Goal: Task Accomplishment & Management: Complete application form

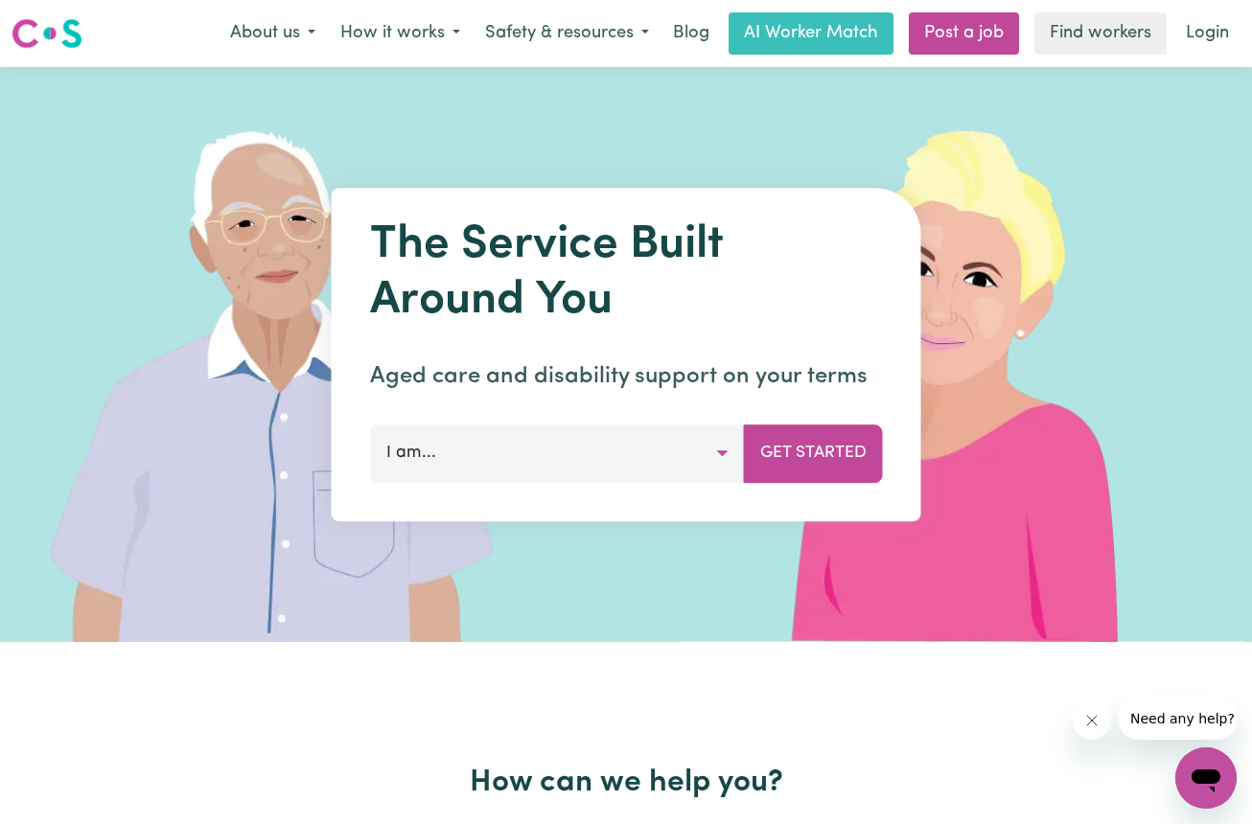
click at [453, 451] on button "I am..." at bounding box center [557, 454] width 375 height 58
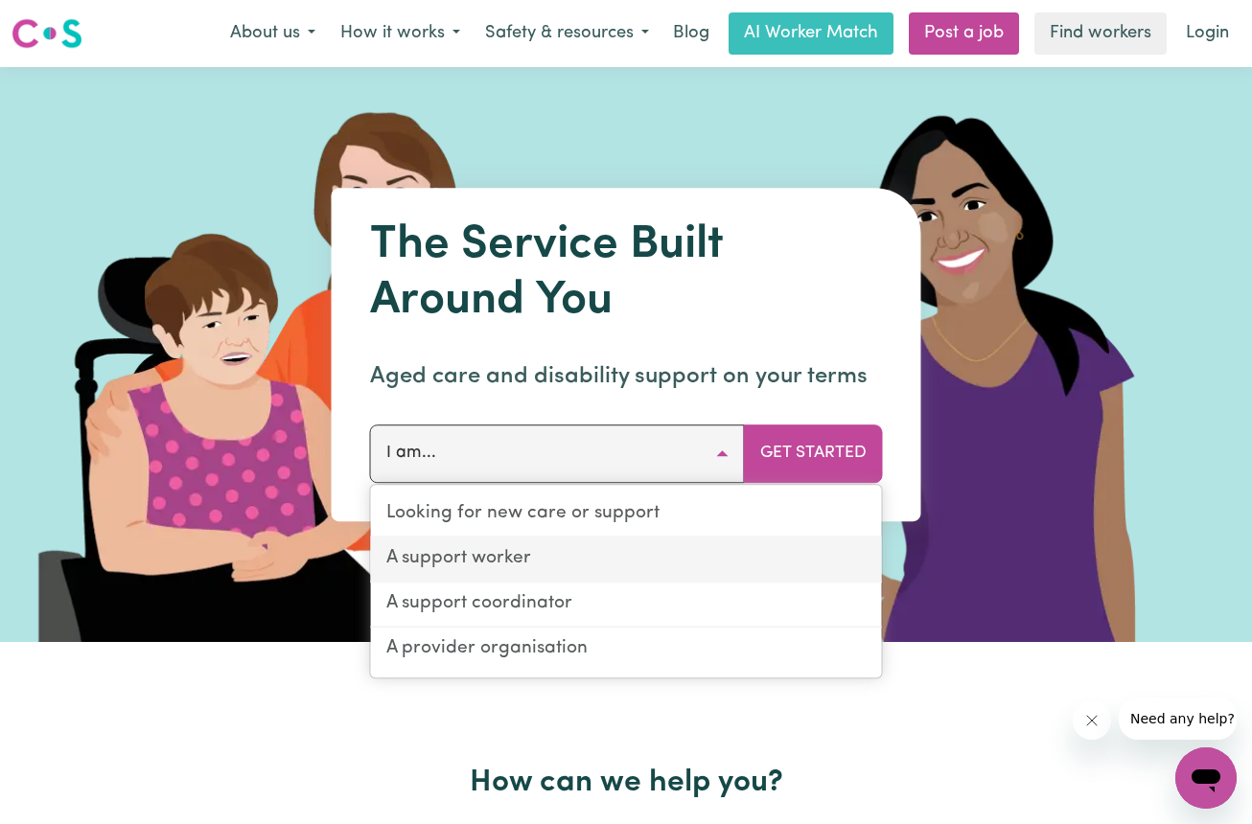
click at [455, 552] on link "A support worker" at bounding box center [626, 560] width 511 height 45
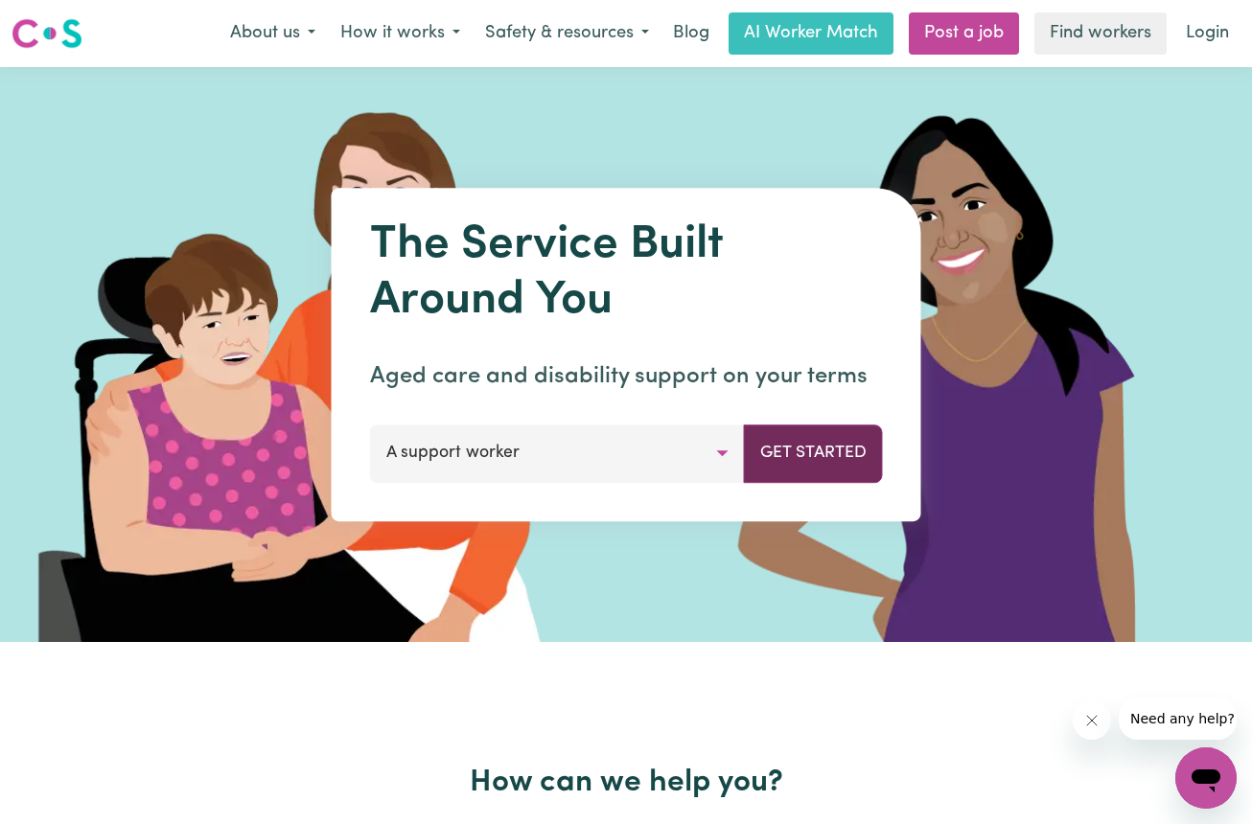
click at [780, 455] on button "Get Started" at bounding box center [813, 454] width 139 height 58
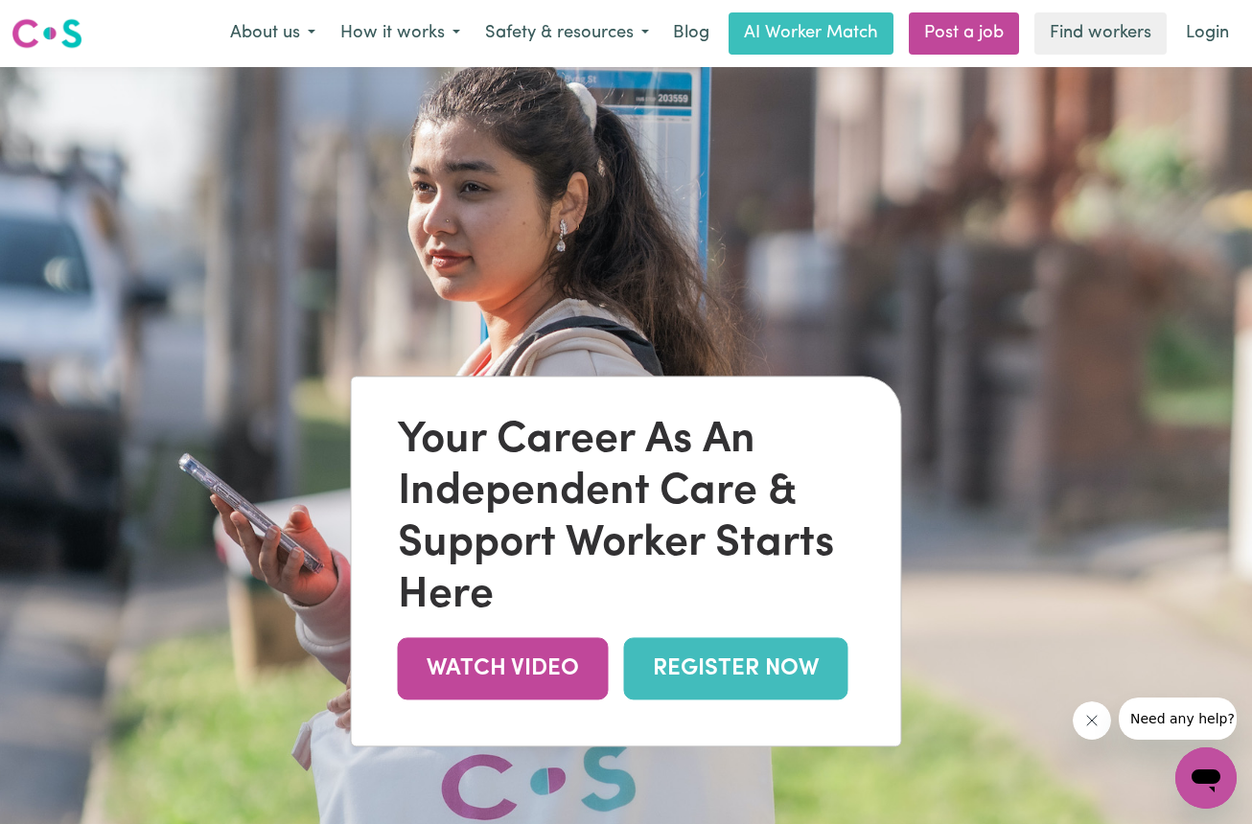
click at [717, 673] on link "REGISTER NOW" at bounding box center [736, 668] width 224 height 62
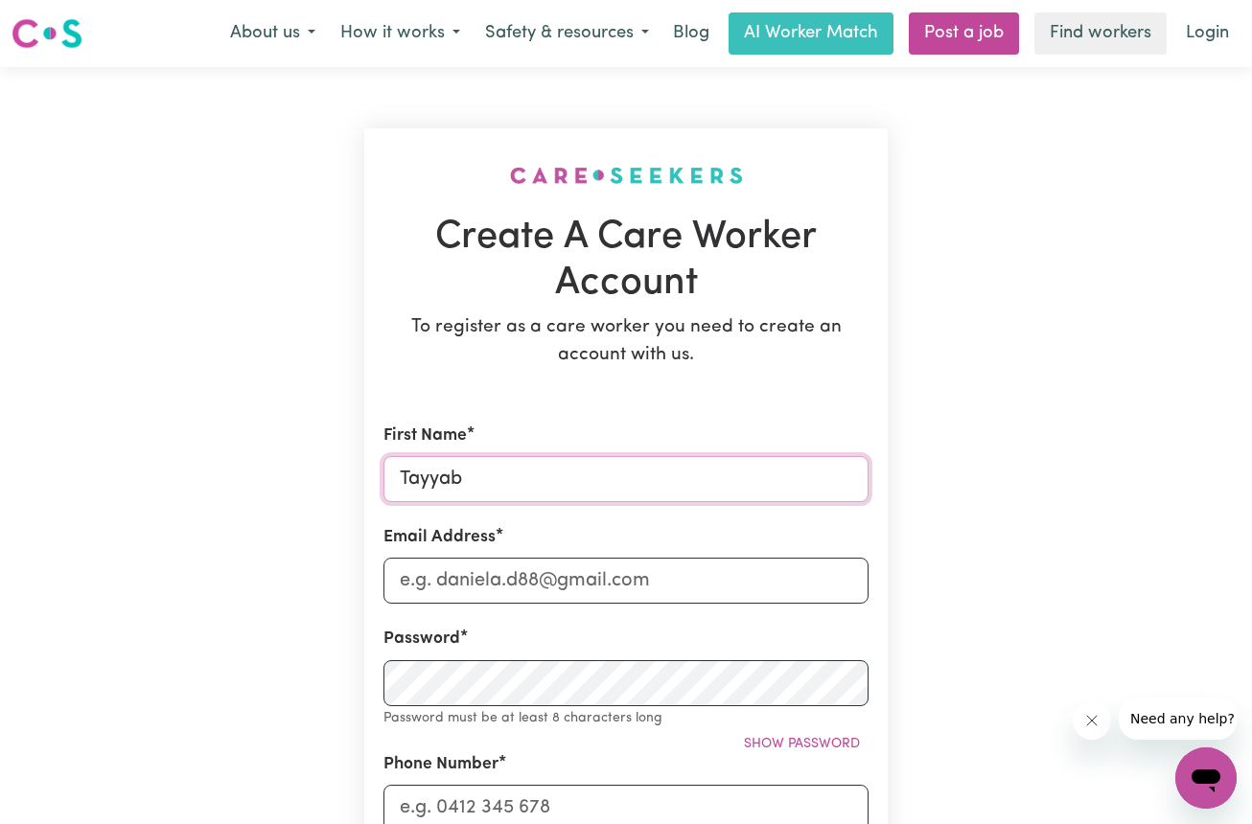
type input "Tayyab"
type input "eidu842@gmail.com"
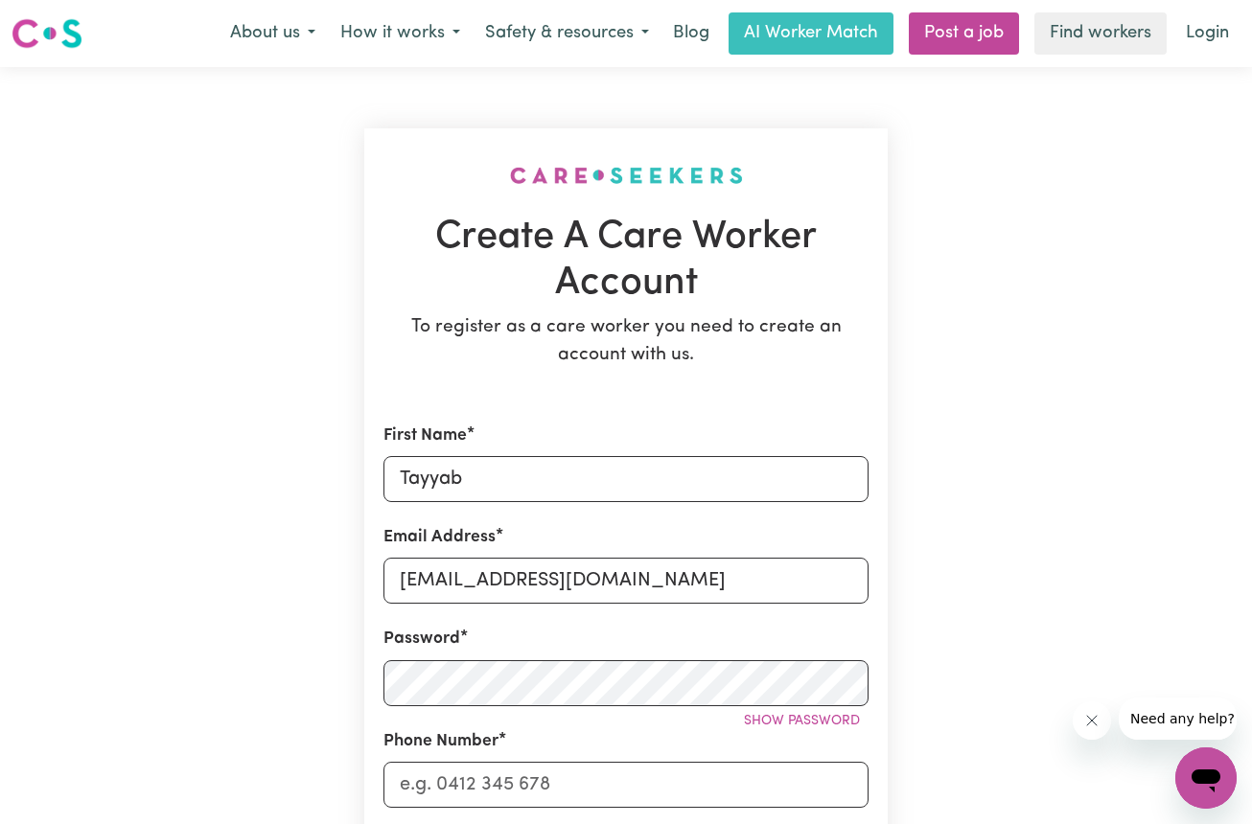
click at [968, 713] on div "Create A Care Worker Account To register as a care worker you need to create an…" at bounding box center [626, 792] width 1093 height 1450
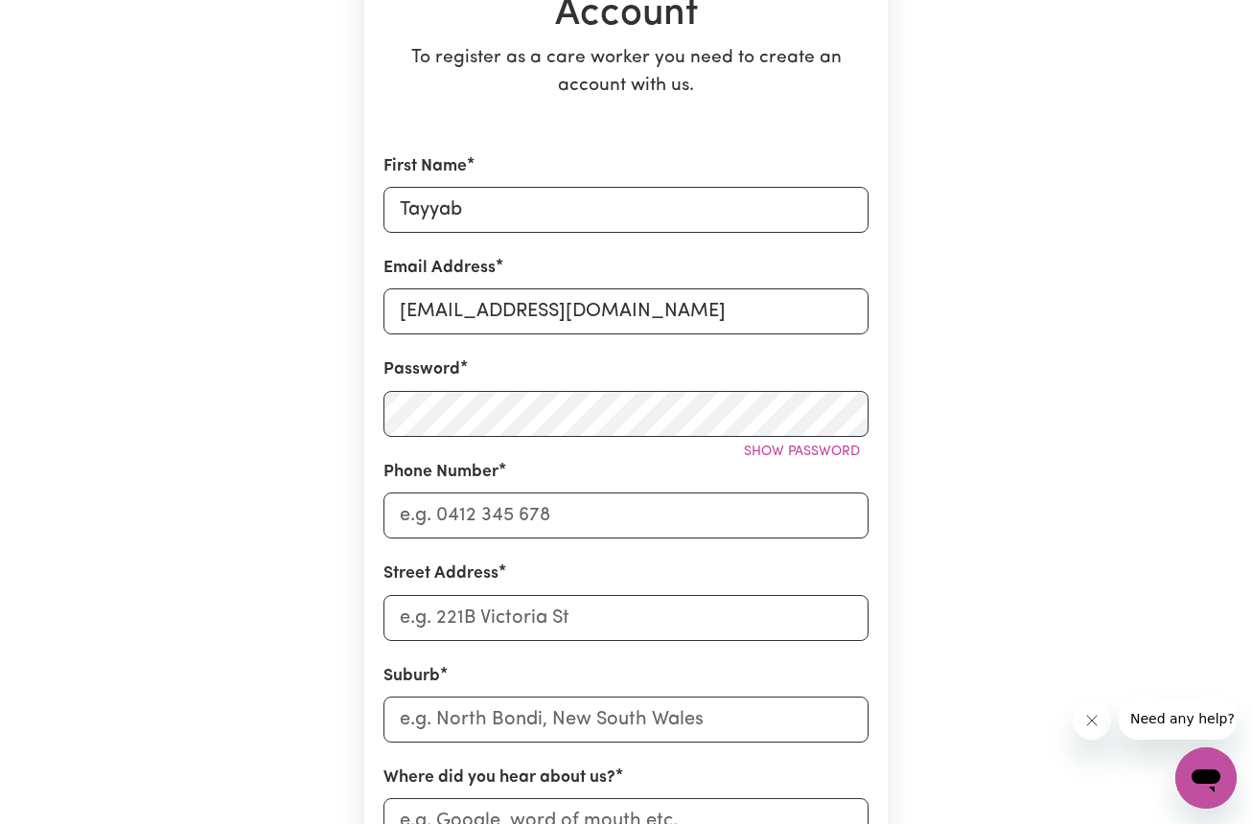
scroll to position [281, 0]
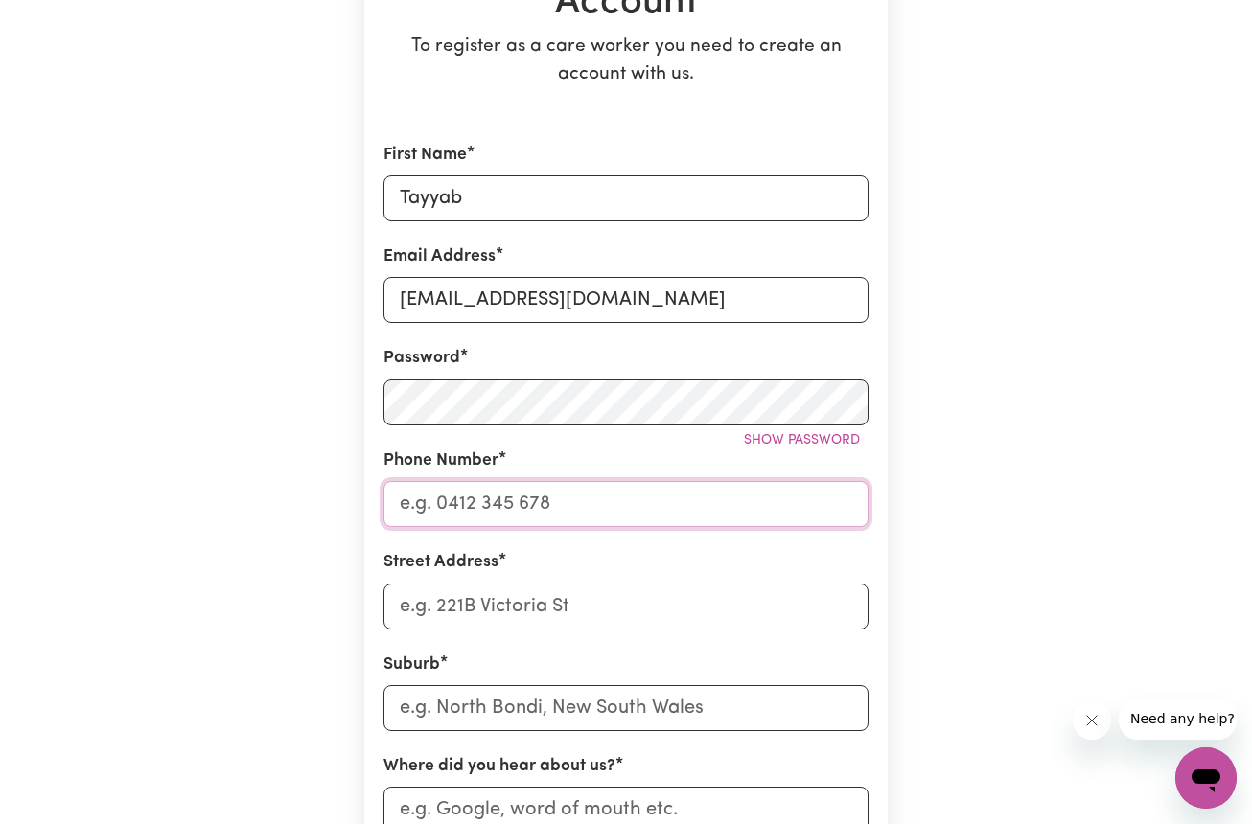
click at [490, 495] on input "Phone Number" at bounding box center [625, 504] width 485 height 46
type input "0433858361"
click at [434, 700] on input "text" at bounding box center [625, 708] width 485 height 46
click at [543, 607] on input "12 moola street" at bounding box center [625, 607] width 485 height 46
type input "12 moola street Blackhill"
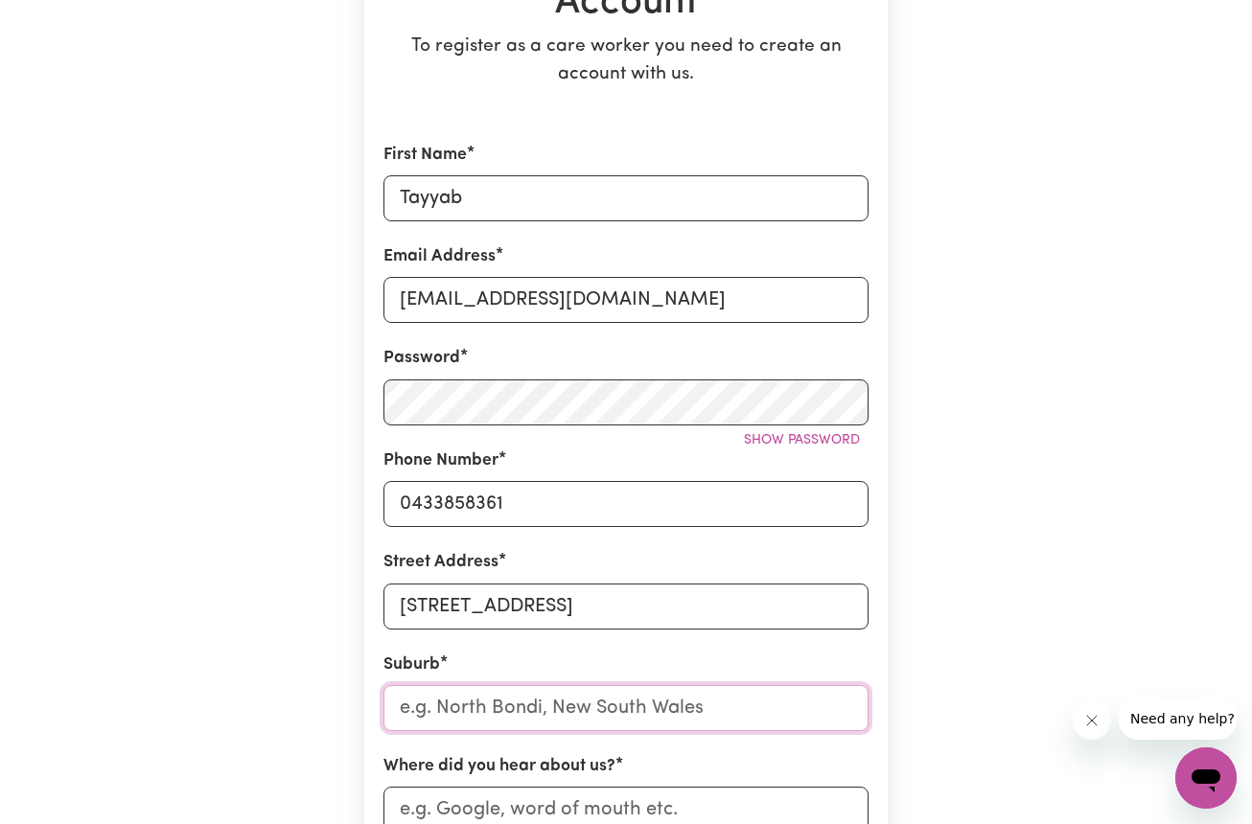
click at [466, 718] on input "text" at bounding box center [625, 708] width 485 height 46
type input "Bla"
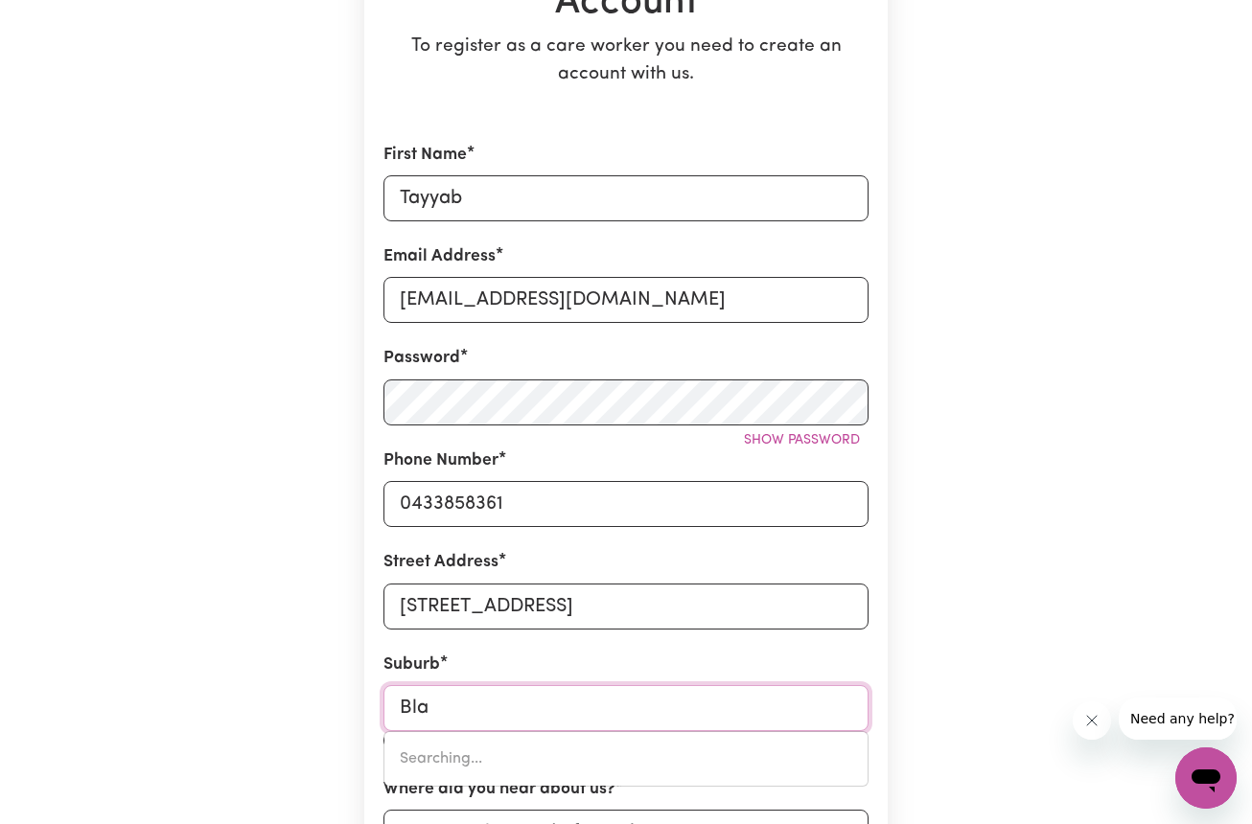
type input "BlaCK CREEK, New South Wales, 2439"
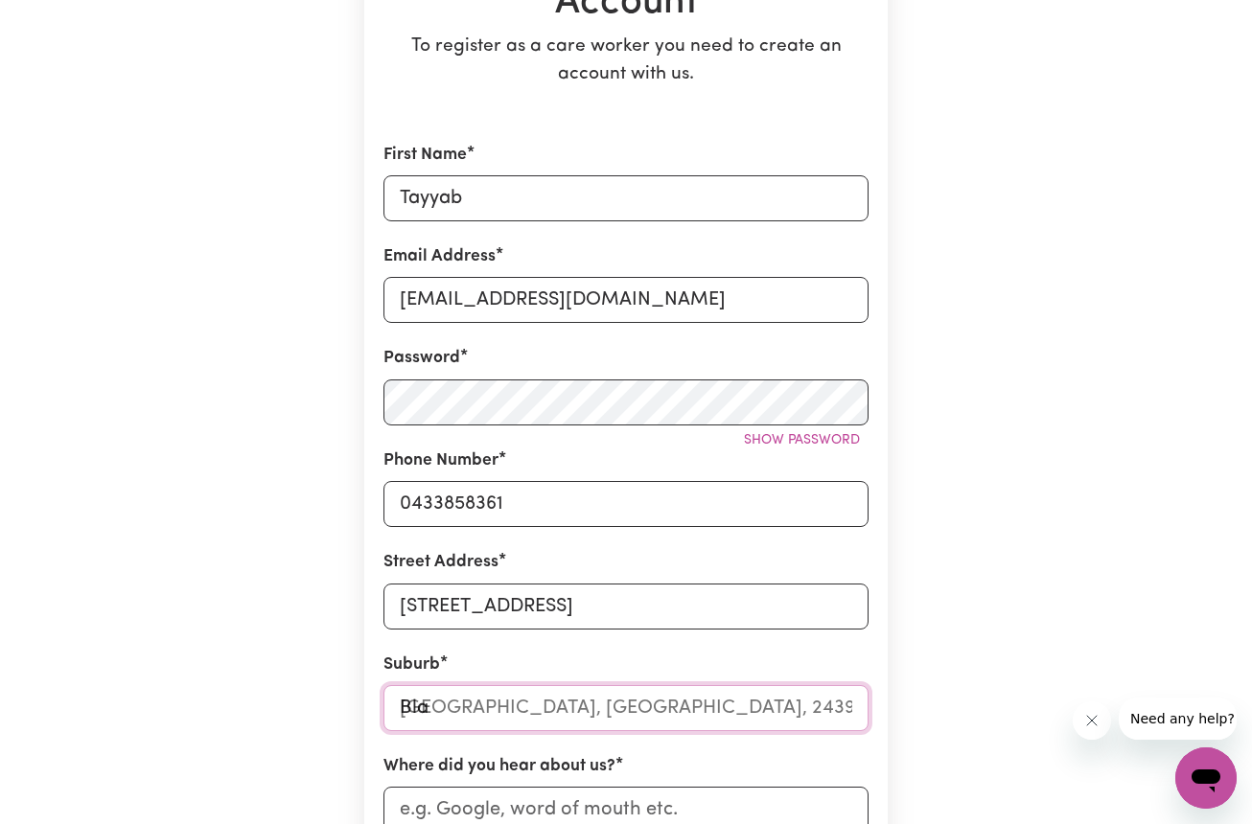
type input "Bl"
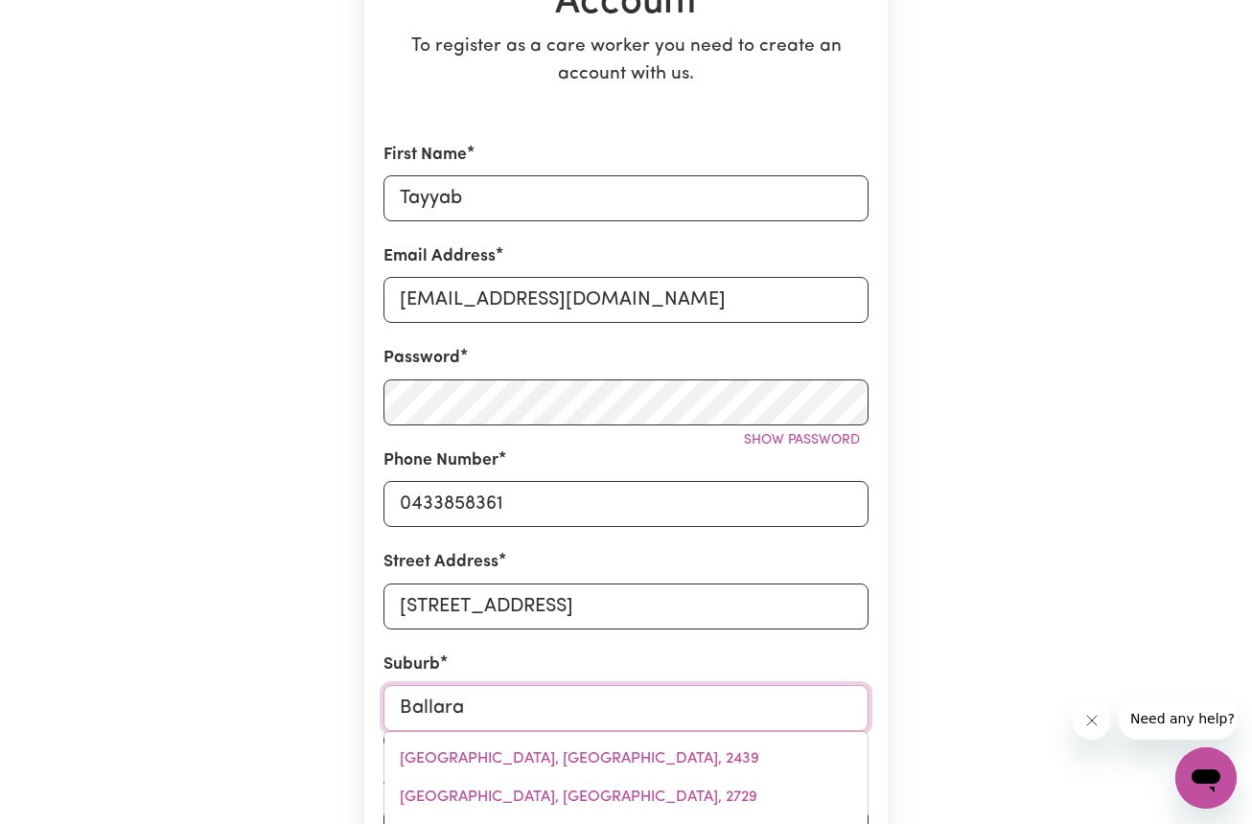
type input "Ballarat"
type input "Ballarat, Victoria, 3350"
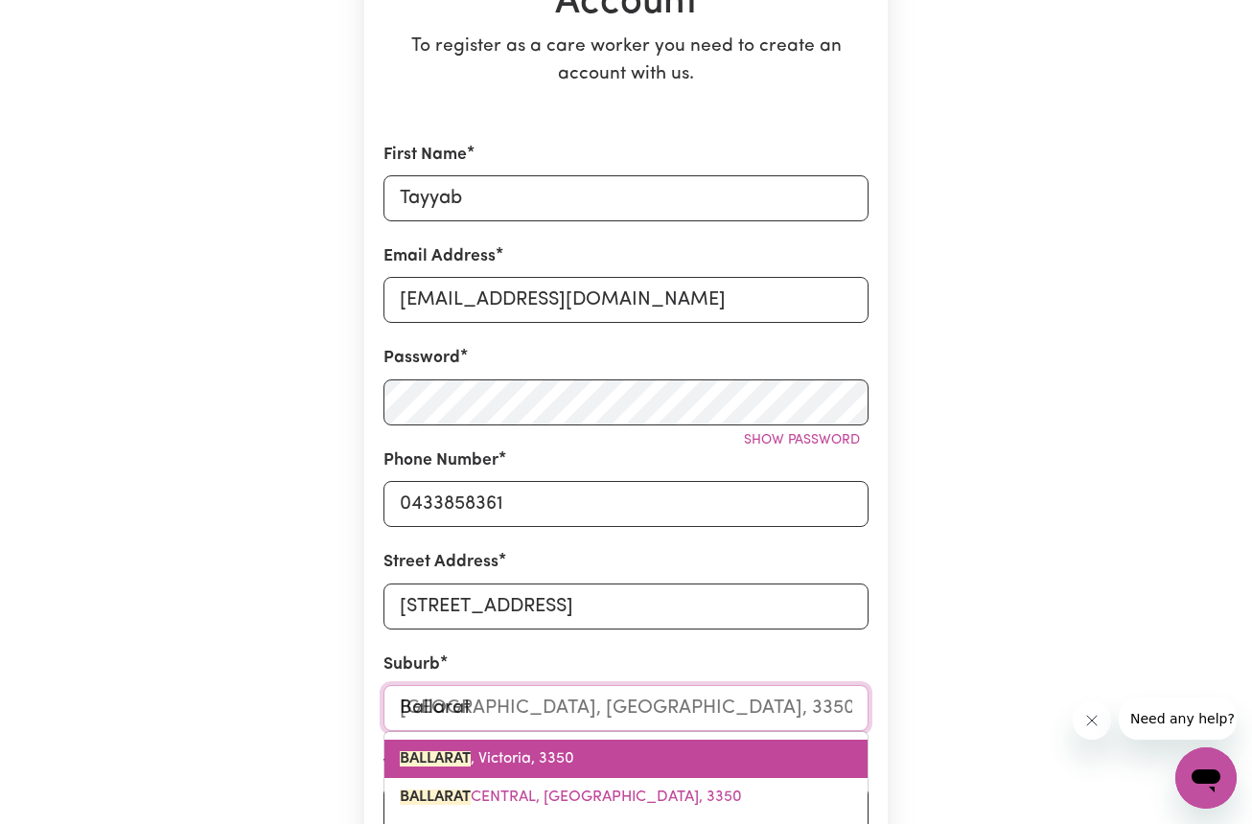
click at [465, 752] on mark "BALLARAT" at bounding box center [435, 759] width 71 height 15
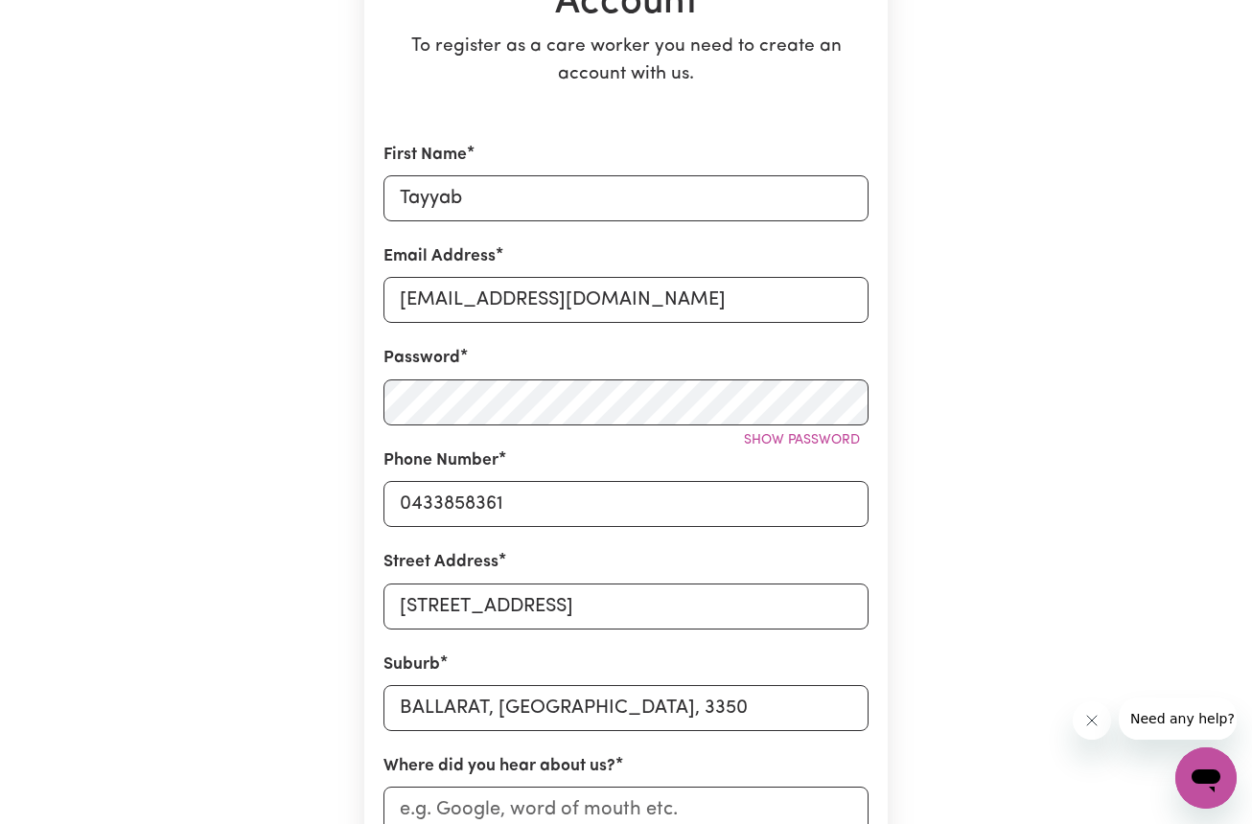
click at [377, 745] on section "Create A Care Worker Account To register as a care worker you need to create an…" at bounding box center [625, 512] width 523 height 1328
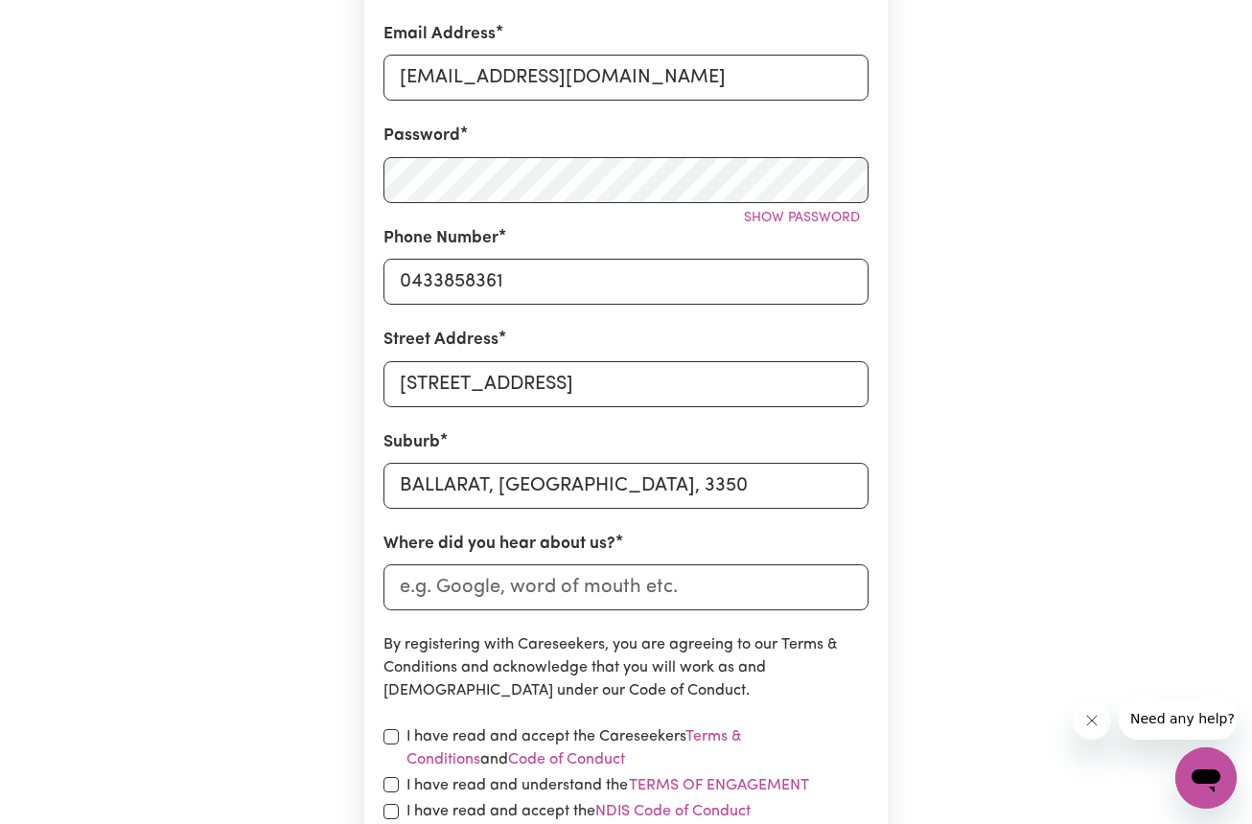
scroll to position [519, 0]
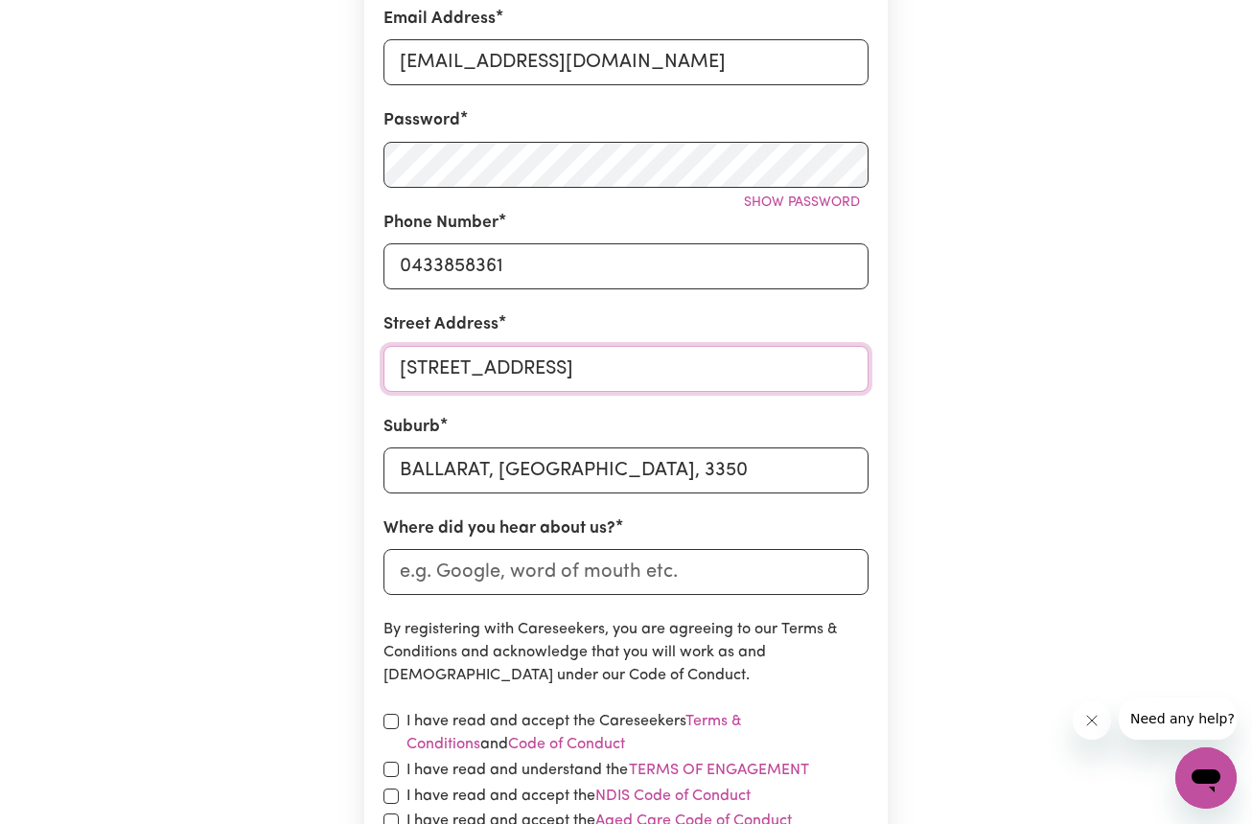
click at [530, 361] on input "12 moola street Blackhill" at bounding box center [625, 369] width 485 height 46
type input "[STREET_ADDRESS]"
click at [474, 576] on input "Where did you hear about us?" at bounding box center [625, 572] width 485 height 46
type input "Google"
click at [369, 707] on section "Create A Care Worker Account To register as a care worker you need to create an…" at bounding box center [625, 274] width 523 height 1328
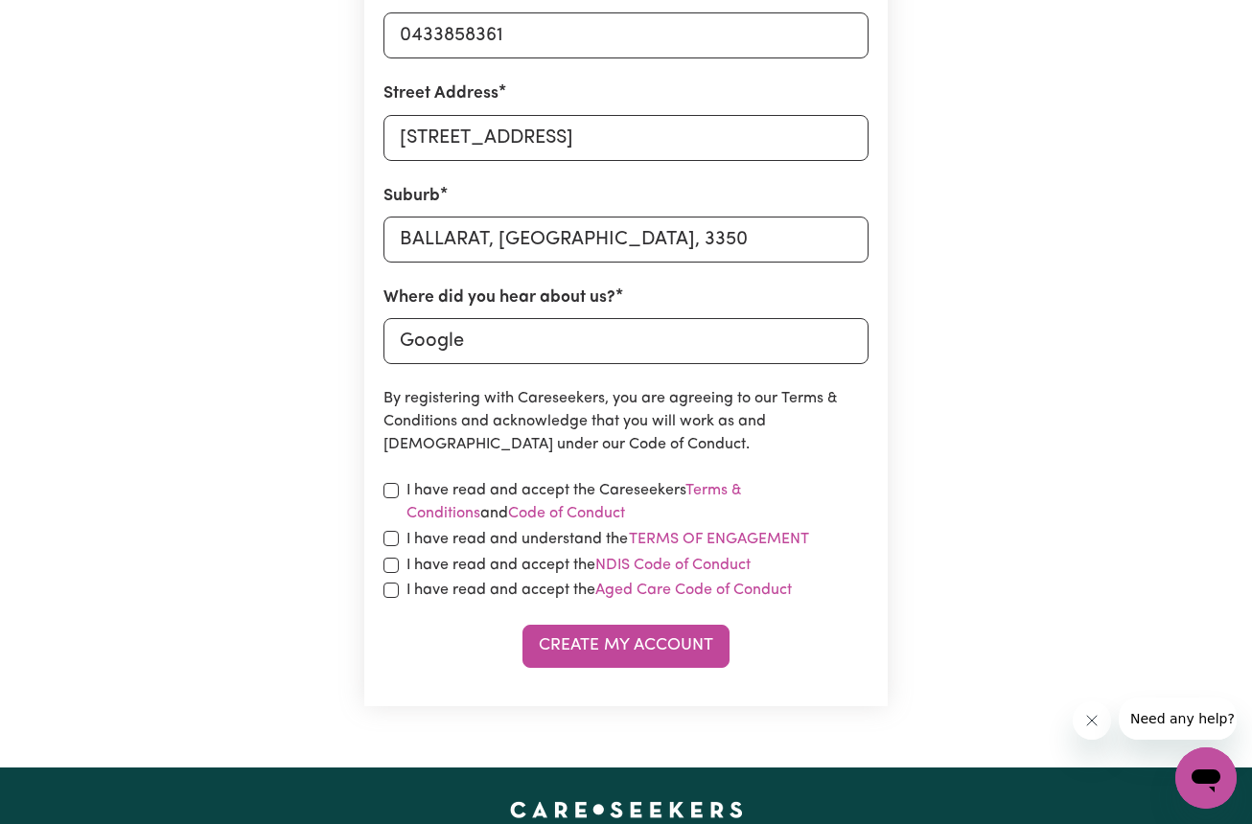
scroll to position [791, 0]
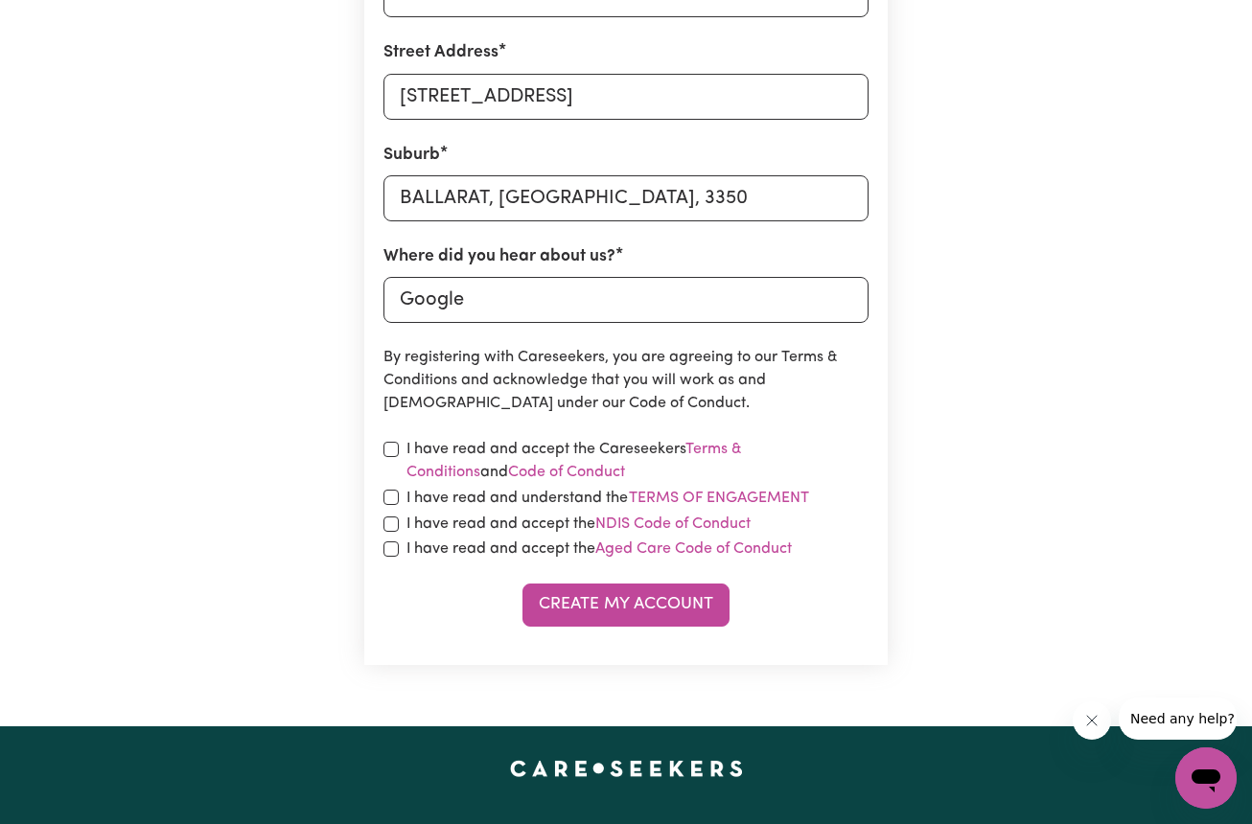
click at [392, 442] on input "checkbox" at bounding box center [390, 449] width 15 height 15
checkbox input "true"
click at [389, 491] on input "checkbox" at bounding box center [390, 497] width 15 height 15
checkbox input "true"
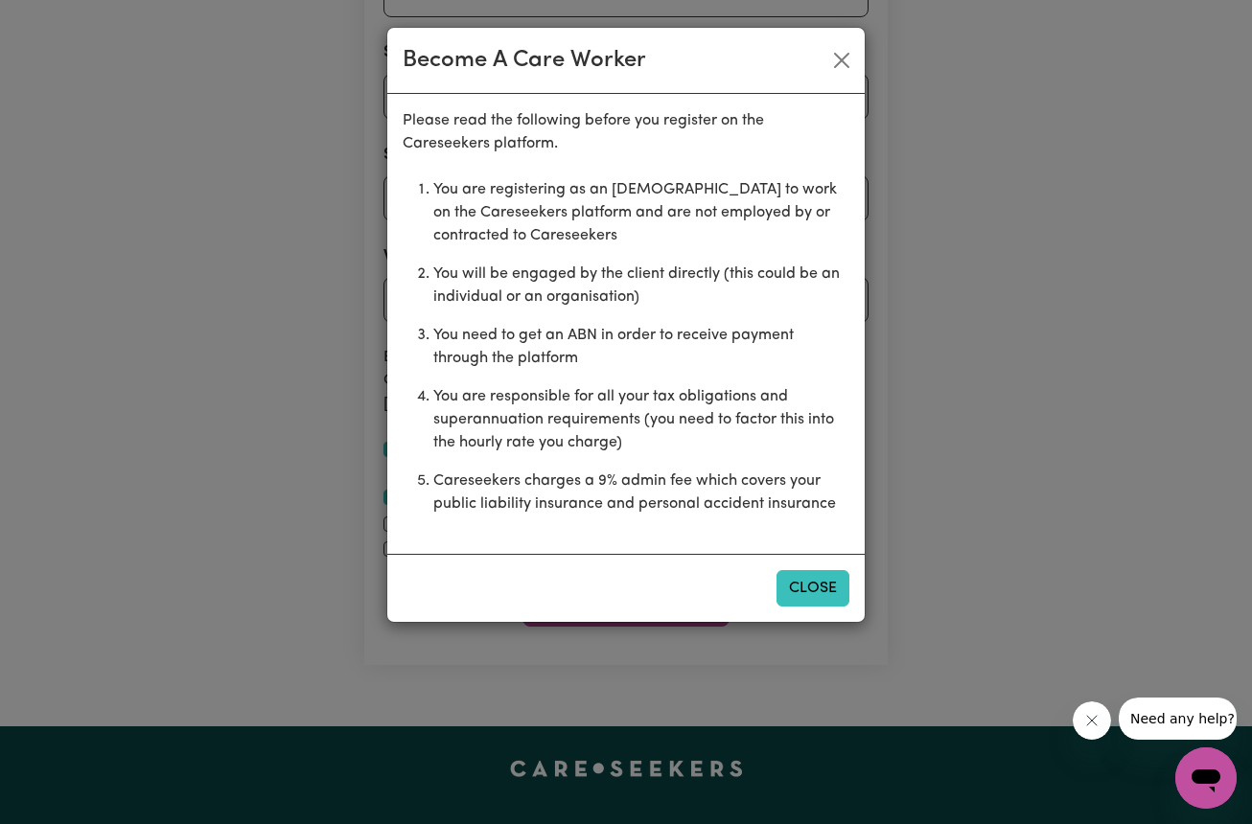
click at [808, 598] on button "Close" at bounding box center [812, 588] width 73 height 36
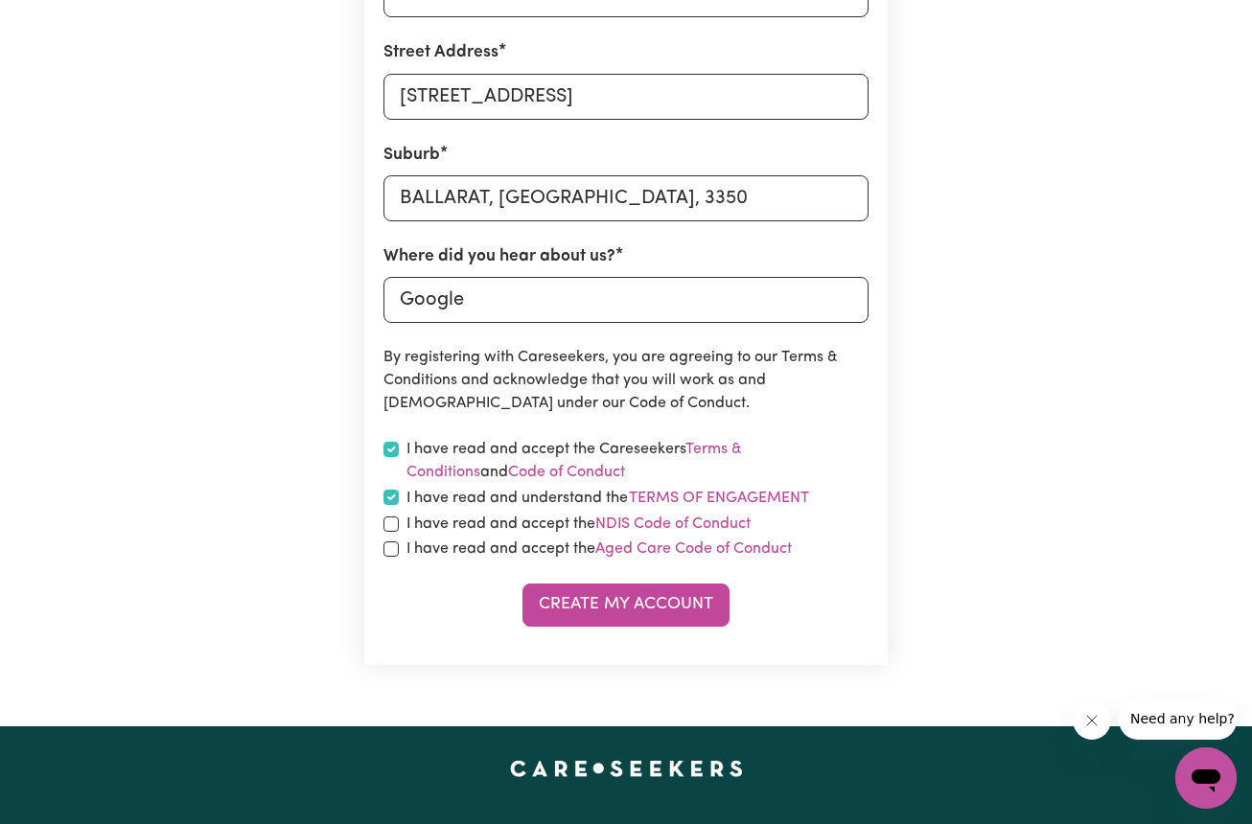
click at [385, 523] on input "checkbox" at bounding box center [390, 524] width 15 height 15
checkbox input "true"
click at [390, 547] on input "checkbox" at bounding box center [390, 549] width 15 height 15
checkbox input "true"
click at [668, 608] on button "Create My Account" at bounding box center [625, 605] width 207 height 42
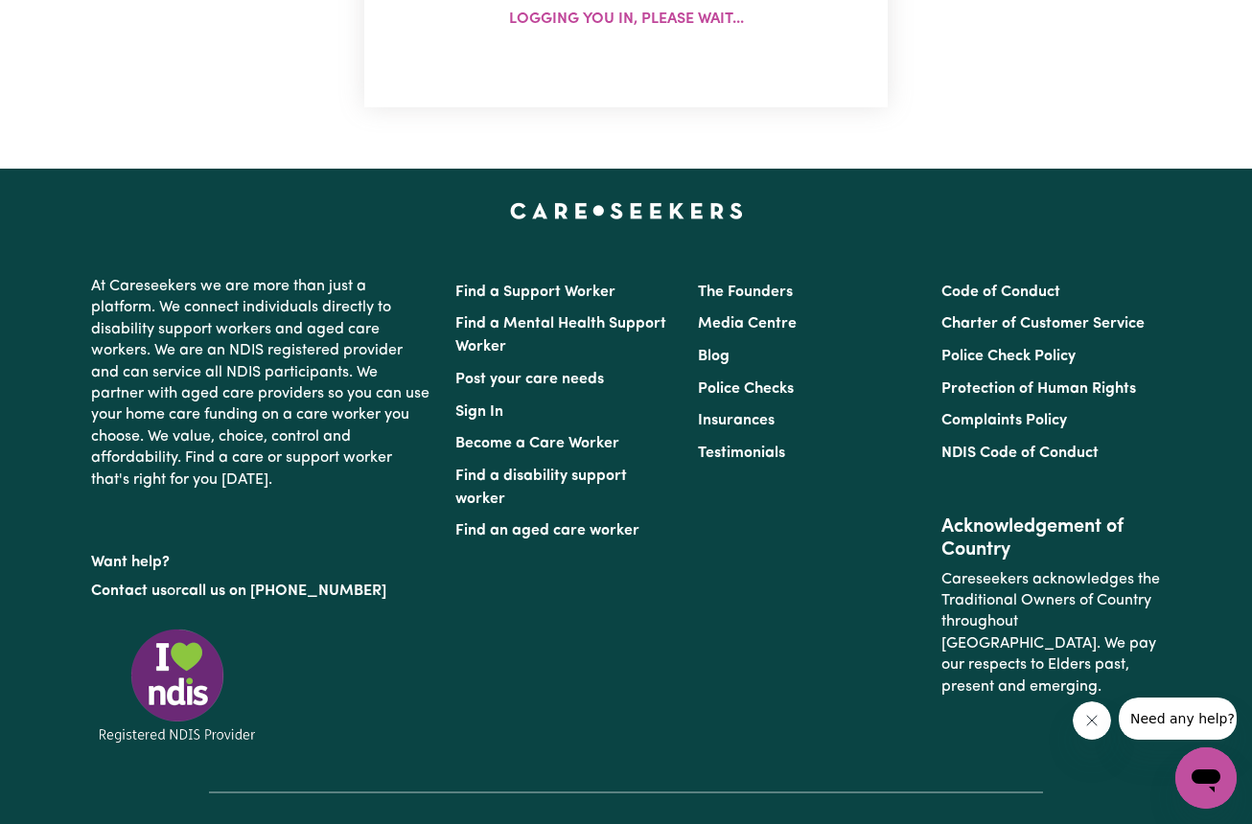
scroll to position [0, 0]
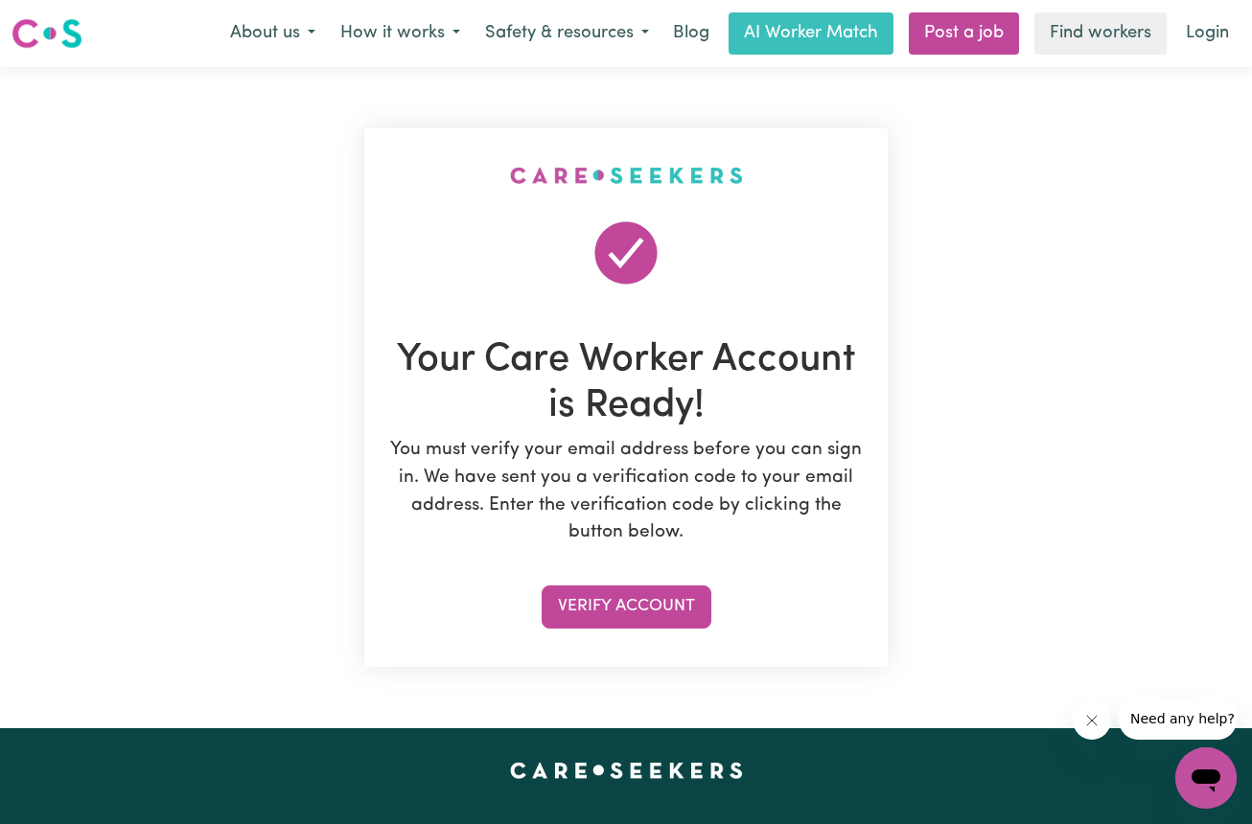
click at [668, 609] on button "Verify Account" at bounding box center [627, 607] width 170 height 42
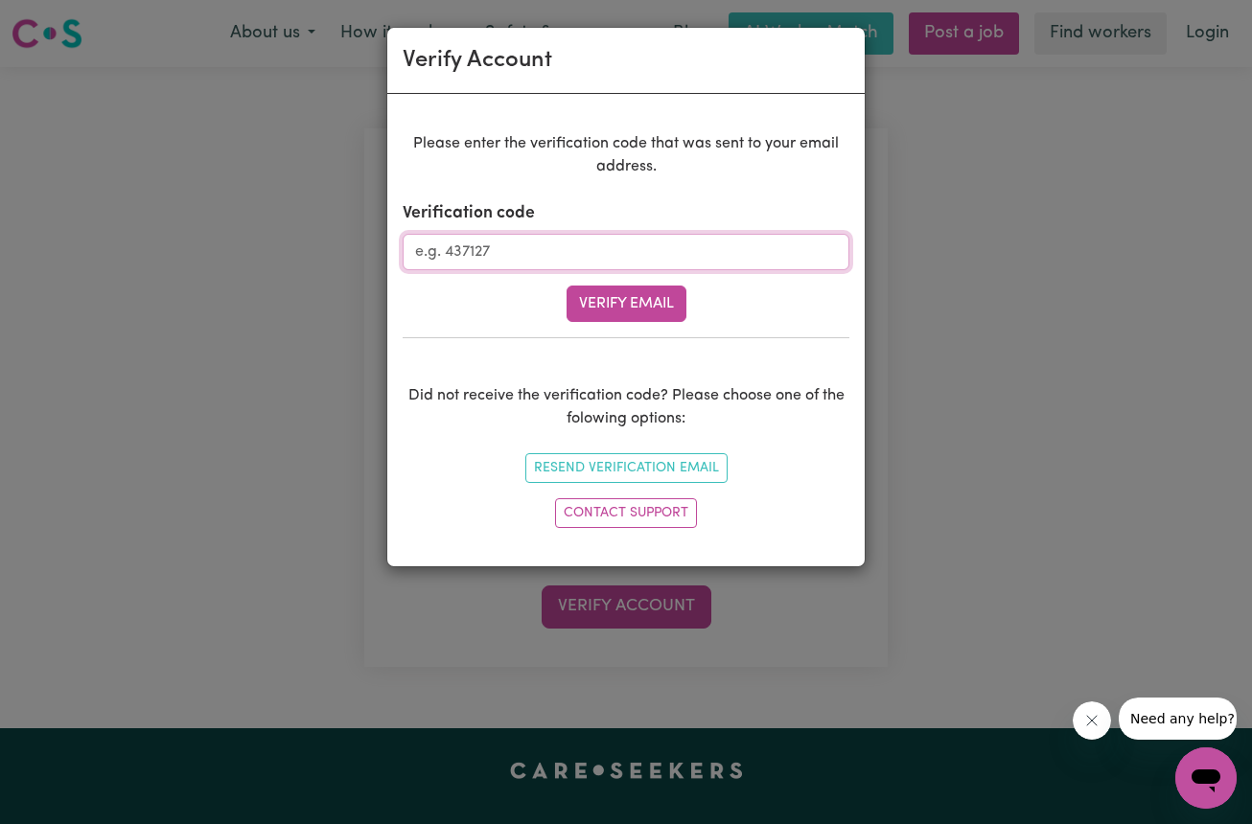
click at [475, 252] on input "Verification code" at bounding box center [626, 252] width 447 height 36
type input "665013"
click at [619, 309] on button "Verify Email" at bounding box center [627, 304] width 120 height 36
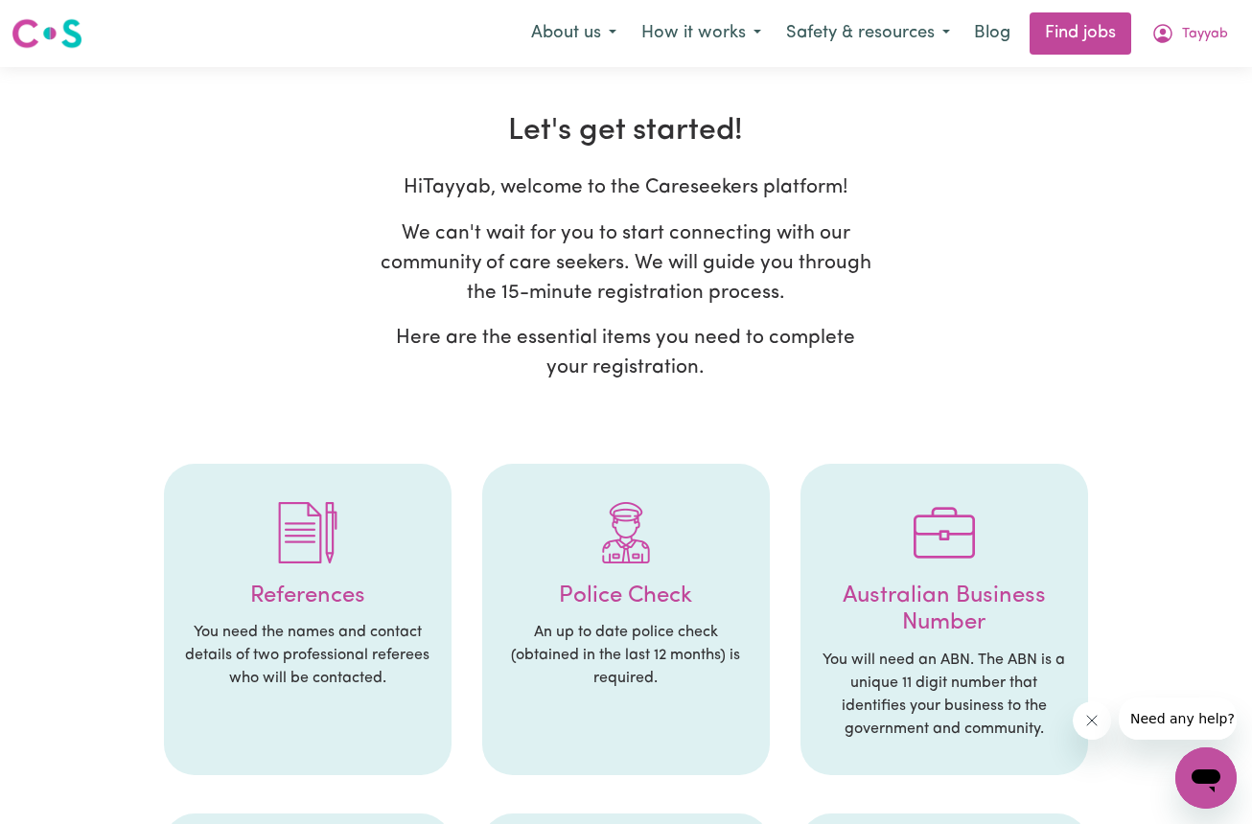
click at [502, 374] on p "Here are the essential items you need to complete your registration." at bounding box center [626, 352] width 498 height 59
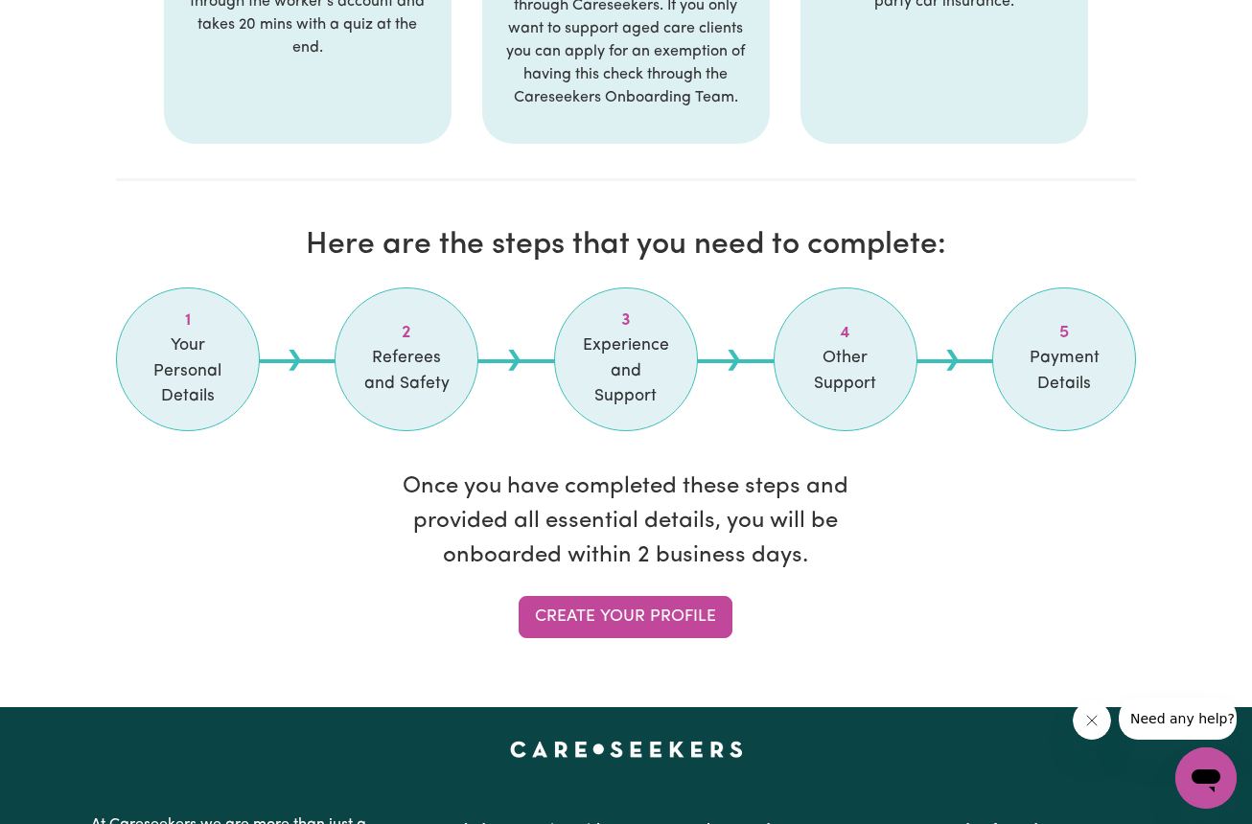
scroll to position [1447, 0]
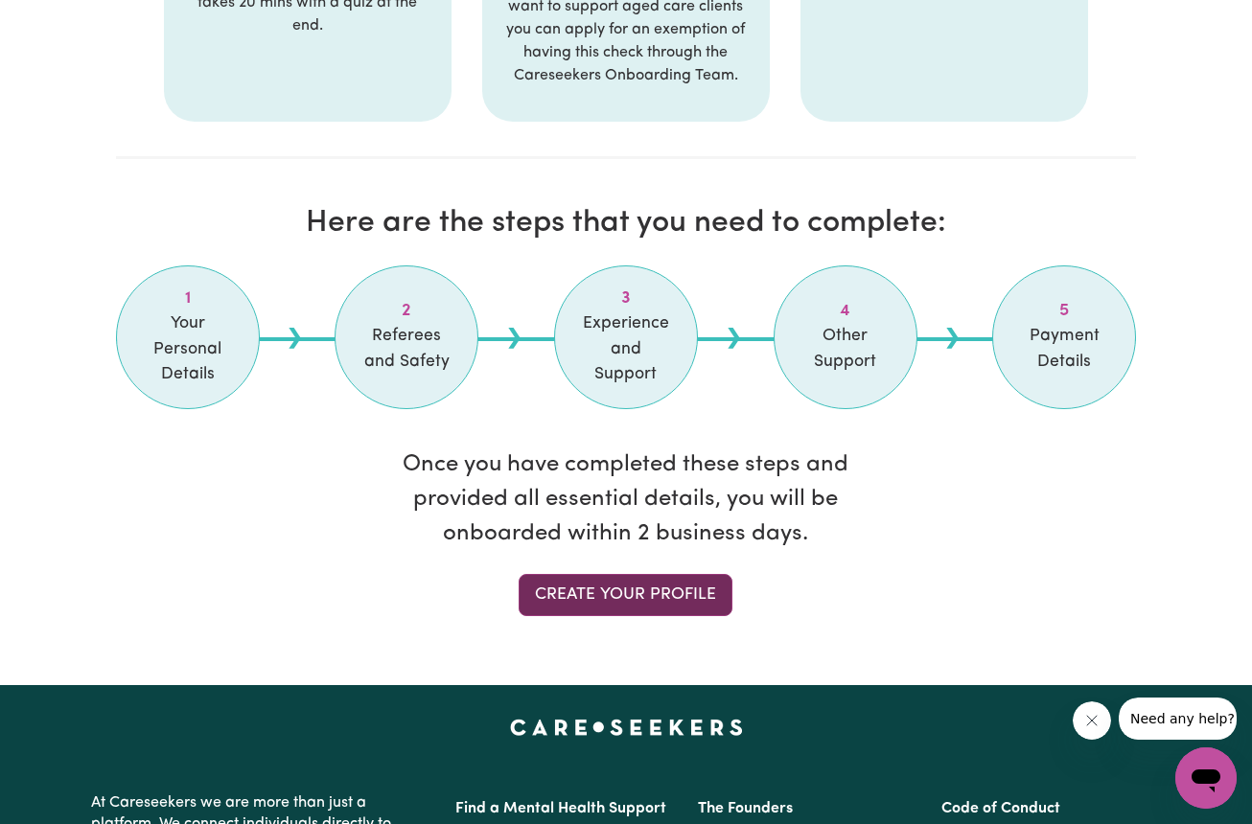
click at [653, 591] on link "Create your profile" at bounding box center [626, 595] width 214 height 42
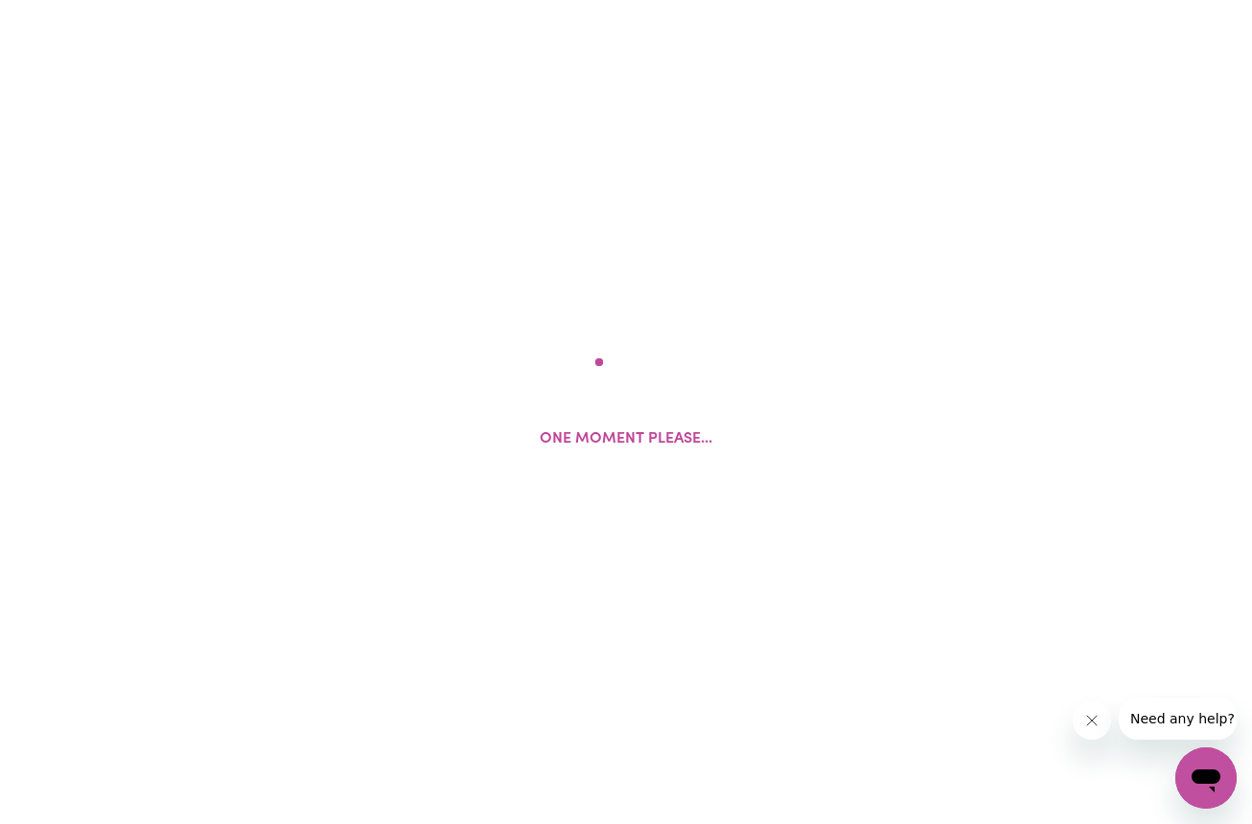
select select "Studying a healthcare related degree or qualification"
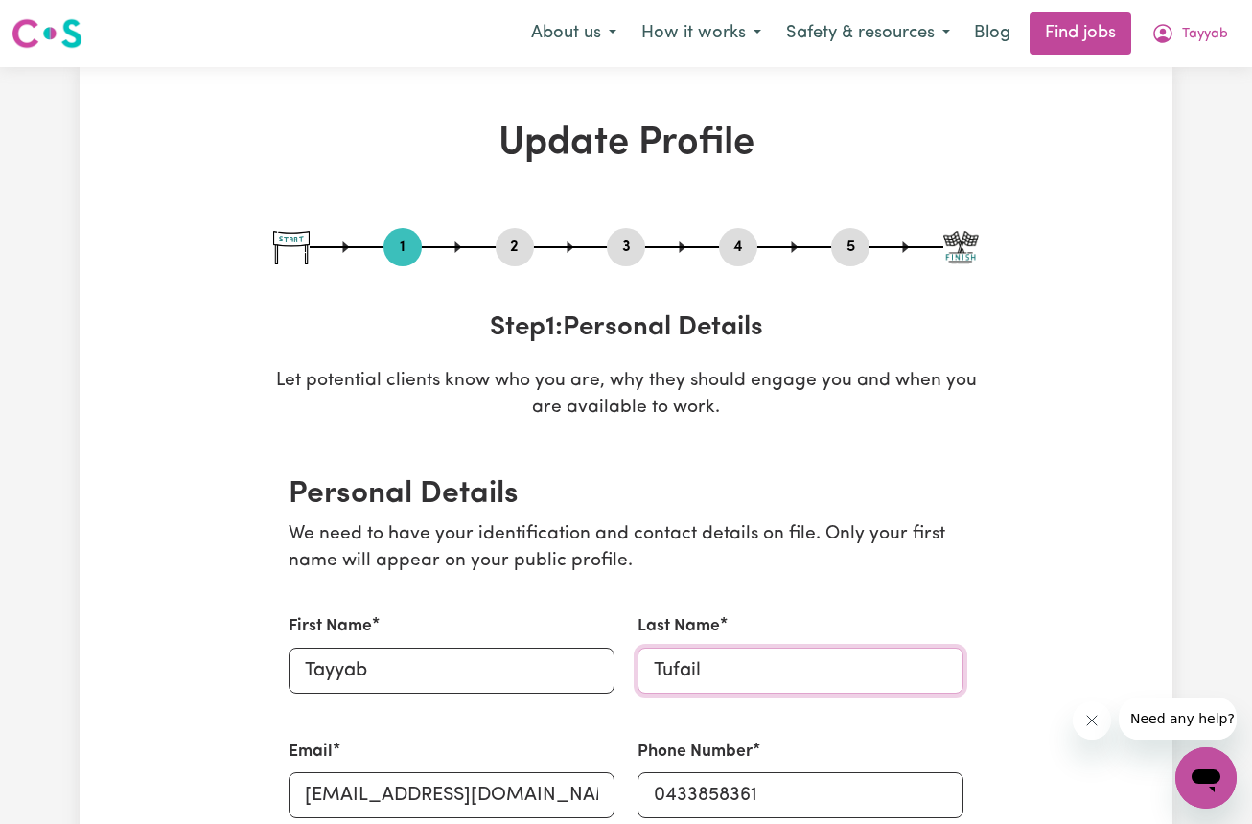
type input "Tufail"
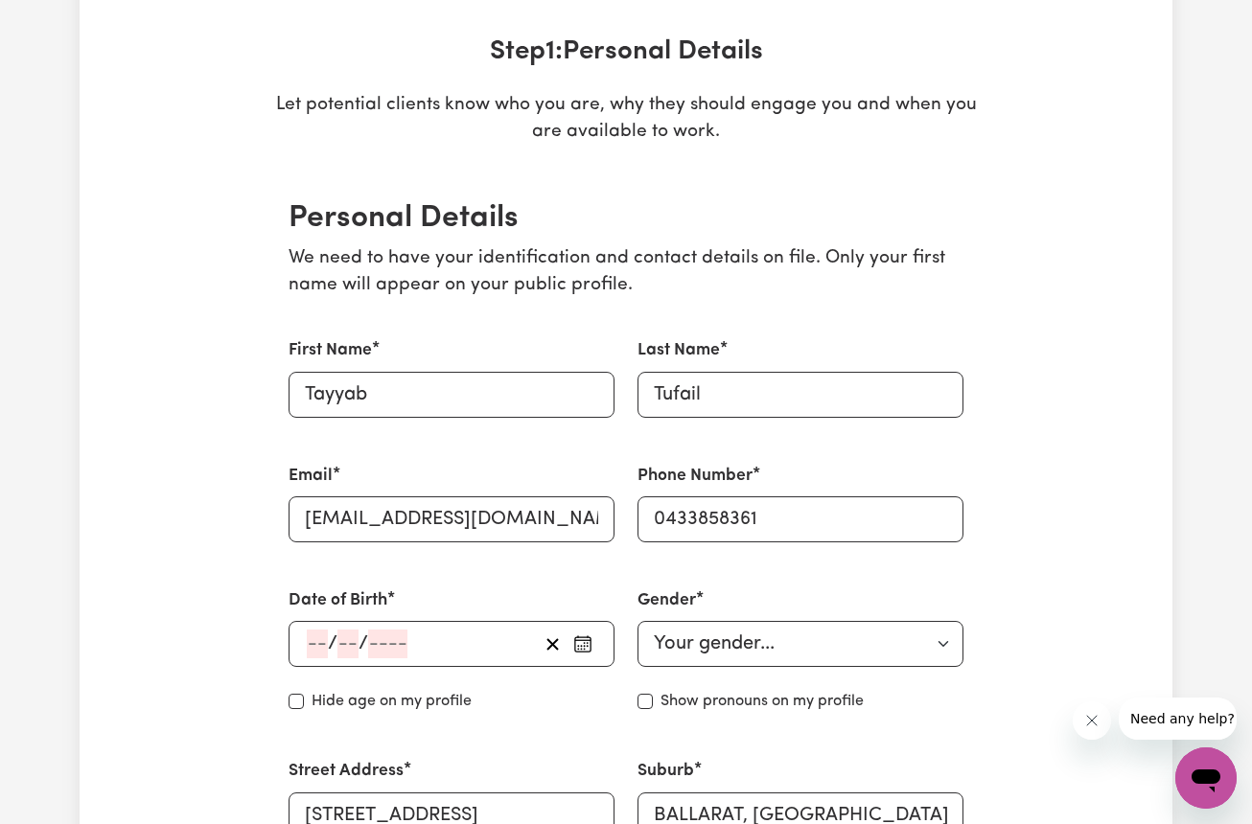
scroll to position [281, 0]
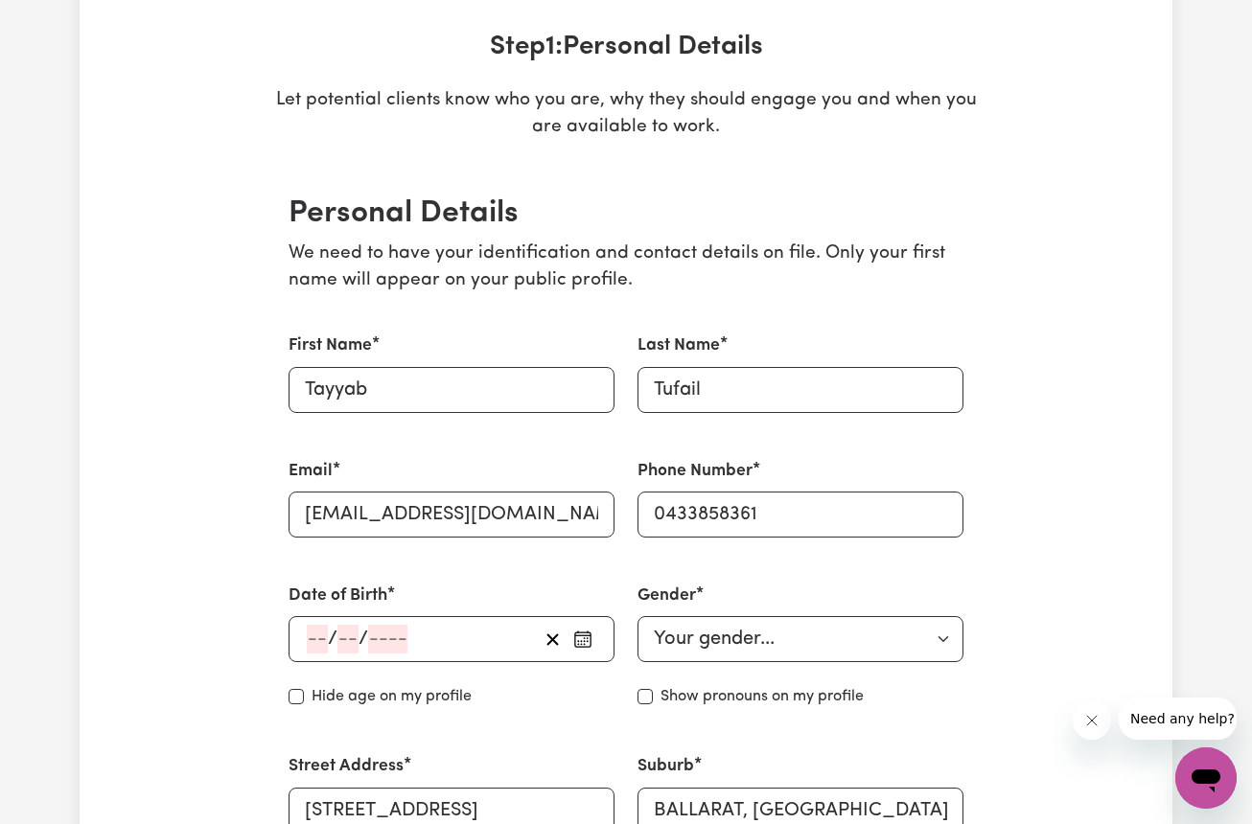
click at [314, 631] on input "number" at bounding box center [317, 639] width 21 height 29
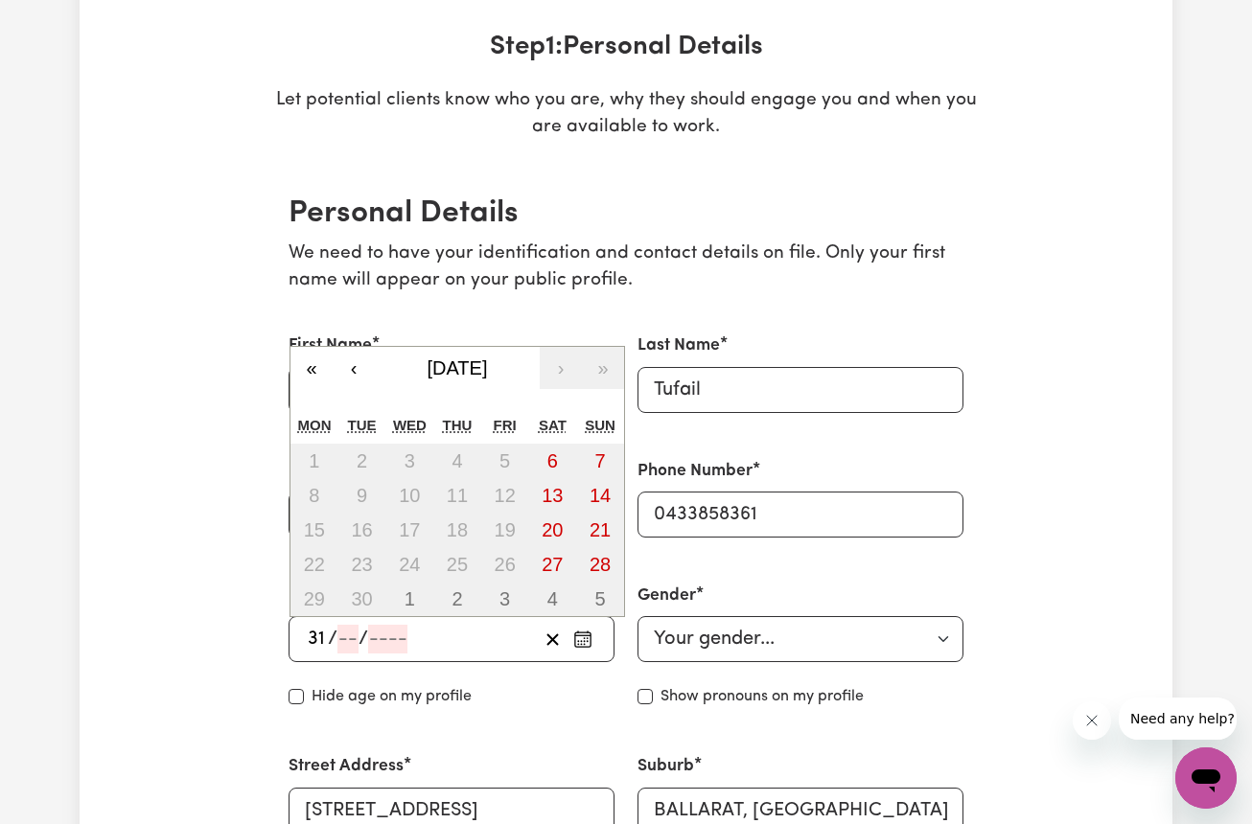
type input "31"
type input "01"
type input "199"
type input "1998-01-31"
type input "1"
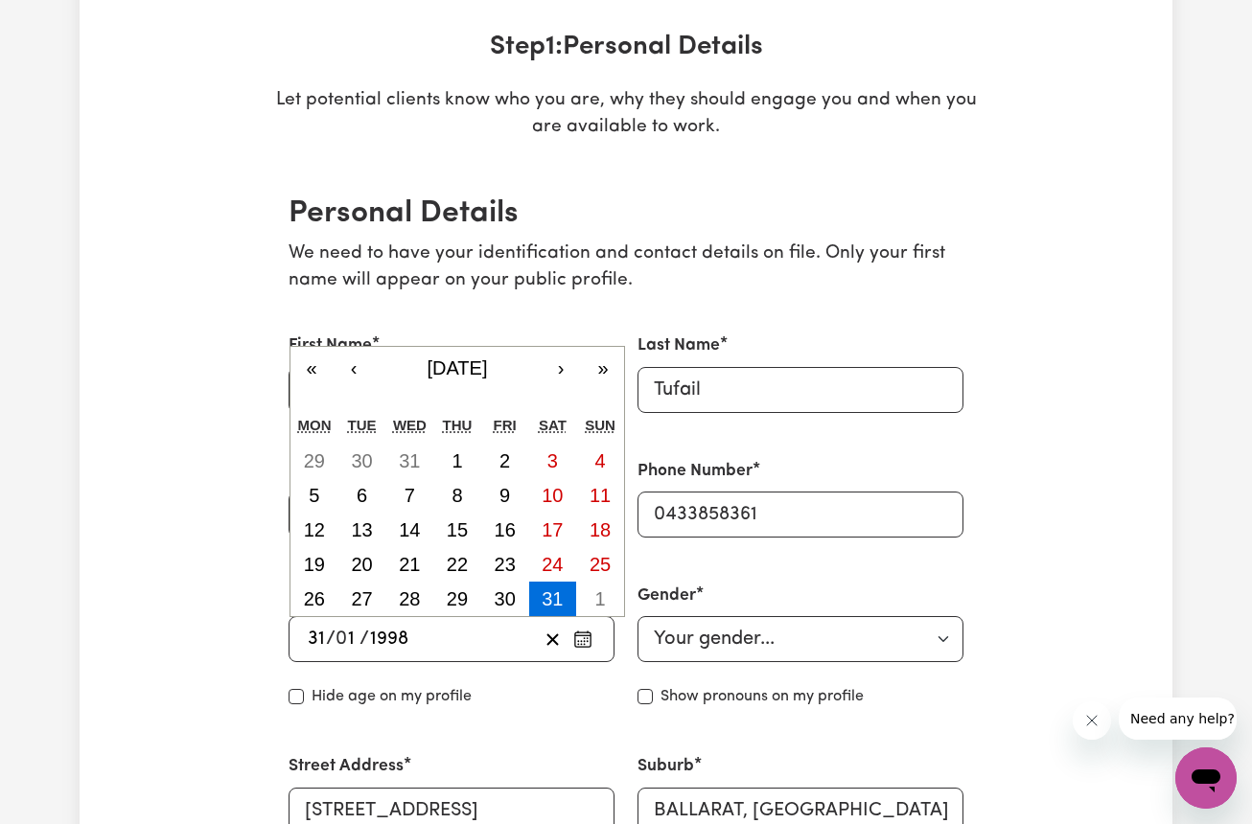
type input "1998"
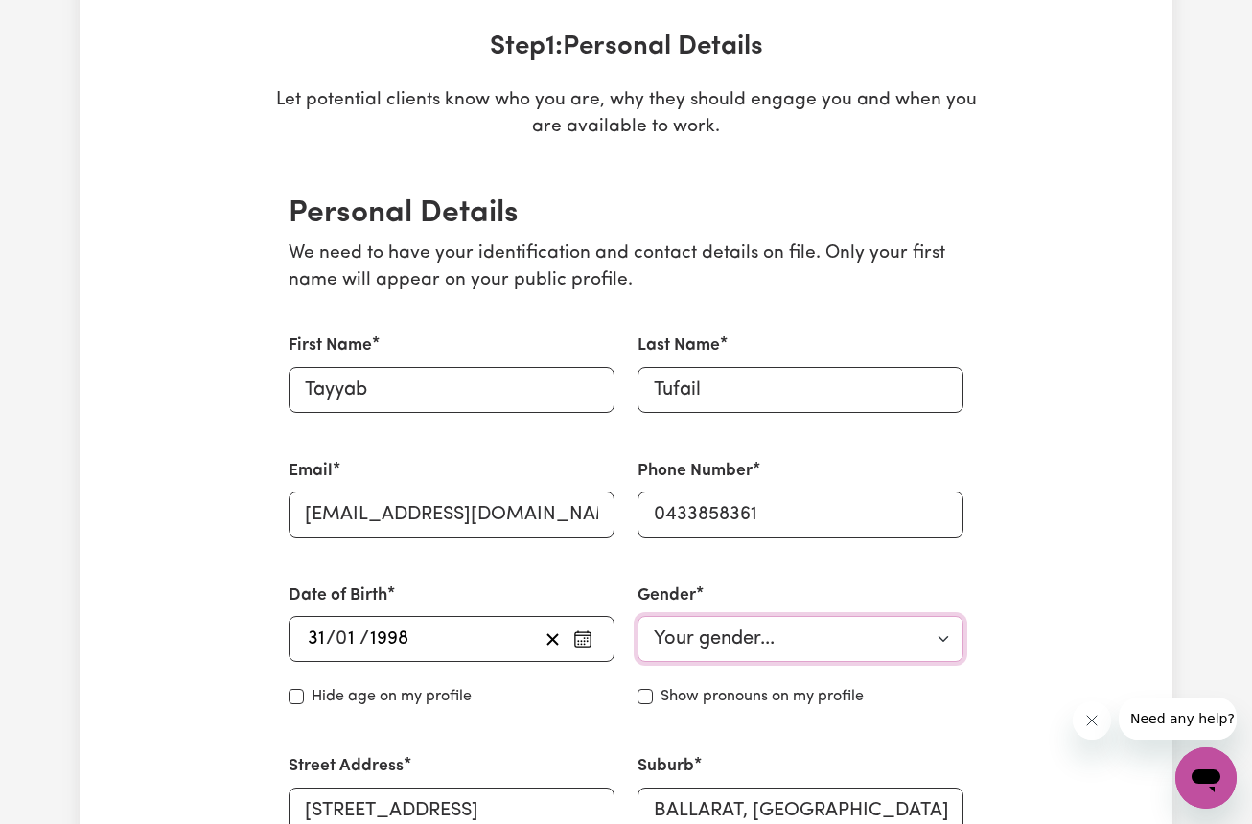
select select "male"
click at [298, 692] on input "Hide age" at bounding box center [296, 696] width 15 height 15
checkbox input "true"
click at [651, 703] on div "Show pronouns on my profile" at bounding box center [800, 696] width 326 height 23
click at [648, 692] on input "Show pronouns on my profile" at bounding box center [644, 696] width 15 height 15
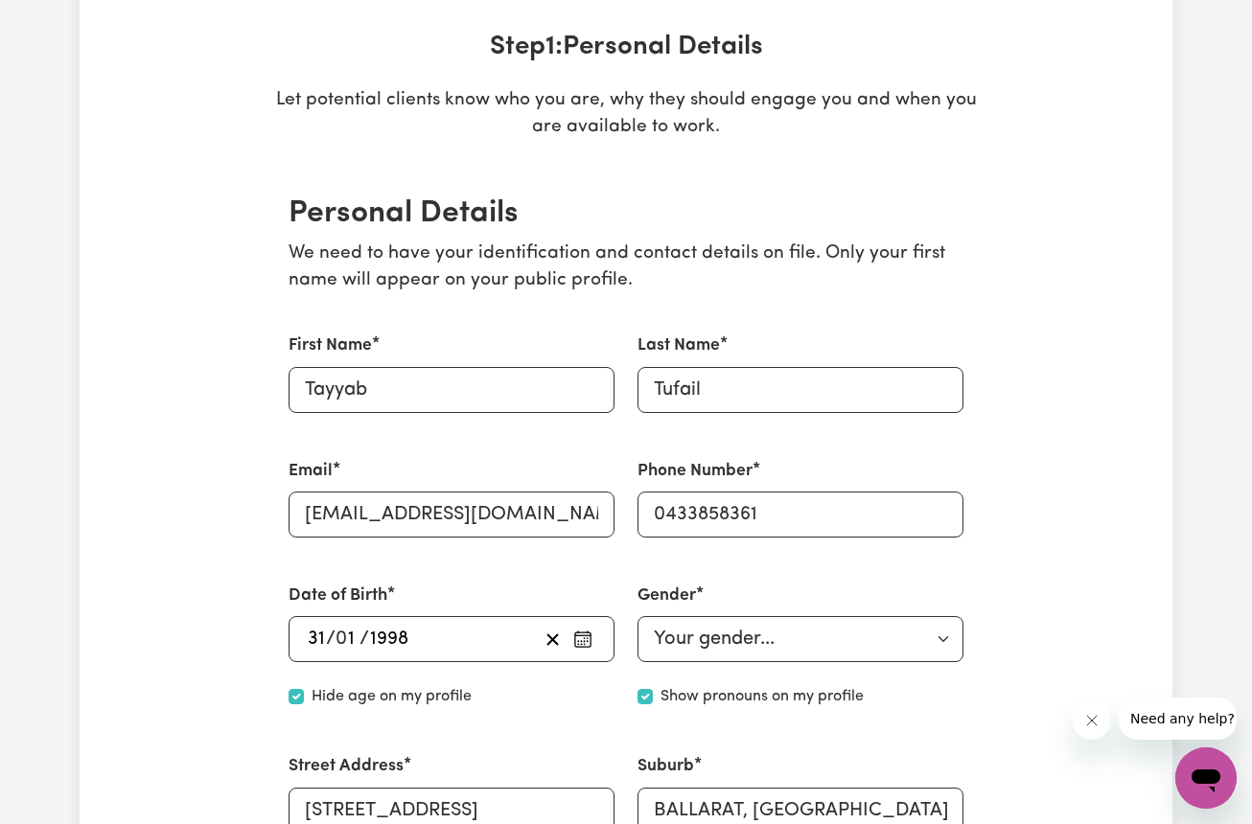
checkbox input "true"
click at [564, 700] on div "Hide age on my profile" at bounding box center [452, 696] width 326 height 23
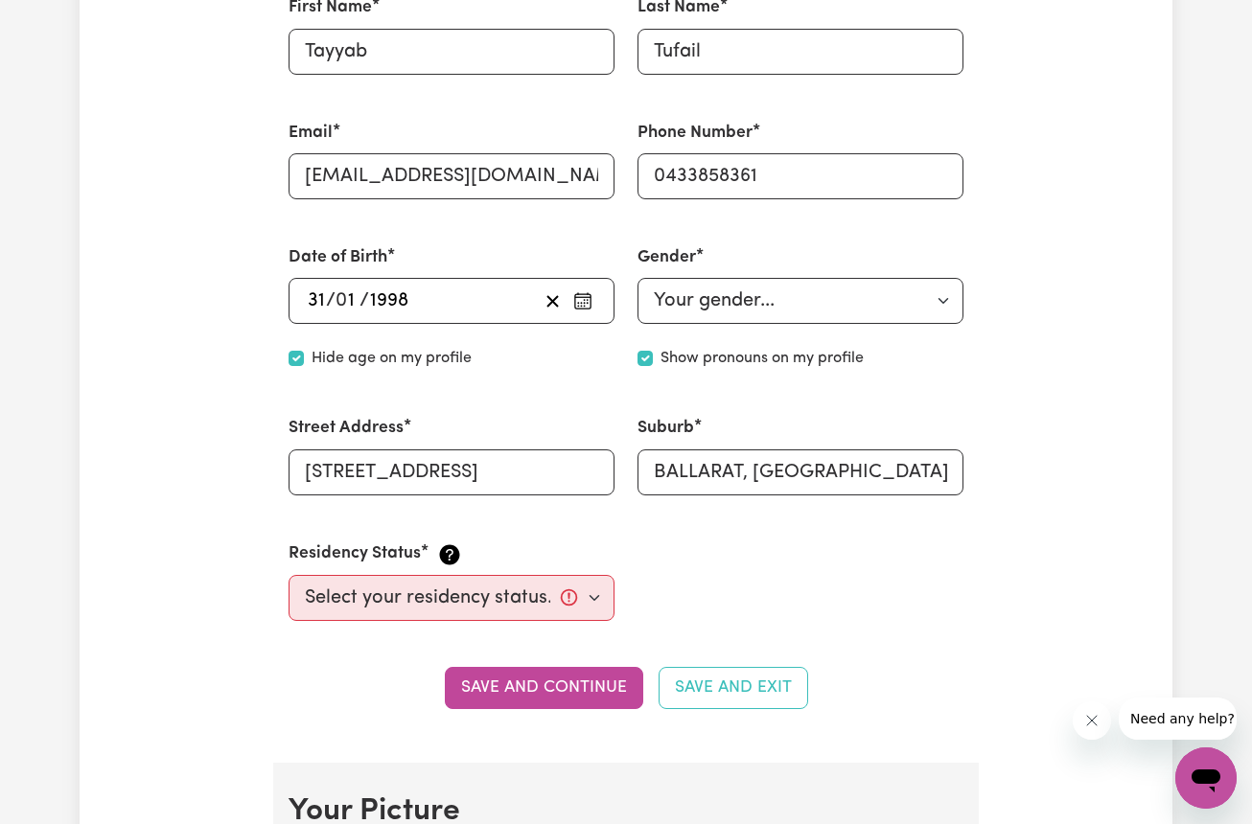
scroll to position [647, 0]
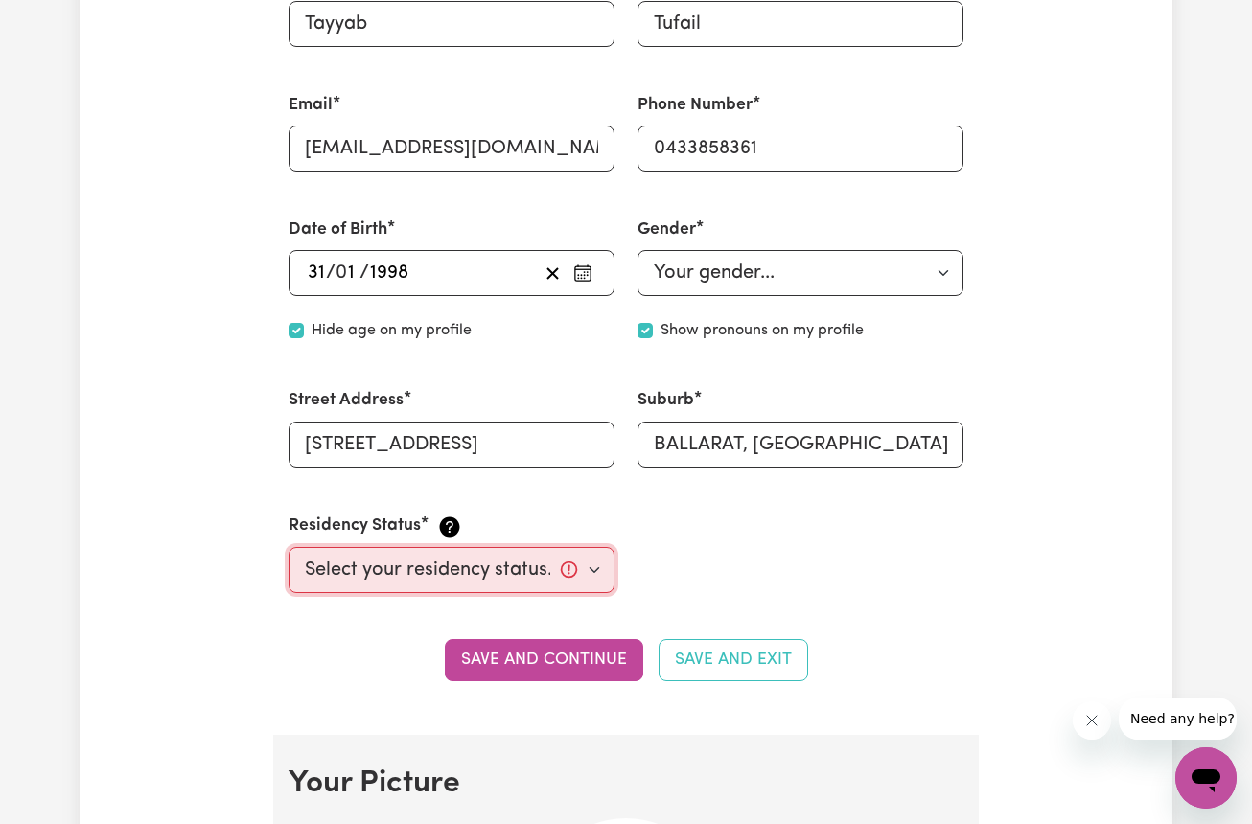
select select "Temporary Work Visa"
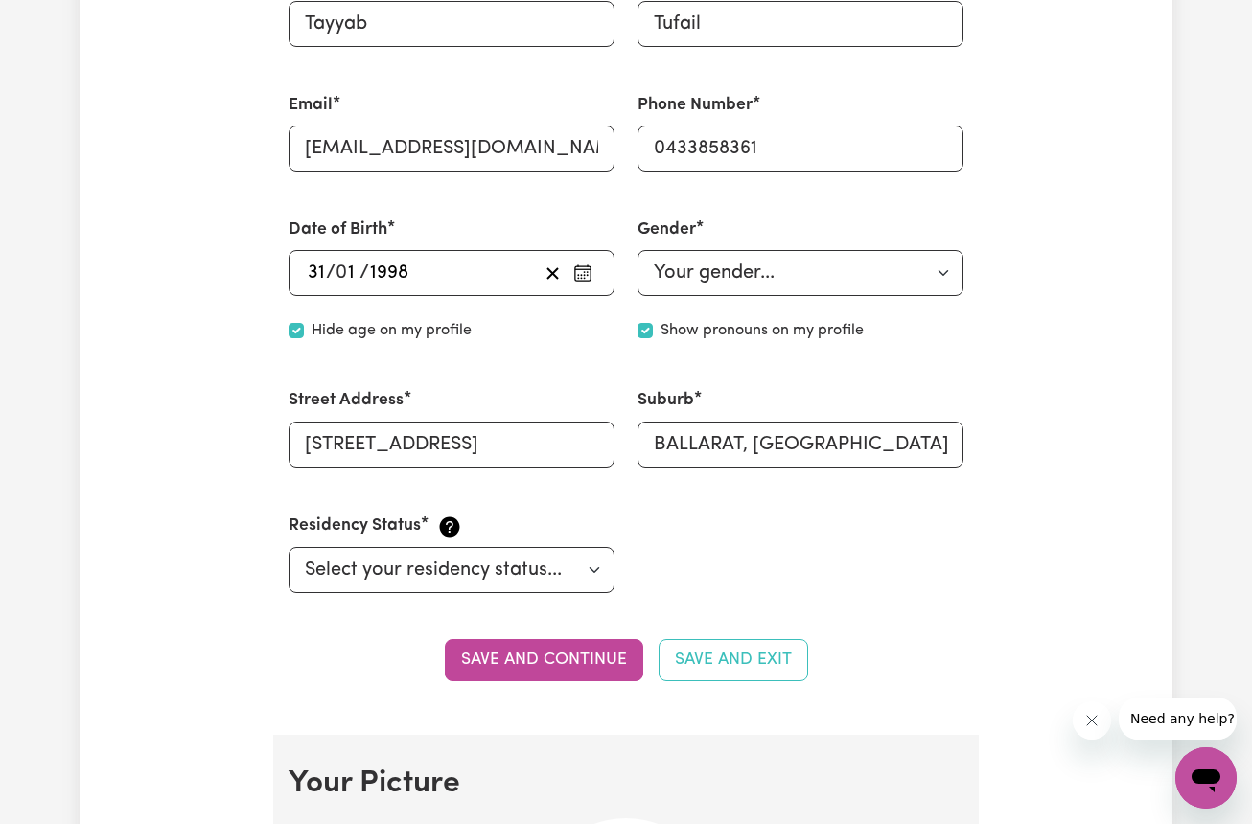
click at [329, 663] on div "Save and continue Save and Exit" at bounding box center [626, 660] width 675 height 42
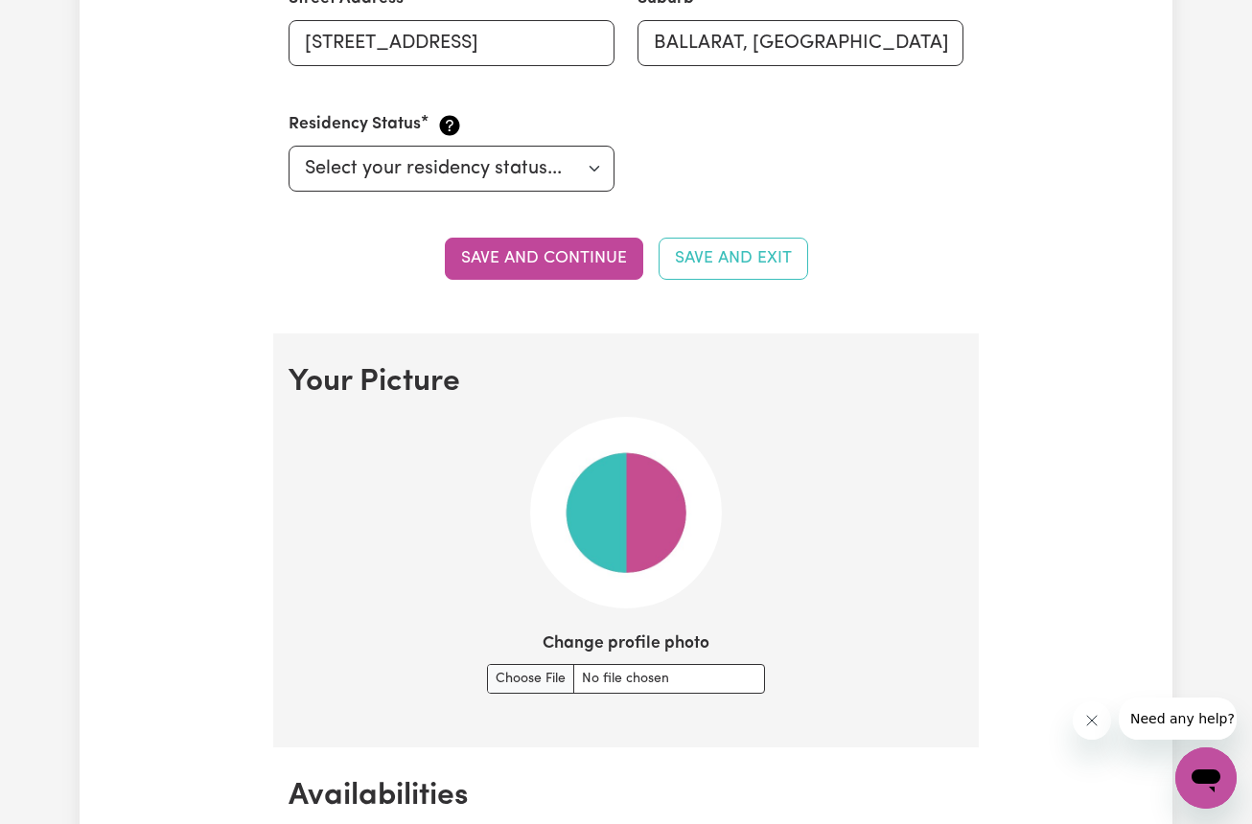
scroll to position [1052, 0]
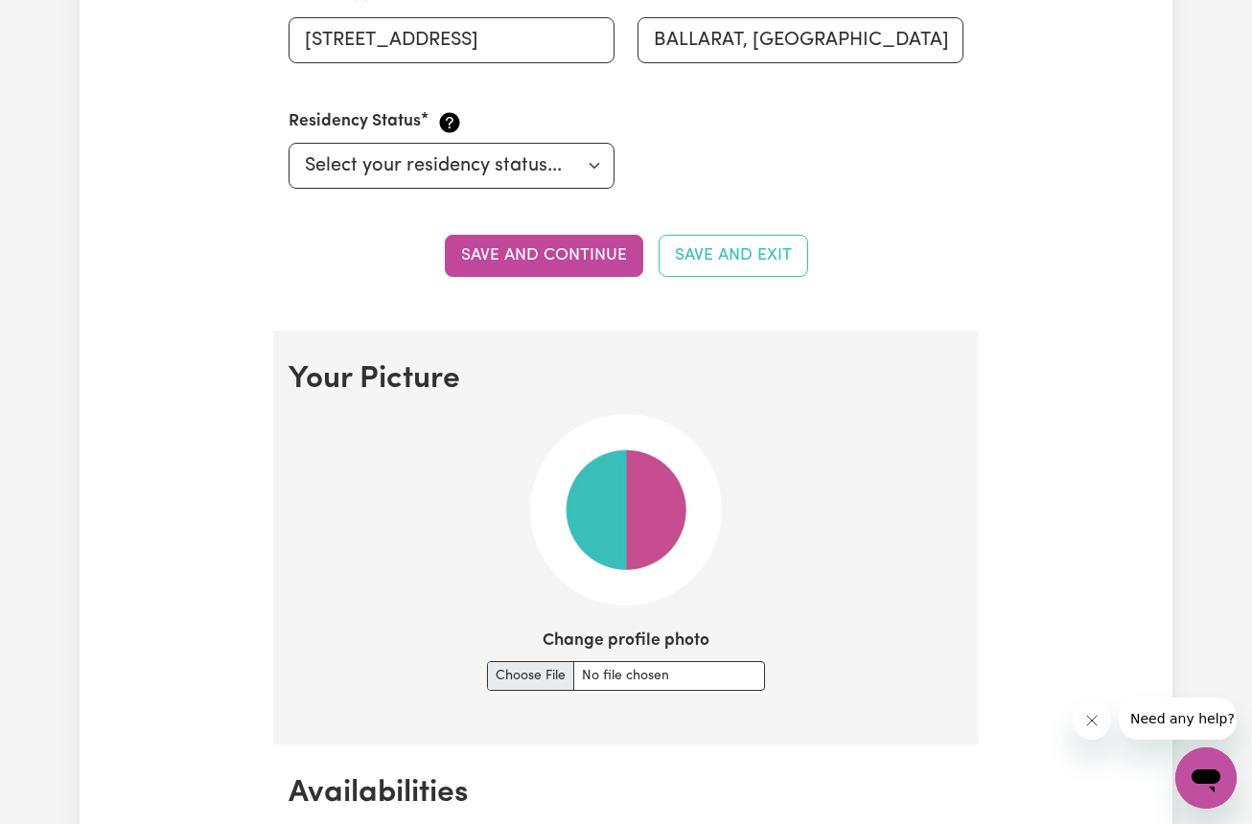
click at [556, 664] on input "Change profile photo" at bounding box center [626, 676] width 278 height 30
type input "C:\fakepath\IMG_0878.JPG"
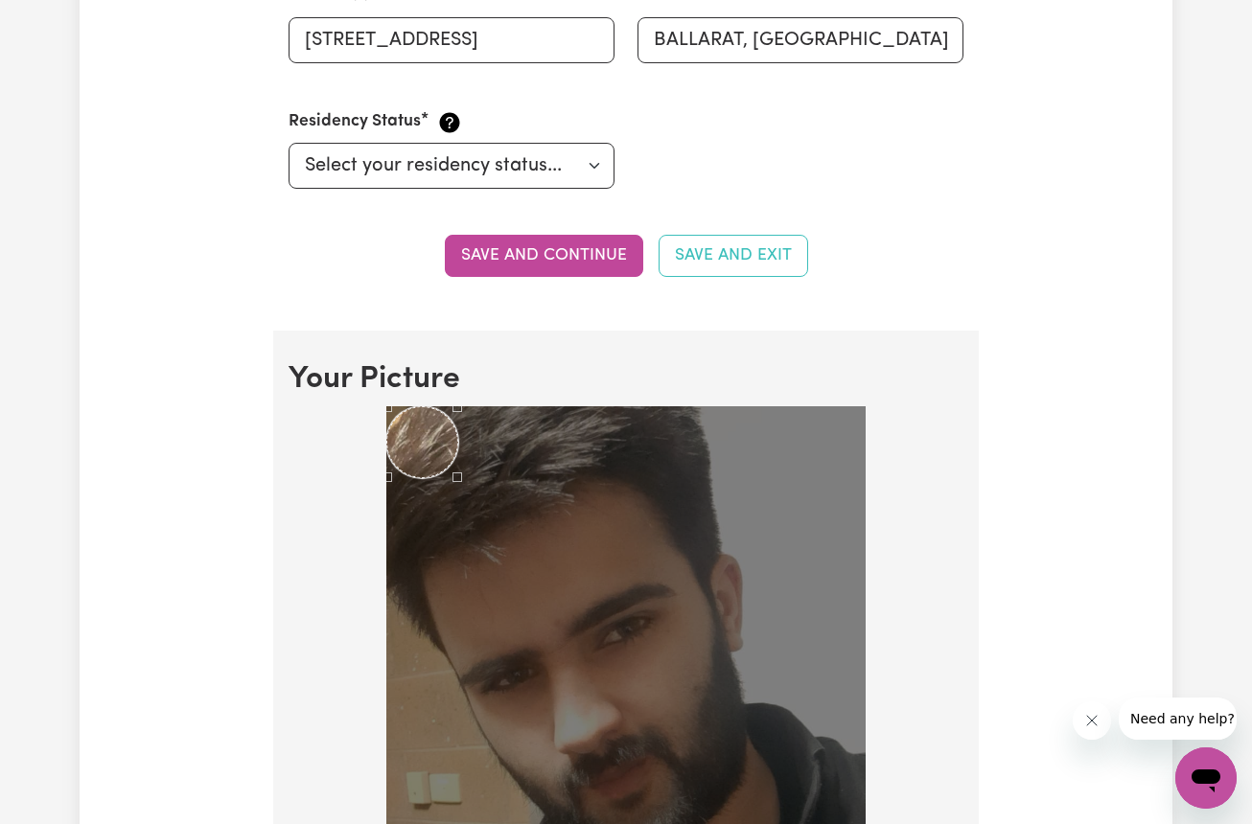
click at [939, 584] on div at bounding box center [626, 836] width 675 height 860
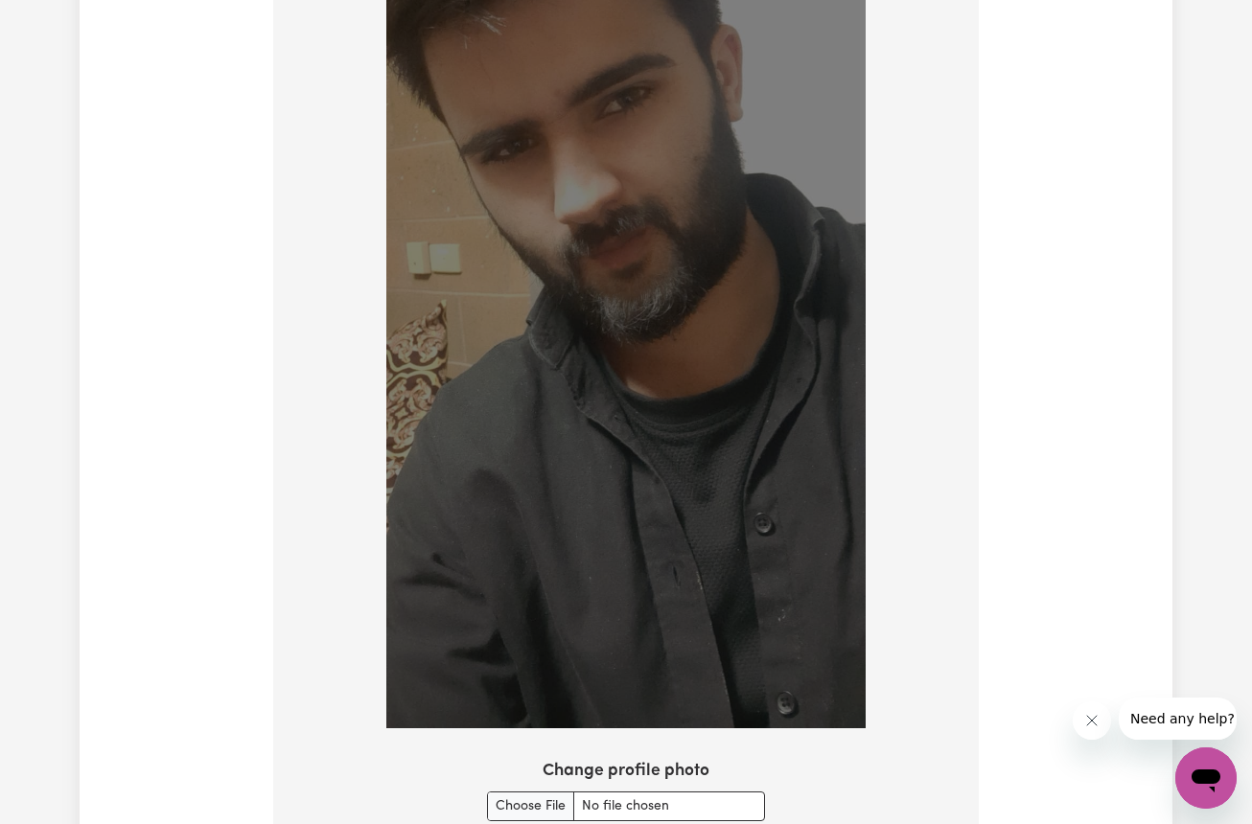
scroll to position [1595, 0]
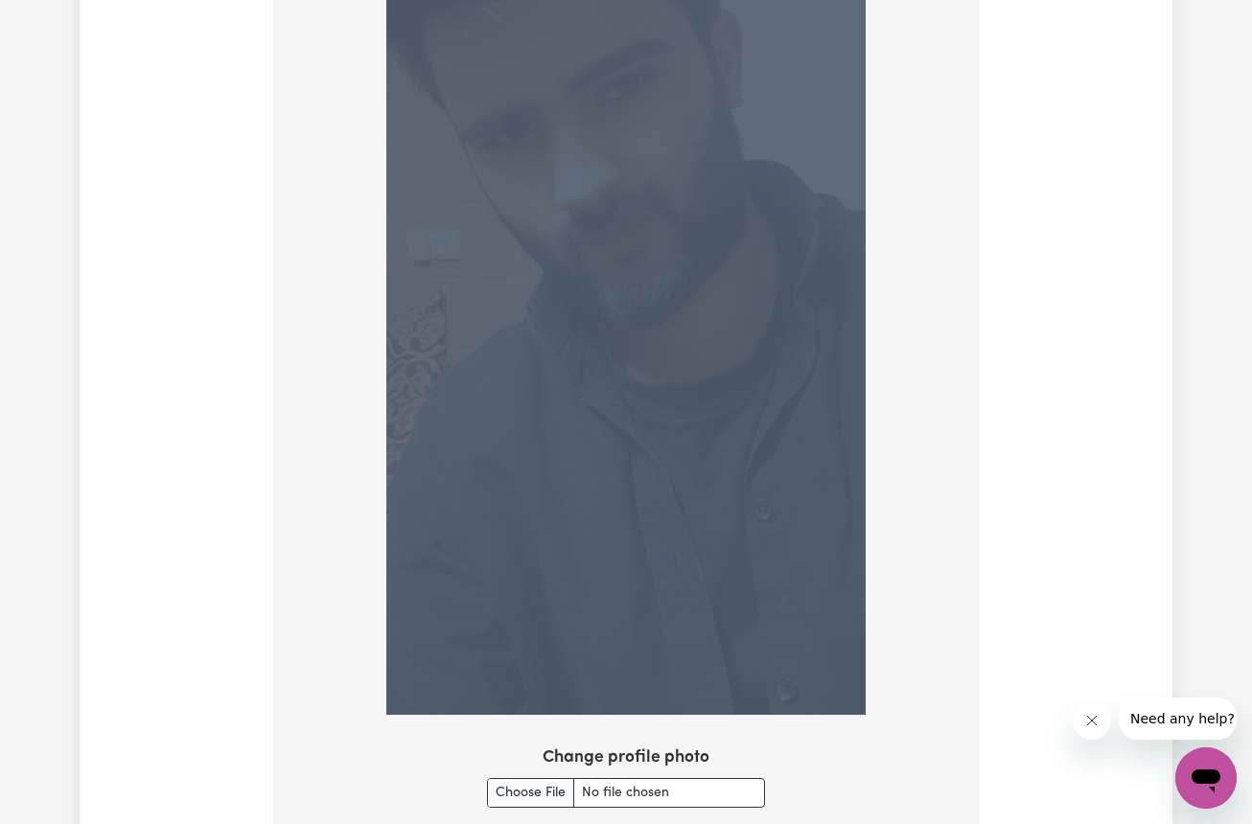
drag, startPoint x: 846, startPoint y: 712, endPoint x: 847, endPoint y: 606, distance: 106.4
click at [847, 606] on div at bounding box center [626, 293] width 675 height 860
click at [931, 396] on div at bounding box center [626, 293] width 675 height 860
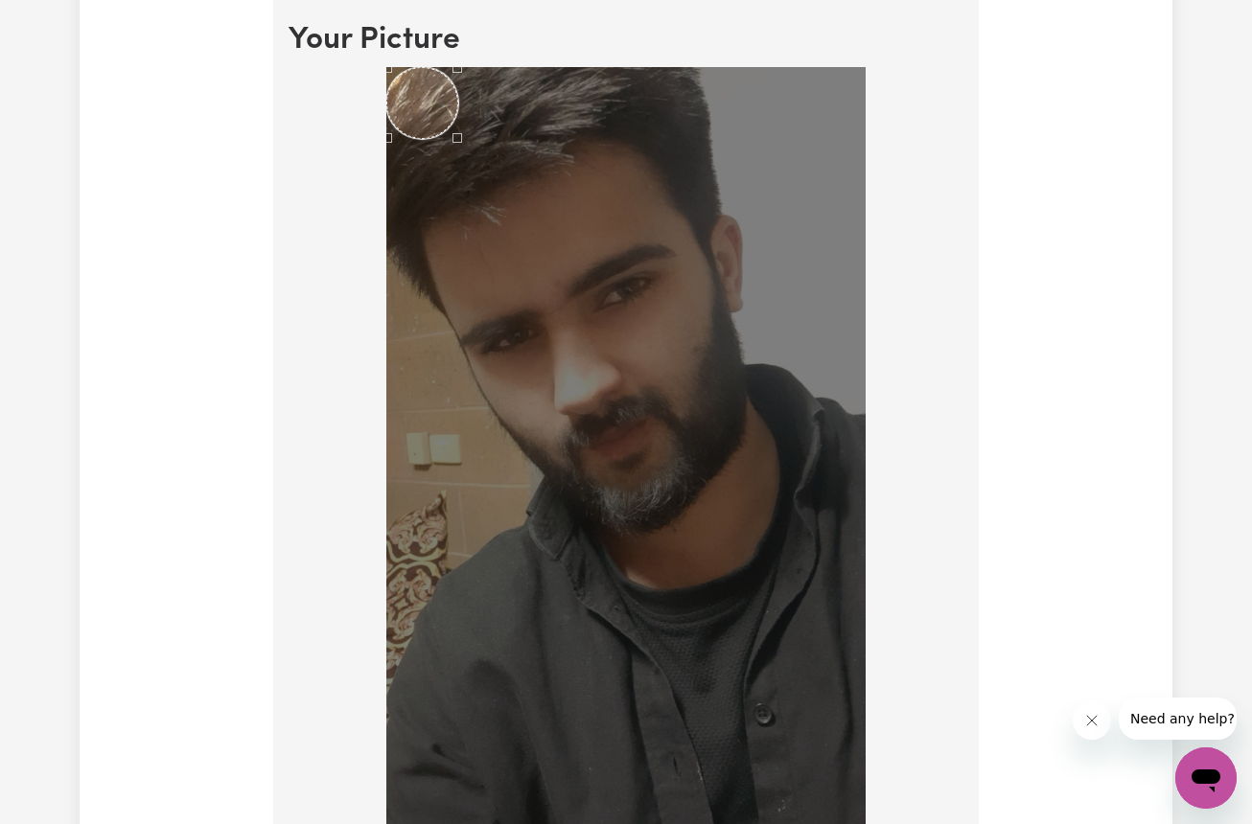
scroll to position [1387, 0]
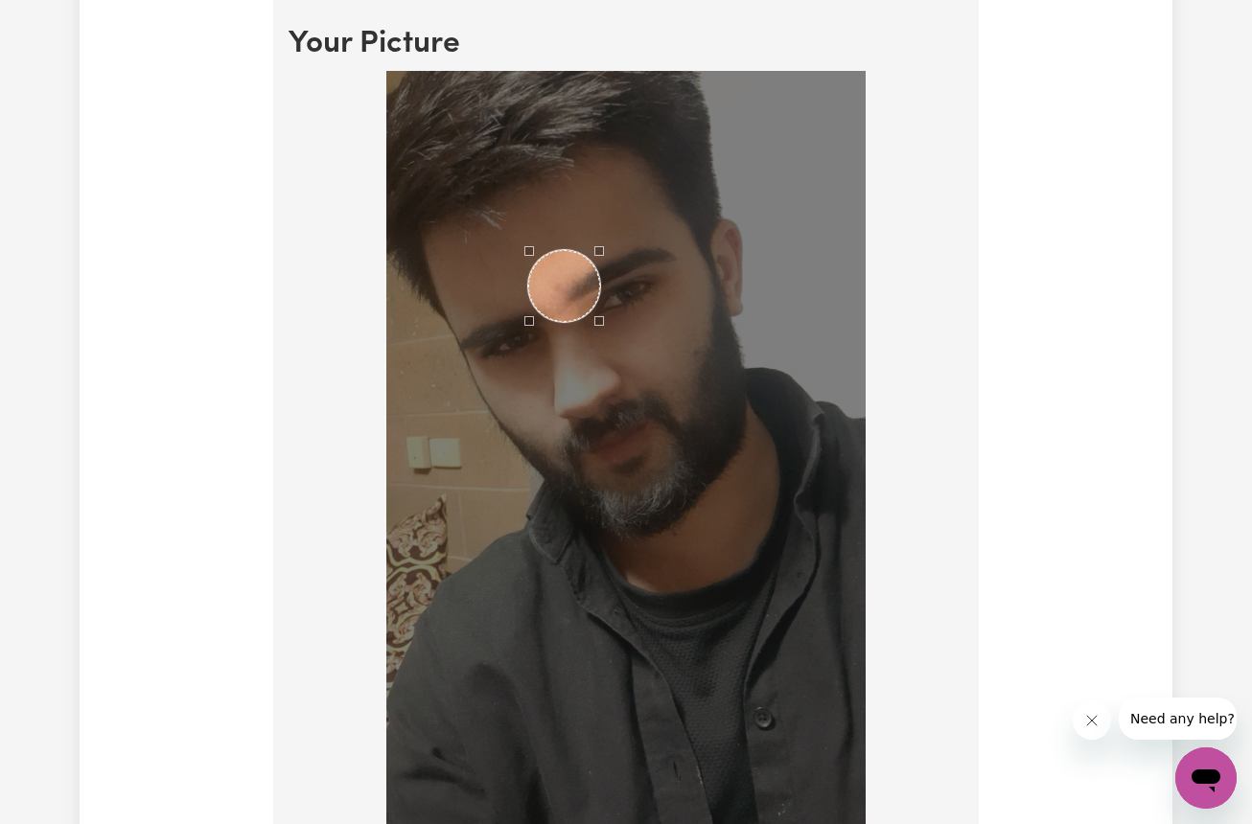
click at [565, 250] on div "Use the arrow keys to move the crop selection area" at bounding box center [564, 286] width 72 height 72
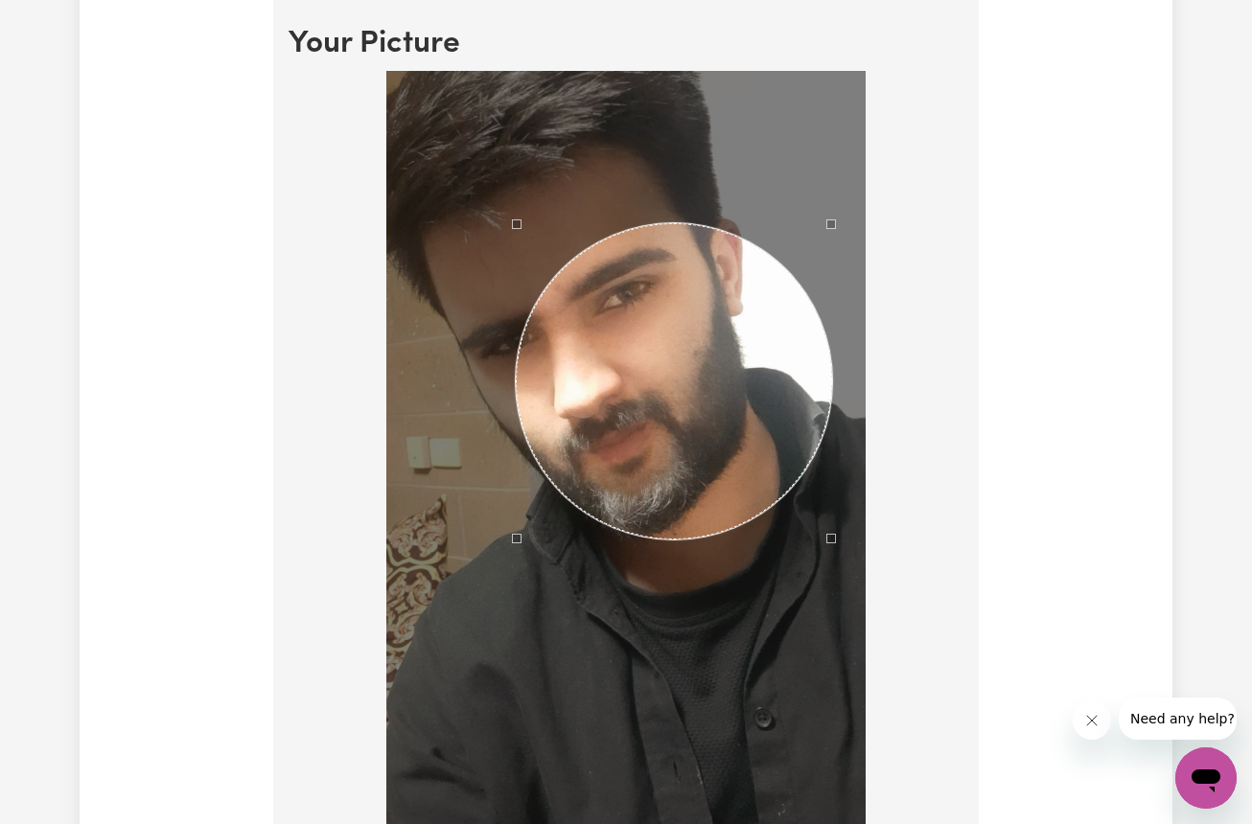
click at [831, 598] on div at bounding box center [625, 497] width 479 height 852
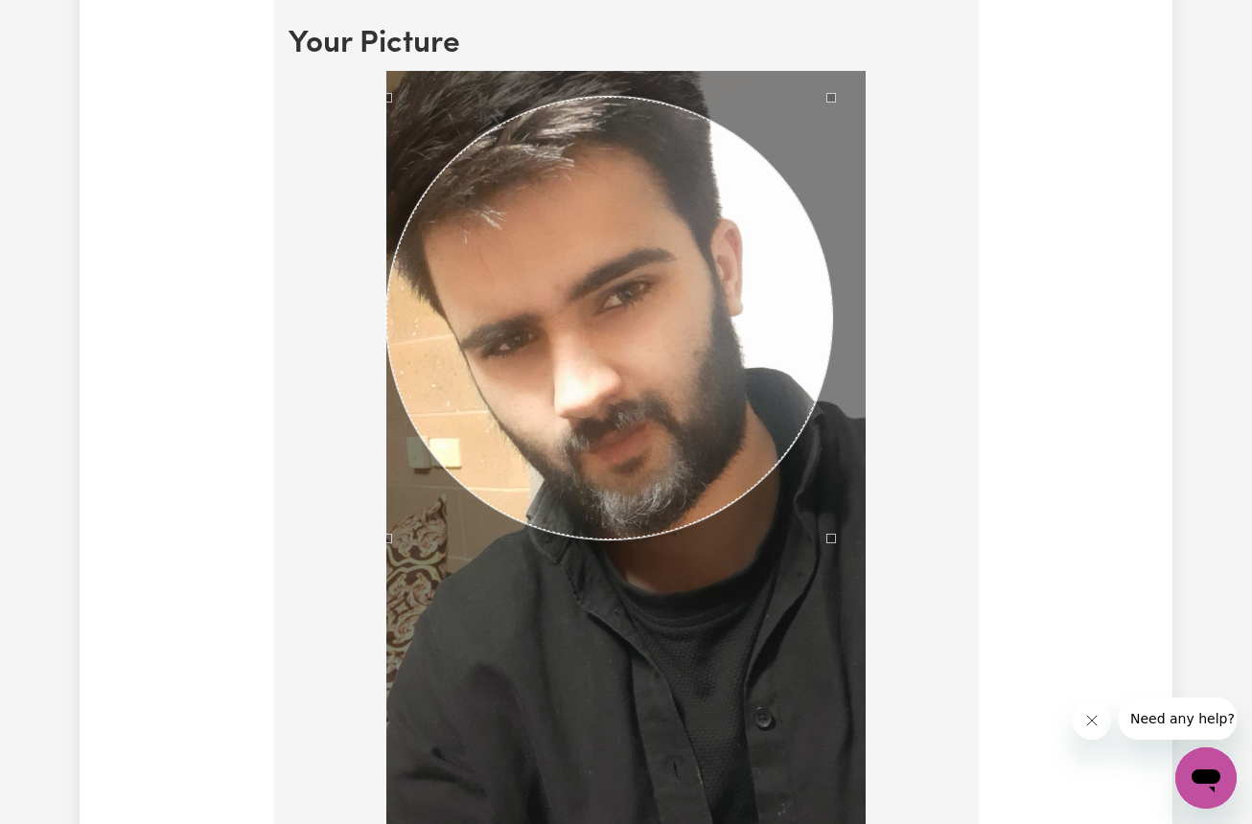
click at [374, 80] on div at bounding box center [626, 501] width 675 height 860
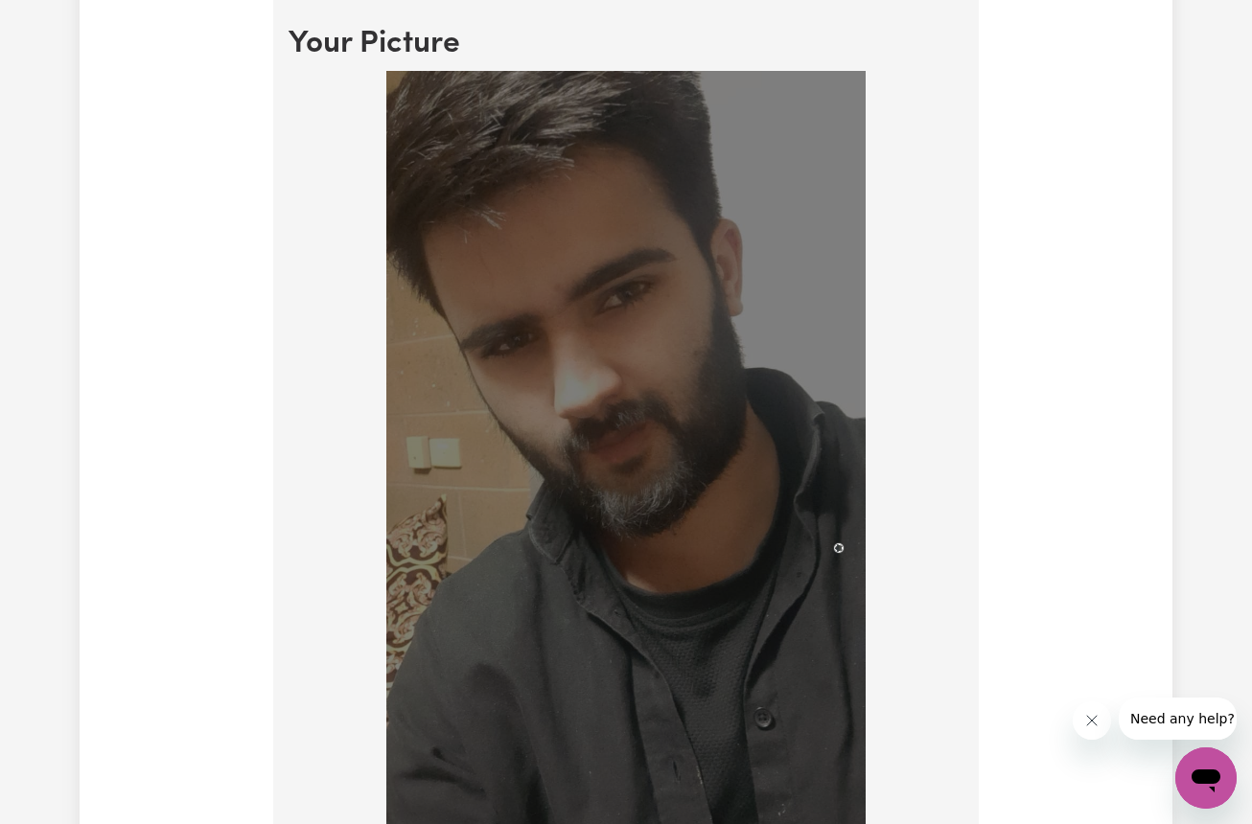
click at [836, 547] on img at bounding box center [625, 497] width 479 height 852
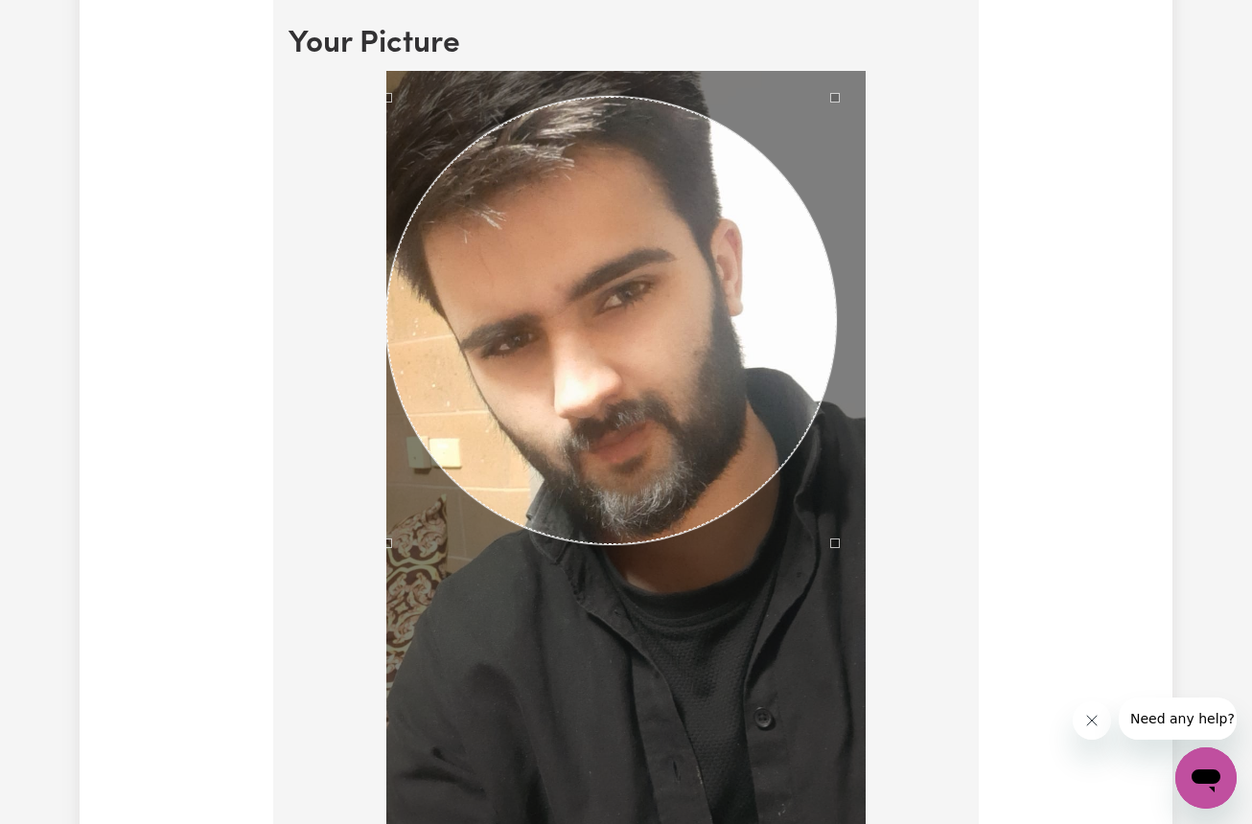
click at [360, 171] on div at bounding box center [626, 501] width 675 height 860
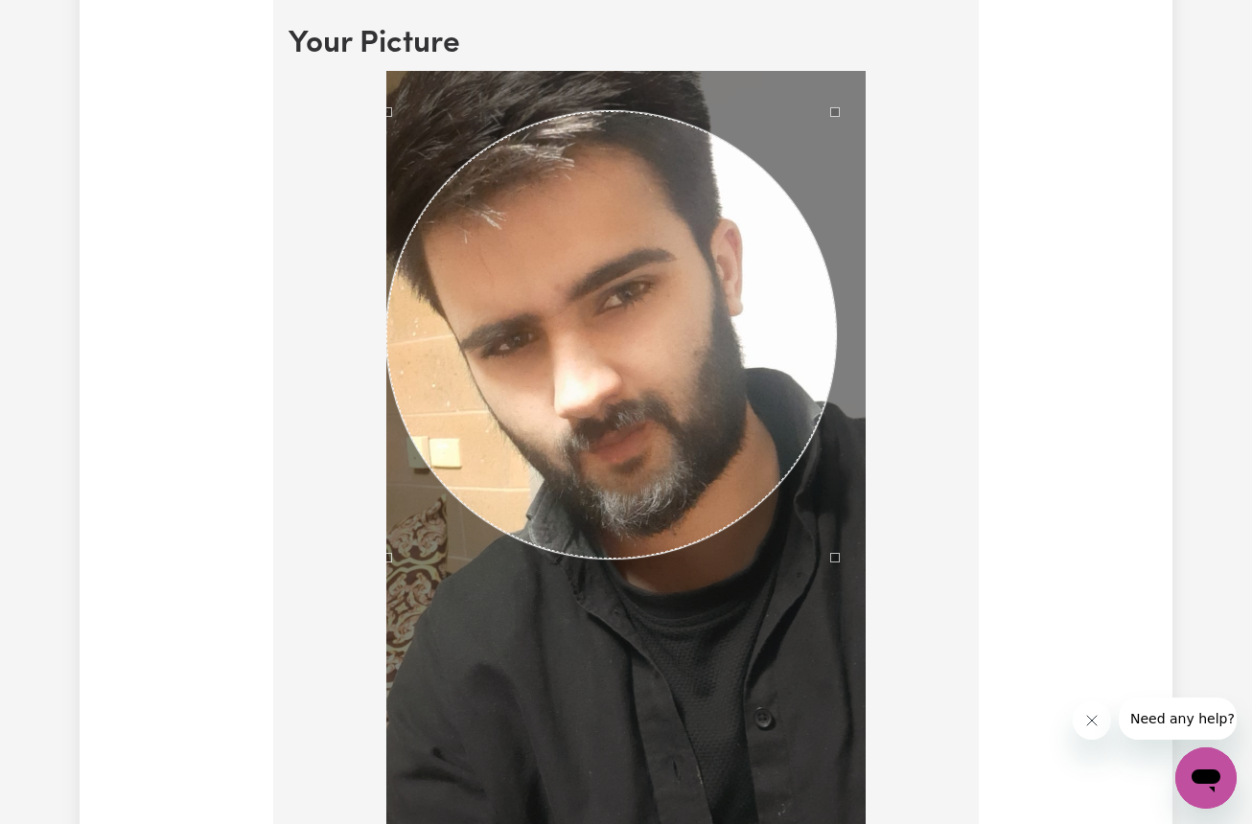
click at [635, 459] on div "Use the arrow keys to move the crop selection area" at bounding box center [611, 335] width 450 height 448
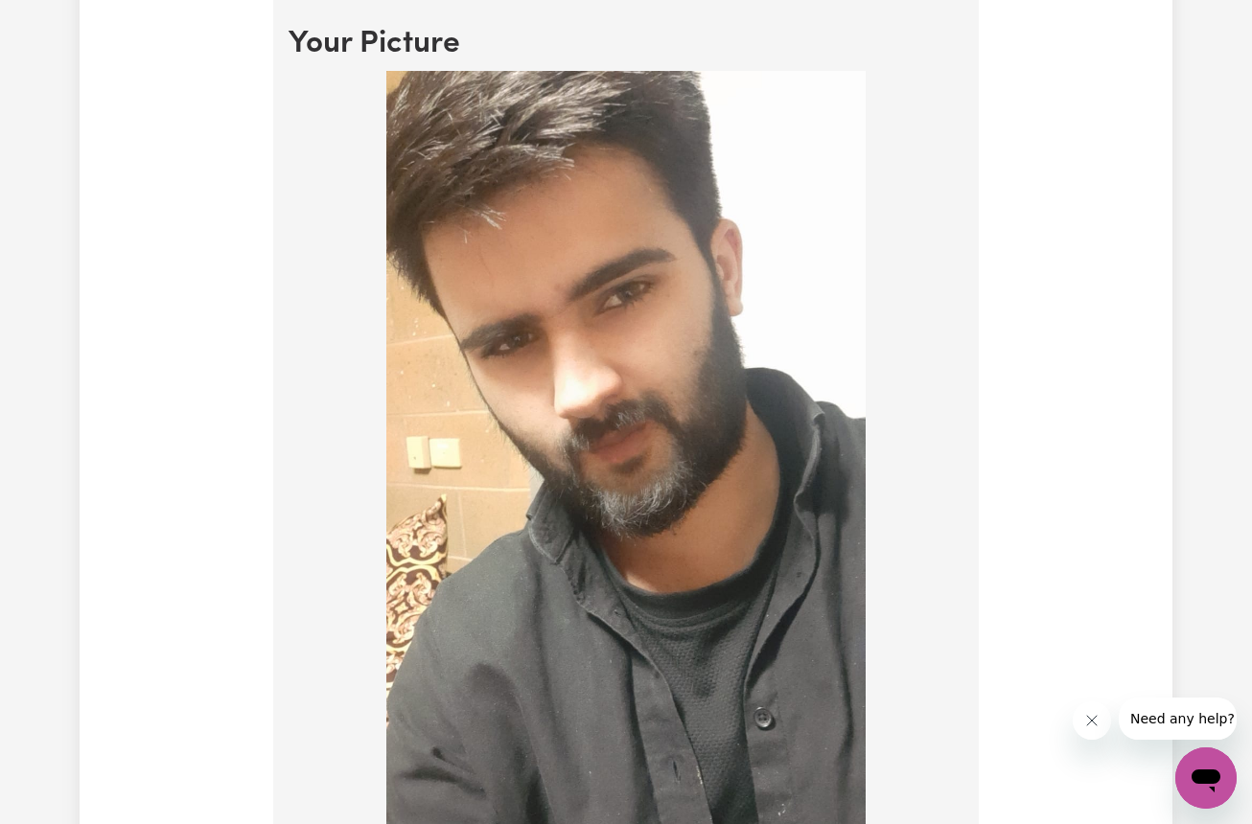
click at [849, 633] on img at bounding box center [625, 497] width 479 height 852
click at [919, 612] on div at bounding box center [626, 501] width 675 height 860
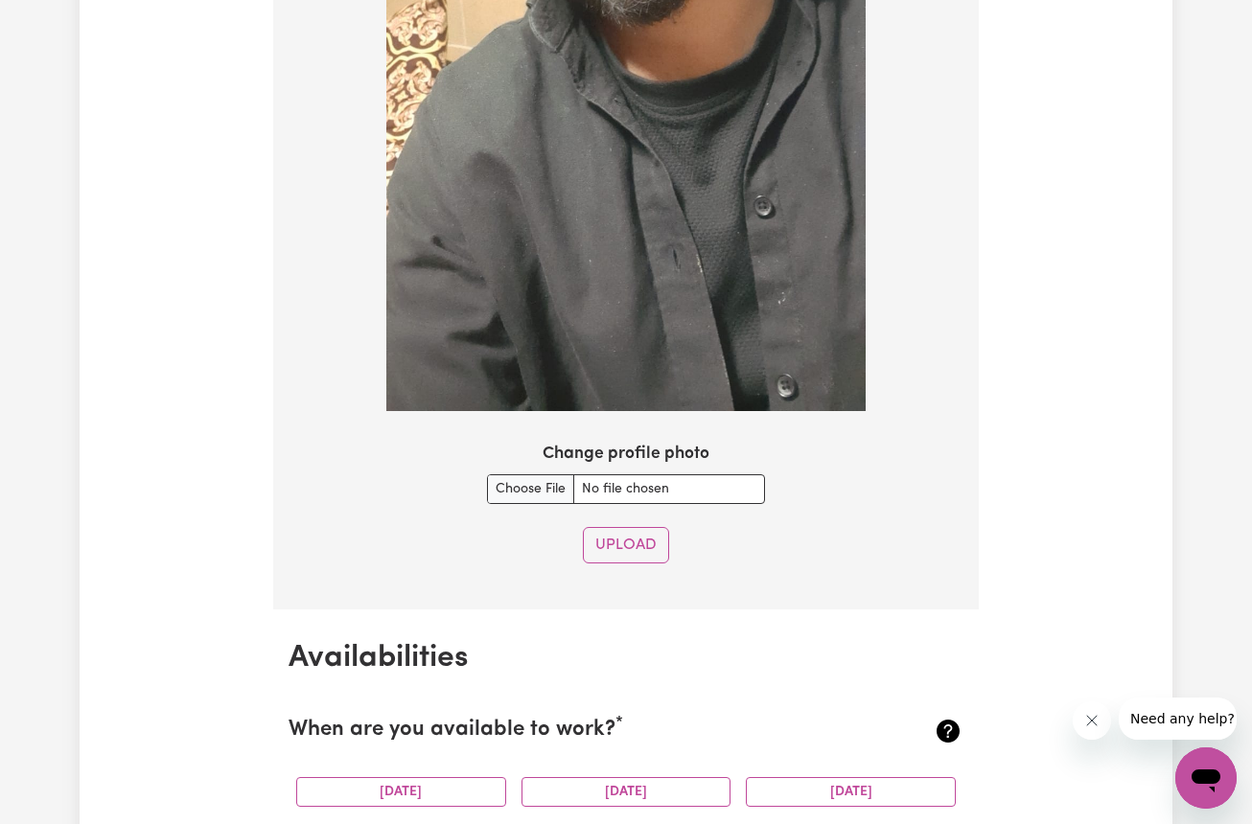
scroll to position [1915, 0]
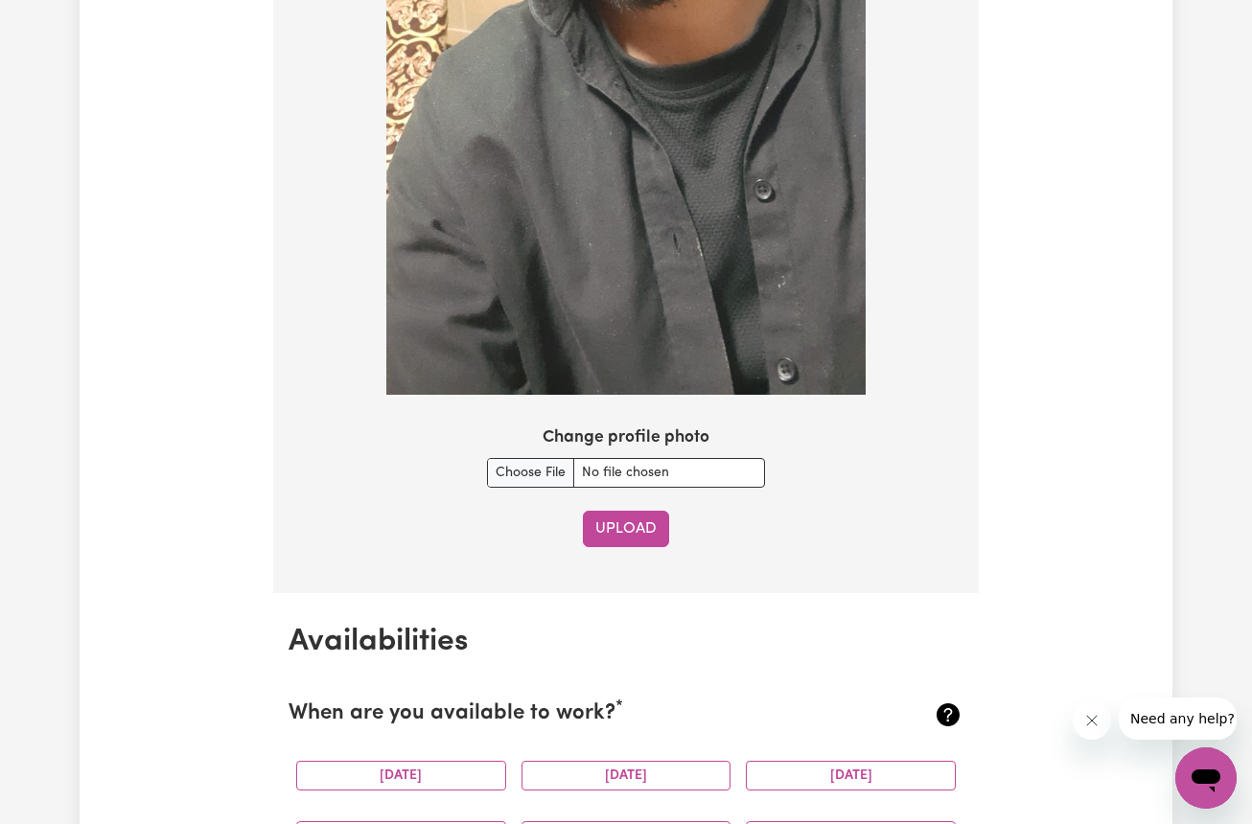
click at [617, 516] on button "Upload" at bounding box center [626, 529] width 86 height 36
checkbox input "false"
select select "null"
checkbox input "false"
select select
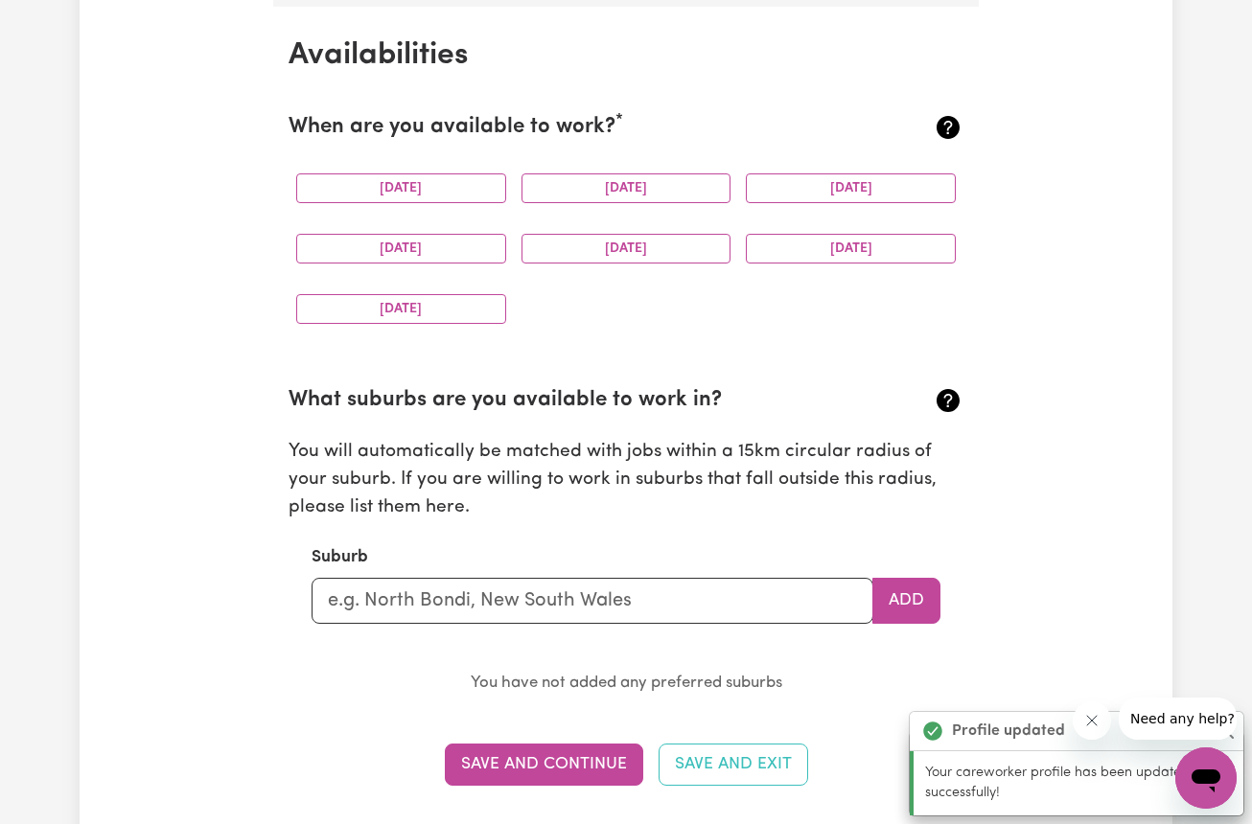
scroll to position [1789, 0]
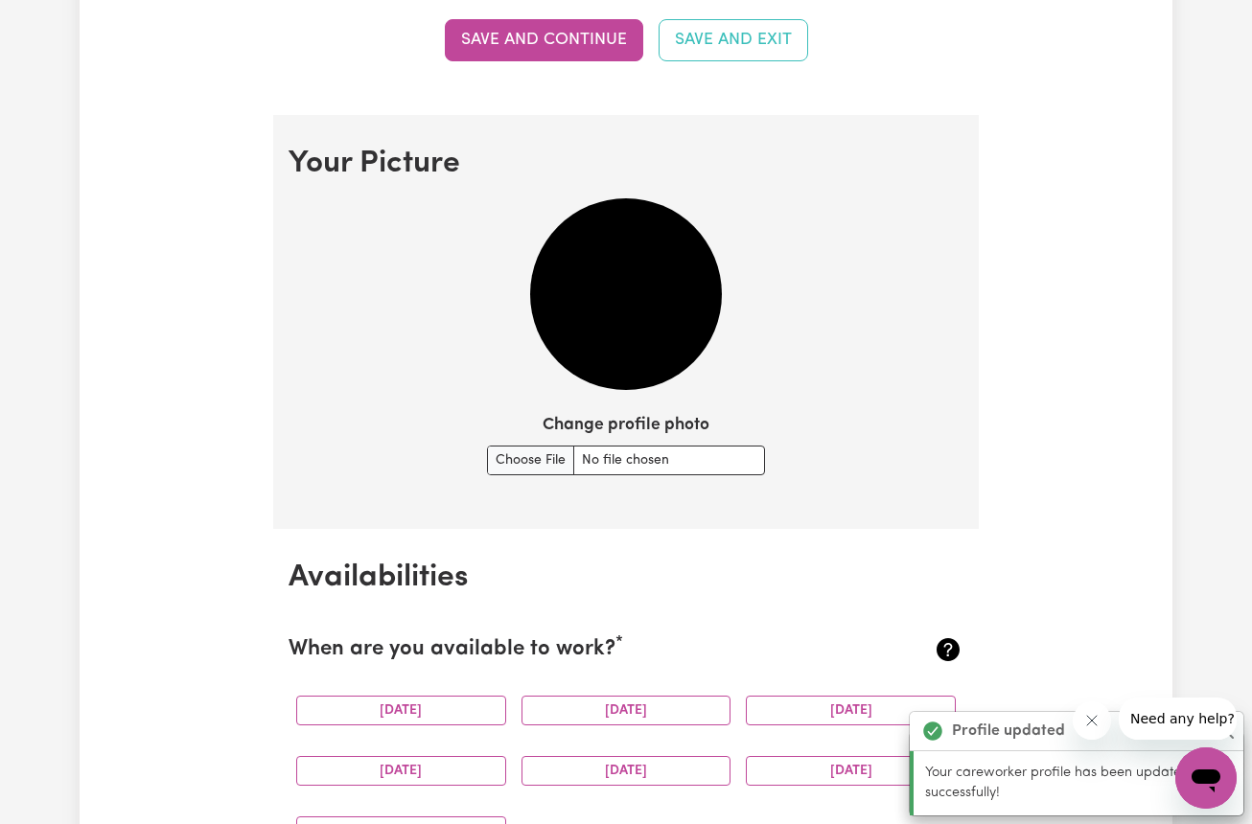
scroll to position [1244, 0]
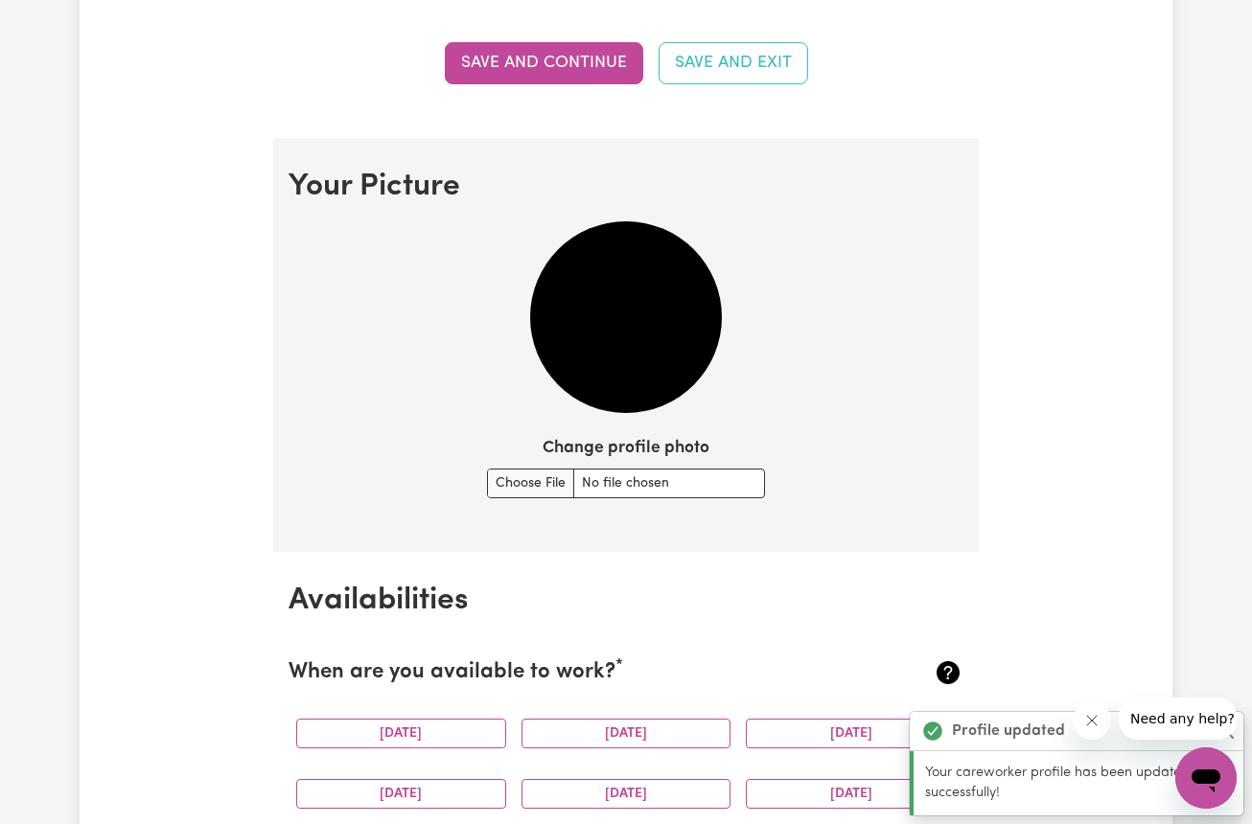
click at [644, 345] on img at bounding box center [626, 317] width 192 height 192
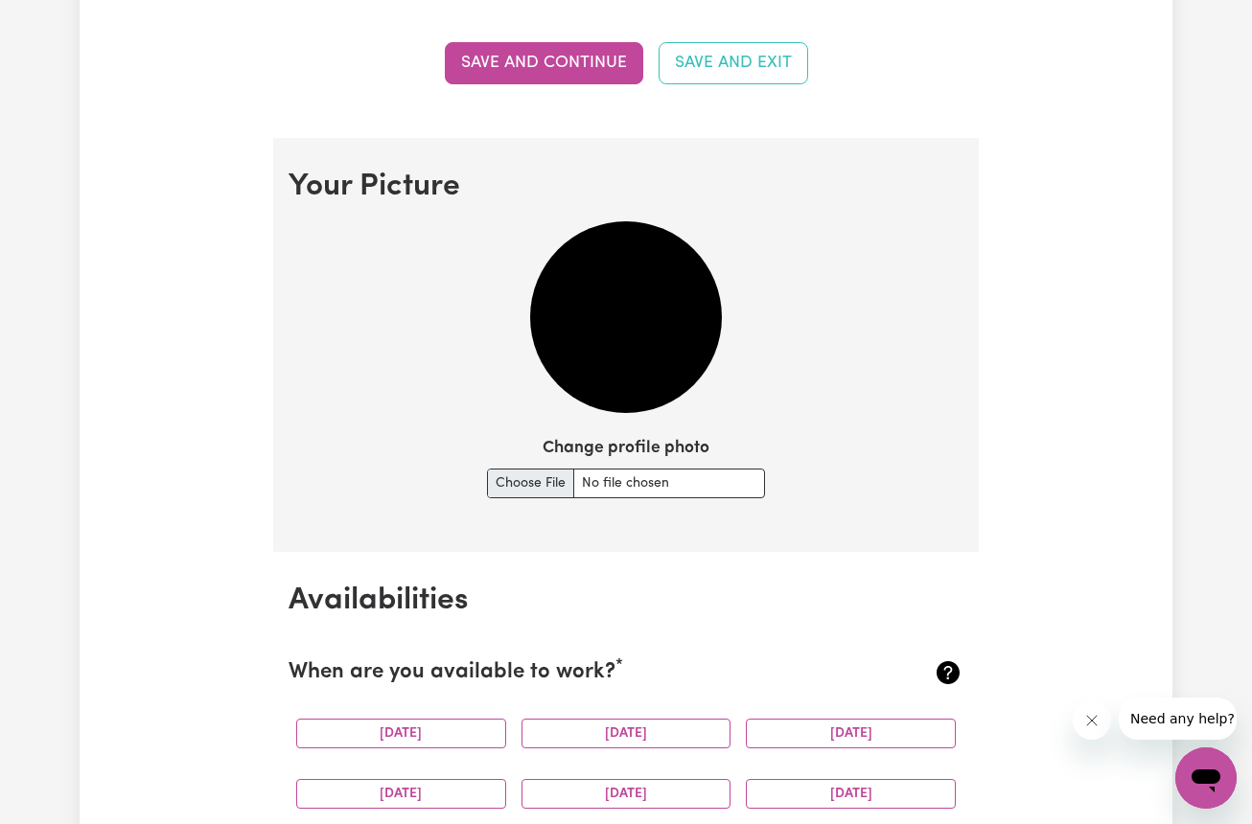
click at [530, 469] on input "Change profile photo" at bounding box center [626, 484] width 278 height 30
type input "C:\fakepath\IMG_0878.JPG"
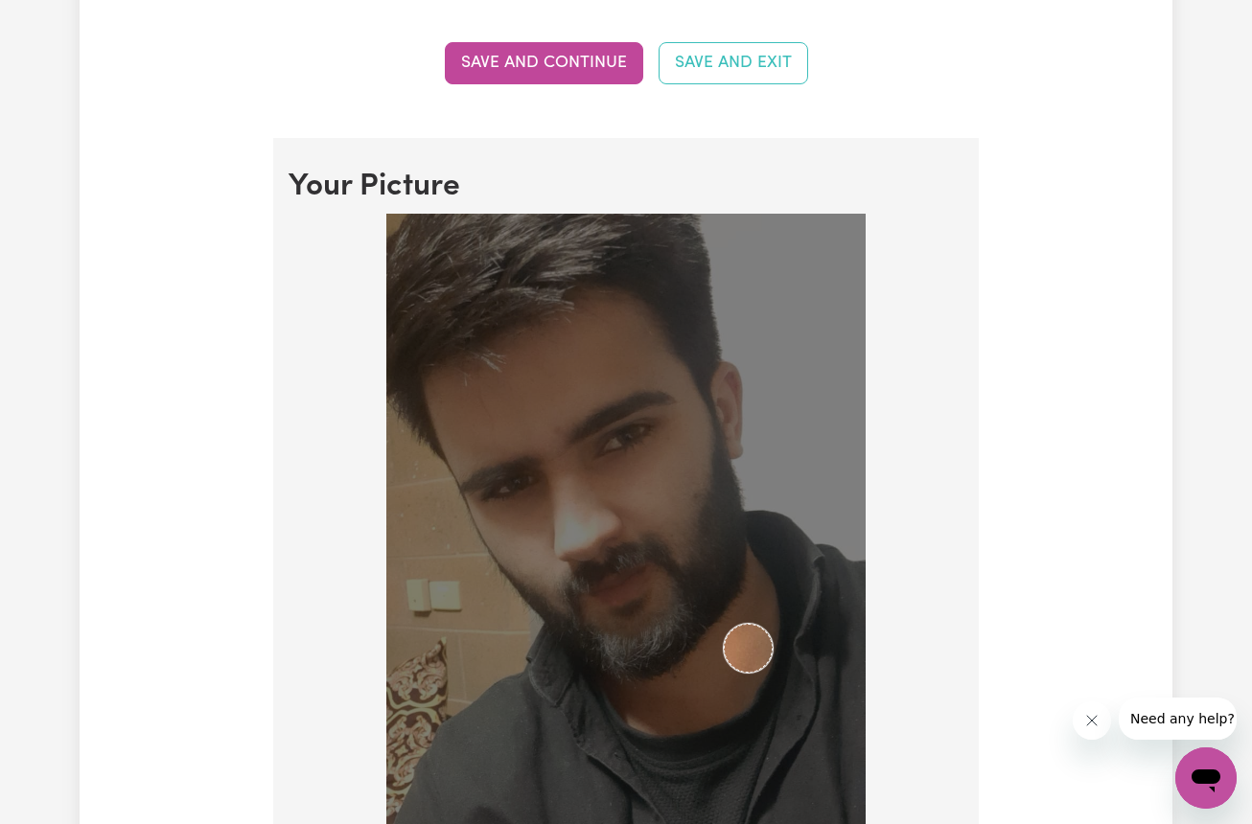
click at [799, 515] on img at bounding box center [625, 640] width 479 height 852
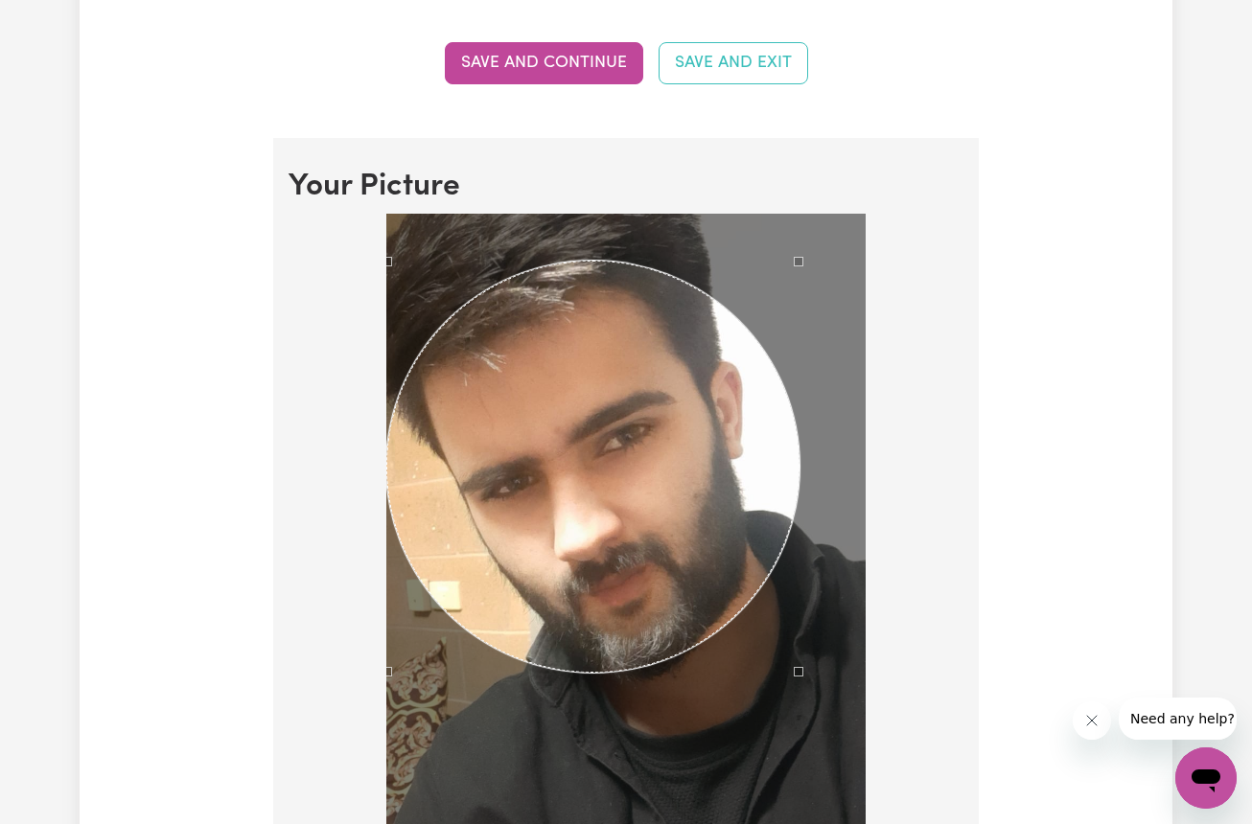
click at [326, 214] on div at bounding box center [626, 644] width 675 height 860
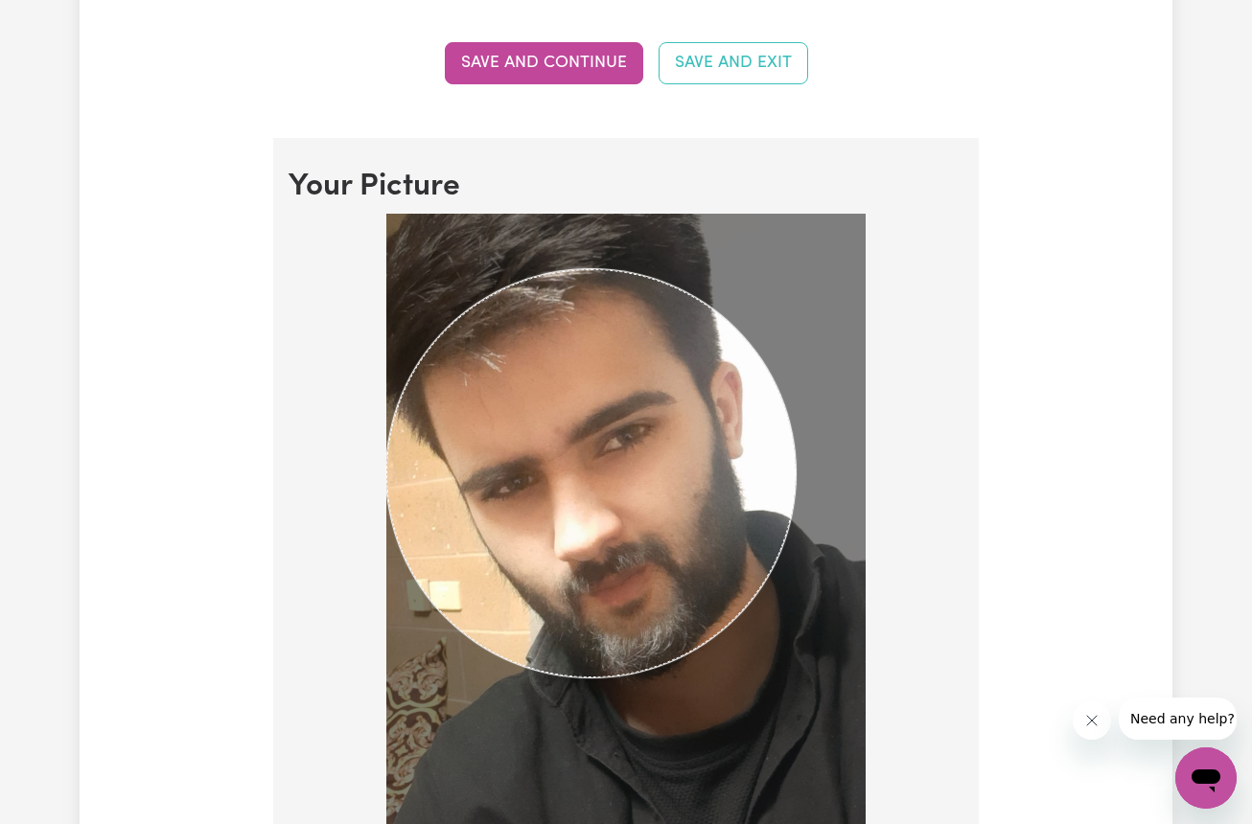
click at [294, 216] on div at bounding box center [626, 644] width 675 height 860
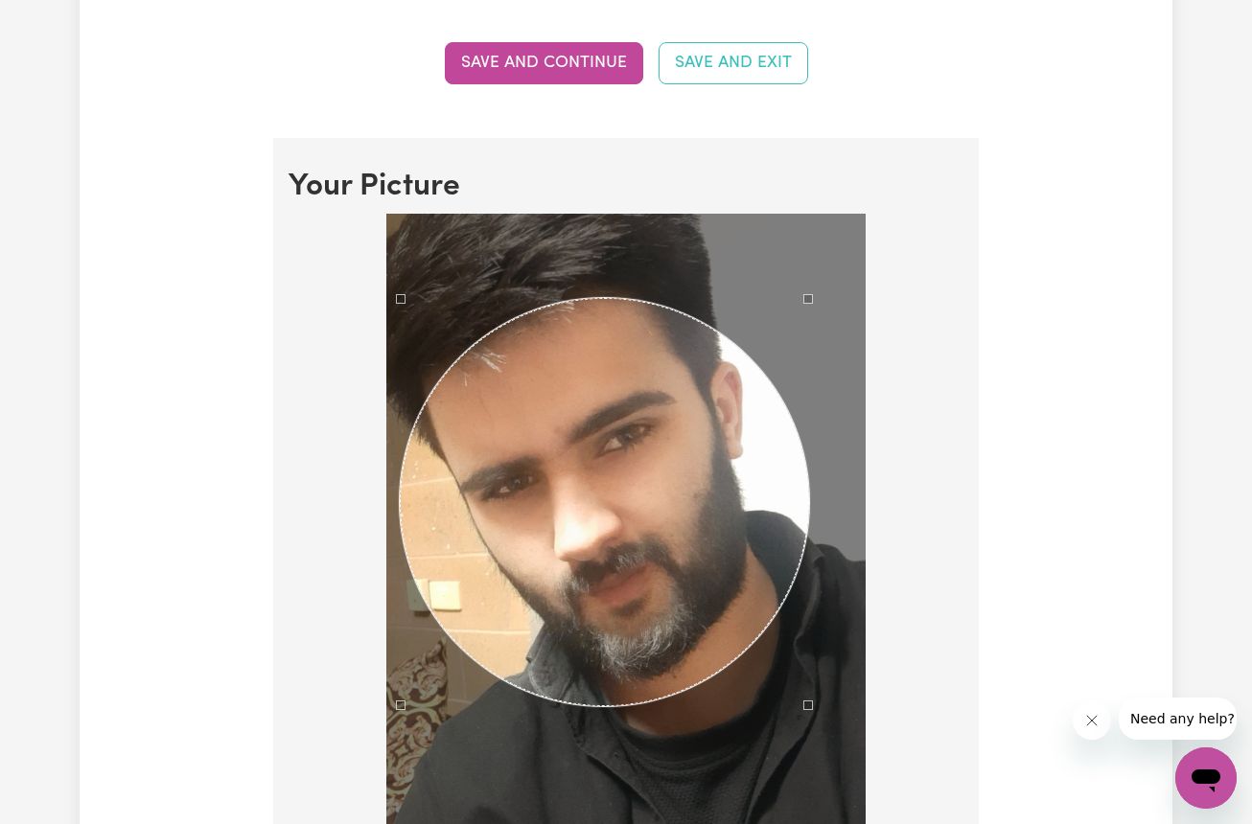
click at [558, 495] on div "Use the arrow keys to move the crop selection area" at bounding box center [604, 502] width 409 height 408
click at [670, 576] on div "Use the arrow keys to move the crop selection area" at bounding box center [604, 501] width 409 height 408
click at [947, 672] on div at bounding box center [626, 644] width 675 height 860
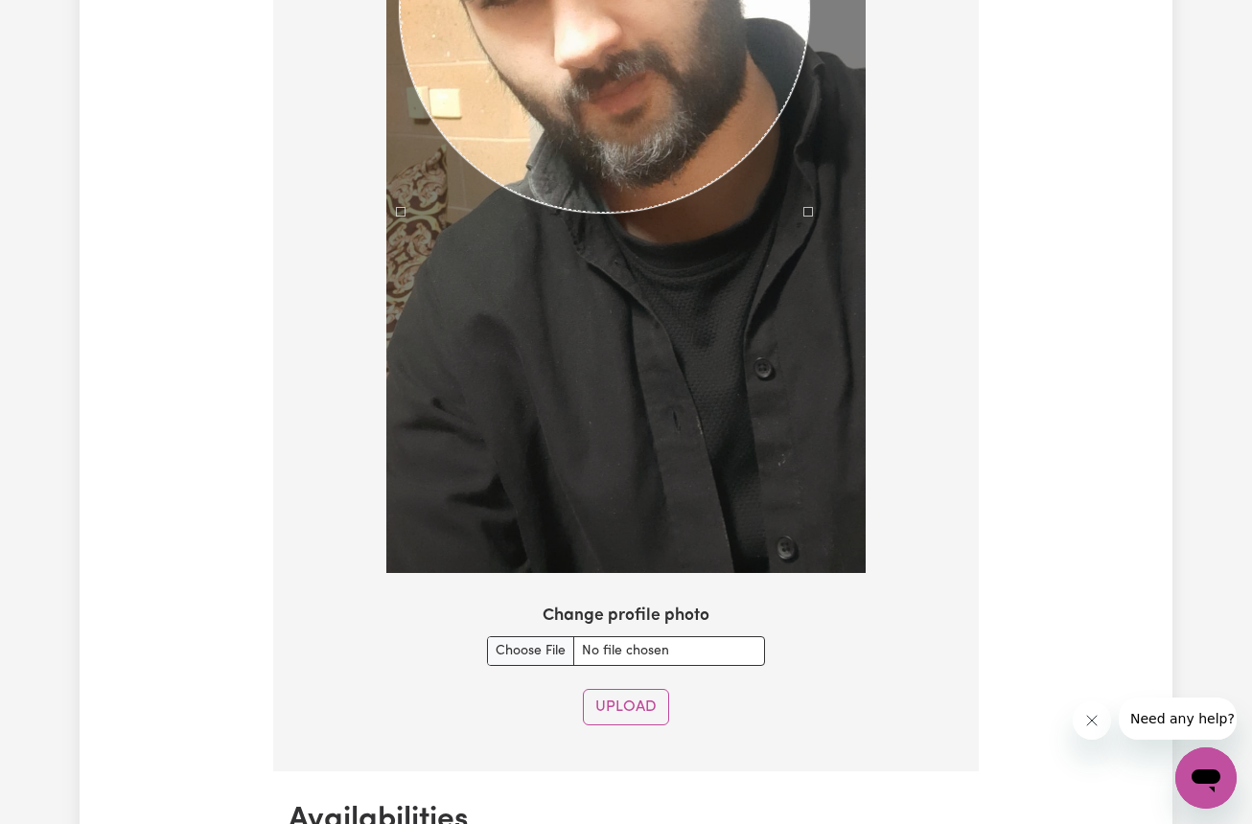
scroll to position [1750, 0]
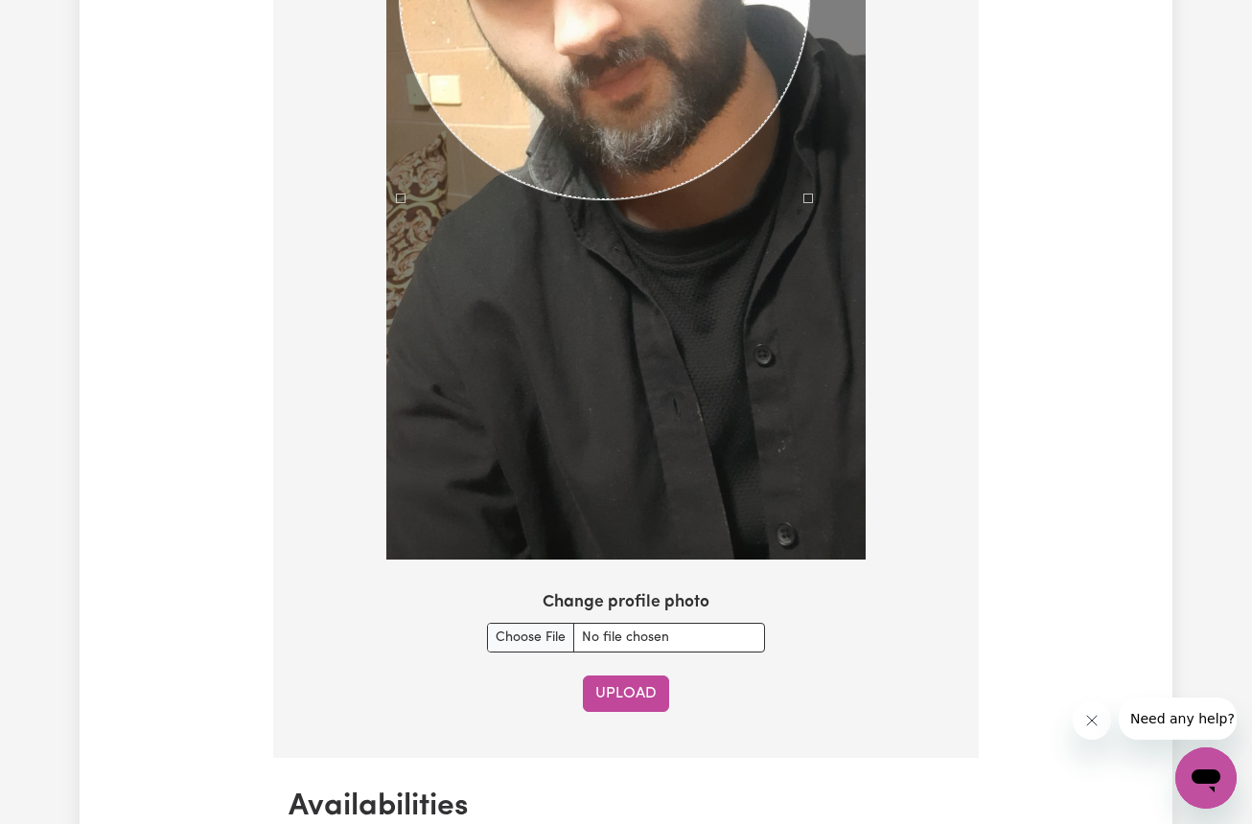
click at [630, 689] on button "Upload" at bounding box center [626, 694] width 86 height 36
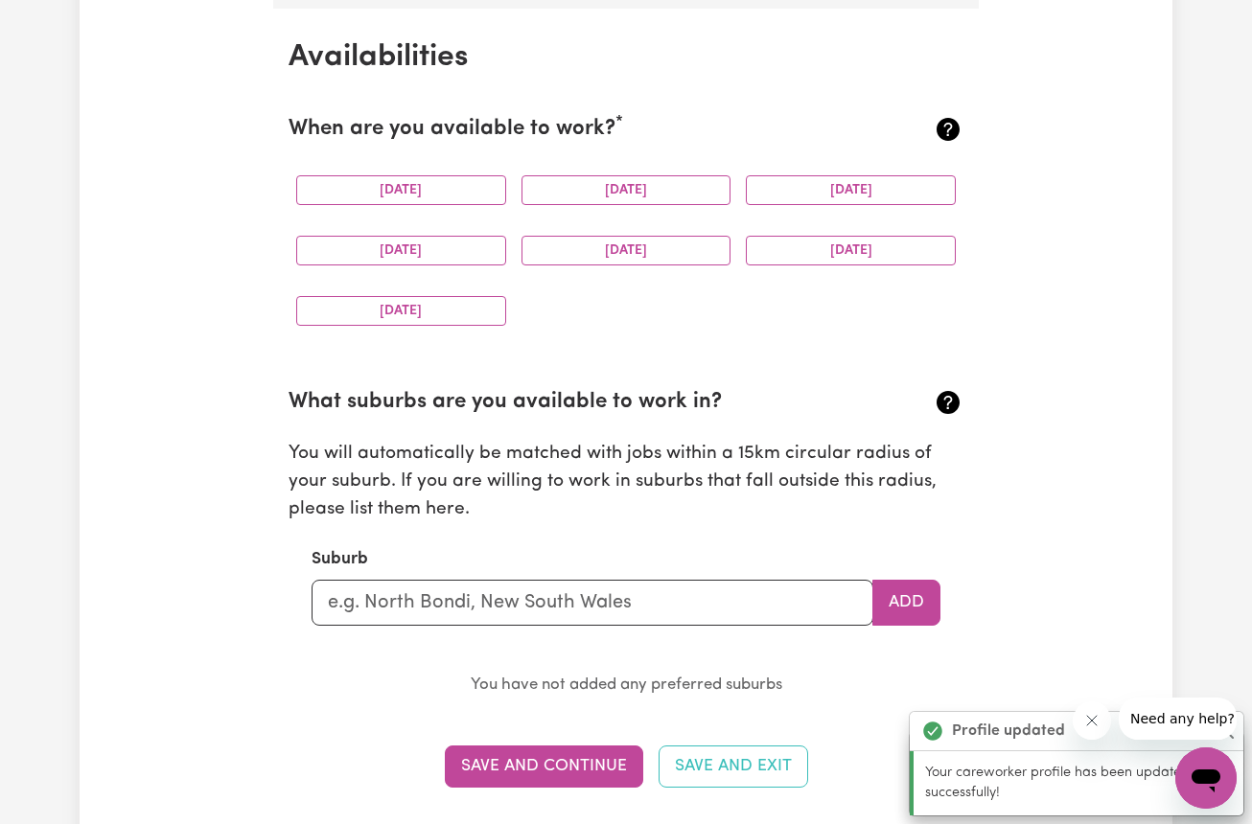
scroll to position [1789, 0]
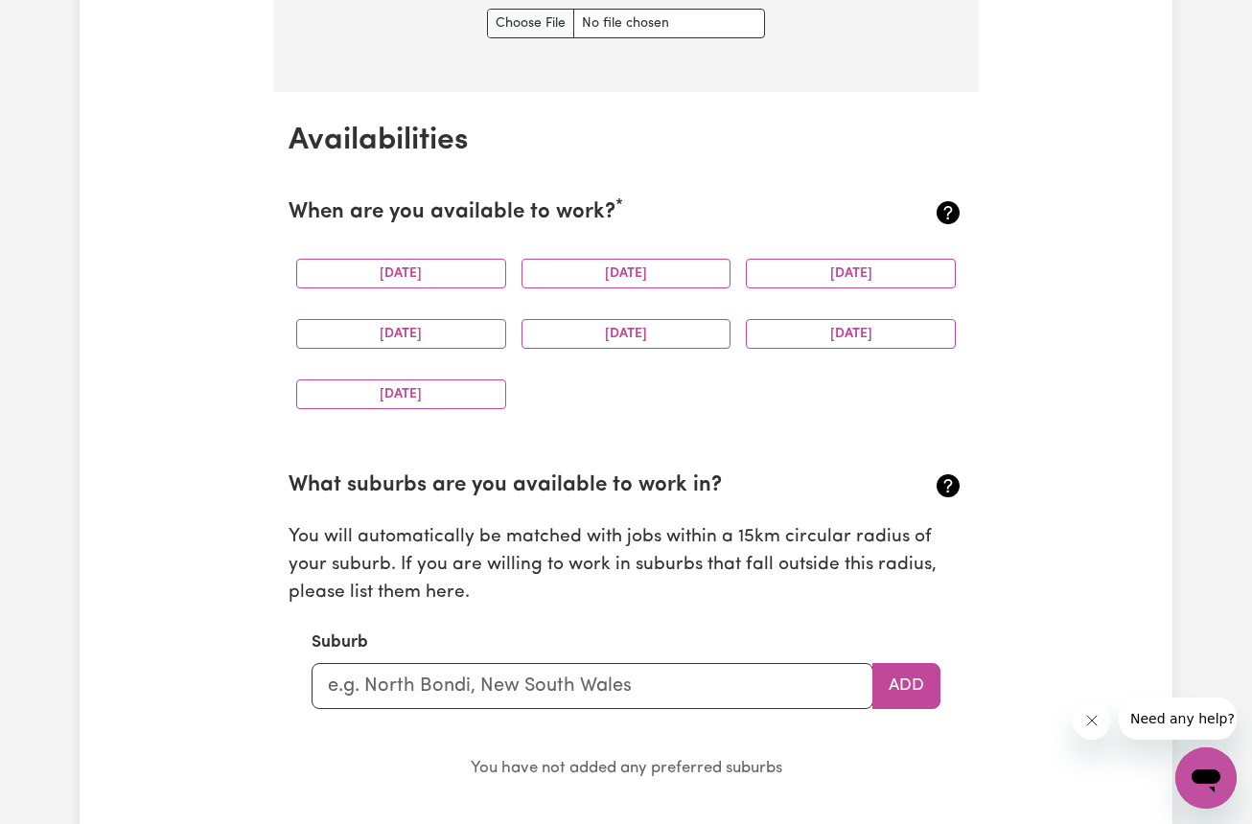
scroll to position [1722, 0]
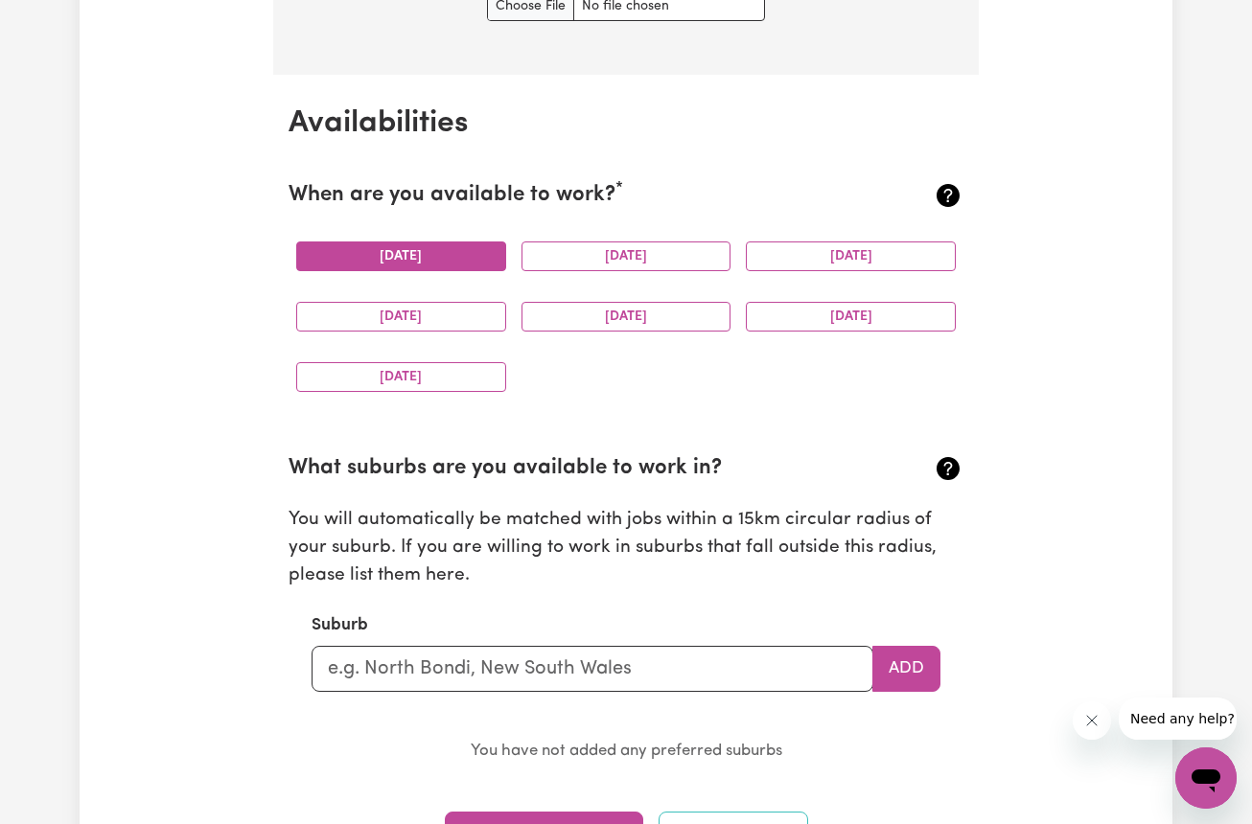
click at [408, 243] on button "Monday" at bounding box center [401, 257] width 210 height 30
click at [662, 256] on button "Tuesday" at bounding box center [626, 257] width 210 height 30
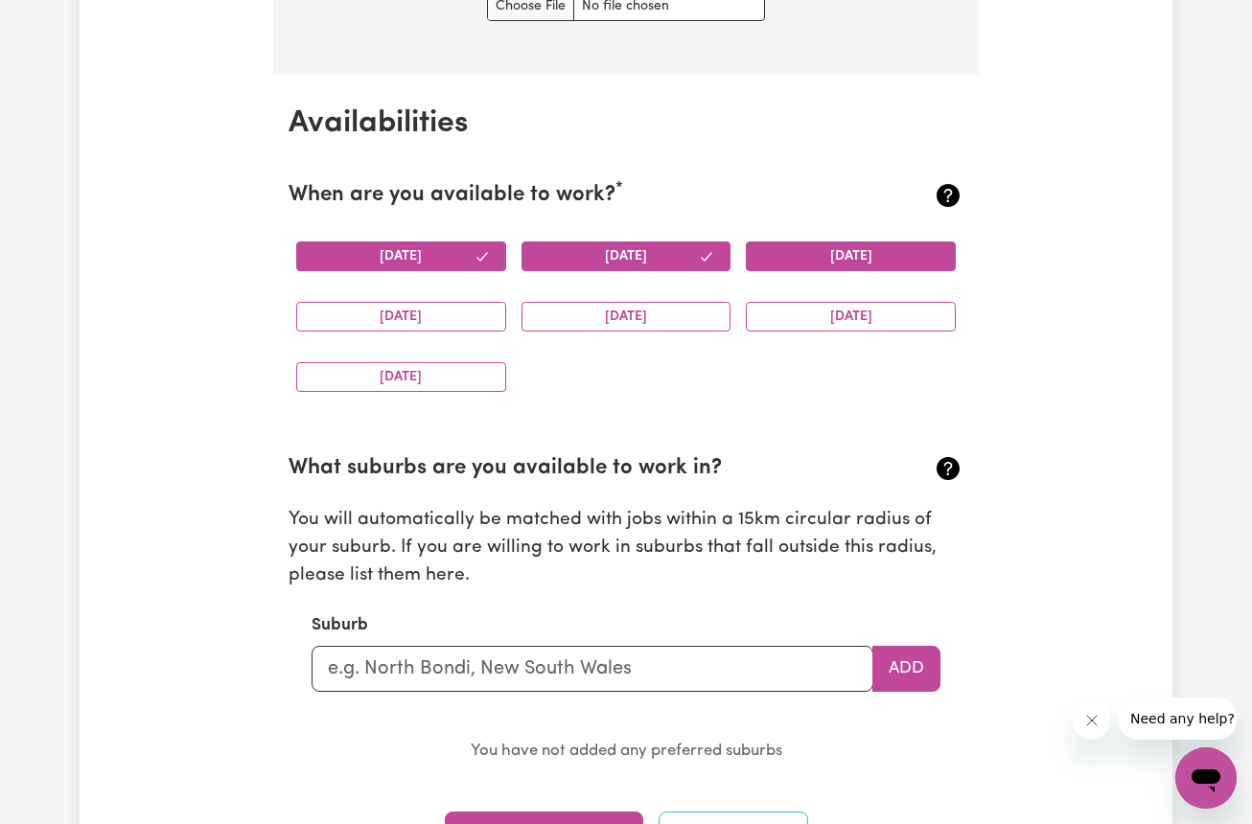
click at [819, 256] on button "Wednesday" at bounding box center [851, 257] width 210 height 30
click at [384, 306] on button "Thursday" at bounding box center [401, 317] width 210 height 30
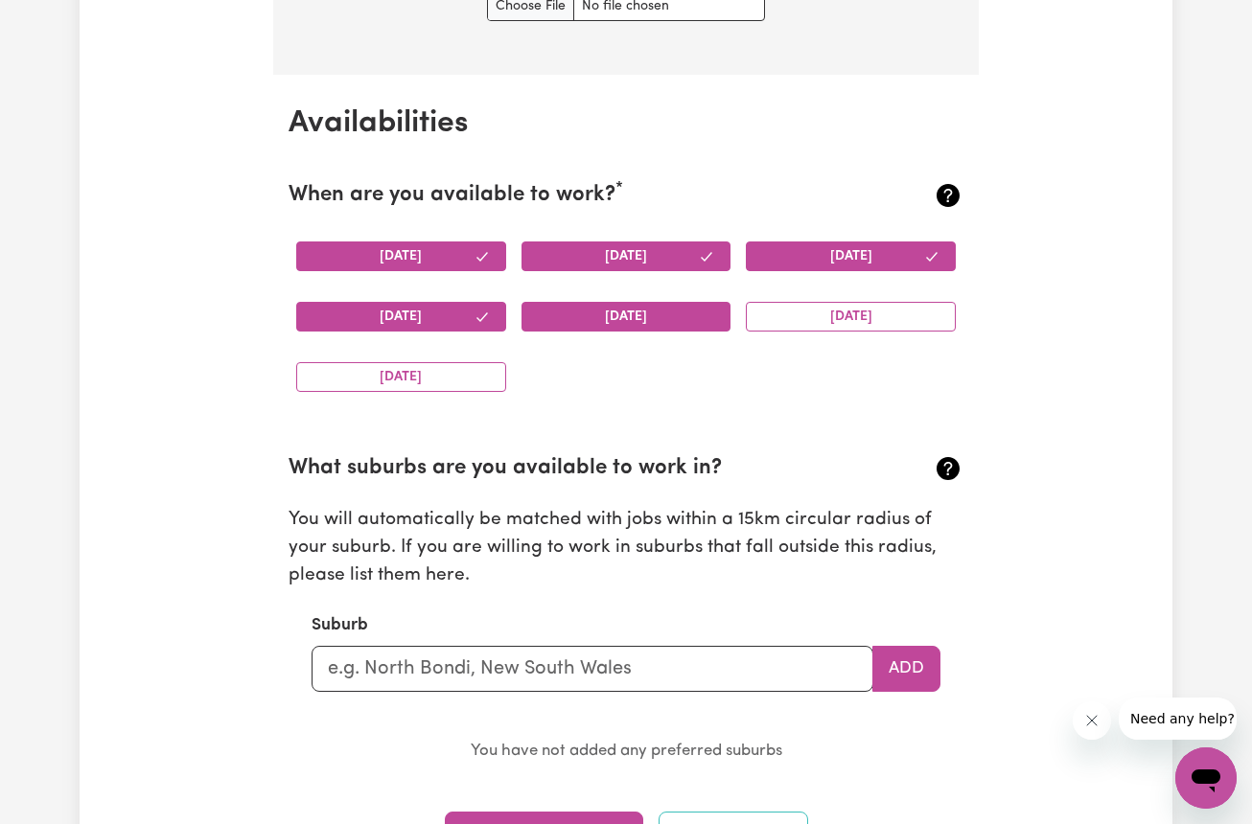
click at [634, 311] on button "Friday" at bounding box center [626, 317] width 210 height 30
click at [837, 309] on button "Saturday" at bounding box center [851, 317] width 210 height 30
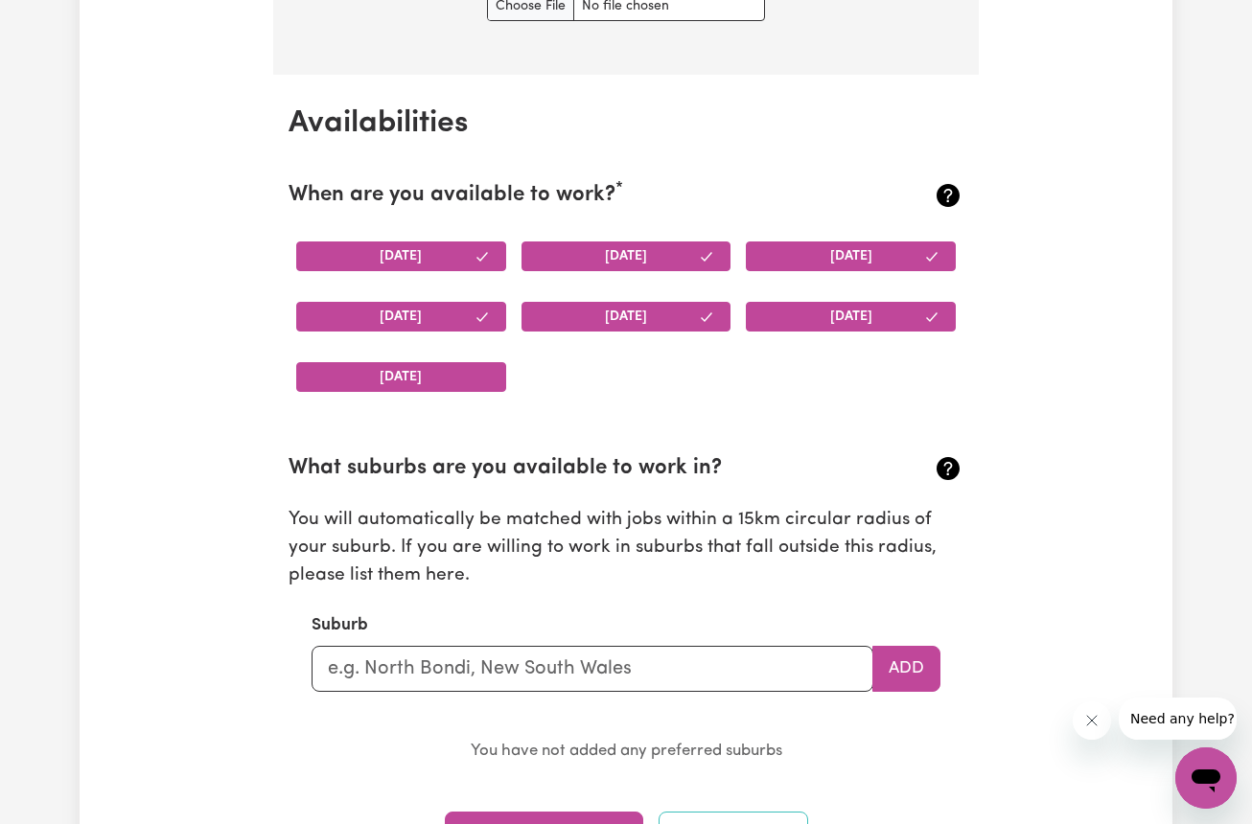
click at [407, 371] on button "Sunday" at bounding box center [401, 377] width 210 height 30
click at [410, 669] on input "text" at bounding box center [593, 669] width 562 height 46
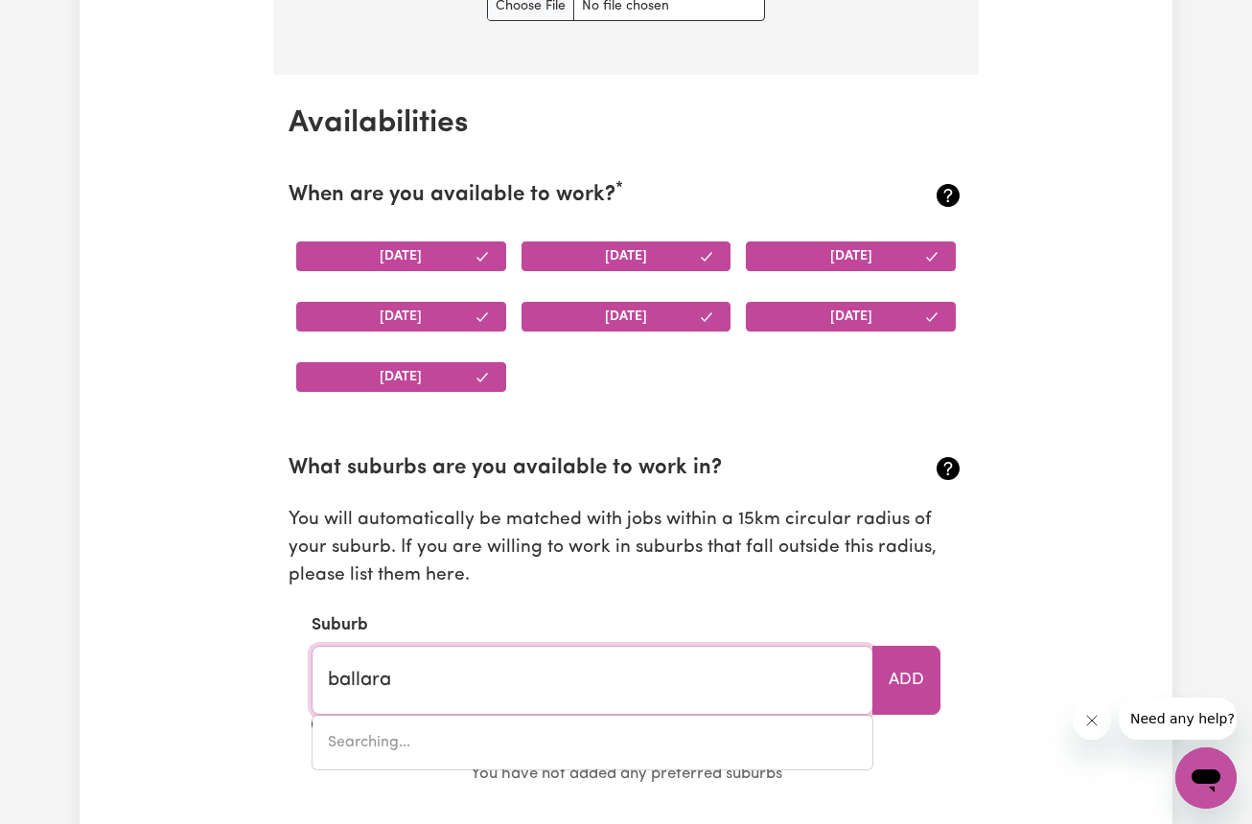
type input "ballarat"
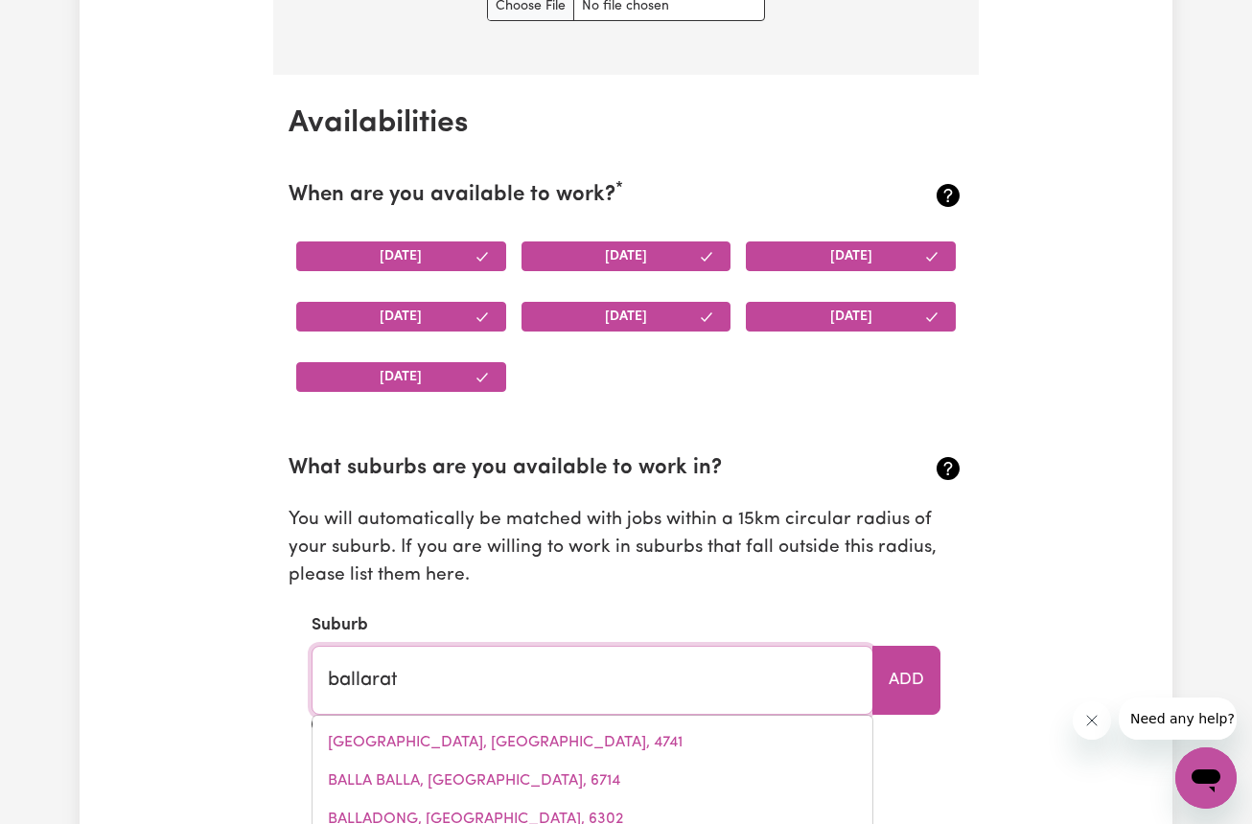
type input "ballarat, Victoria, 3350"
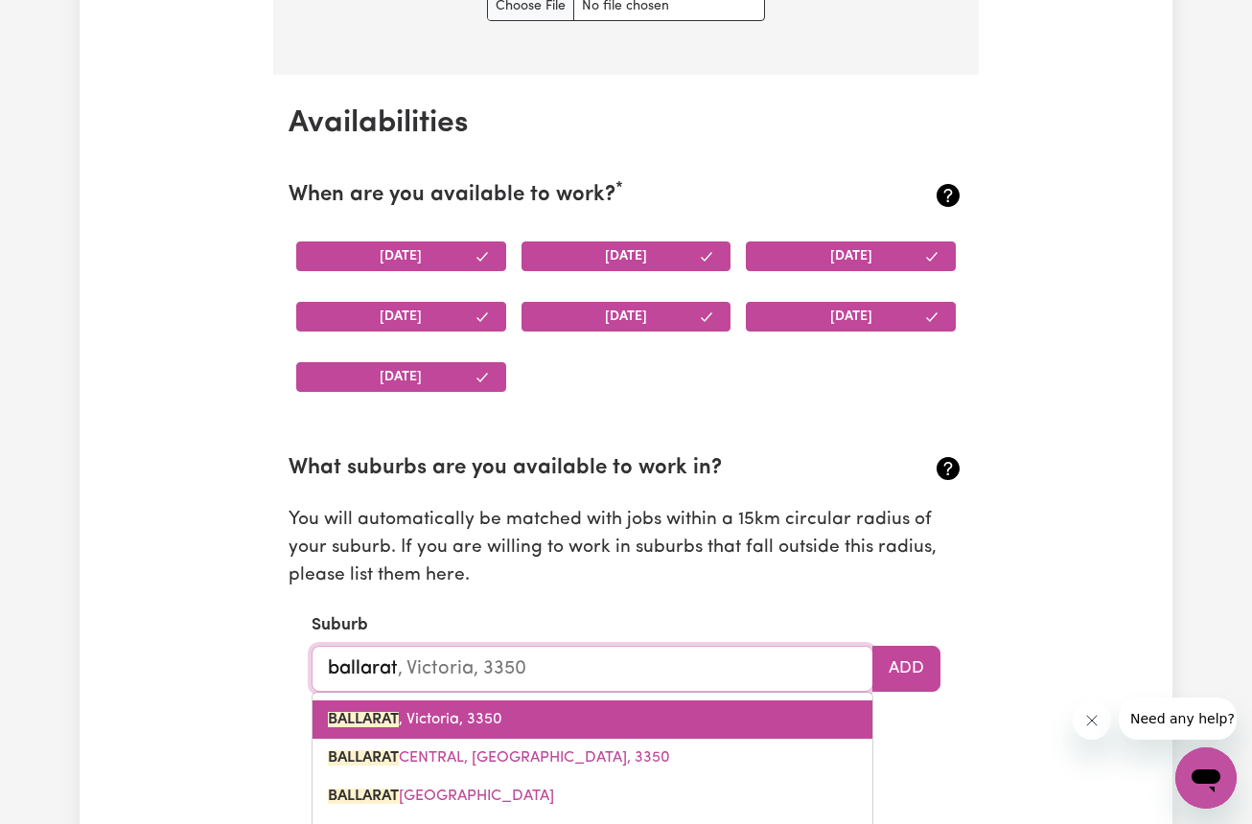
click at [412, 712] on span "BALLARAT , Victoria, 3350" at bounding box center [415, 719] width 174 height 15
type input "BALLARAT, Victoria, 3350"
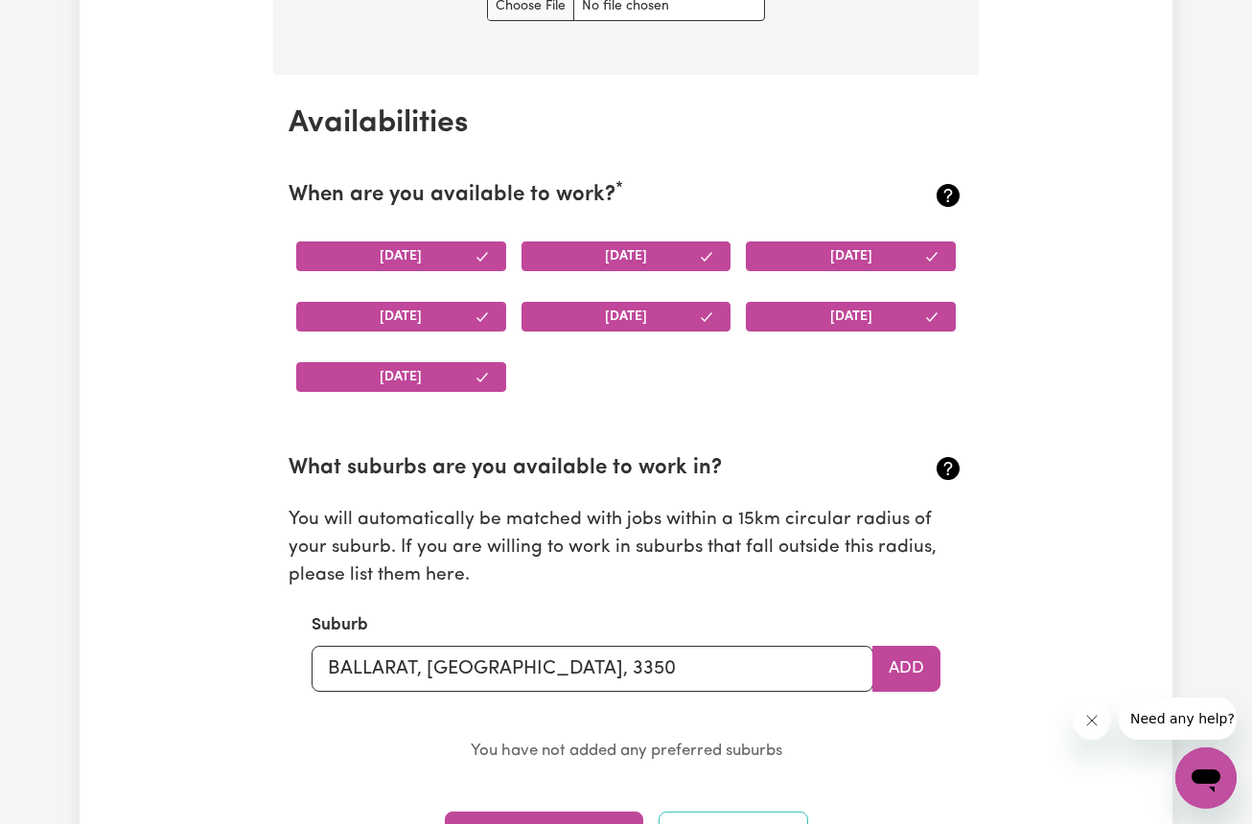
click at [386, 738] on p "You have not added any preferred suburbs" at bounding box center [626, 752] width 629 height 28
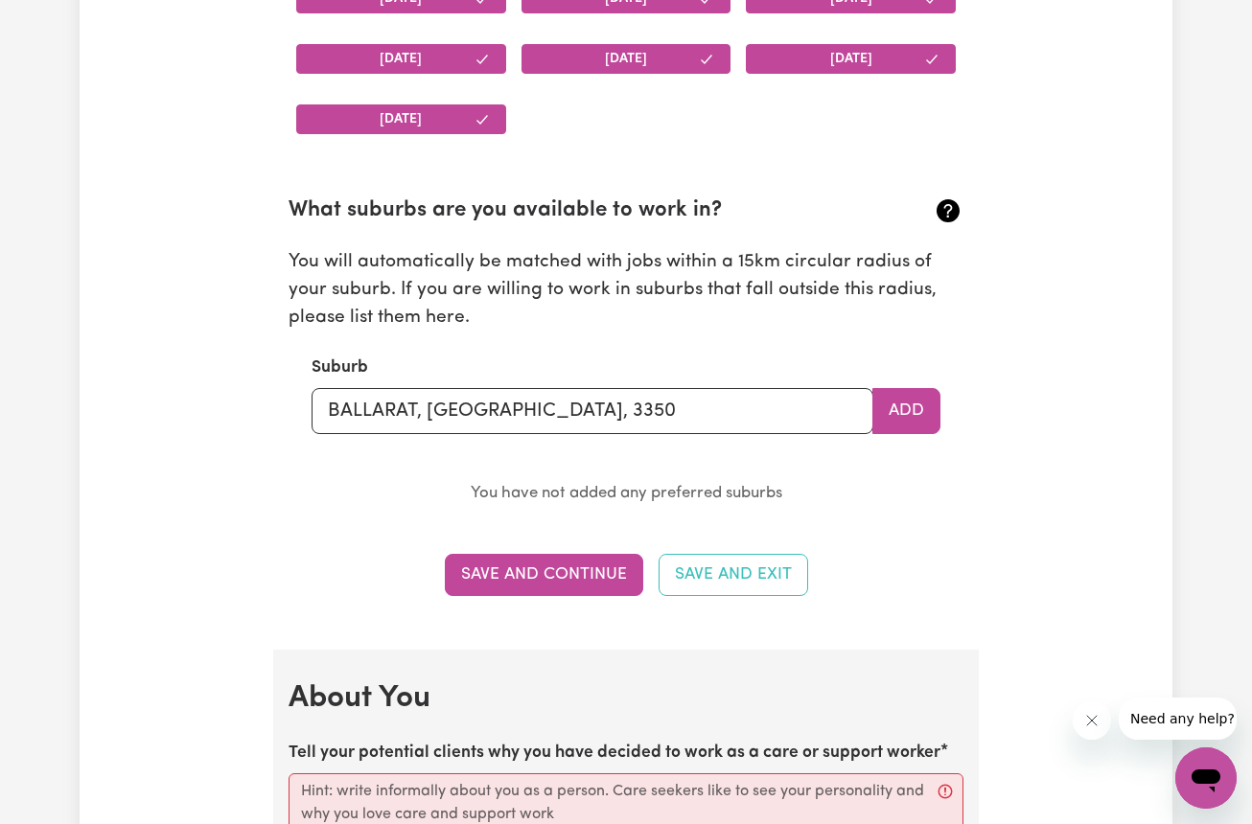
scroll to position [1990, 0]
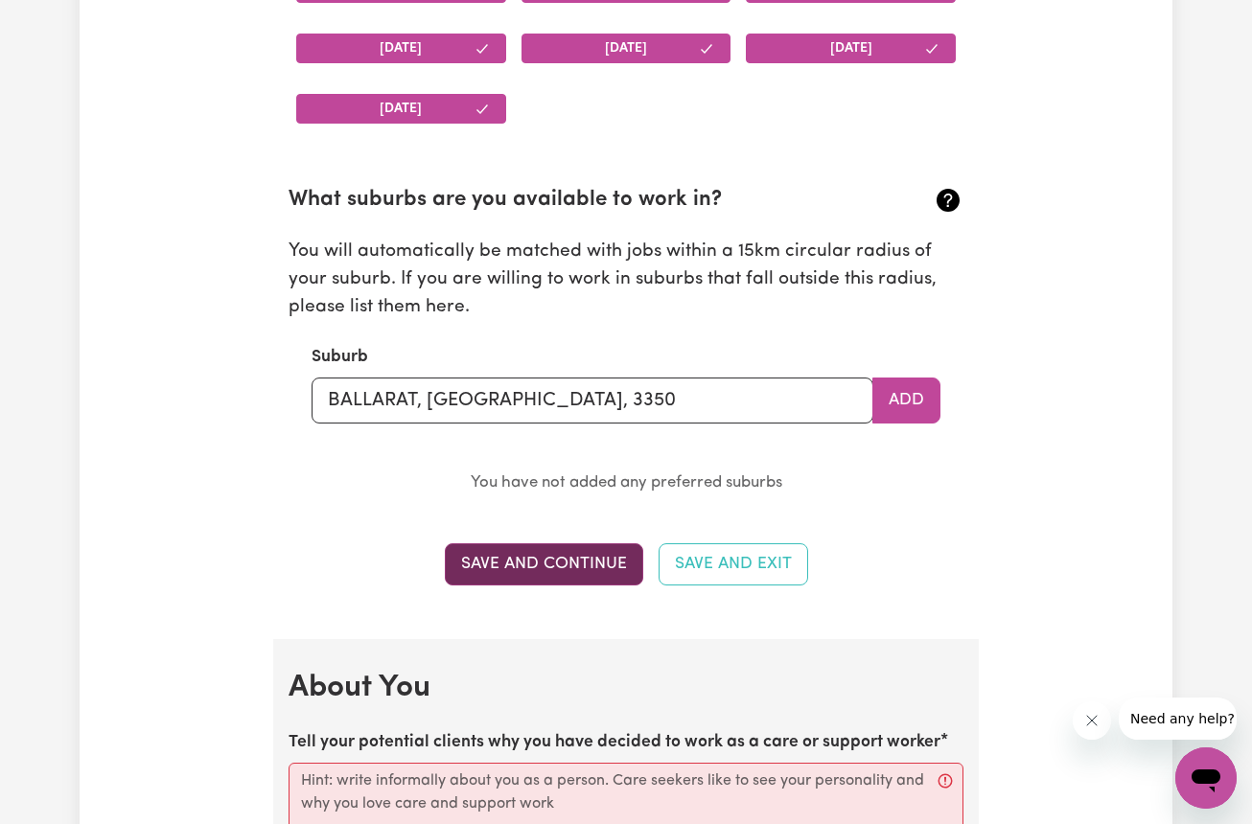
click at [545, 550] on button "Save and Continue" at bounding box center [544, 565] width 198 height 42
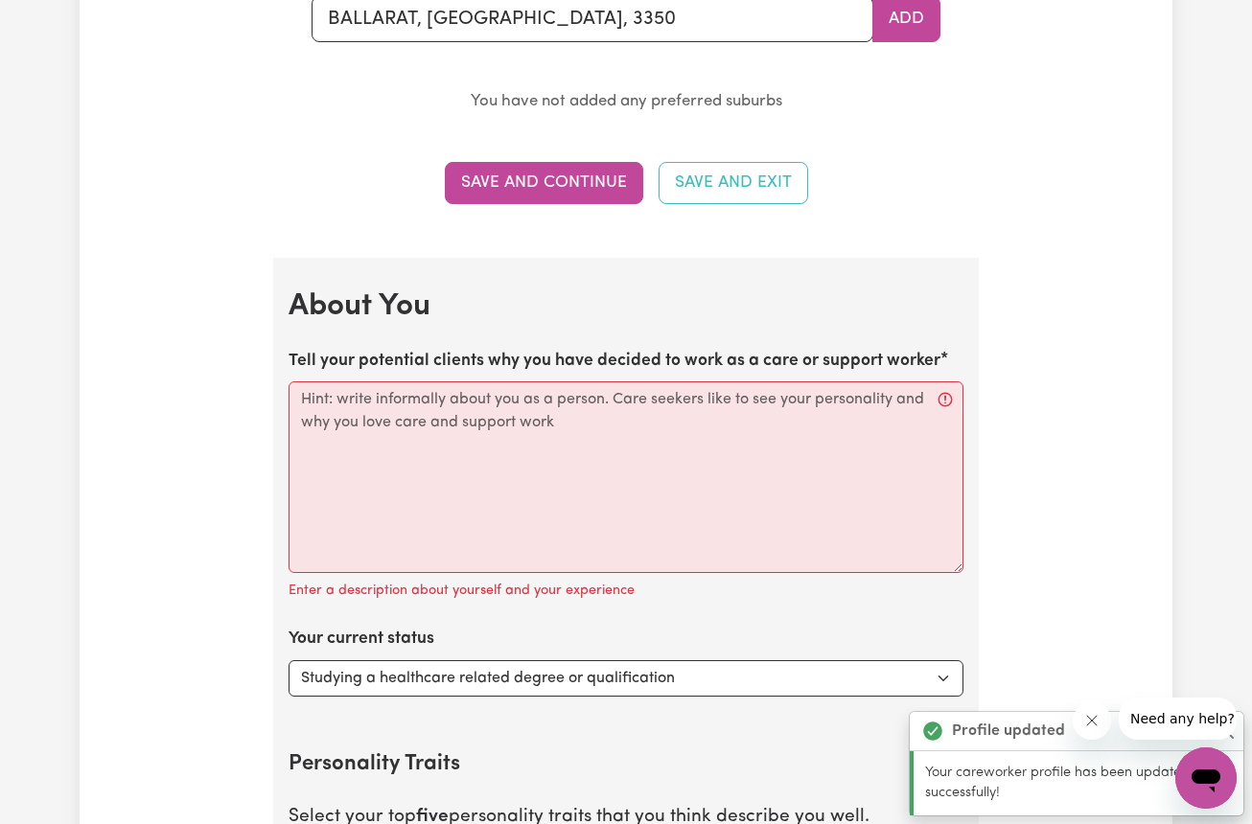
scroll to position [2618, 0]
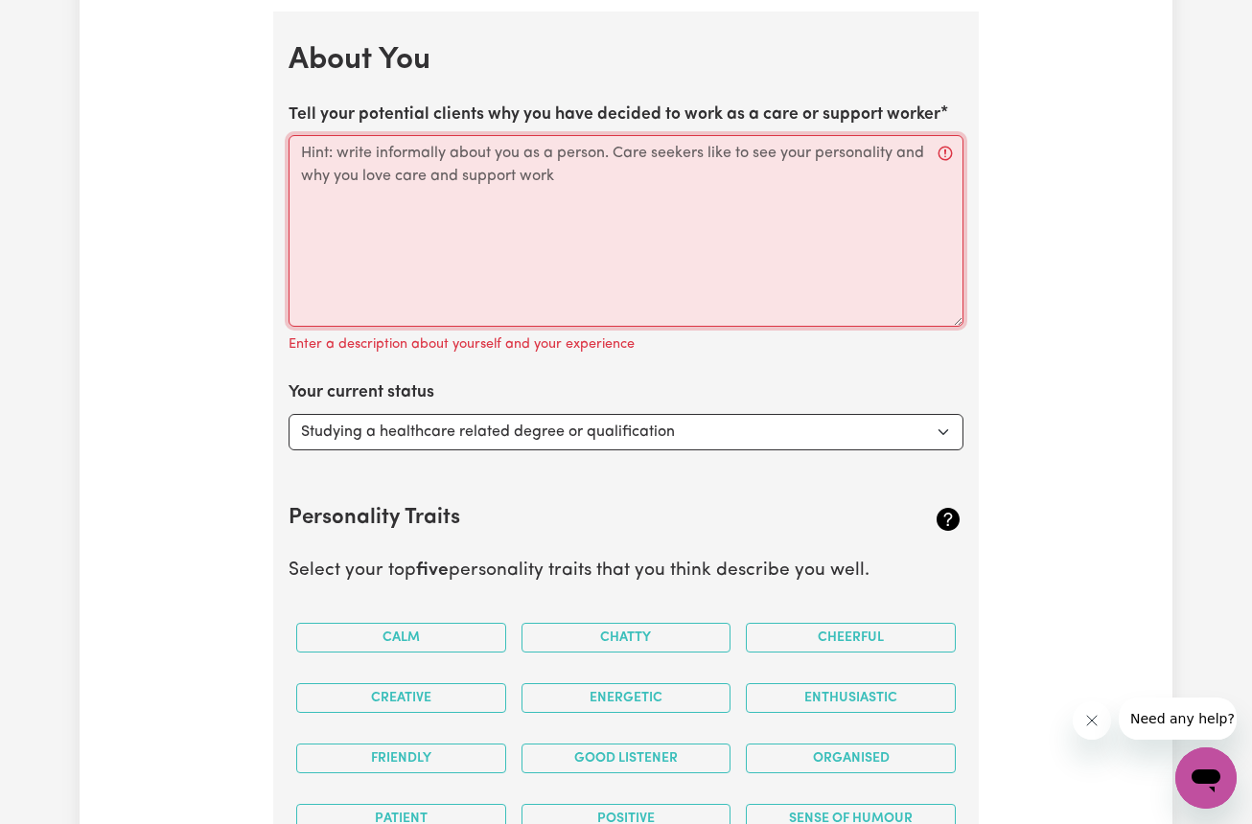
click at [437, 135] on textarea "Tell your potential clients why you have decided to work as a care or support w…" at bounding box center [626, 231] width 675 height 192
paste textarea "I was motivated to become a Social Carer because I want to make a positive diff…"
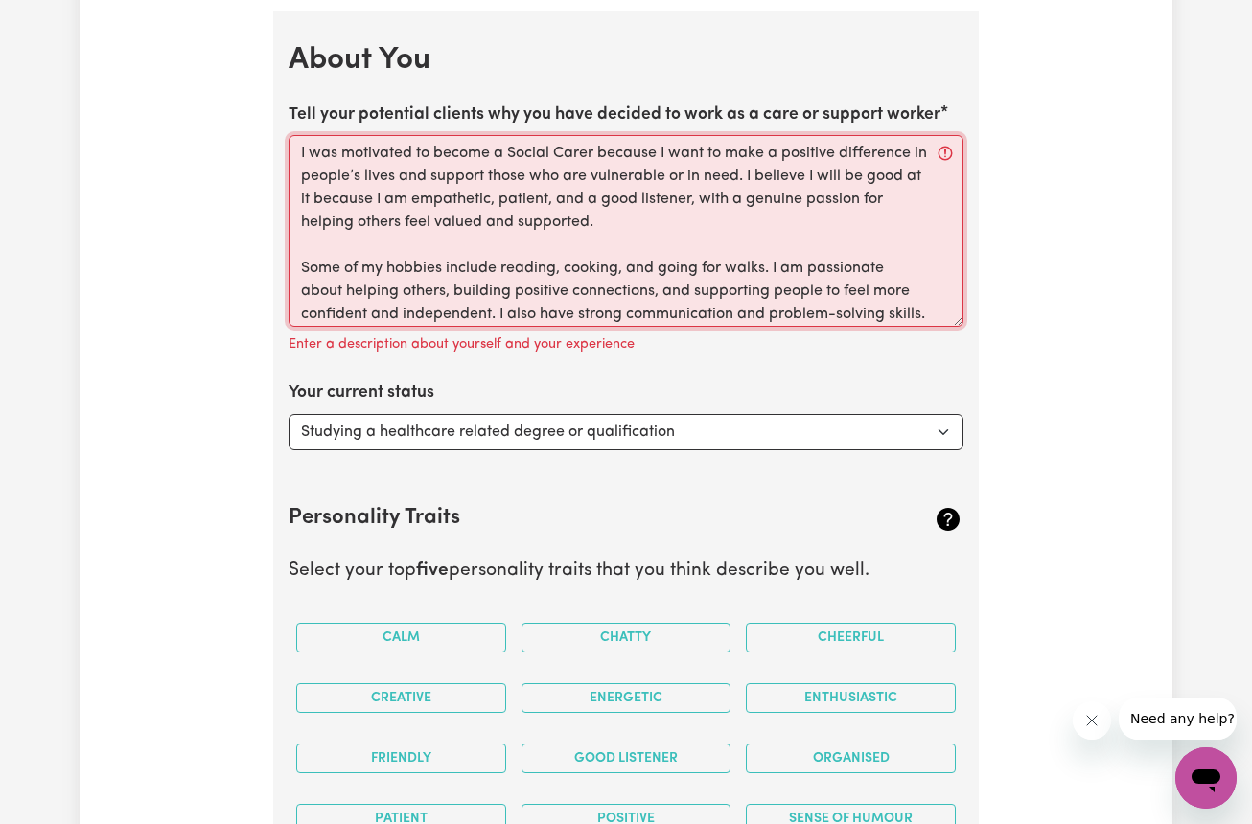
scroll to position [98, 0]
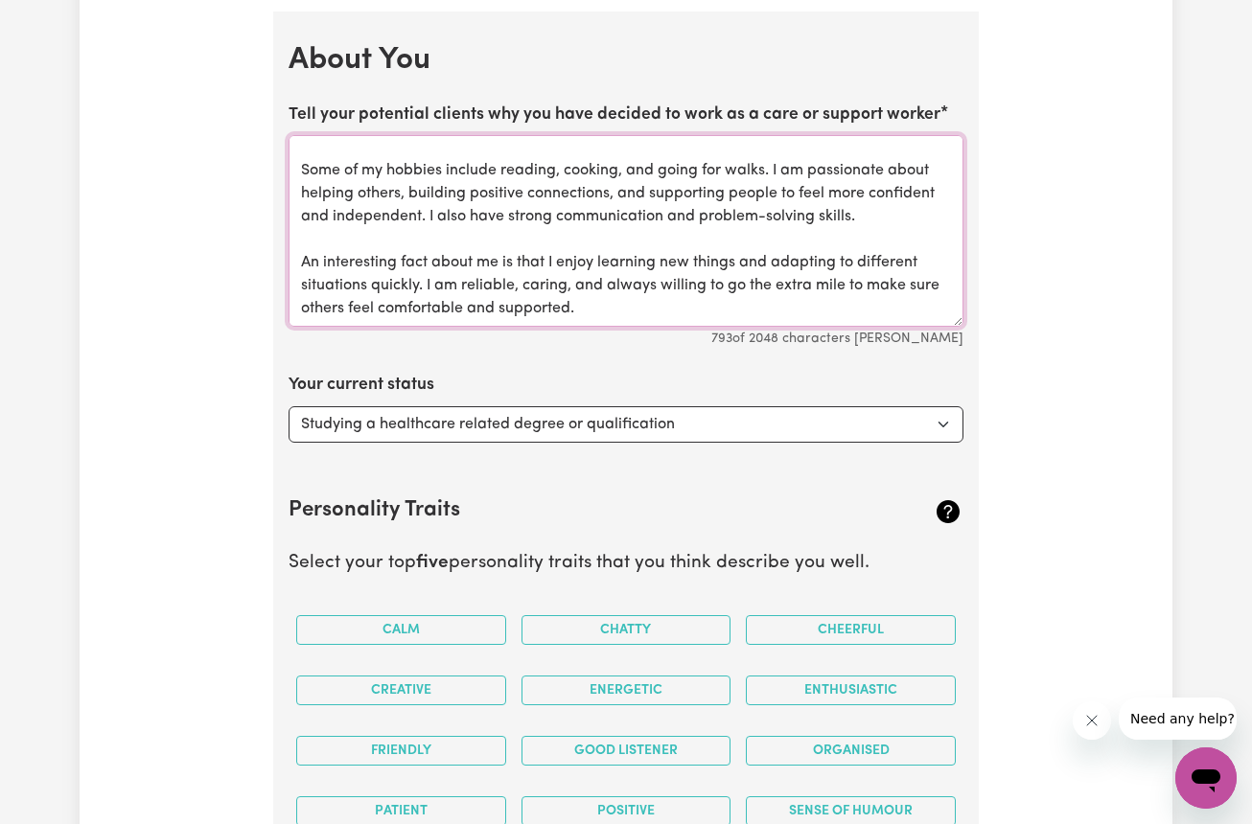
type textarea "I was motivated to become a Social Carer because I want to make a positive diff…"
click at [266, 621] on div "Update Profile 1 2 3 4 5 Step 1 : Personal Details Let potential clients know w…" at bounding box center [626, 30] width 729 height 5054
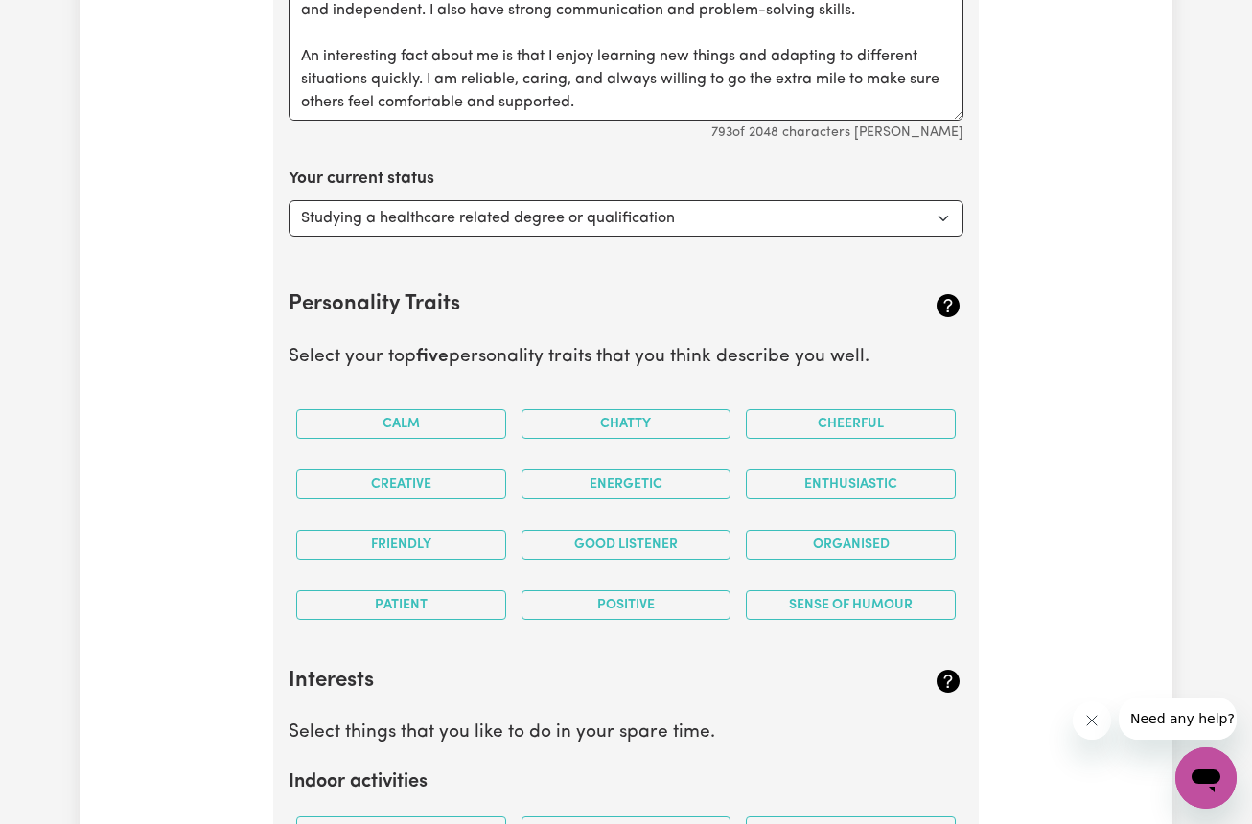
scroll to position [2831, 0]
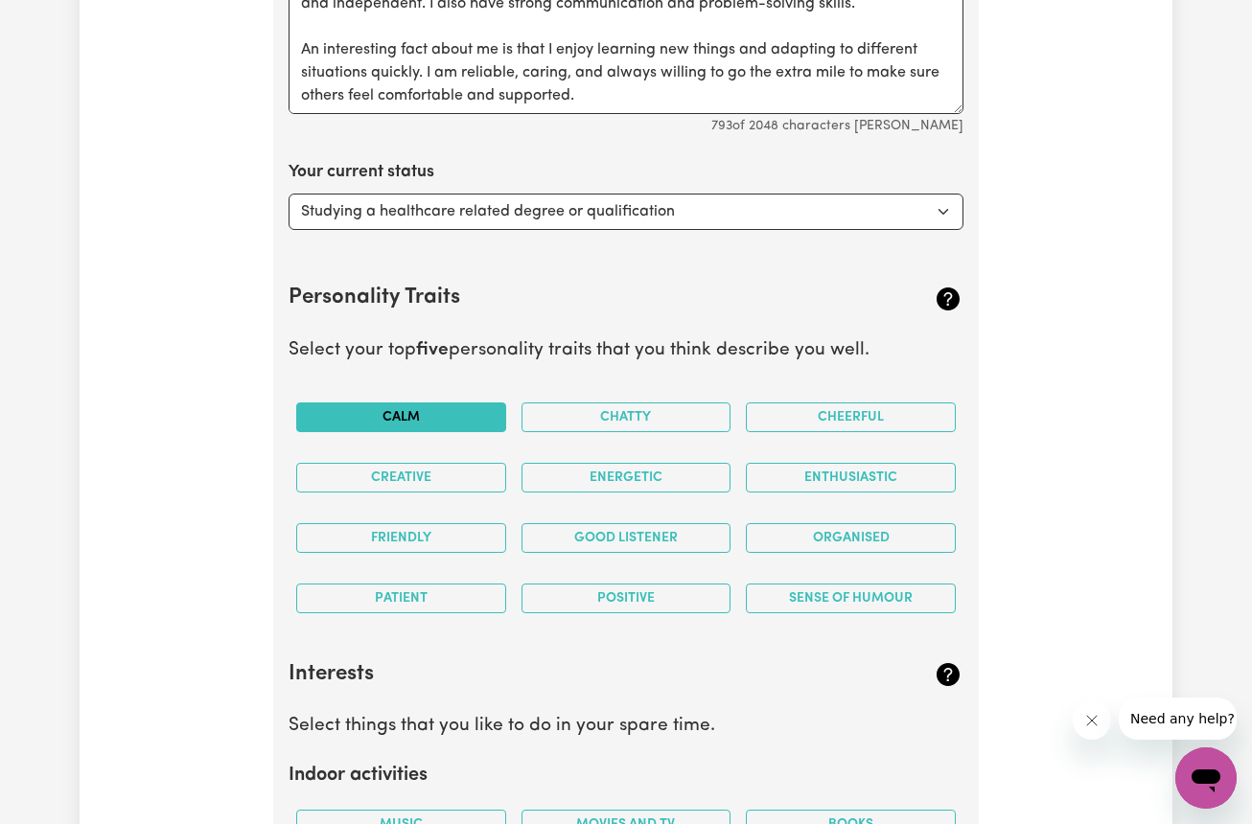
click at [405, 403] on button "Calm" at bounding box center [401, 418] width 210 height 30
click at [858, 403] on button "Cheerful" at bounding box center [851, 418] width 210 height 30
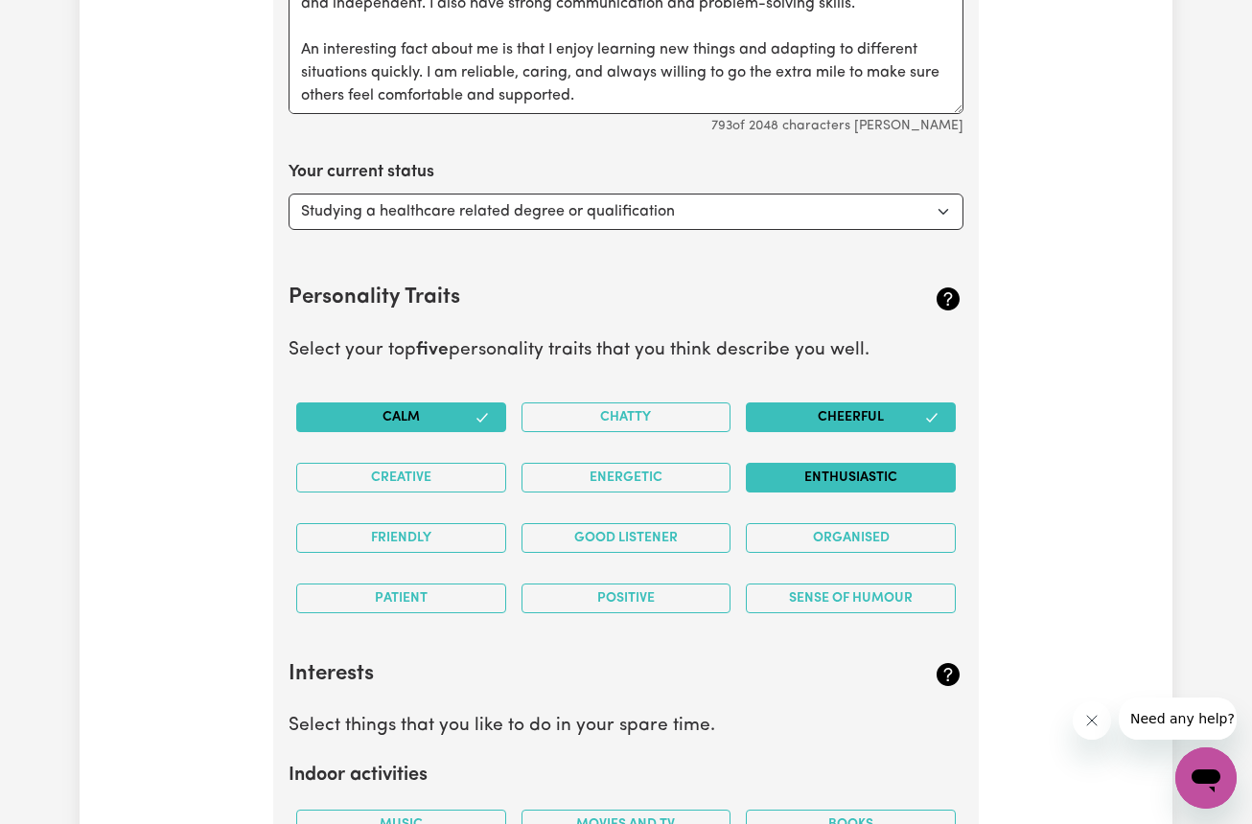
click at [839, 465] on button "Enthusiastic" at bounding box center [851, 478] width 210 height 30
click at [677, 449] on div "Energetic" at bounding box center [626, 478] width 225 height 60
click at [635, 533] on button "Good Listener" at bounding box center [626, 538] width 210 height 30
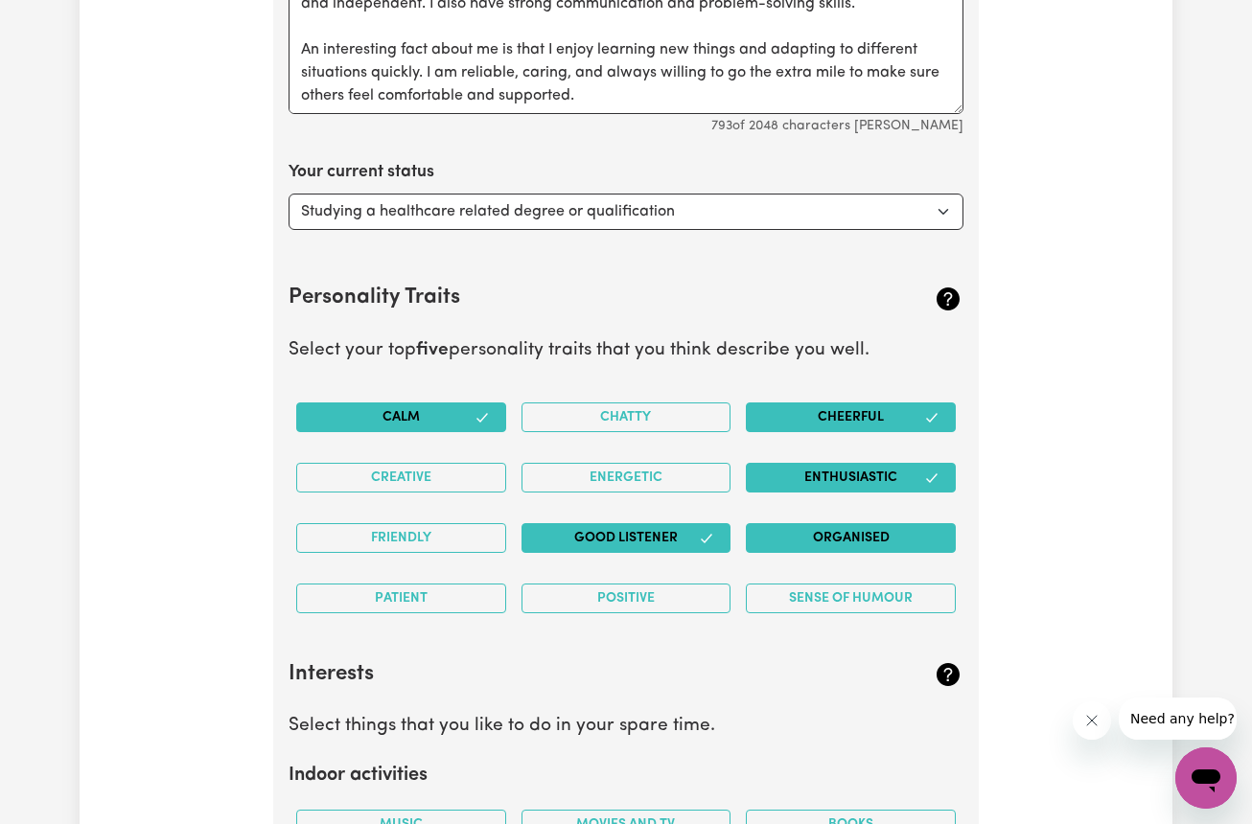
click at [841, 524] on button "Organised" at bounding box center [851, 538] width 210 height 30
click at [842, 588] on button "Sense of Humour" at bounding box center [851, 599] width 210 height 30
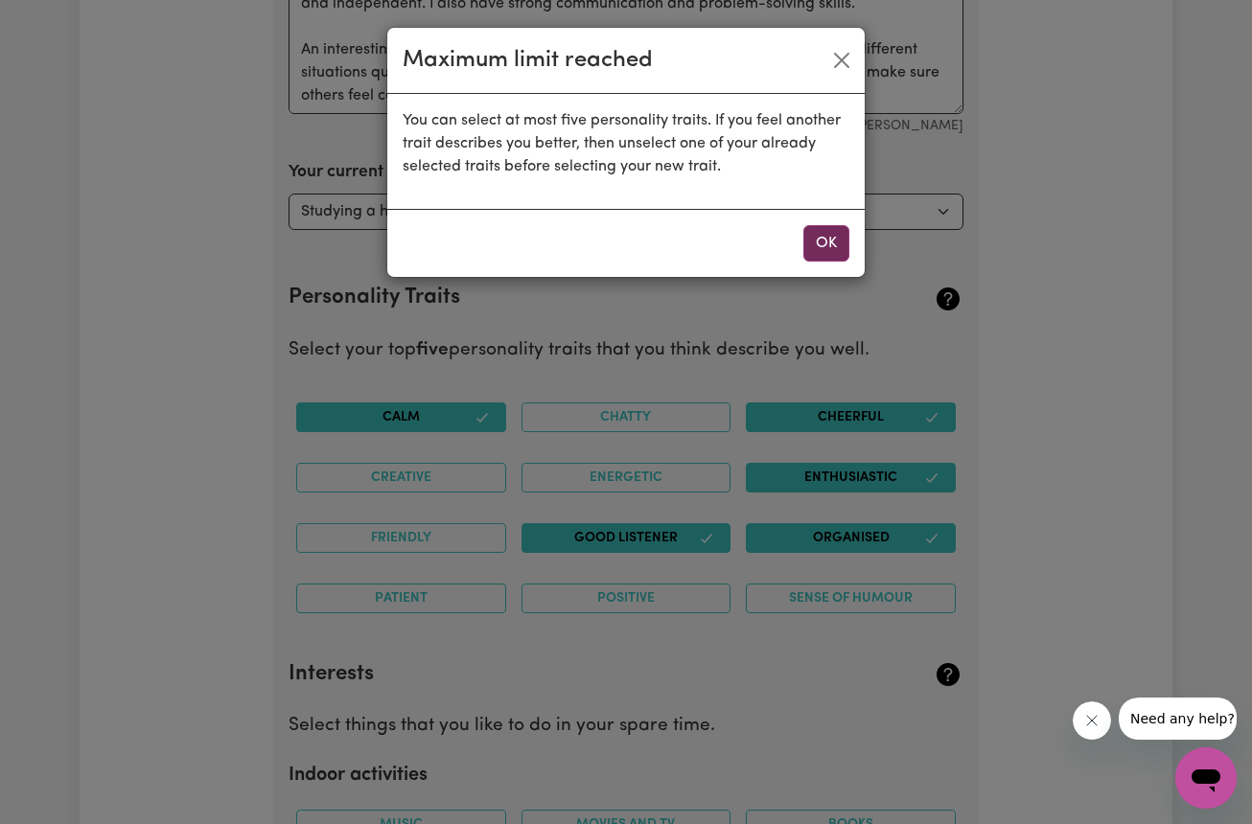
click at [816, 242] on button "OK" at bounding box center [826, 243] width 46 height 36
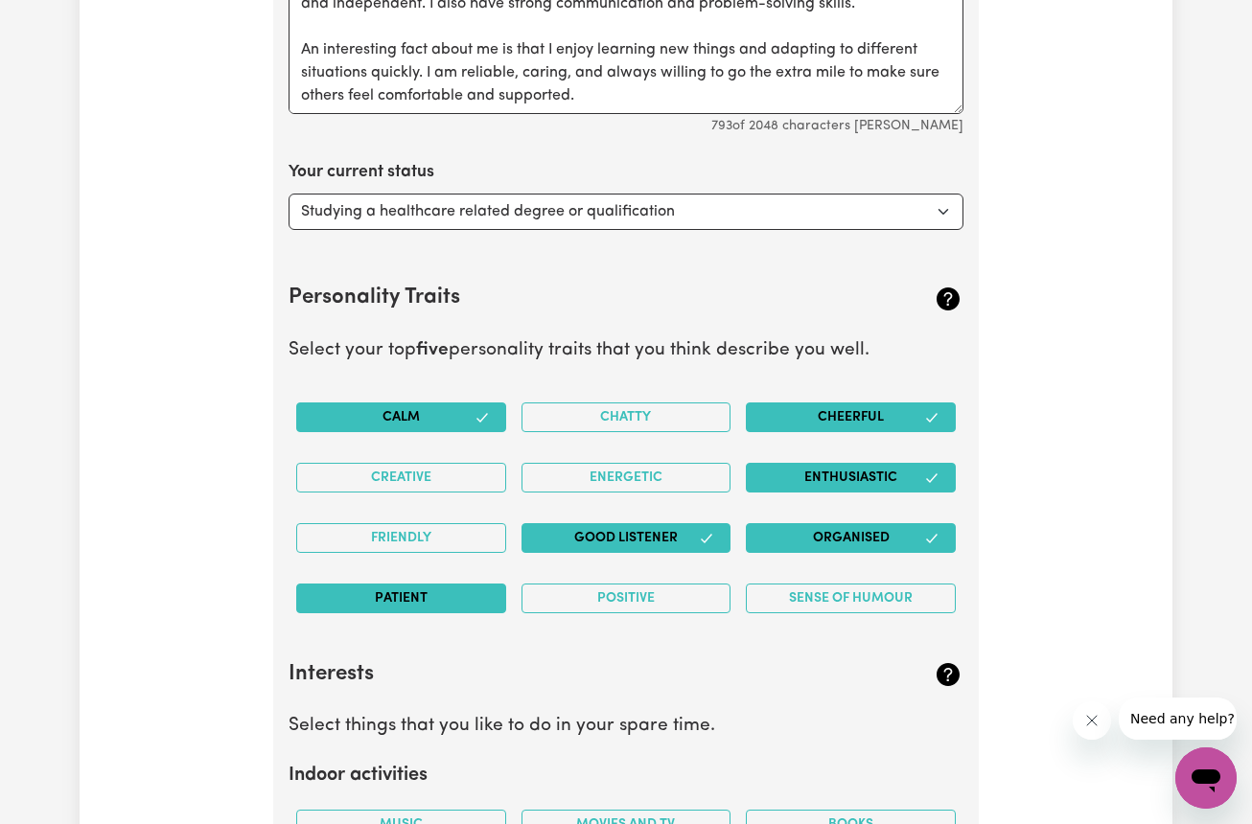
click at [385, 584] on button "Patient" at bounding box center [401, 599] width 210 height 30
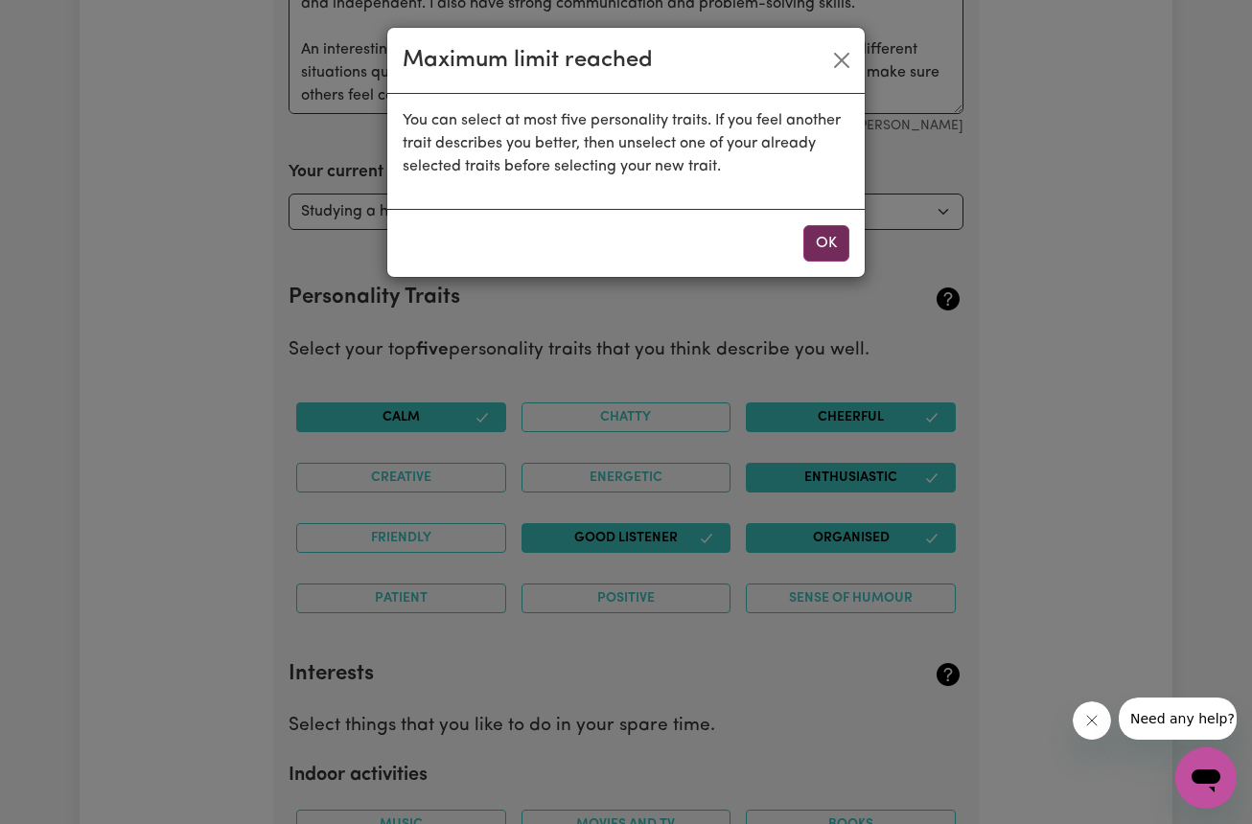
click at [815, 234] on button "OK" at bounding box center [826, 243] width 46 height 36
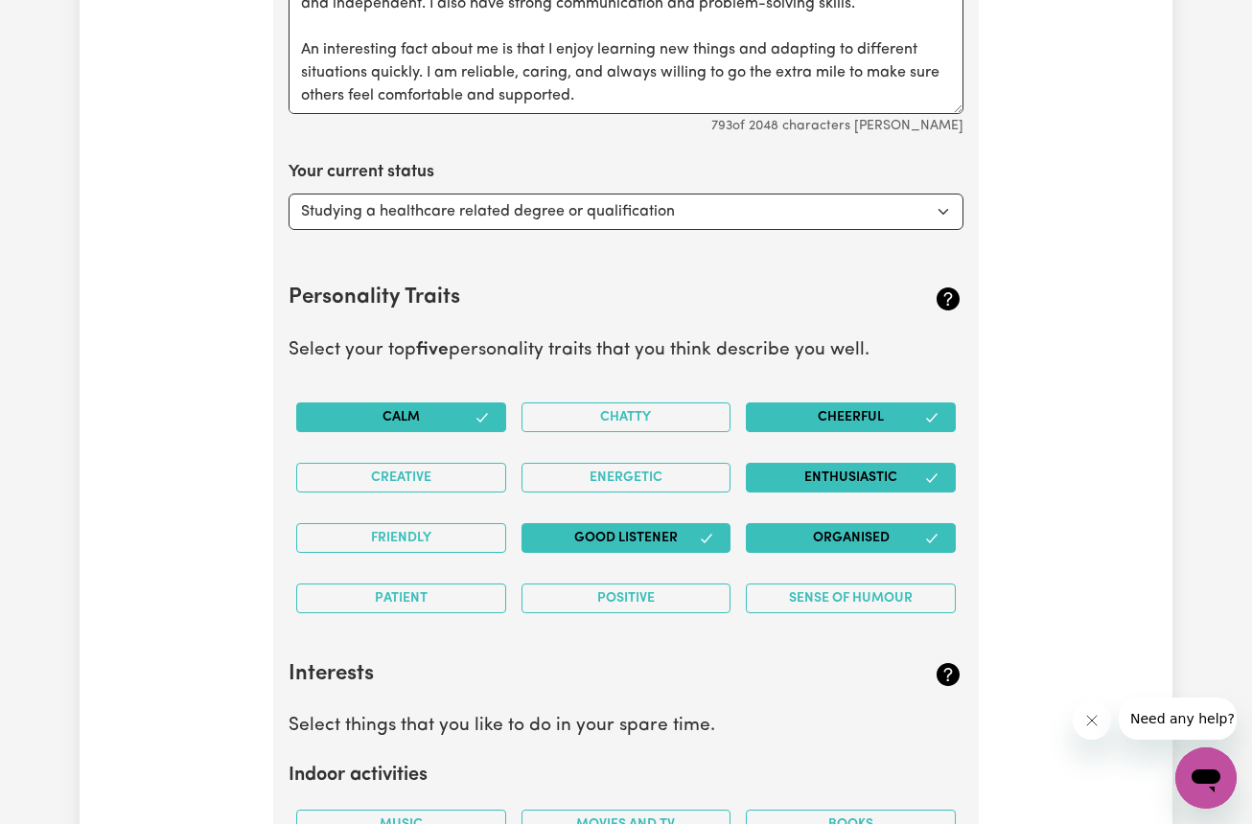
click at [852, 528] on button "Organised" at bounding box center [851, 538] width 210 height 30
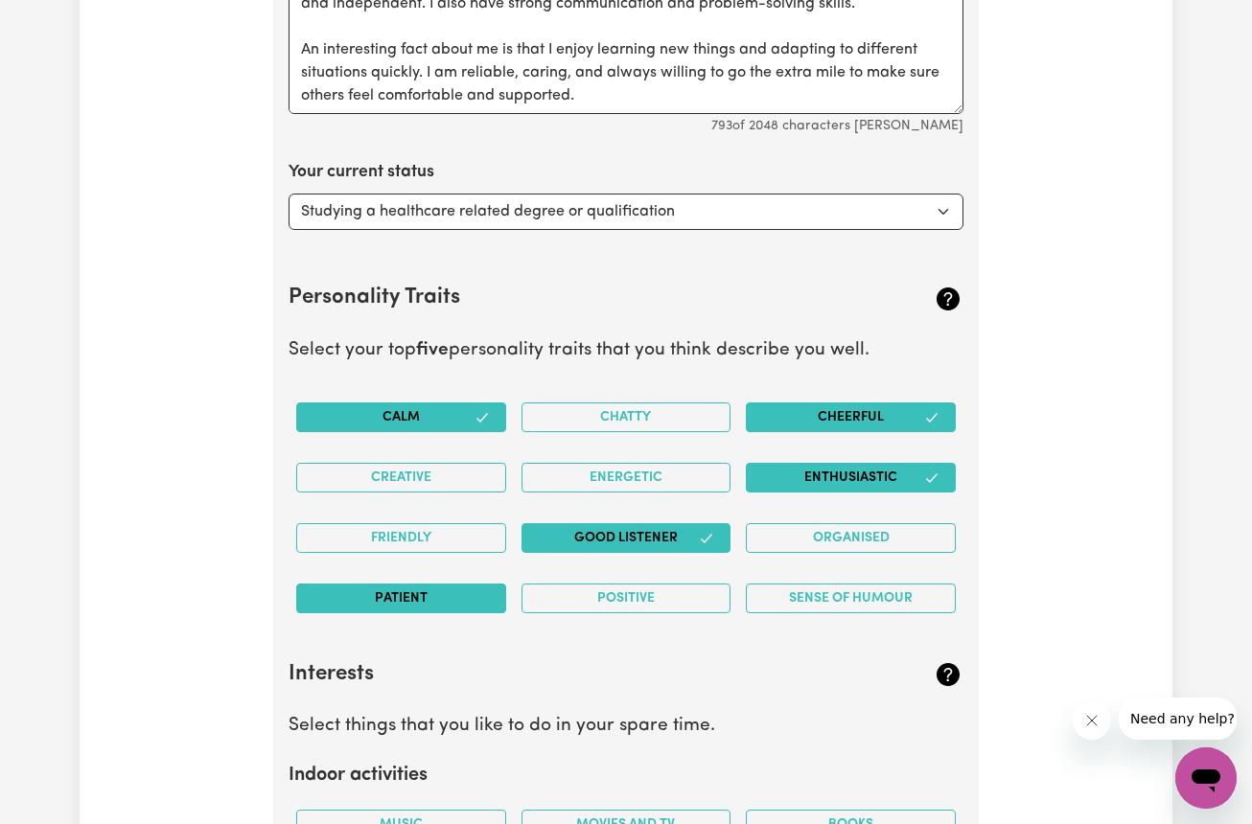
click at [429, 584] on button "Patient" at bounding box center [401, 599] width 210 height 30
click at [923, 403] on button "Cheerful" at bounding box center [851, 418] width 210 height 30
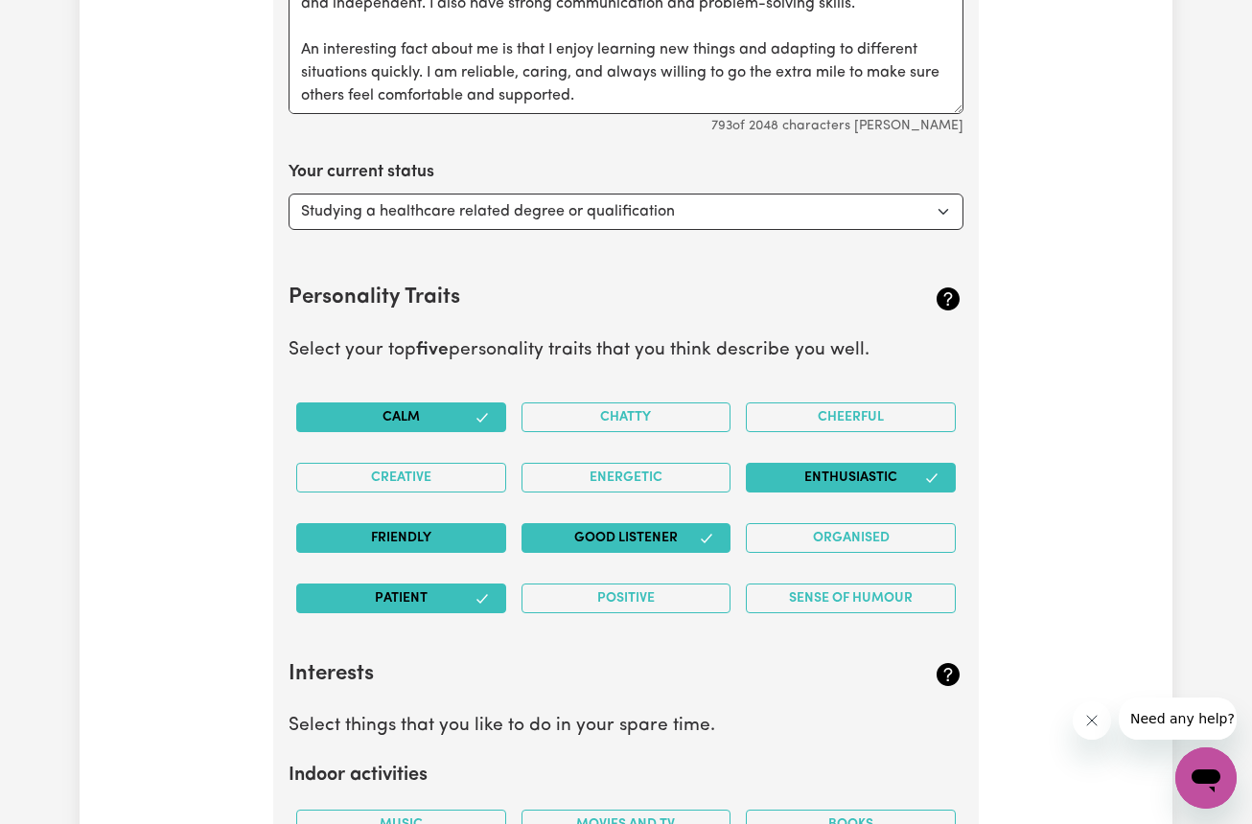
click at [455, 524] on button "Friendly" at bounding box center [401, 538] width 210 height 30
click at [613, 584] on button "Positive" at bounding box center [626, 599] width 210 height 30
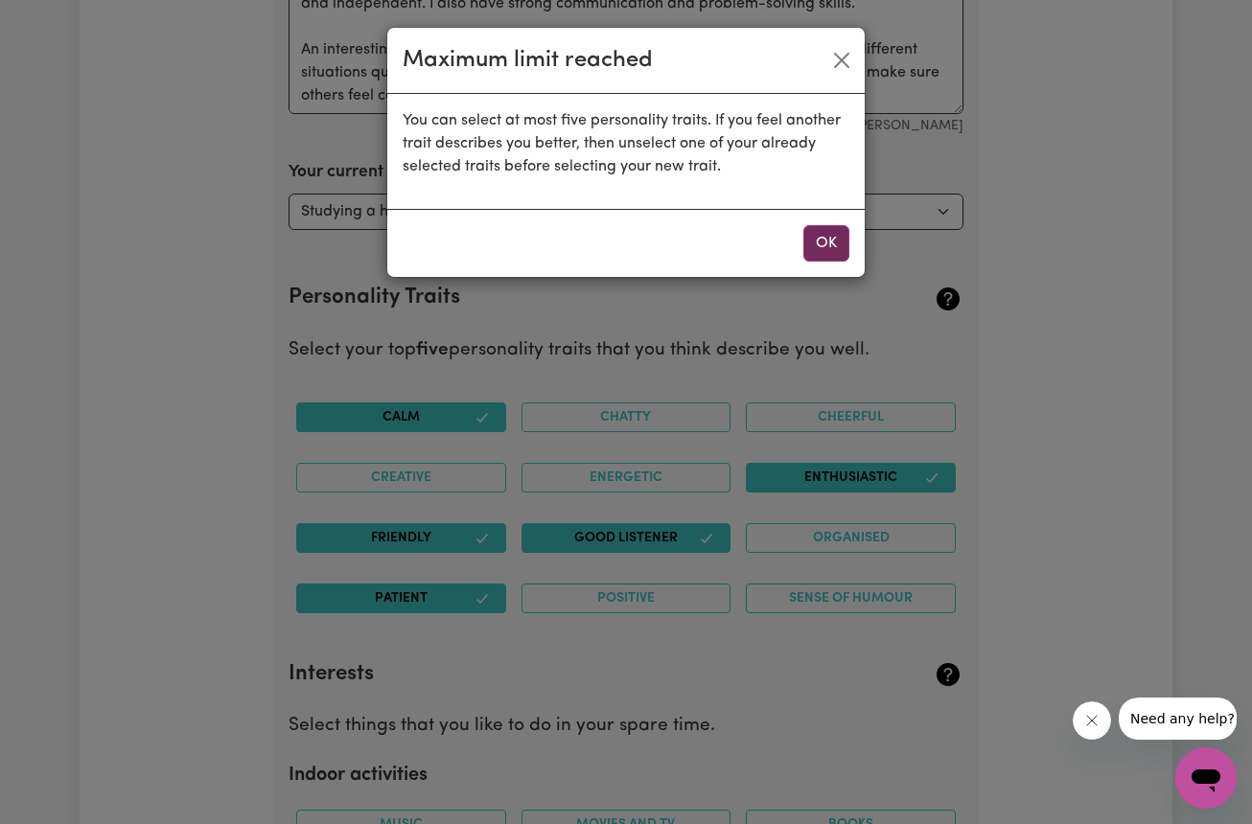
click at [830, 242] on button "OK" at bounding box center [826, 243] width 46 height 36
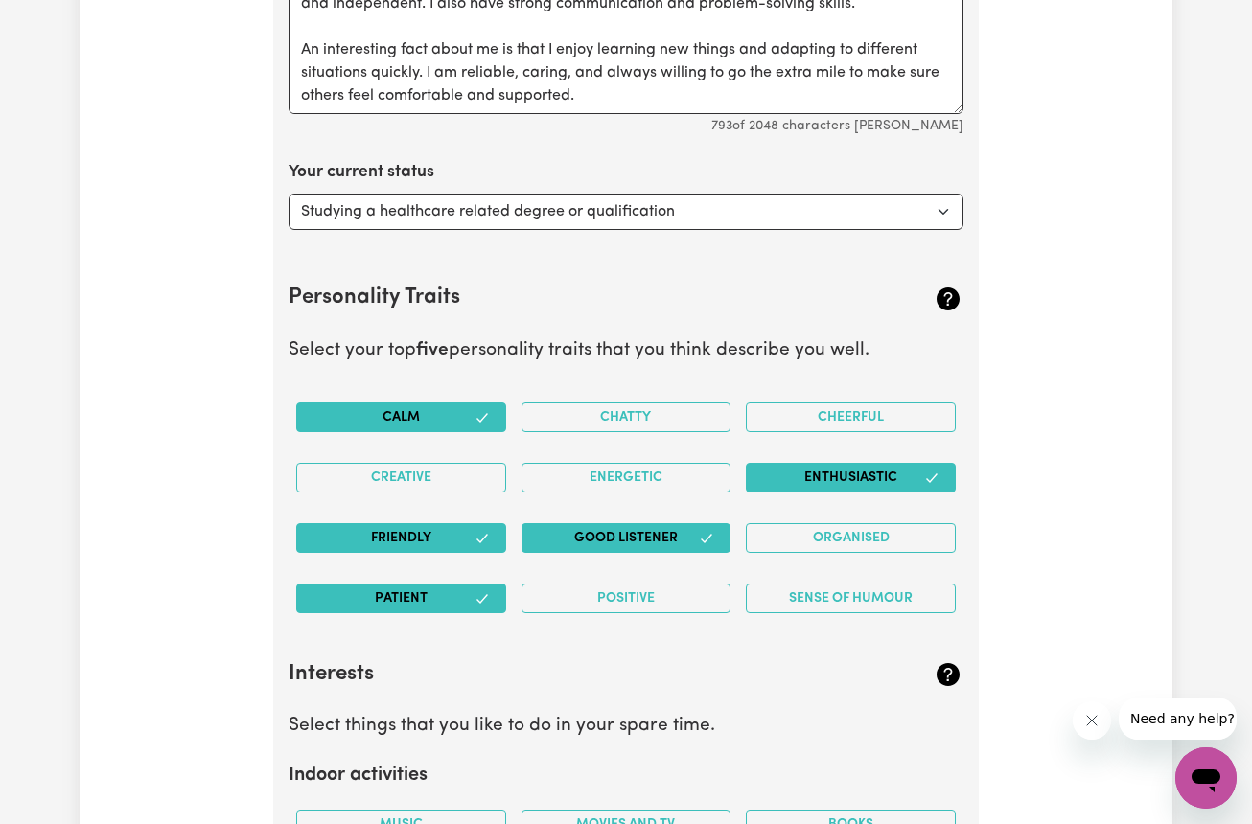
click at [906, 466] on button "Enthusiastic" at bounding box center [851, 478] width 210 height 30
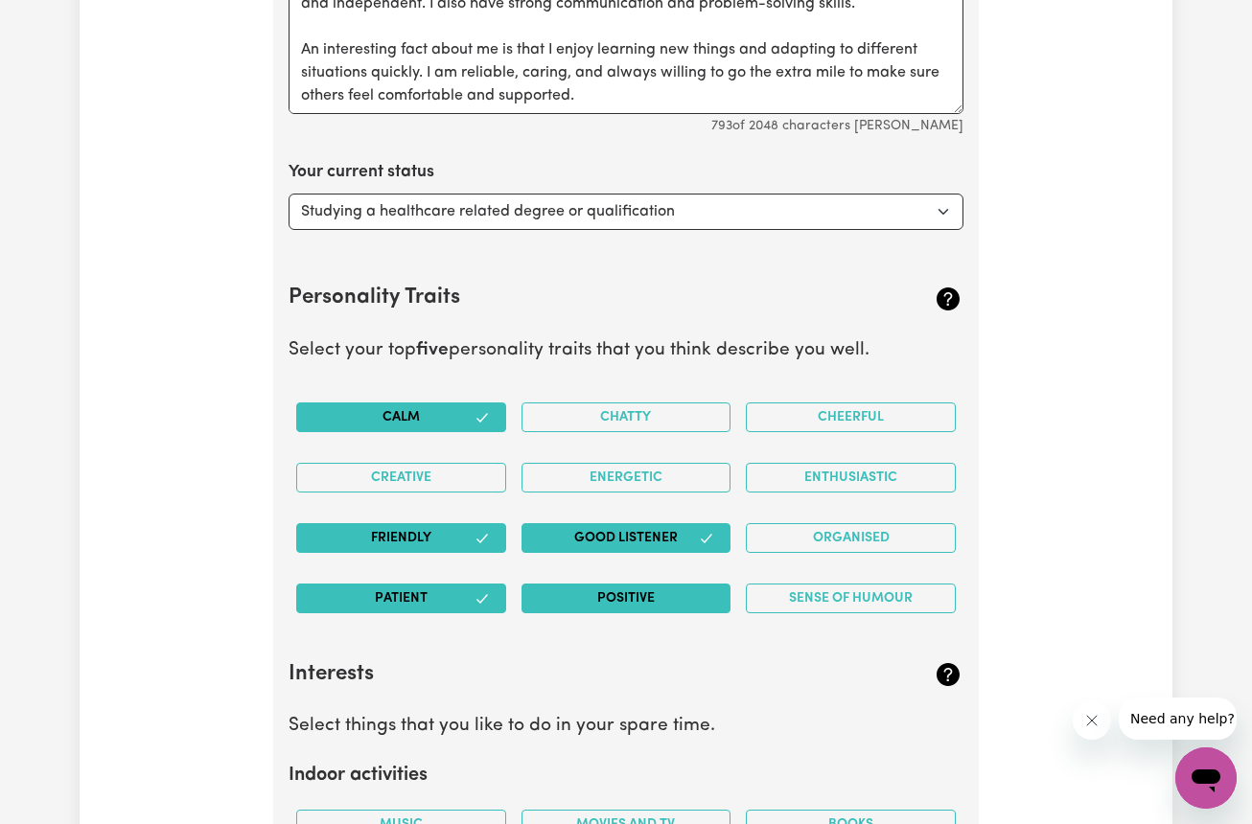
click at [686, 584] on button "Positive" at bounding box center [626, 599] width 210 height 30
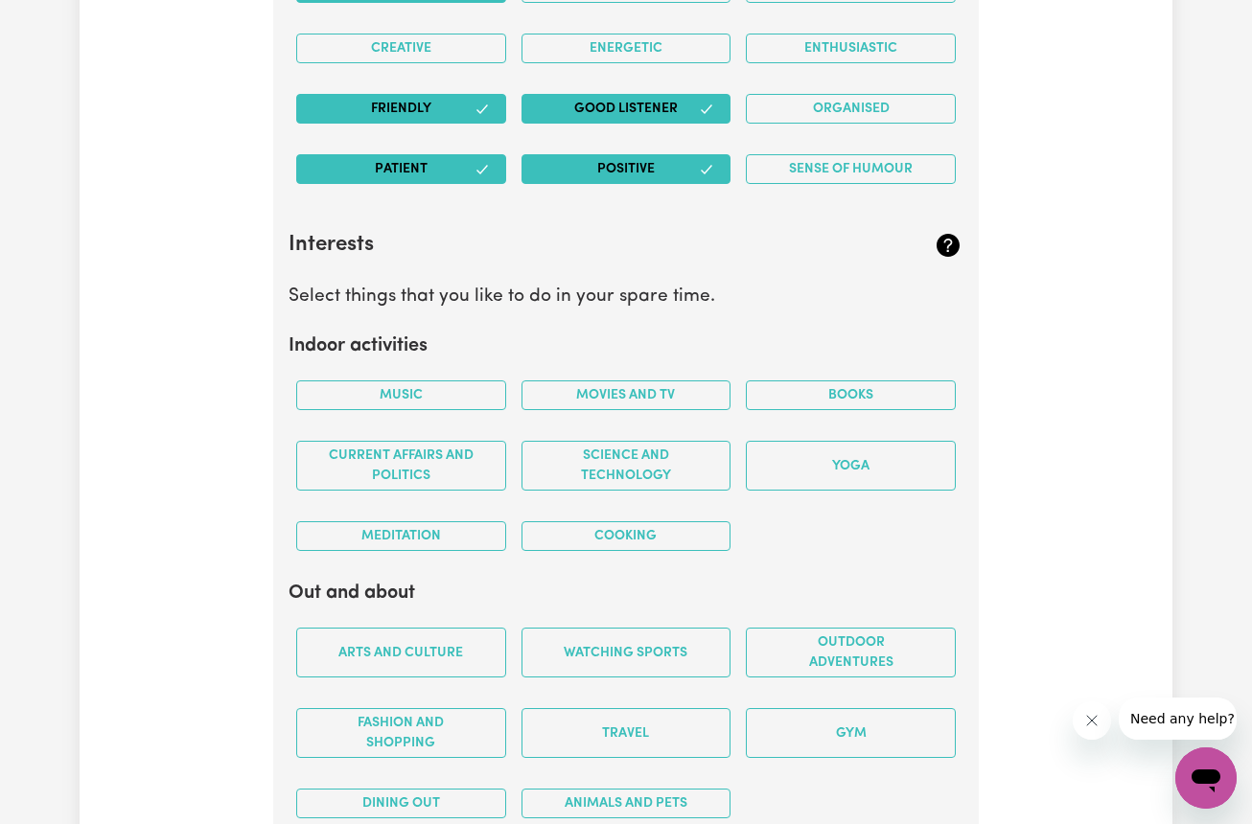
scroll to position [3268, 0]
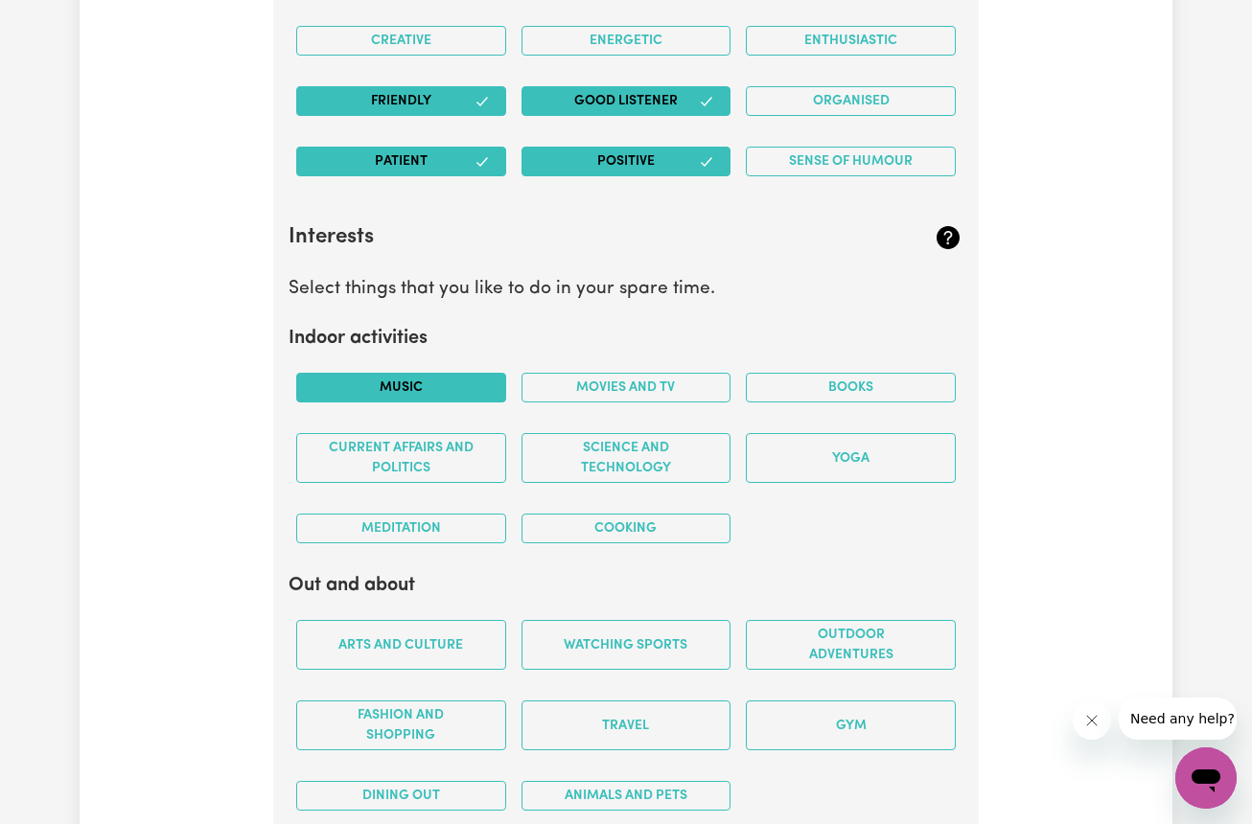
click at [446, 383] on button "Music" at bounding box center [401, 388] width 210 height 30
click at [638, 373] on button "Movies and TV" at bounding box center [626, 388] width 210 height 30
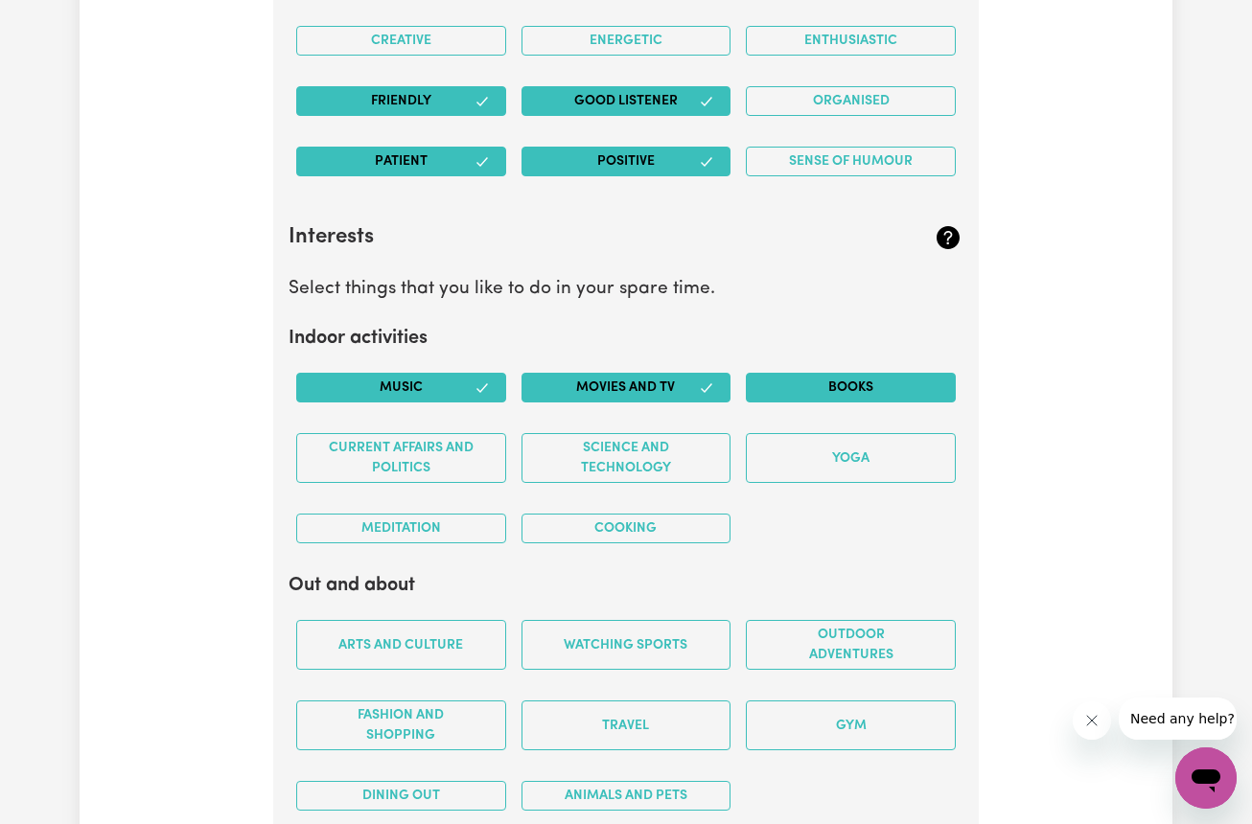
click at [838, 373] on button "Books" at bounding box center [851, 388] width 210 height 30
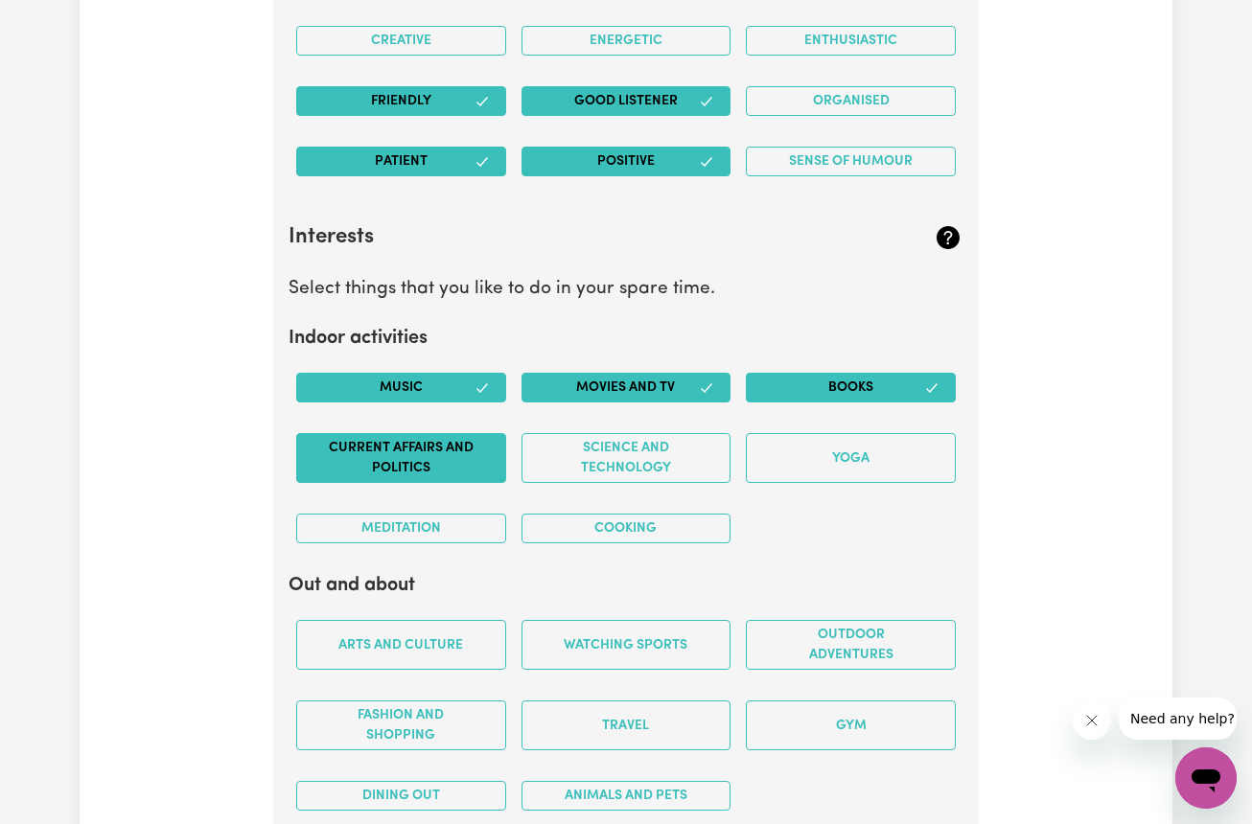
click at [444, 468] on button "Current Affairs and Politics" at bounding box center [401, 458] width 210 height 50
click at [626, 519] on button "Cooking" at bounding box center [626, 529] width 210 height 30
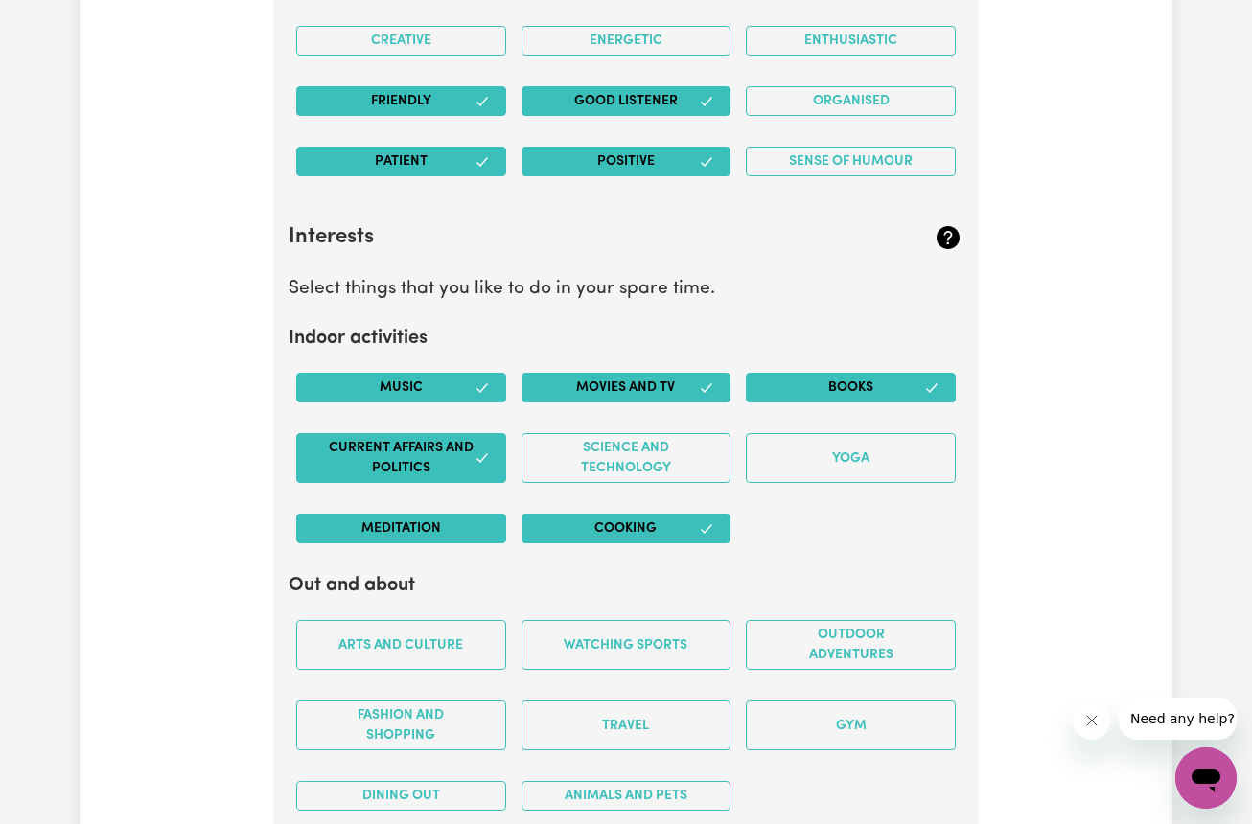
click at [430, 522] on button "Meditation" at bounding box center [401, 529] width 210 height 30
click at [433, 515] on button "Meditation" at bounding box center [401, 529] width 210 height 30
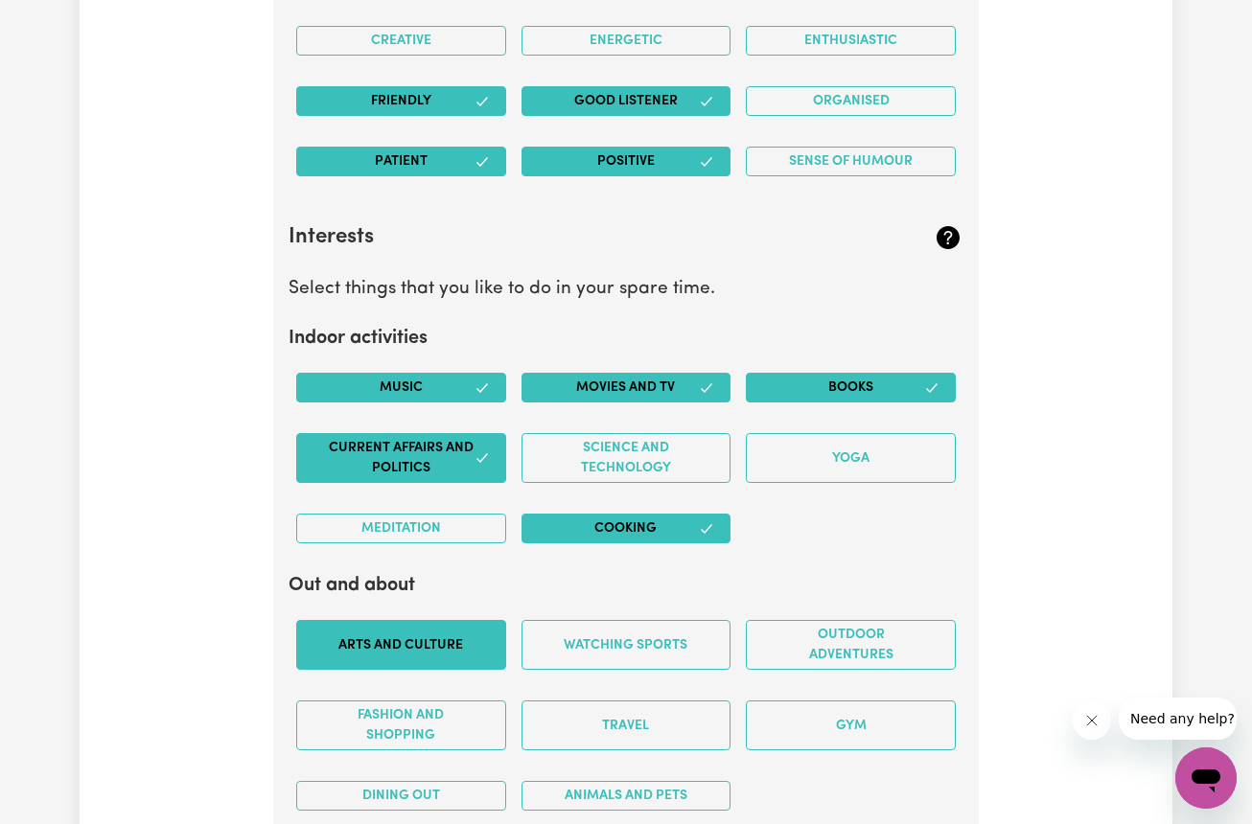
click at [470, 635] on button "Arts and Culture" at bounding box center [401, 645] width 210 height 50
click at [660, 620] on button "Watching sports" at bounding box center [626, 645] width 210 height 50
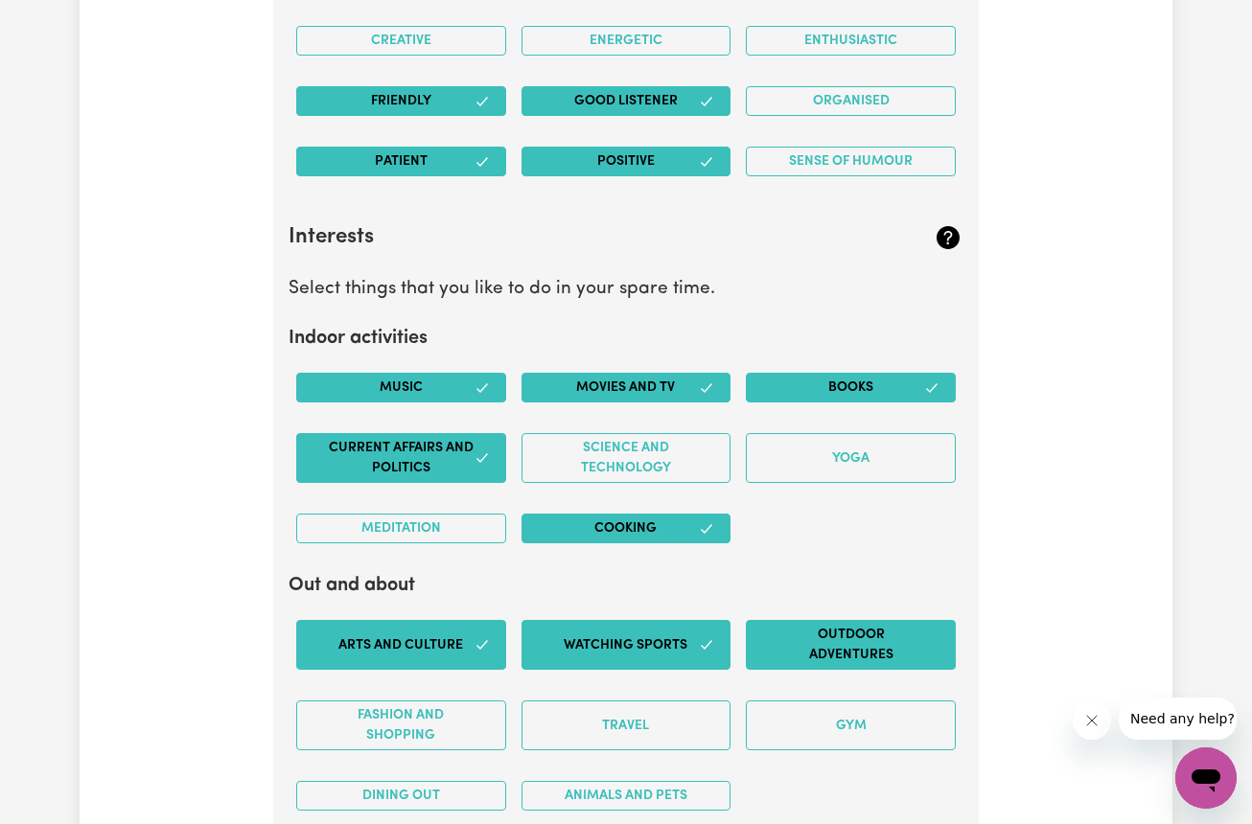
click at [852, 634] on button "Outdoor adventures" at bounding box center [851, 645] width 210 height 50
click at [841, 704] on button "Gym" at bounding box center [851, 726] width 210 height 50
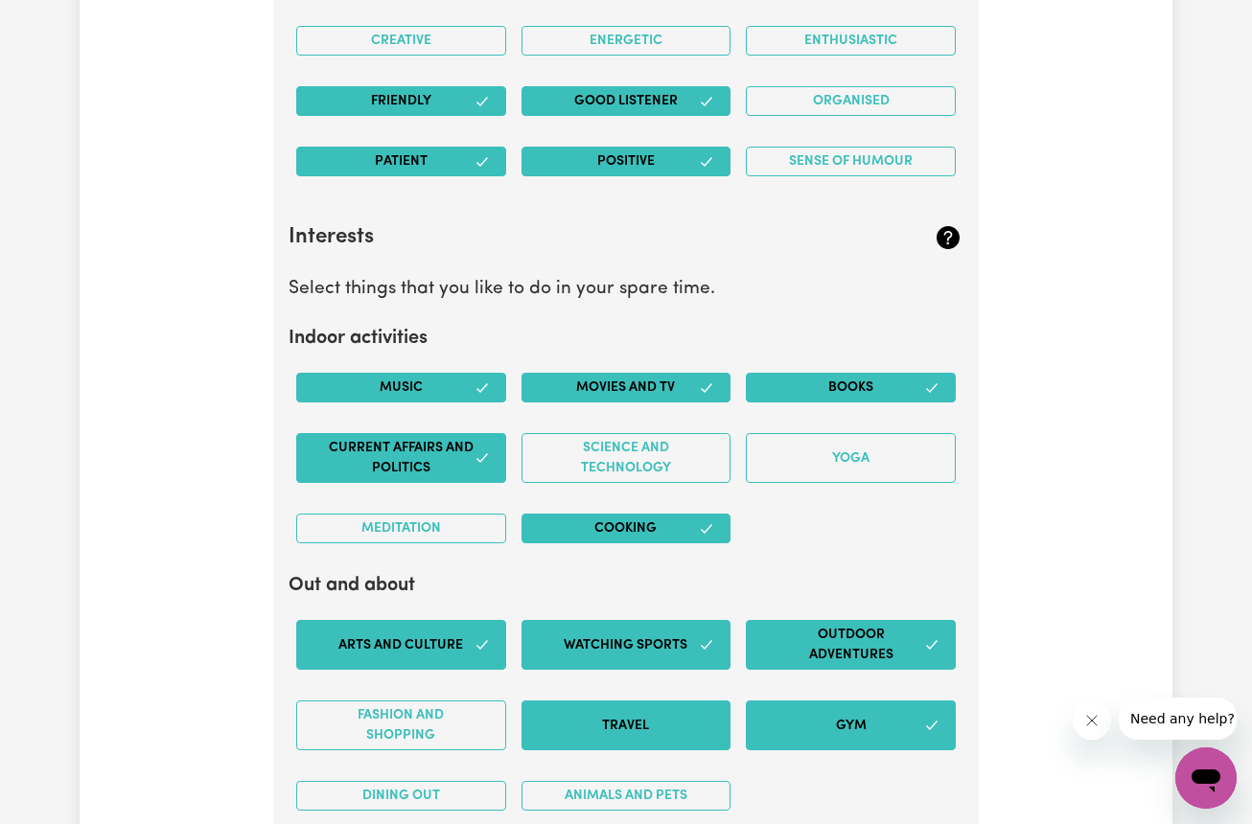
click at [674, 709] on button "Travel" at bounding box center [626, 726] width 210 height 50
click at [415, 716] on button "Fashion and shopping" at bounding box center [401, 726] width 210 height 50
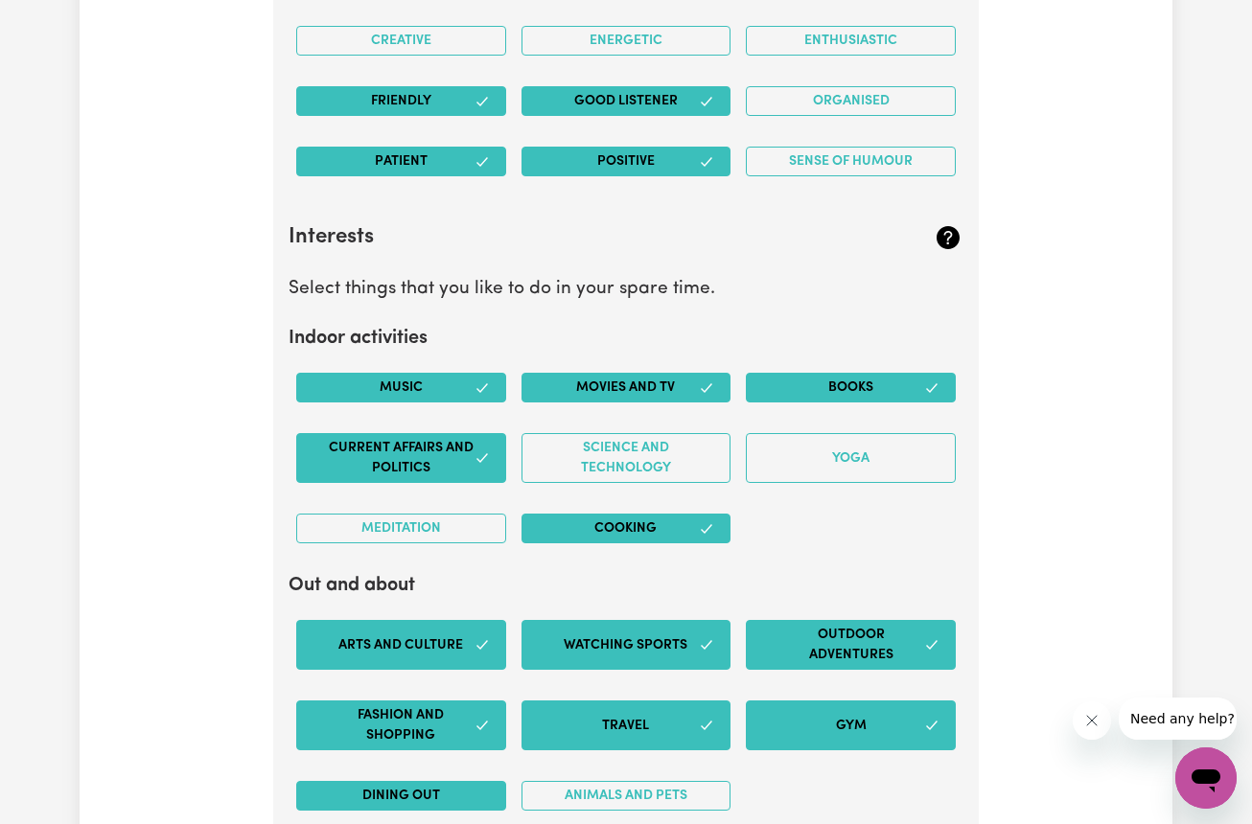
click at [406, 781] on button "Dining out" at bounding box center [401, 796] width 210 height 30
click at [613, 785] on button "Animals and pets" at bounding box center [626, 796] width 210 height 30
click at [811, 753] on div "Arts and Culture Watching sports Outdoor adventures Fashion and shopping Travel…" at bounding box center [626, 715] width 675 height 221
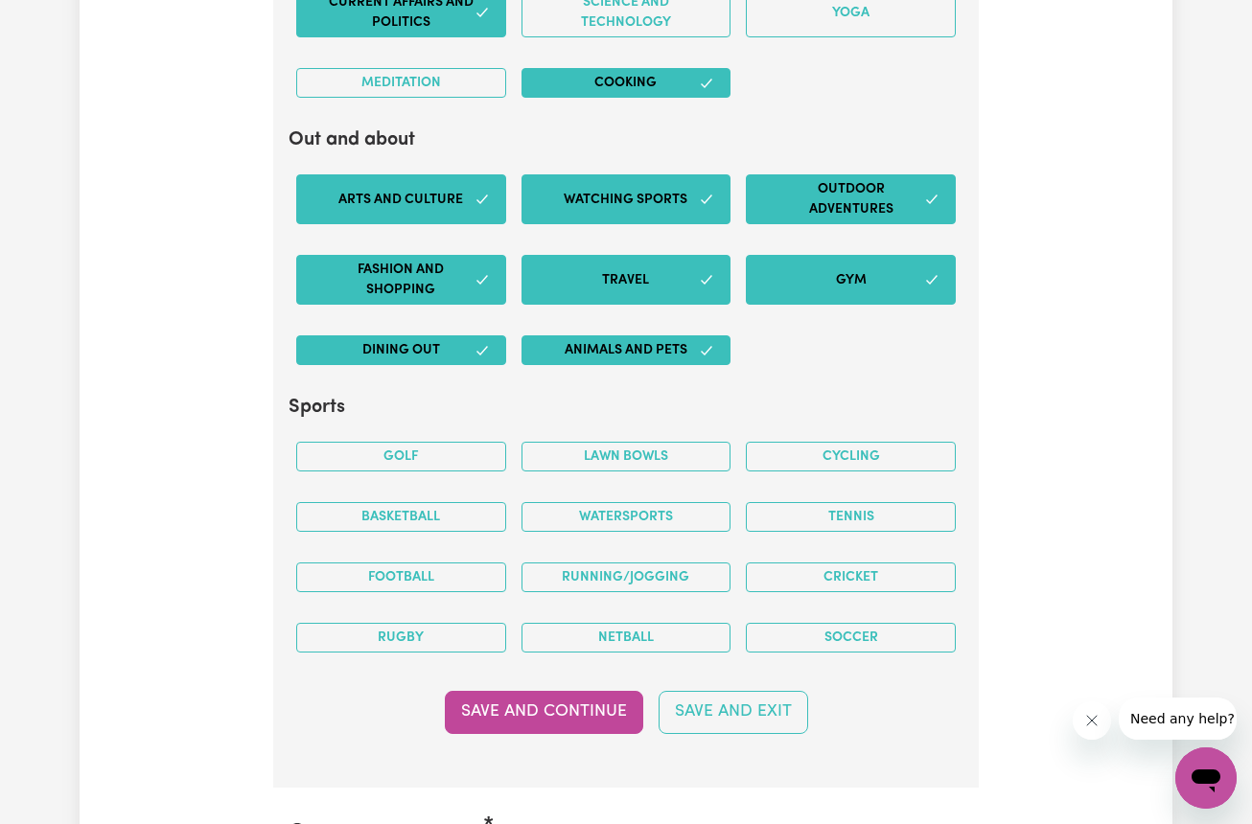
scroll to position [3732, 0]
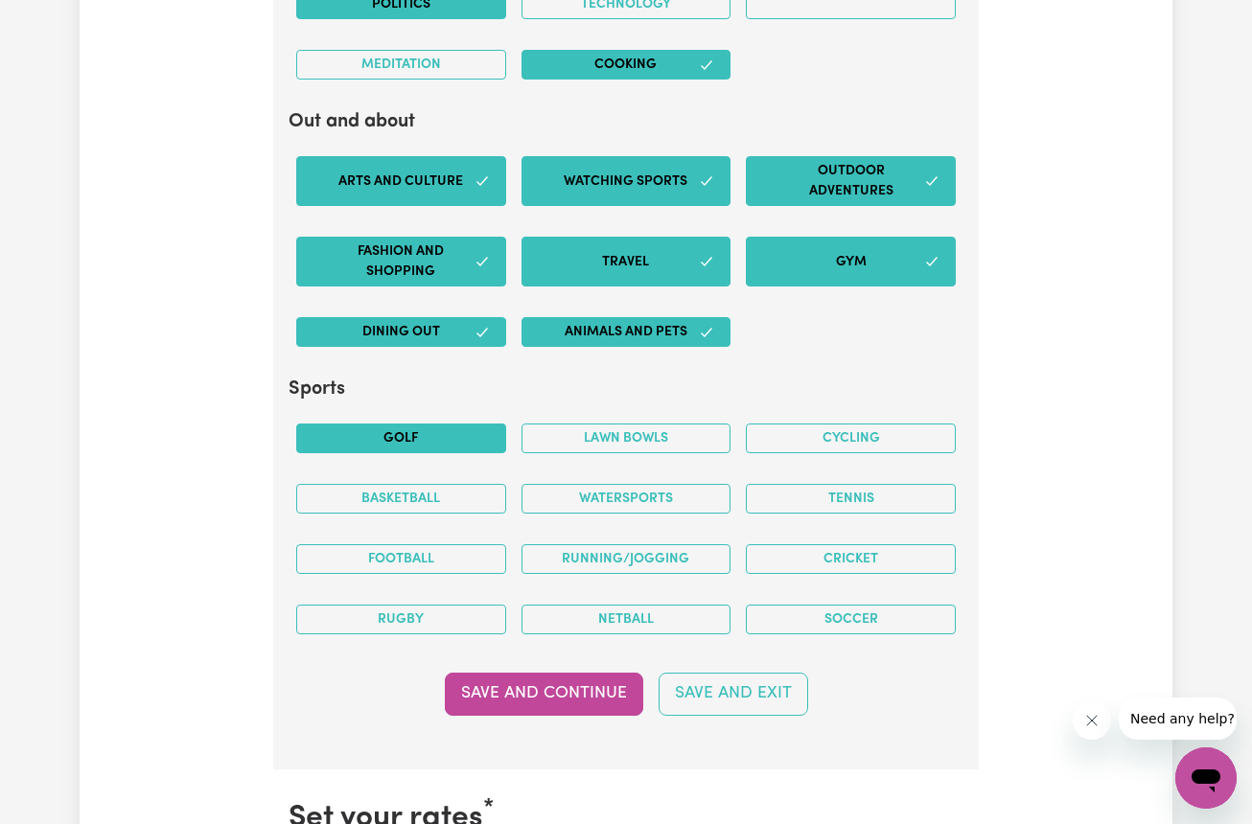
click at [436, 424] on button "Golf" at bounding box center [401, 439] width 210 height 30
click at [841, 545] on button "Cricket" at bounding box center [851, 560] width 210 height 30
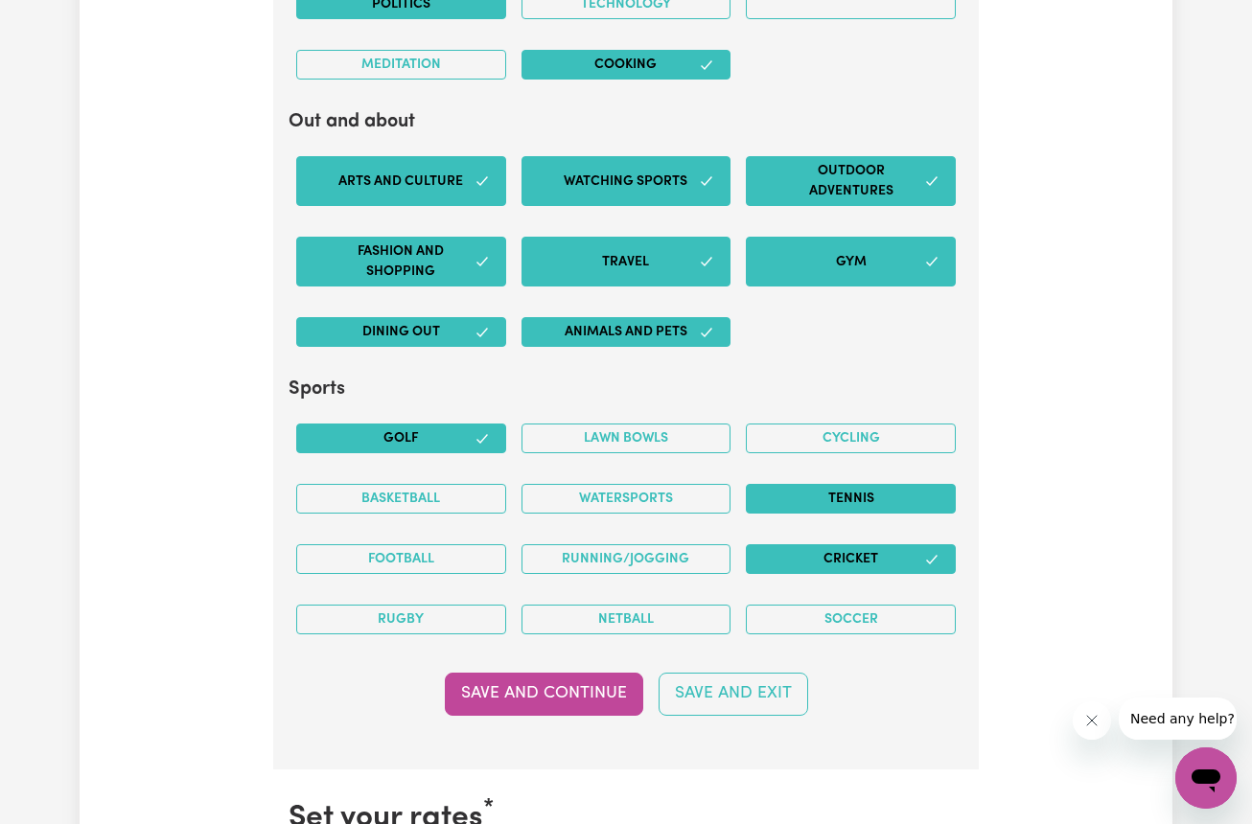
click at [851, 489] on button "Tennis" at bounding box center [851, 499] width 210 height 30
click at [858, 424] on button "Cycling" at bounding box center [851, 439] width 210 height 30
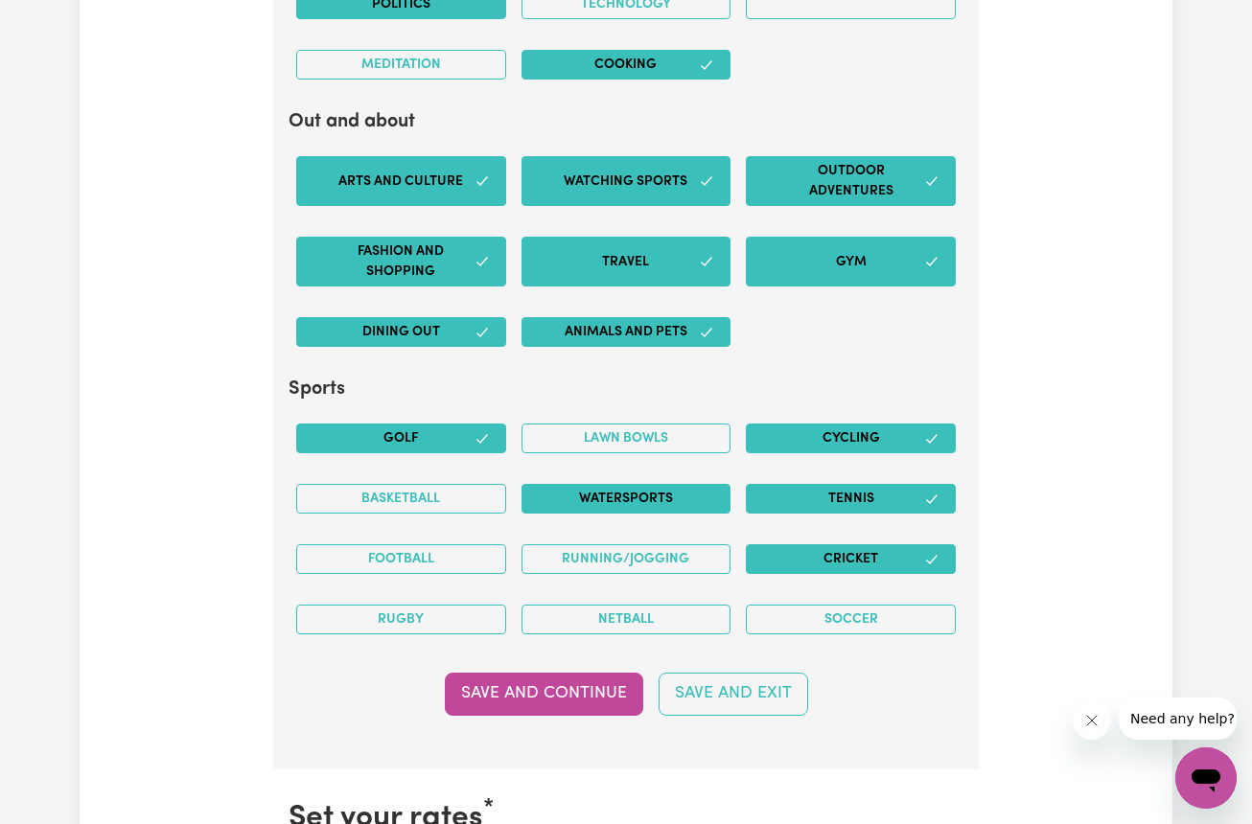
click at [660, 484] on button "Watersports" at bounding box center [626, 499] width 210 height 30
click at [657, 545] on button "Running/Jogging" at bounding box center [626, 560] width 210 height 30
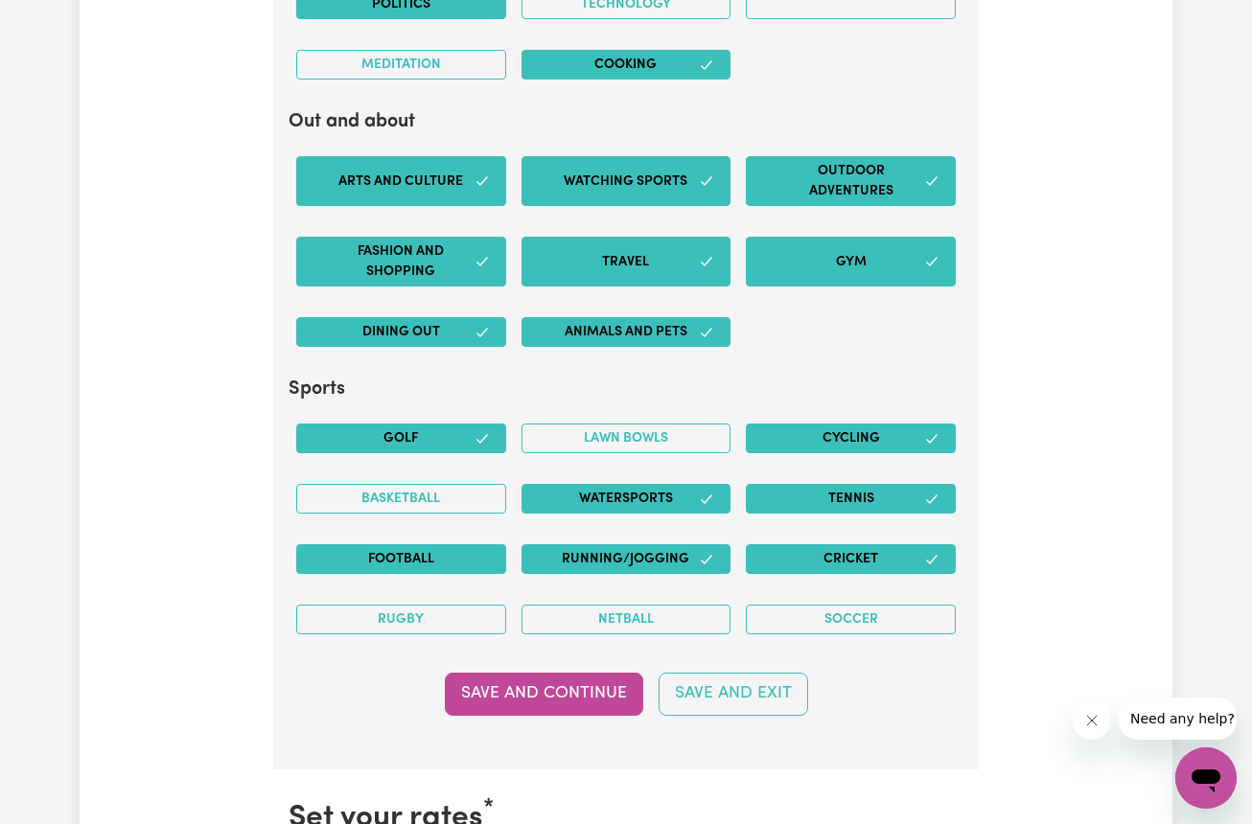
click at [406, 545] on button "Football" at bounding box center [401, 560] width 210 height 30
drag, startPoint x: 410, startPoint y: 613, endPoint x: 425, endPoint y: 613, distance: 14.4
click at [410, 613] on button "Rugby" at bounding box center [401, 620] width 210 height 30
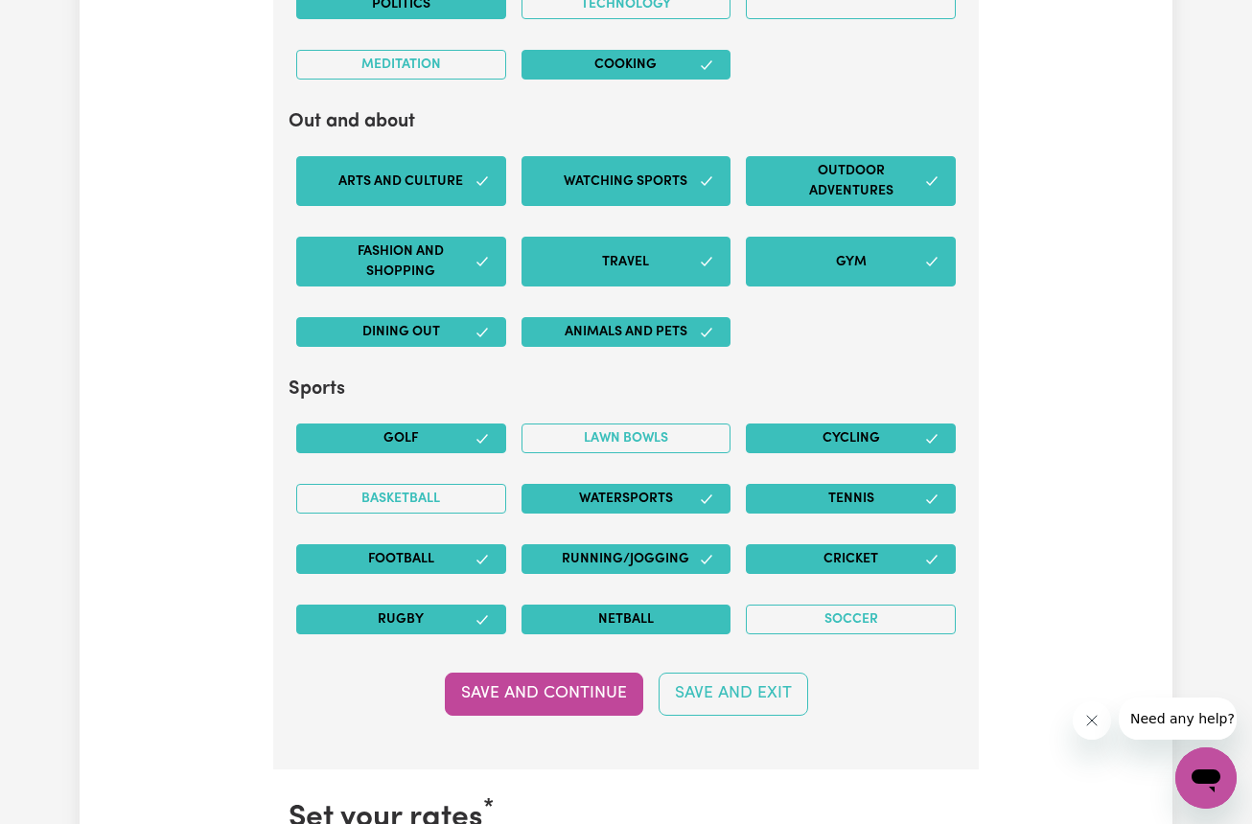
click at [614, 611] on button "Netball" at bounding box center [626, 620] width 210 height 30
click at [887, 605] on button "Soccer" at bounding box center [851, 620] width 210 height 30
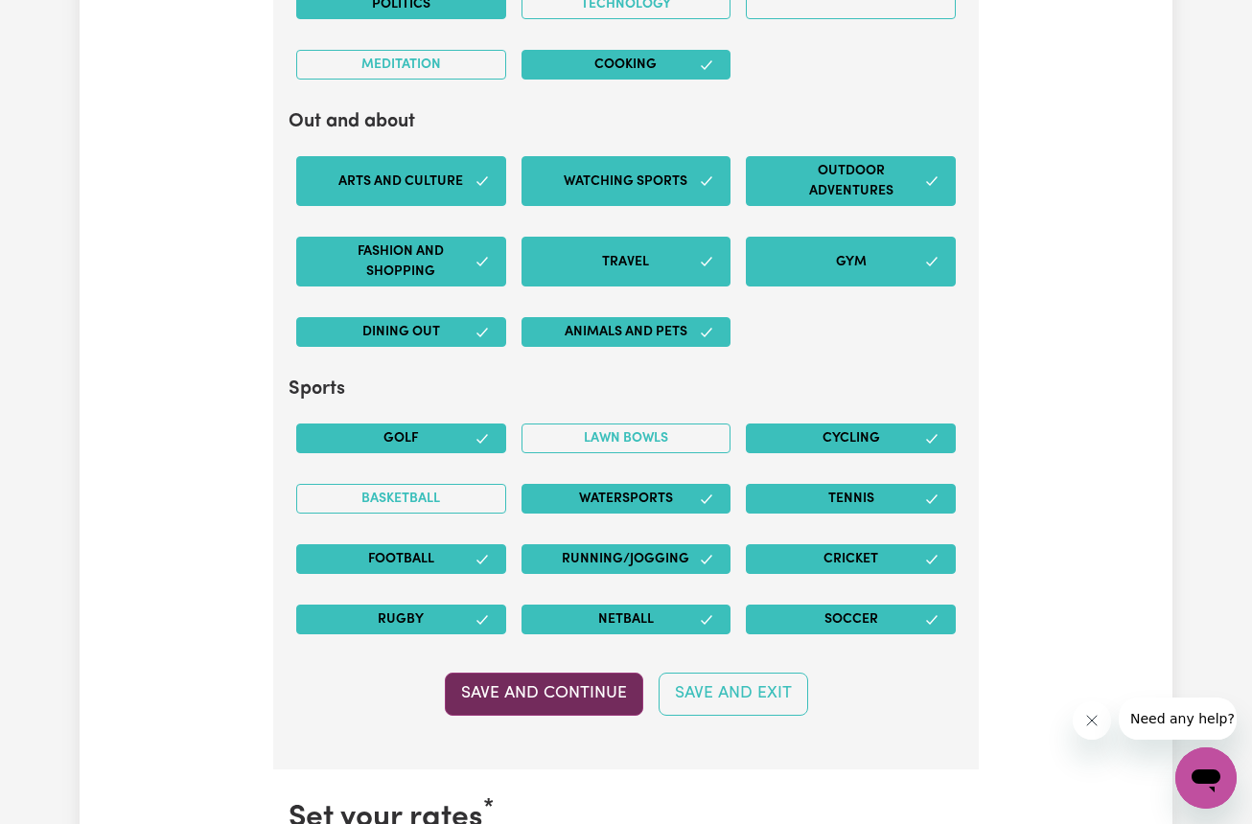
click at [559, 685] on button "Save and Continue" at bounding box center [544, 694] width 198 height 42
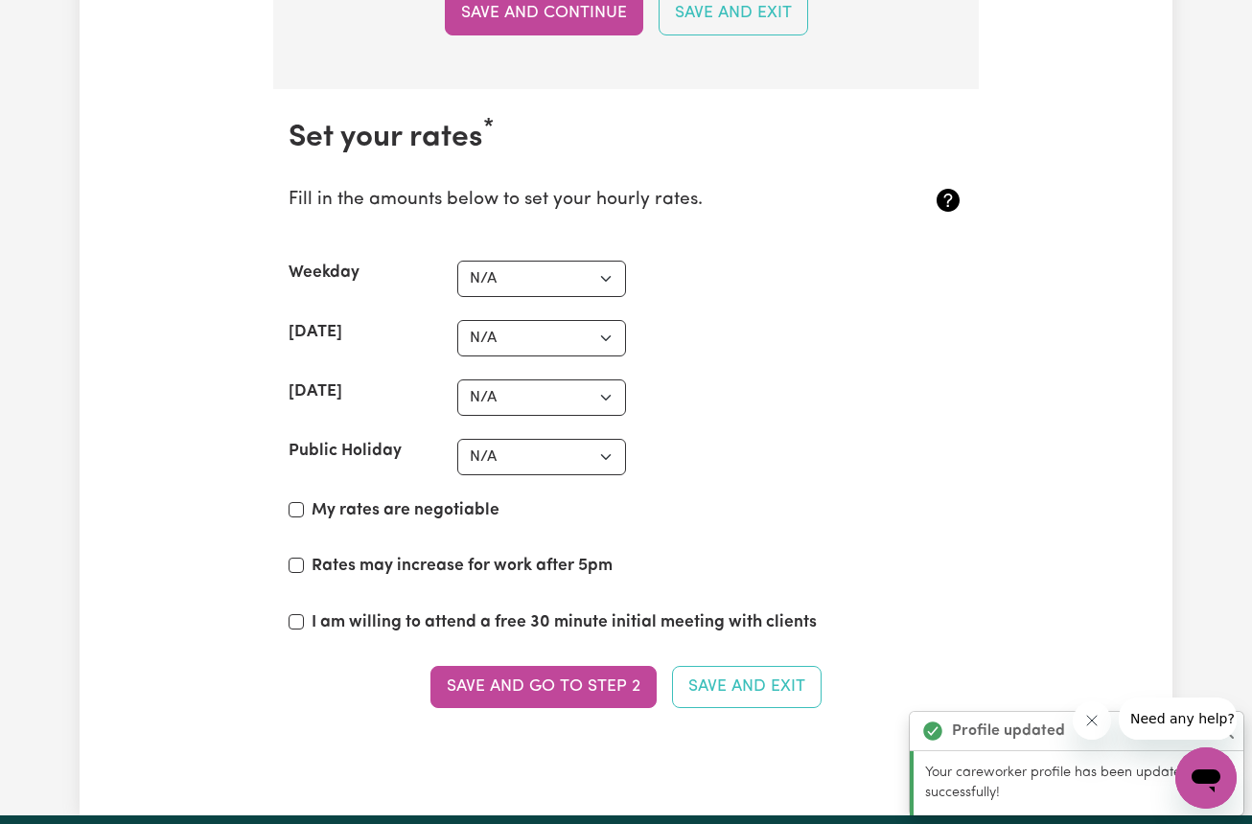
scroll to position [4486, 0]
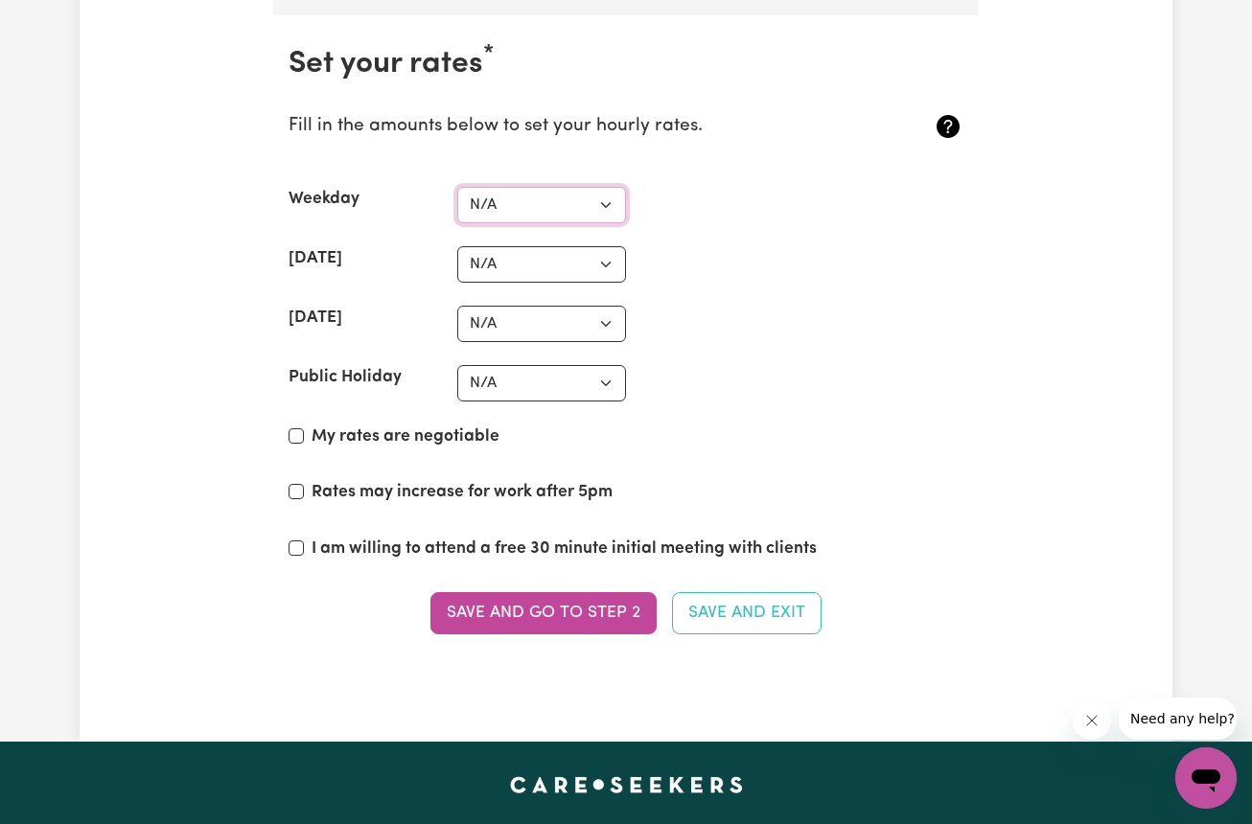
select select "50"
select select "65"
select select "75"
select select "100"
click at [290, 429] on input "My rates are negotiable" at bounding box center [296, 436] width 15 height 15
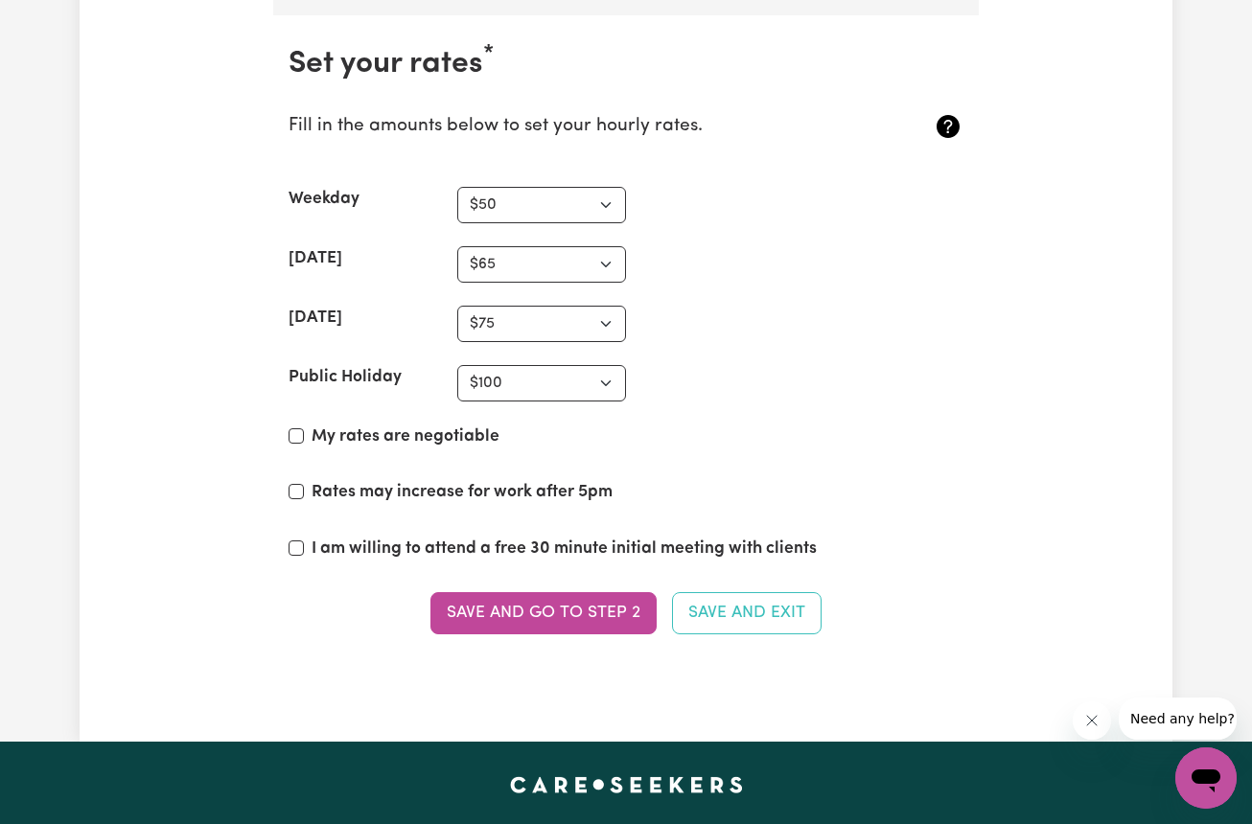
checkbox input "true"
click at [288, 525] on section "Set your rates * Fill in the amounts below to set your hourly rates. Weekday N/…" at bounding box center [626, 352] width 706 height 674
click at [557, 592] on button "Save and go to Step 2" at bounding box center [543, 613] width 226 height 42
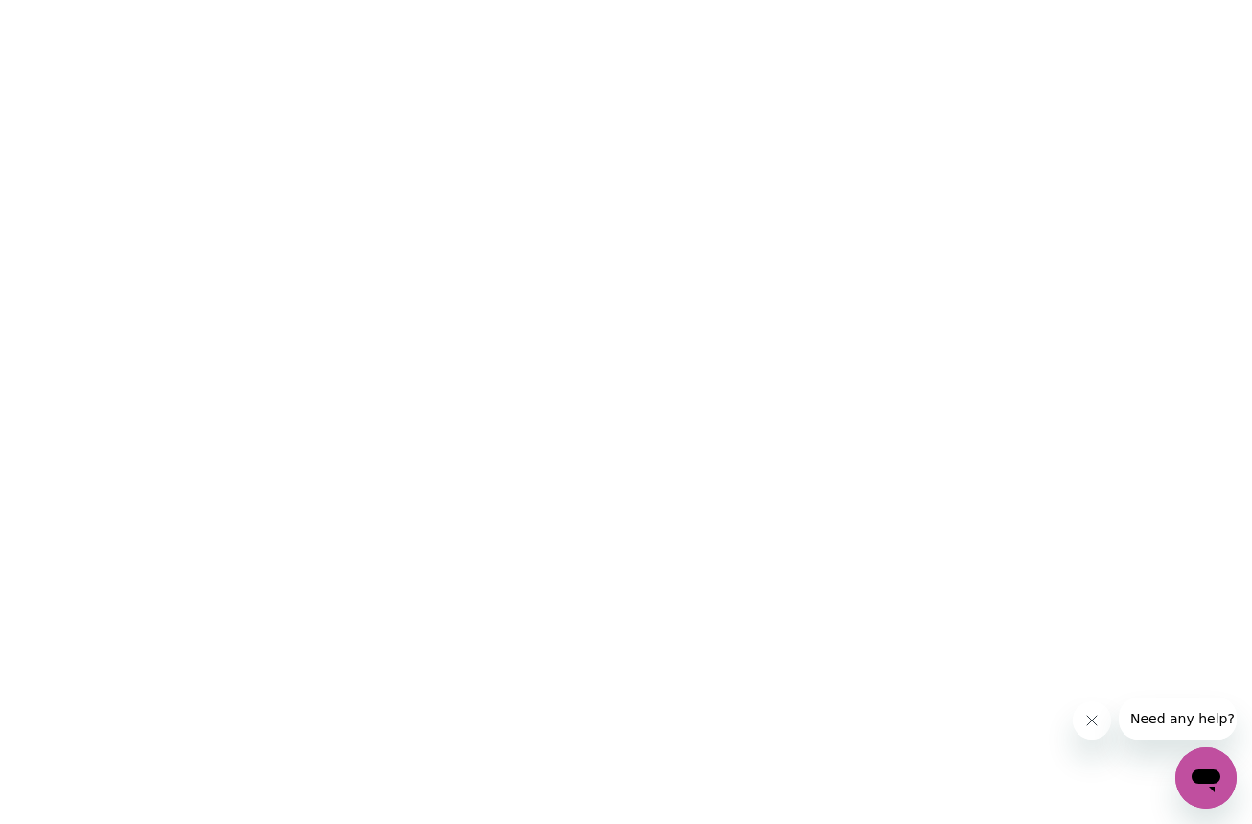
scroll to position [0, 0]
click at [649, 0] on html at bounding box center [626, 0] width 1252 height 0
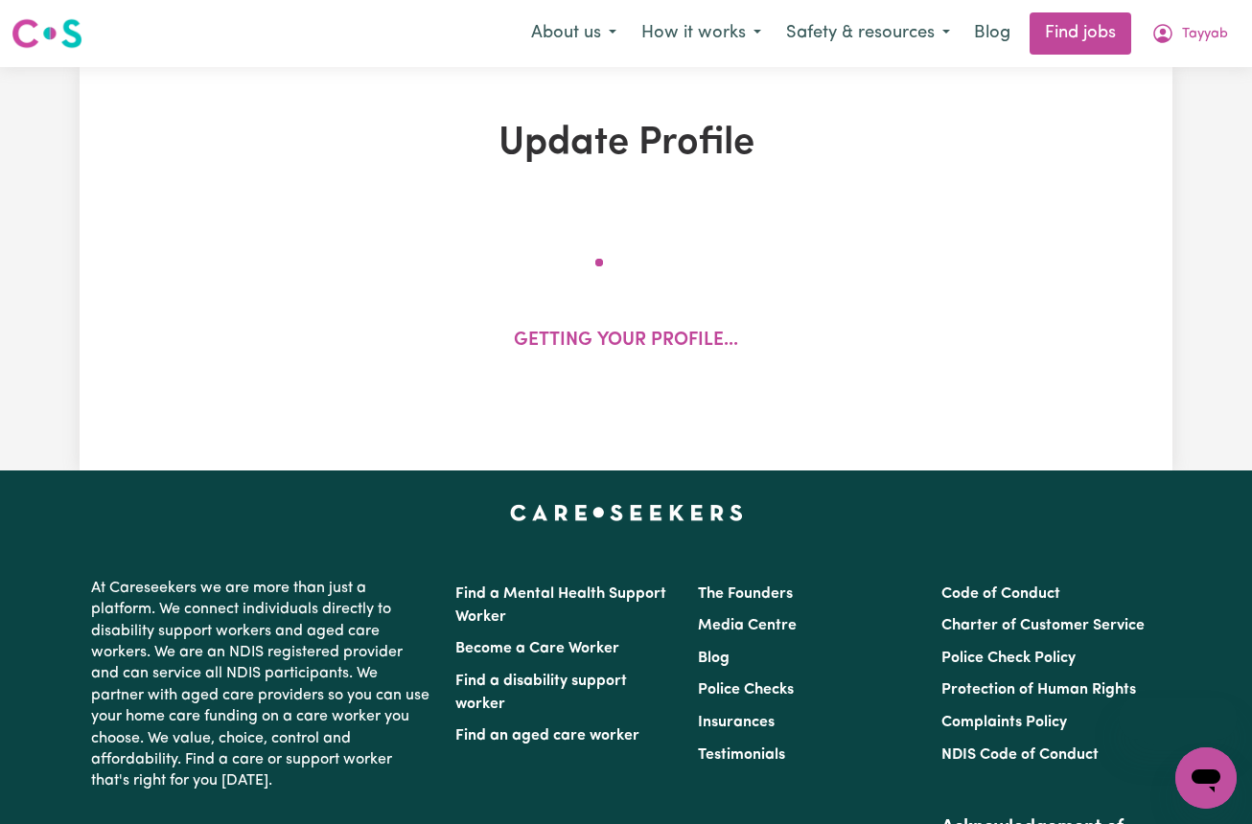
select select "Studying a healthcare related degree or qualification"
select select "50"
select select "65"
select select "75"
select select "100"
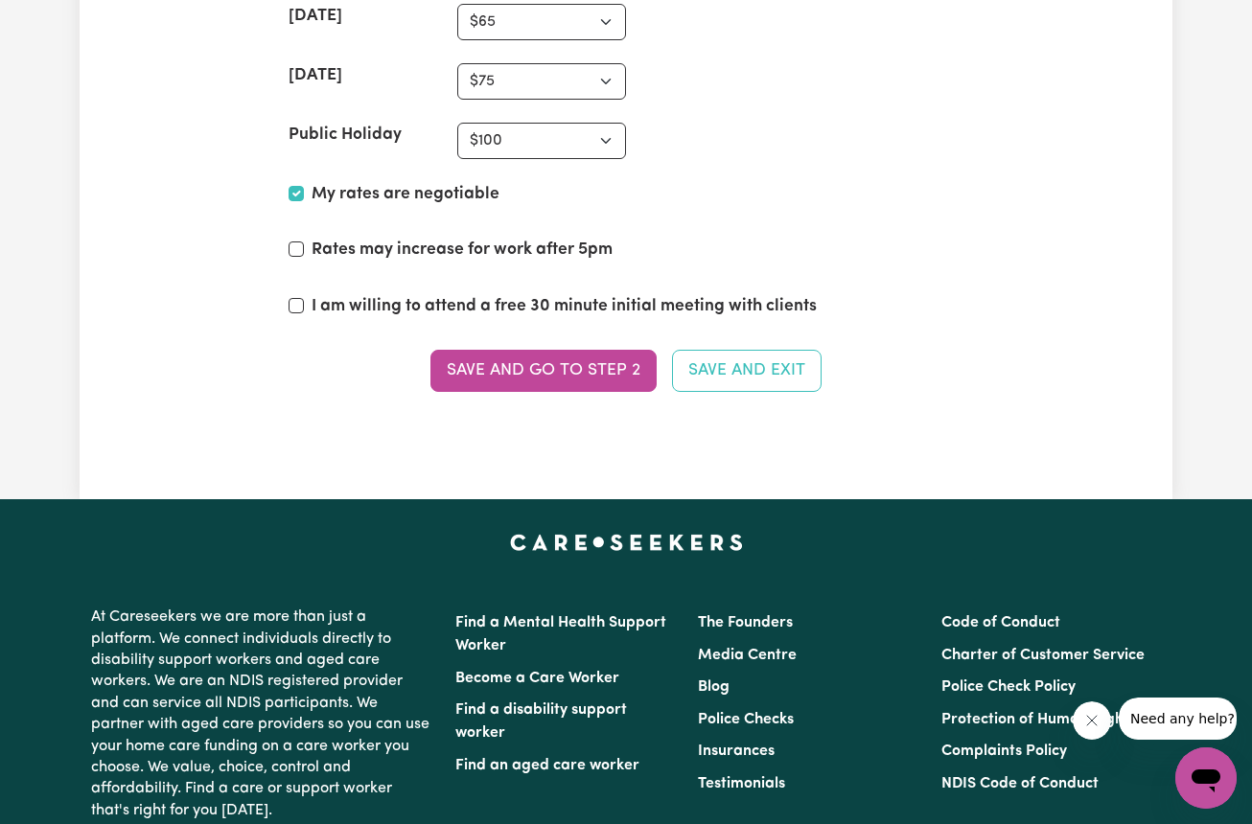
scroll to position [4739, 0]
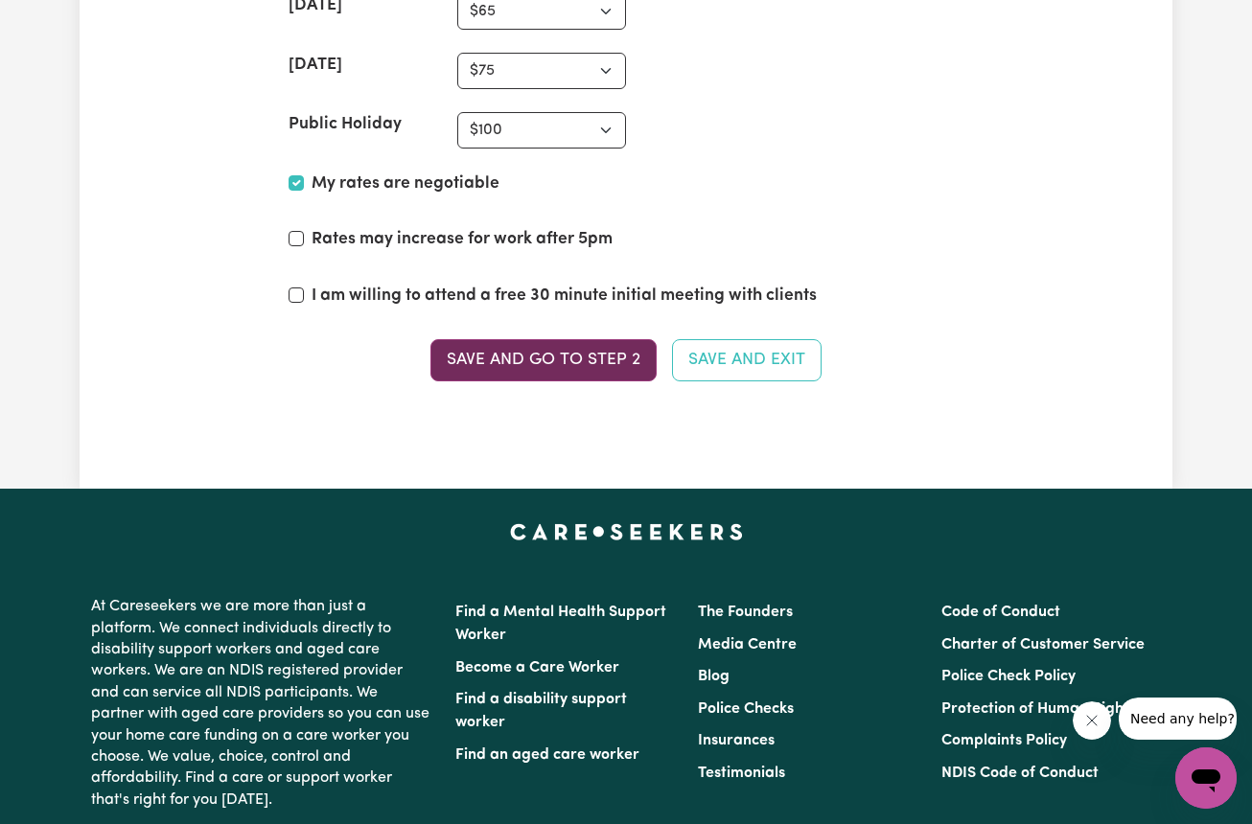
click at [568, 339] on button "Save and go to Step 2" at bounding box center [543, 360] width 226 height 42
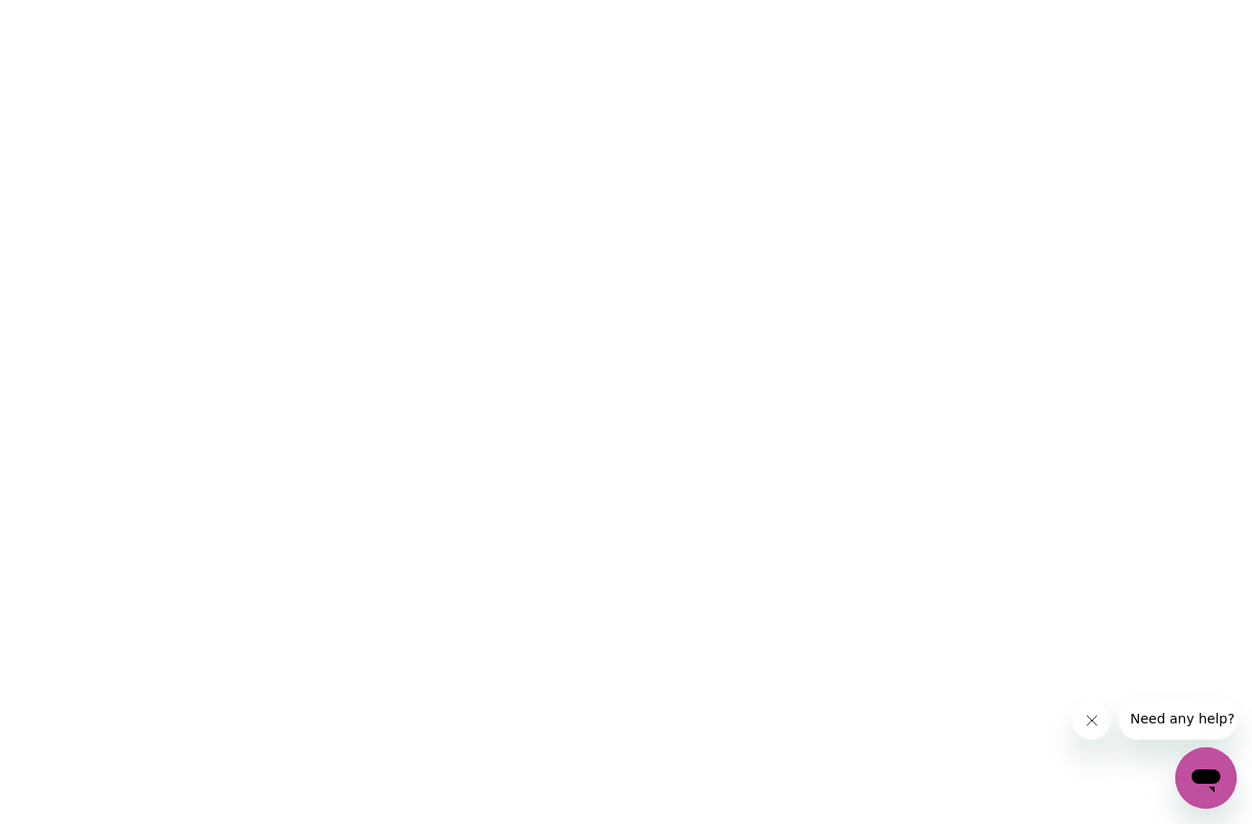
scroll to position [0, 0]
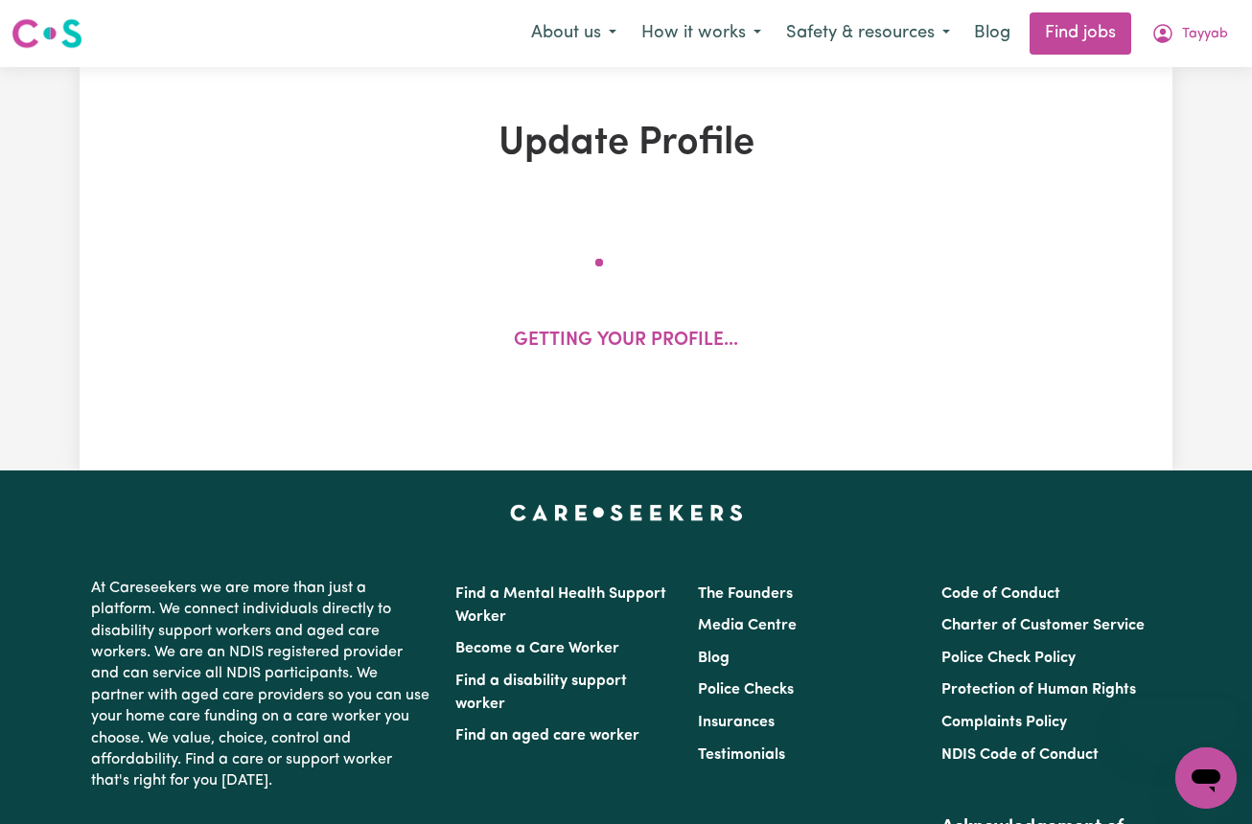
select select "Studying a healthcare related degree or qualification"
select select "50"
select select "65"
select select "75"
select select "100"
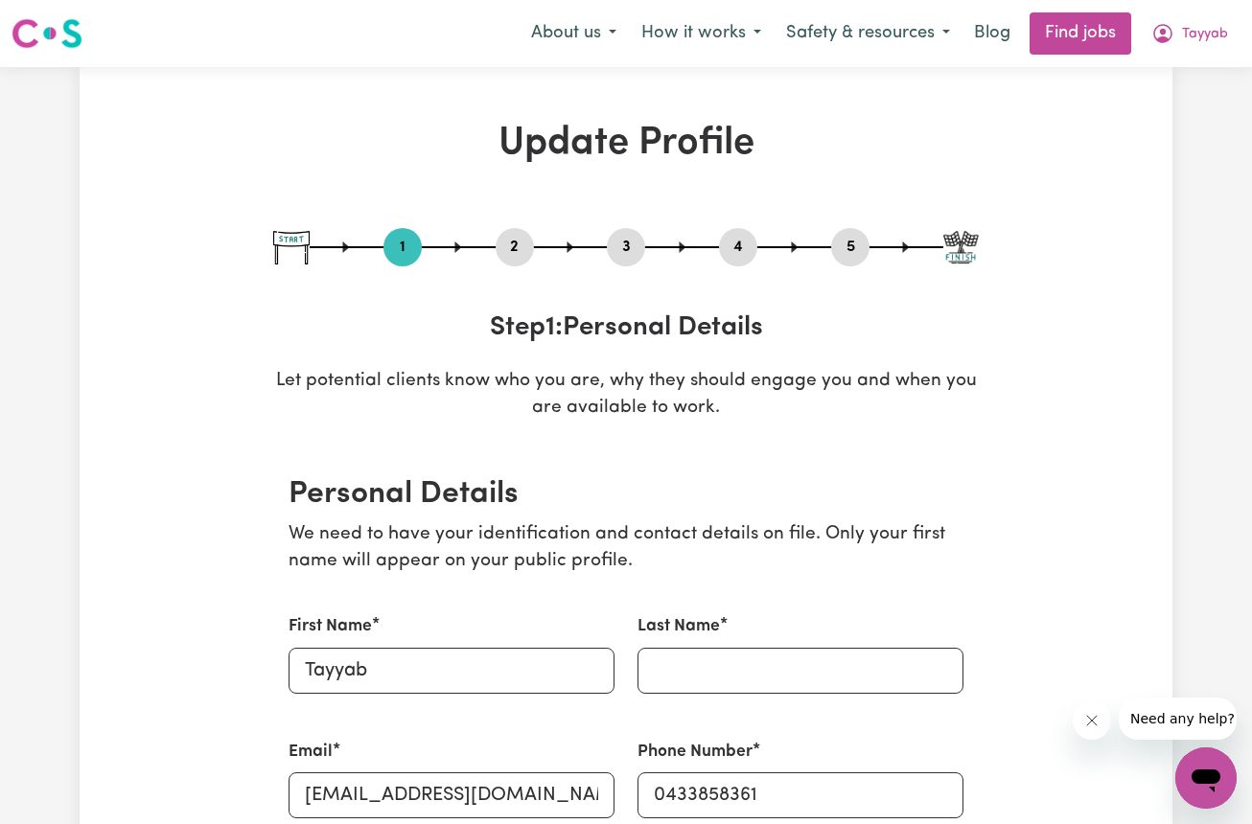
click at [516, 248] on button "2" at bounding box center [515, 247] width 38 height 25
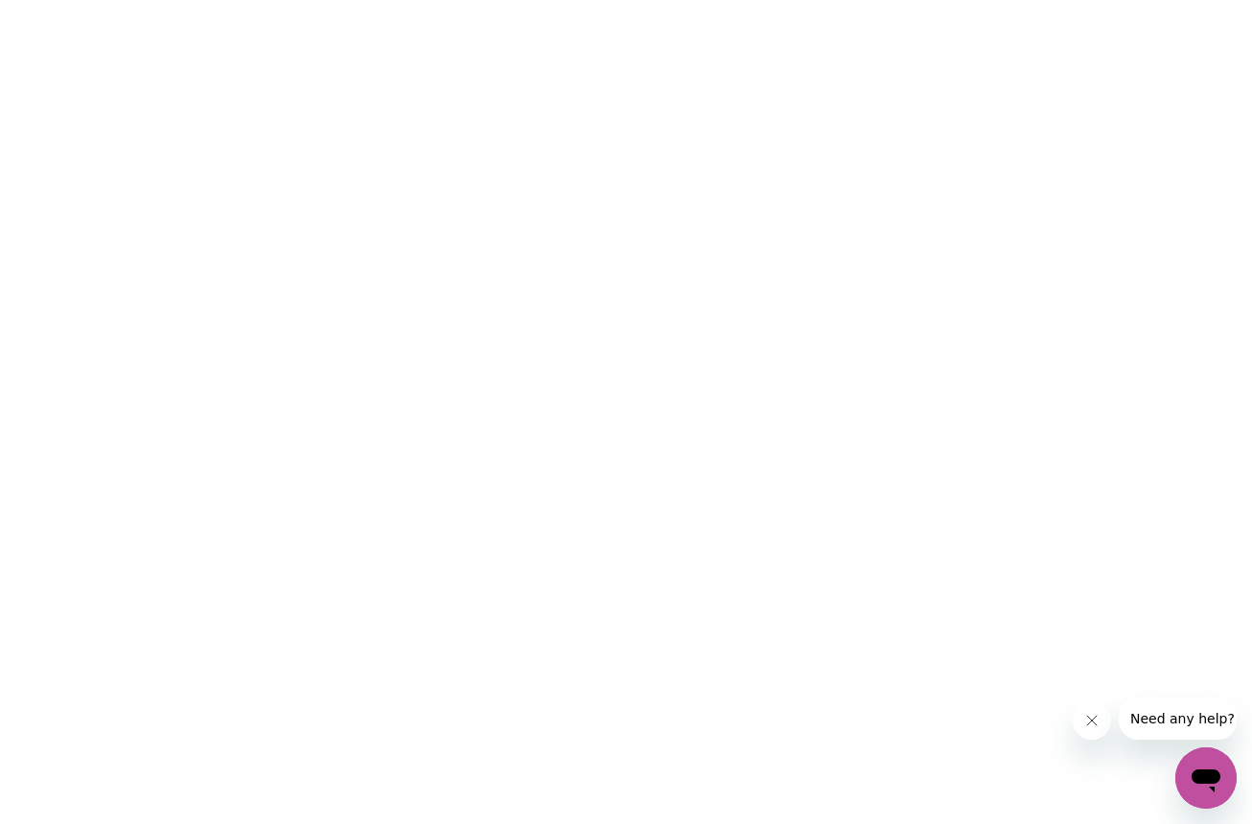
click at [1024, 0] on html at bounding box center [626, 0] width 1252 height 0
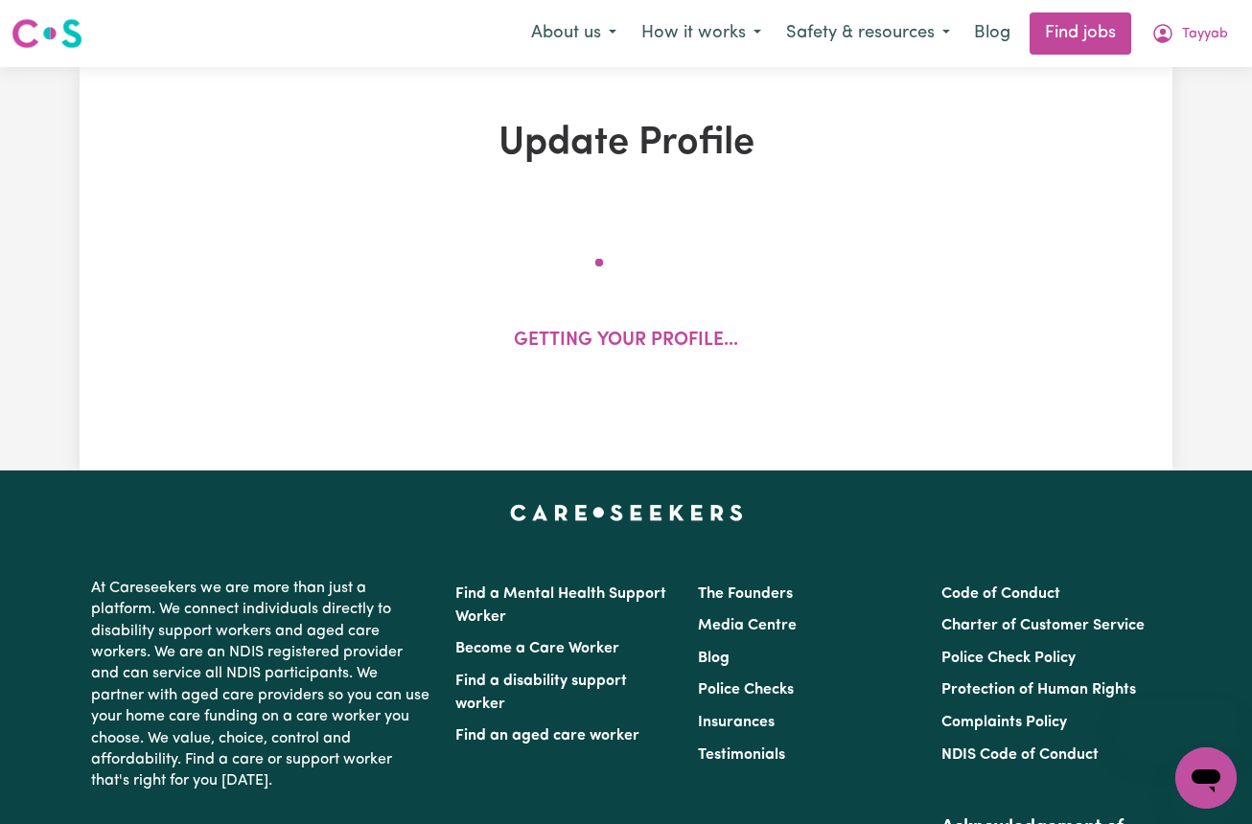
select select "Studying a healthcare related degree or qualification"
select select "50"
select select "65"
select select "75"
select select "100"
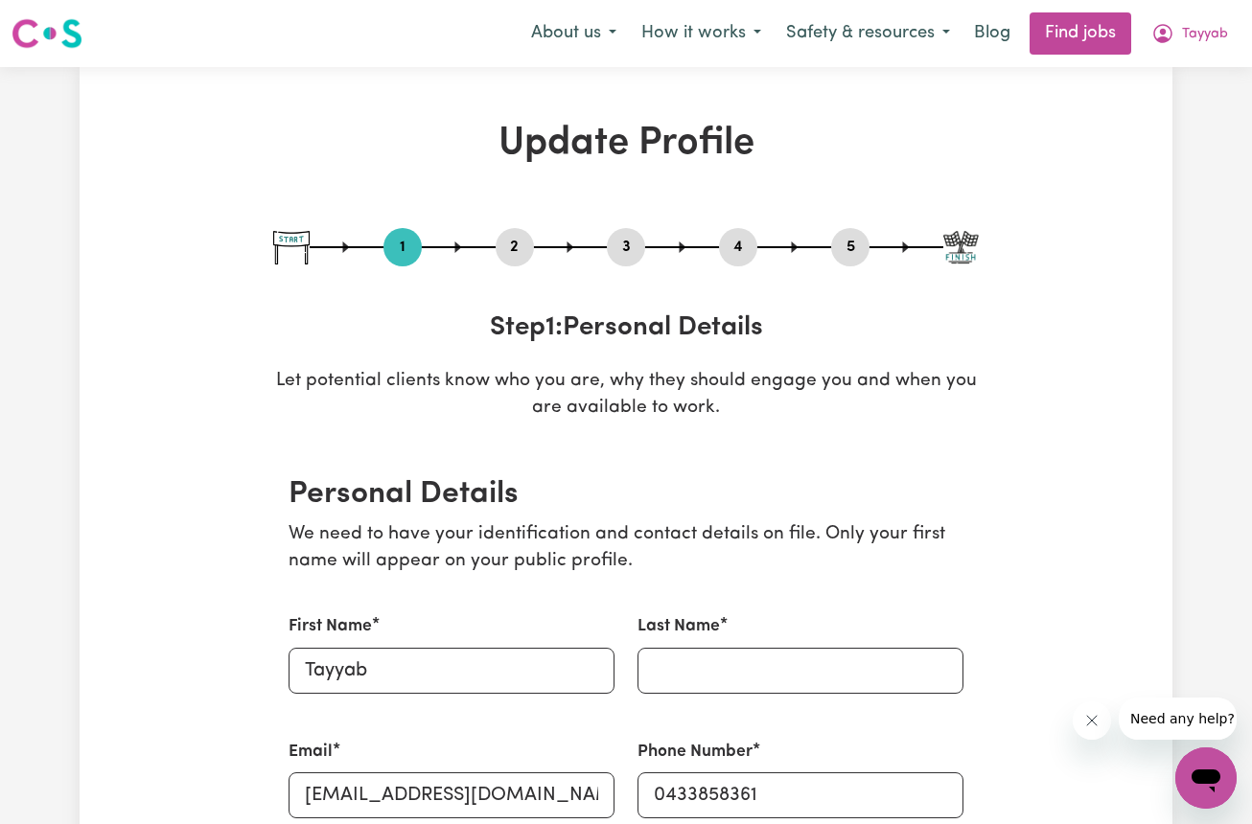
click at [657, 499] on h2 "Personal Details" at bounding box center [626, 494] width 675 height 36
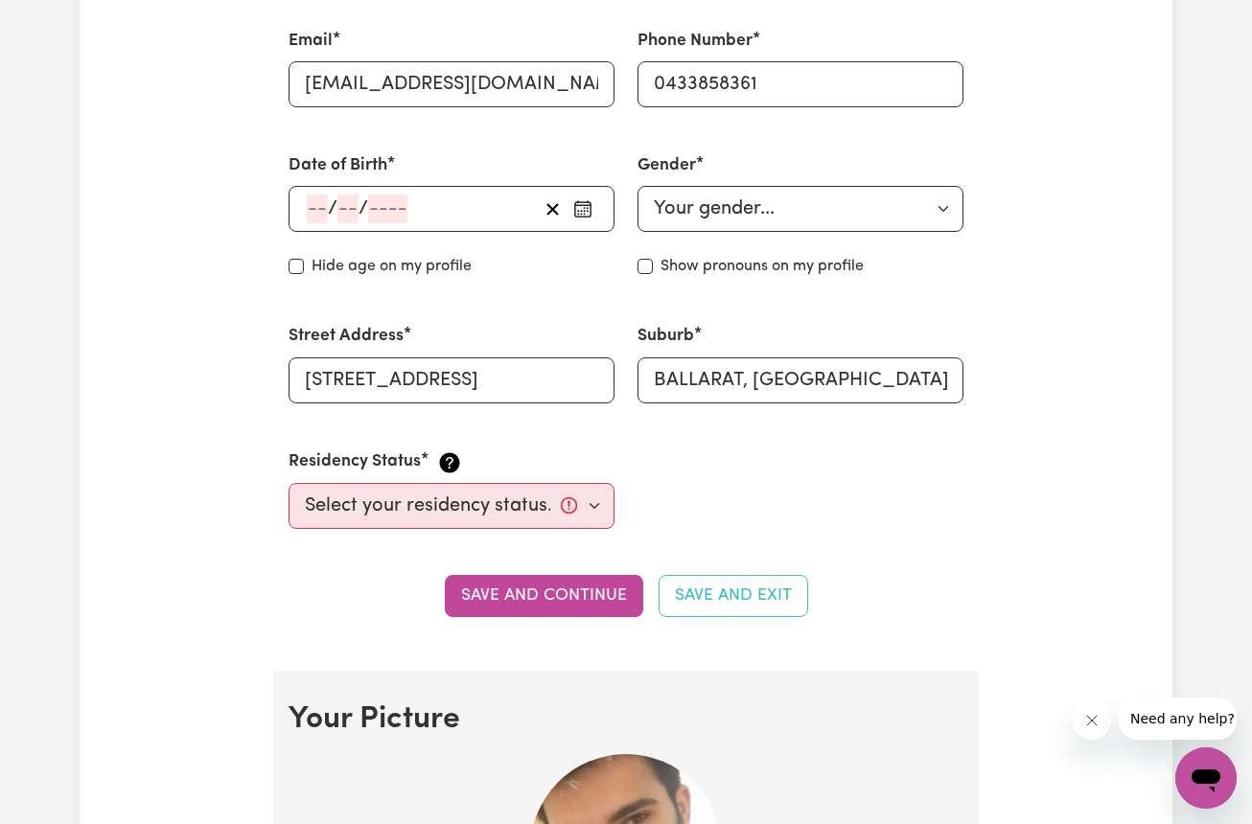
scroll to position [716, 0]
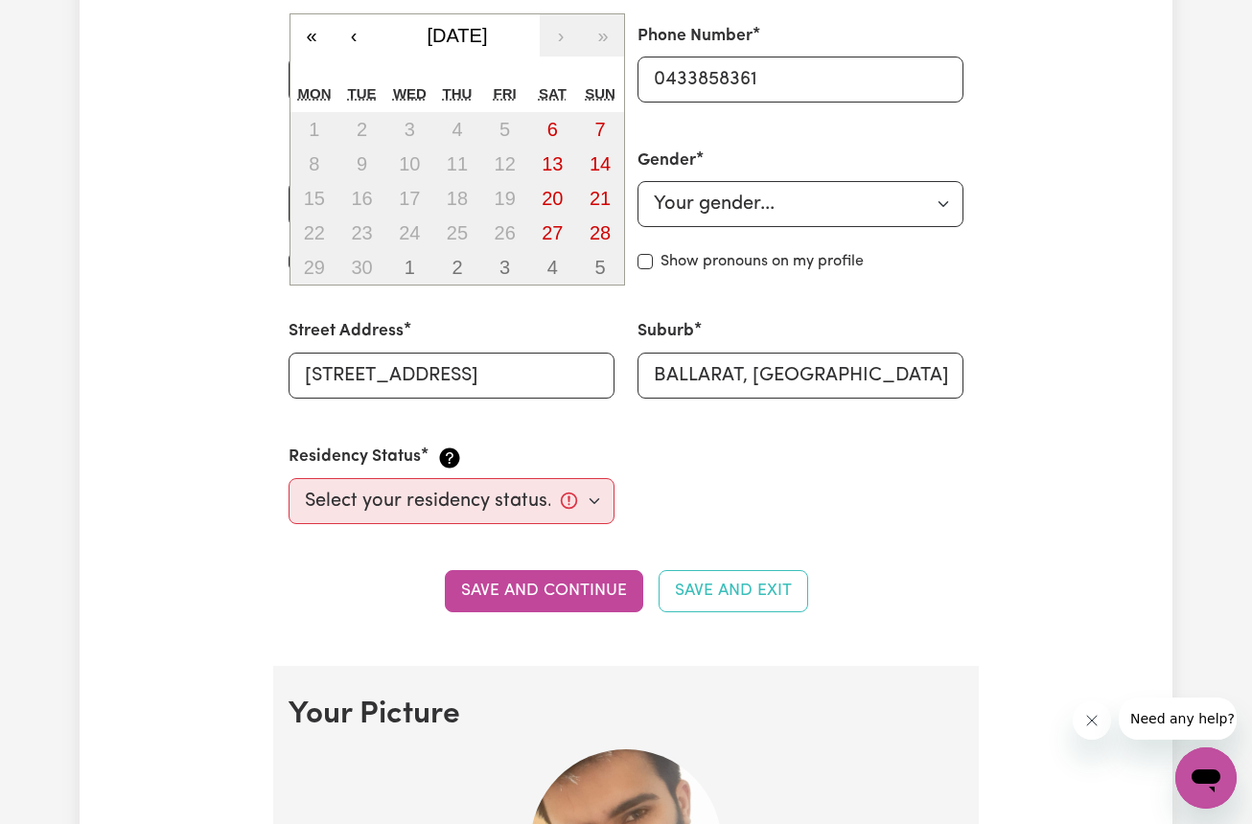
click at [315, 197] on div "/ / « ‹ September 2025 › » Mon Tue Wed Thu Fri Sat Sun 1 2 3 4 5 6 7 8 9 10 11 …" at bounding box center [452, 204] width 326 height 46
type input "31"
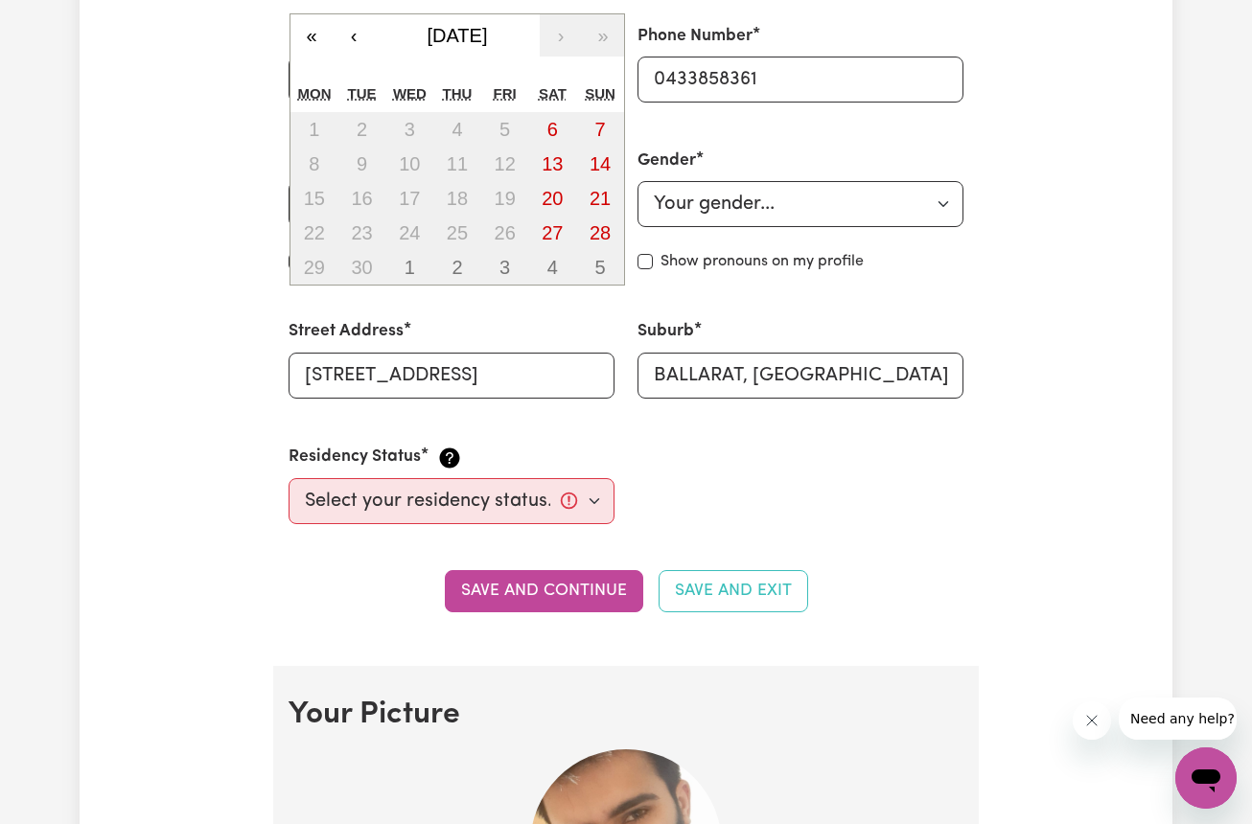
click at [341, 203] on div "/ / « ‹ September 2025 › » Mon Tue Wed Thu Fri Sat Sun 1 2 3 4 5 6 7 8 9 10 11 …" at bounding box center [452, 204] width 326 height 46
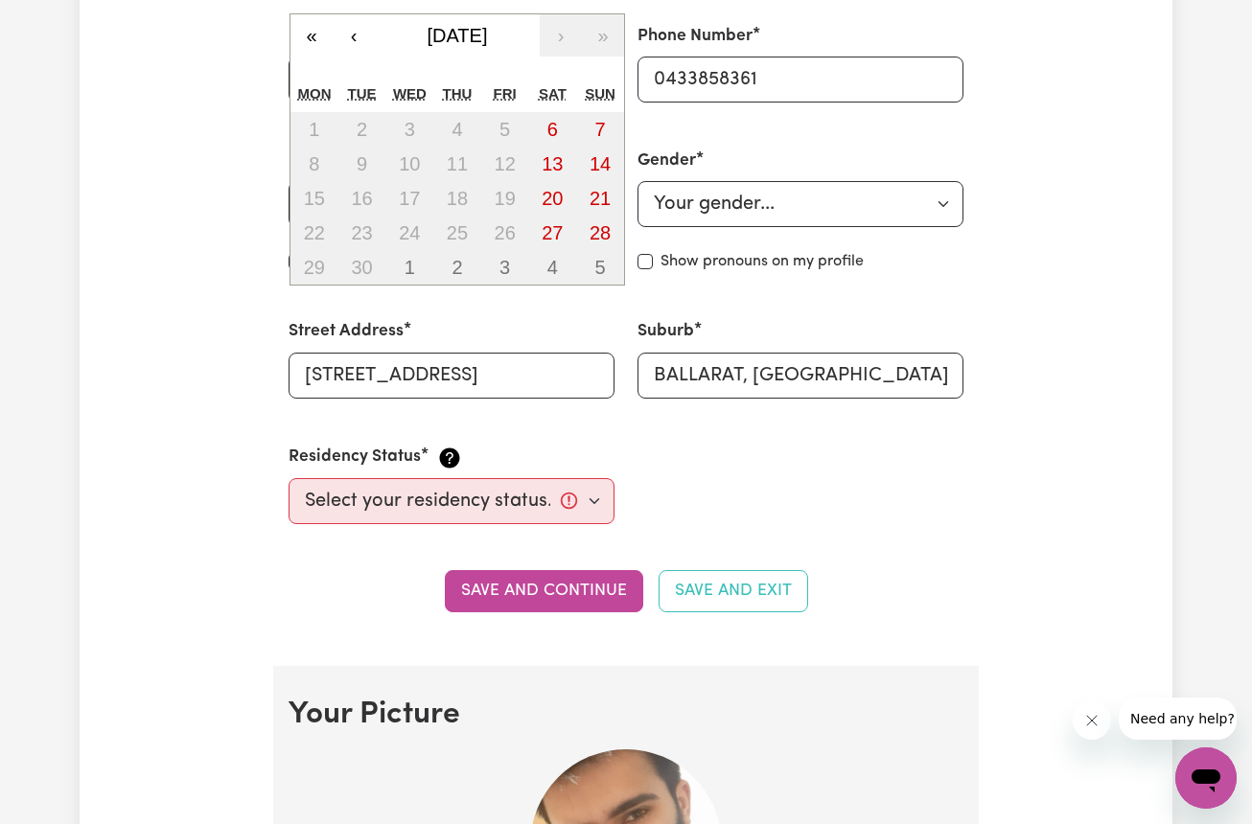
click at [308, 198] on div "/ / « ‹ September 2025 › » Mon Tue Wed Thu Fri Sat Sun 1 2 3 4 5 6 7 8 9 10 11 …" at bounding box center [452, 204] width 326 height 46
type input "31"
click at [341, 209] on div "/ / « ‹ September 2025 › » Mon Tue Wed Thu Fri Sat Sun 1 2 3 4 5 6 7 8 9 10 11 …" at bounding box center [452, 204] width 326 height 46
type input "01"
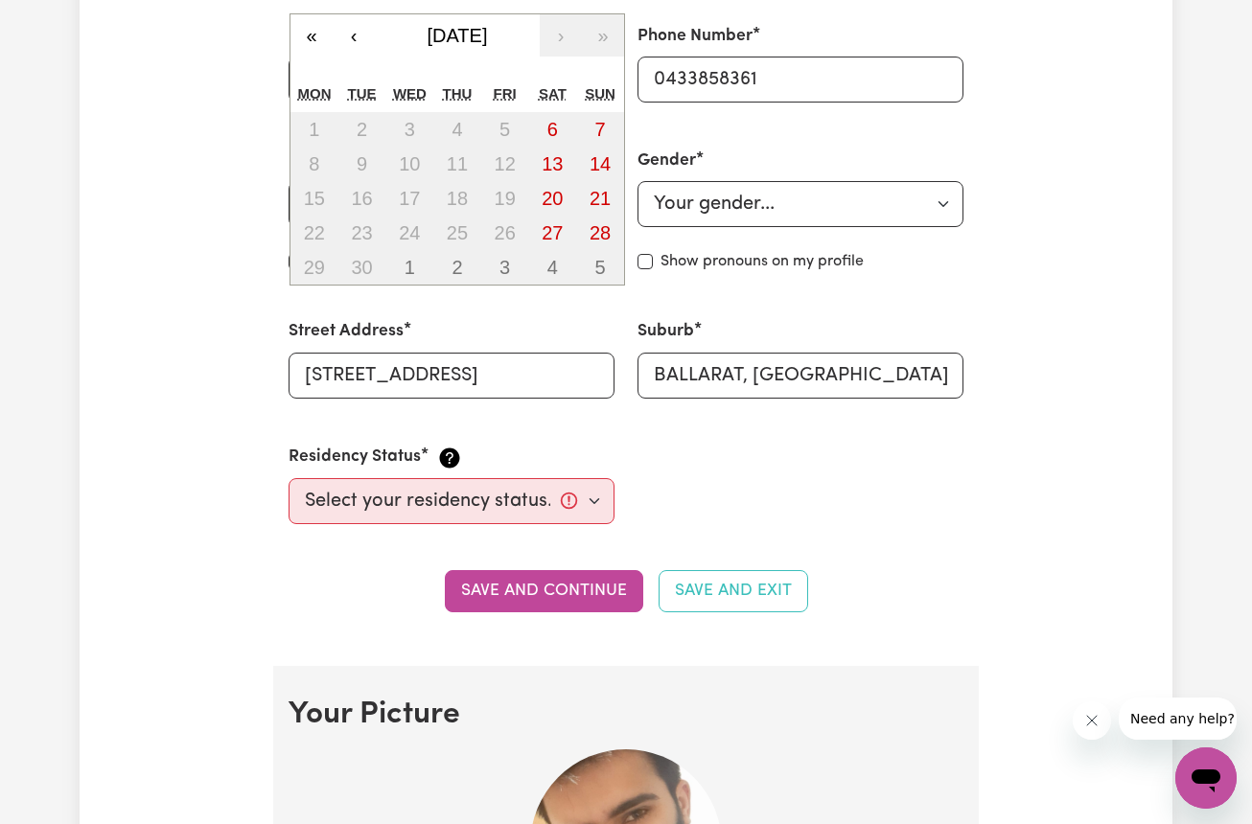
click at [312, 201] on div "/ / « ‹ September 2025 › » Mon Tue Wed Thu Fri Sat Sun 1 2 3 4 5 6 7 8 9 10 11 …" at bounding box center [452, 204] width 326 height 46
click at [307, 26] on button "«" at bounding box center [311, 35] width 42 height 42
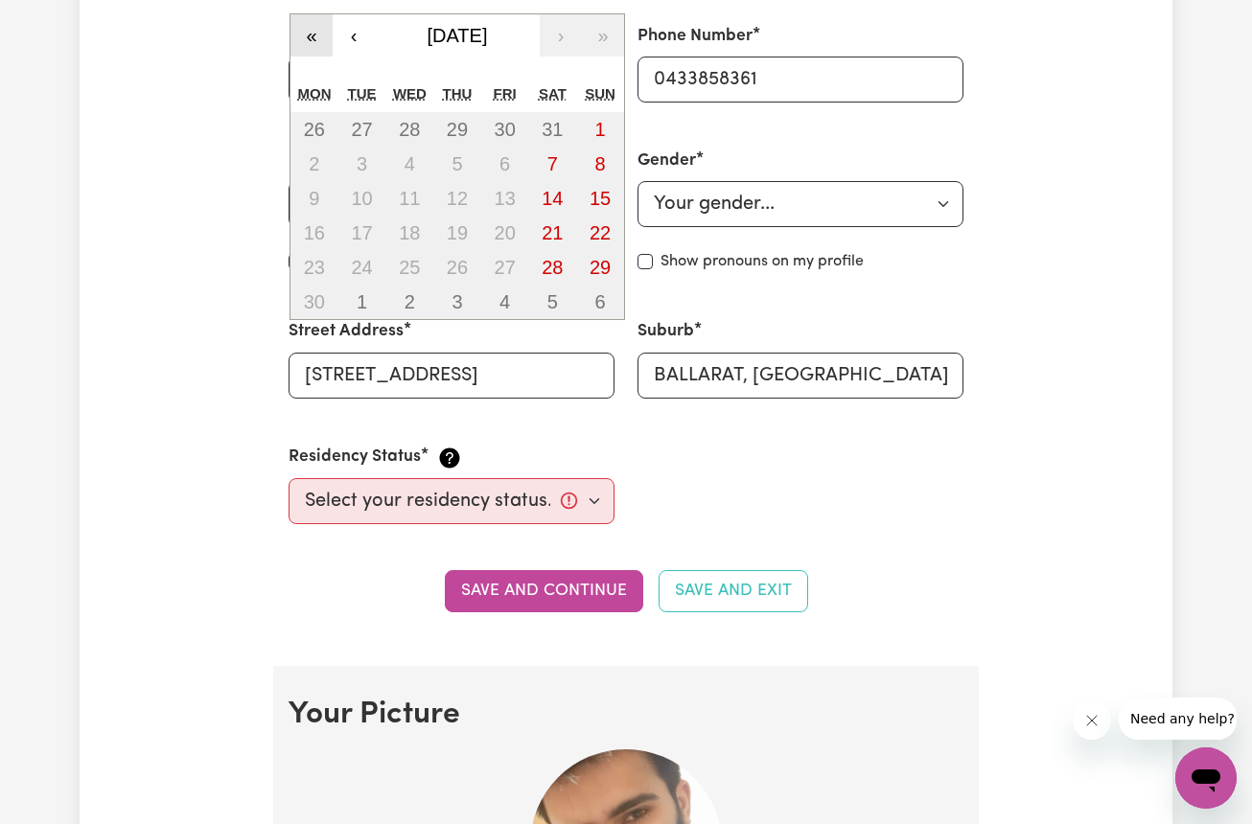
click at [307, 26] on button "«" at bounding box center [311, 35] width 42 height 42
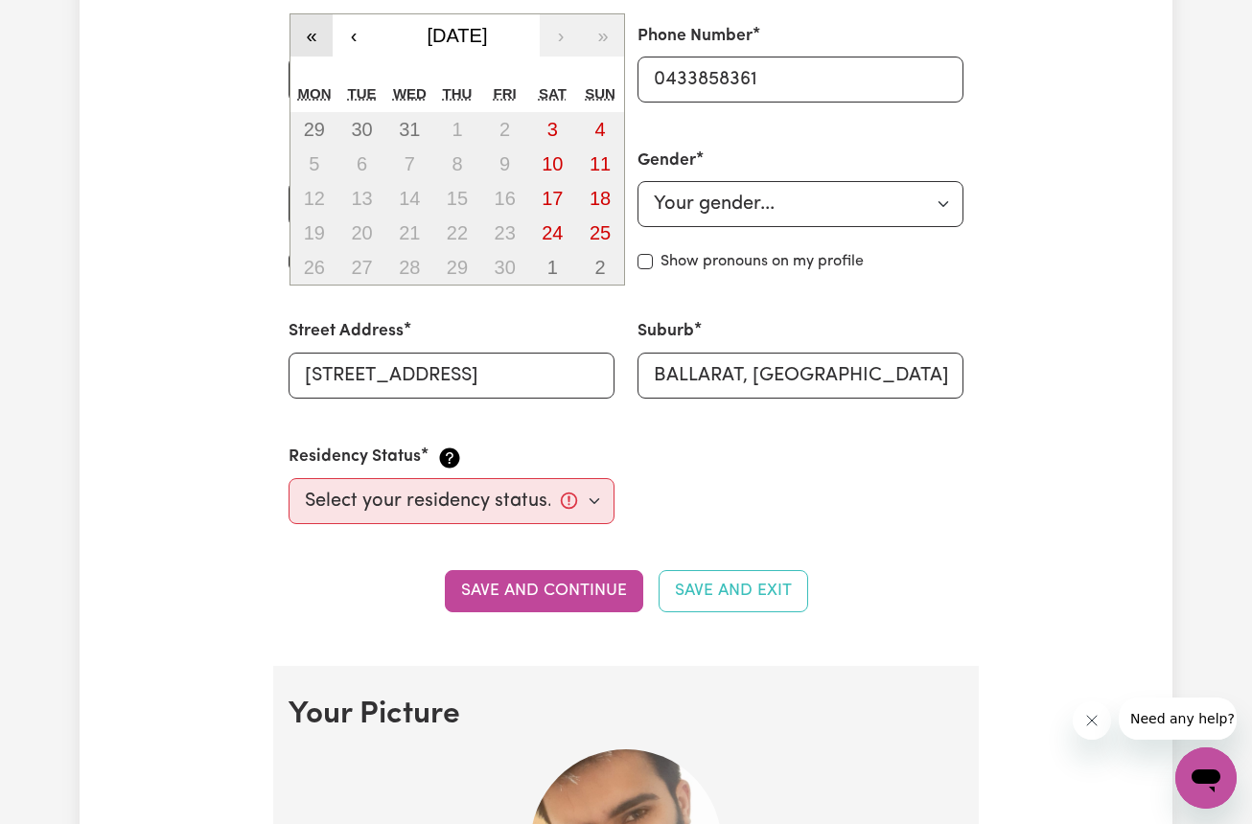
click at [307, 26] on button "«" at bounding box center [311, 35] width 42 height 42
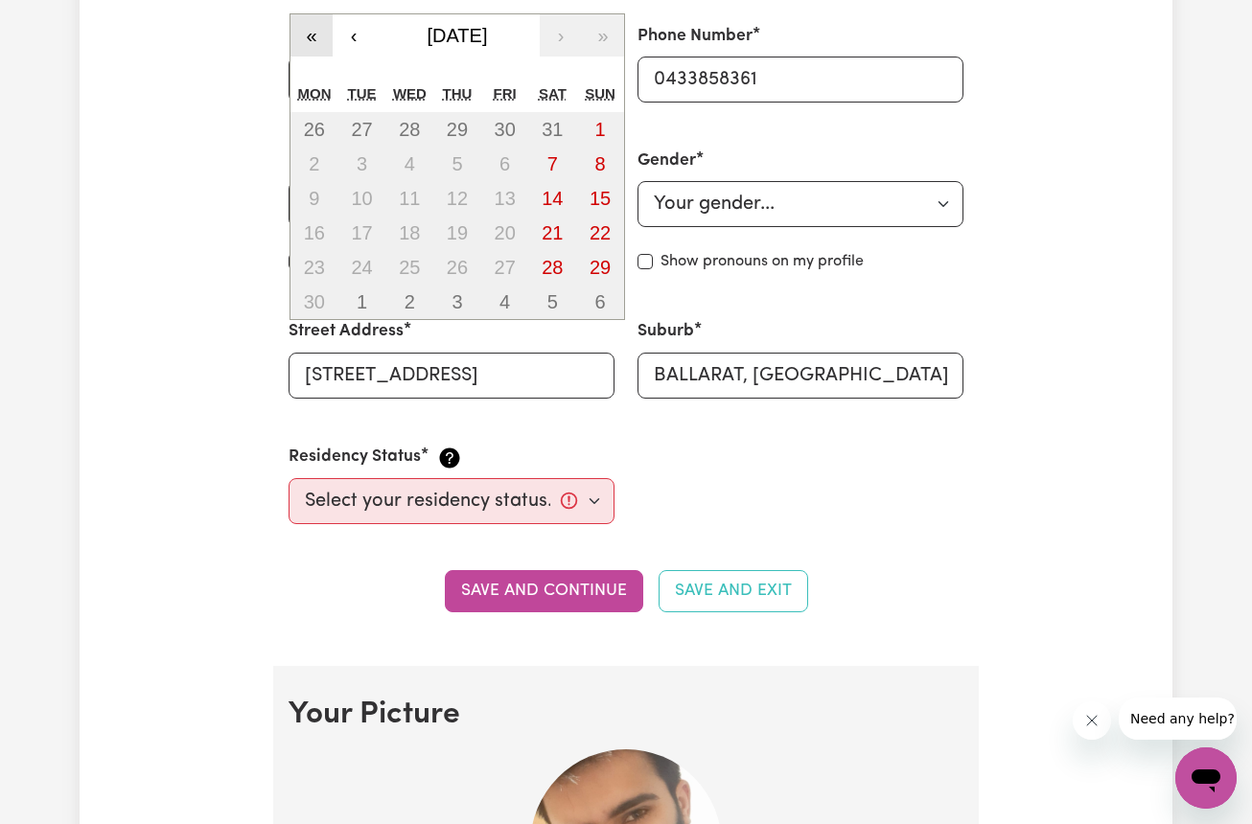
click at [307, 26] on button "«" at bounding box center [311, 35] width 42 height 42
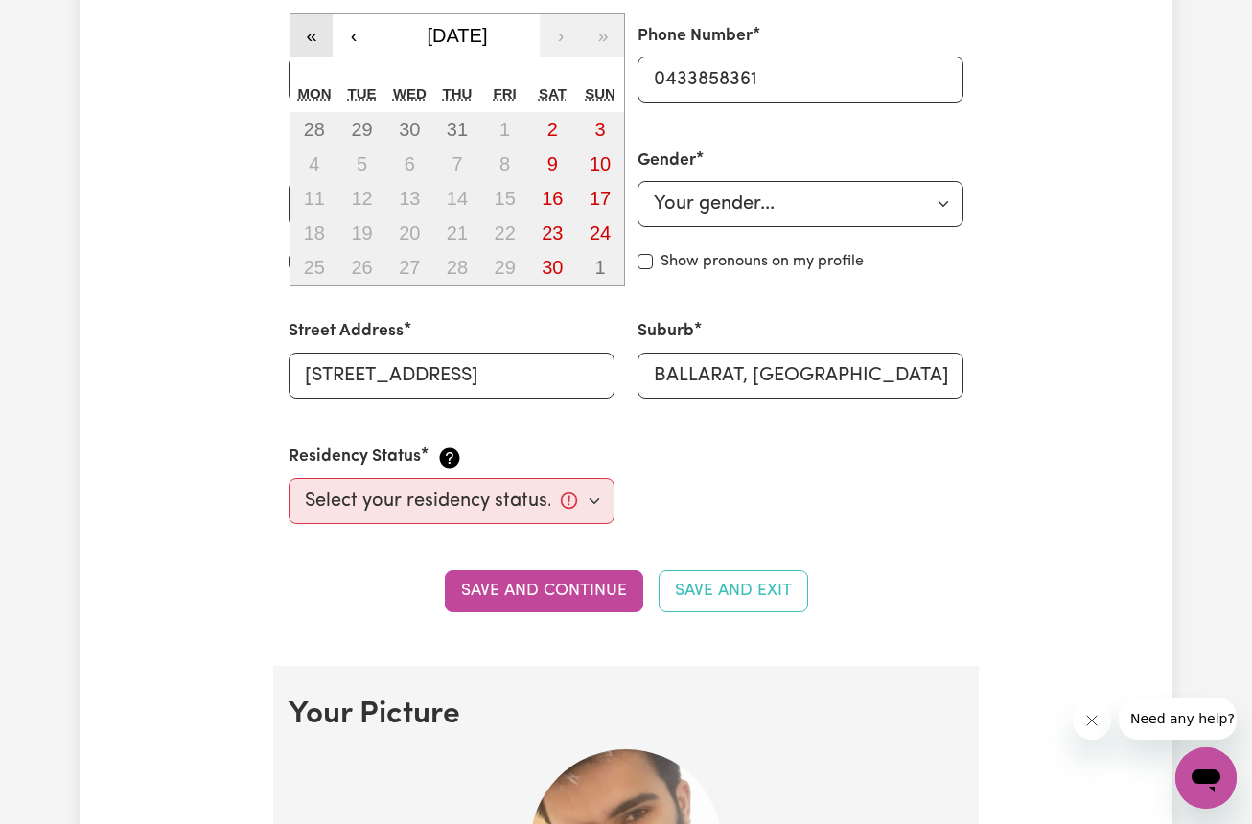
click at [307, 26] on button "«" at bounding box center [311, 35] width 42 height 42
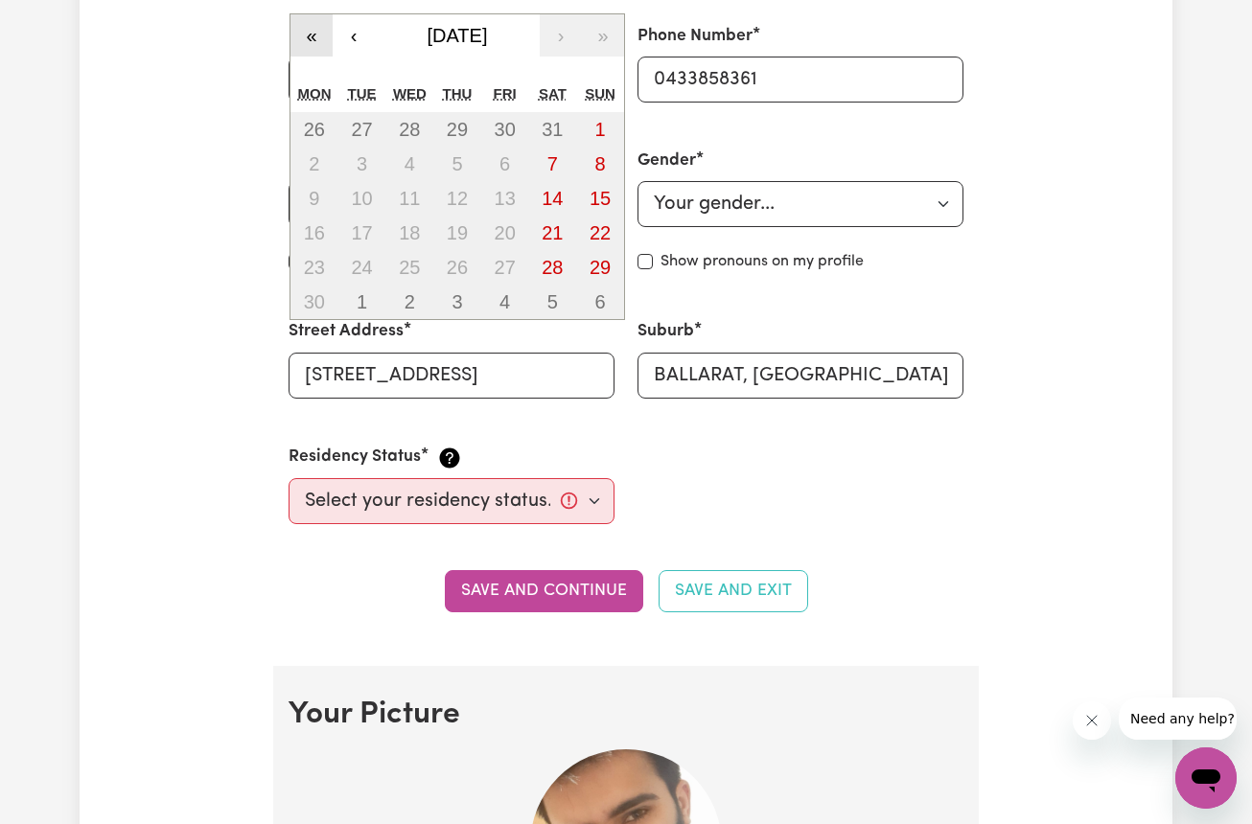
click at [307, 26] on button "«" at bounding box center [311, 35] width 42 height 42
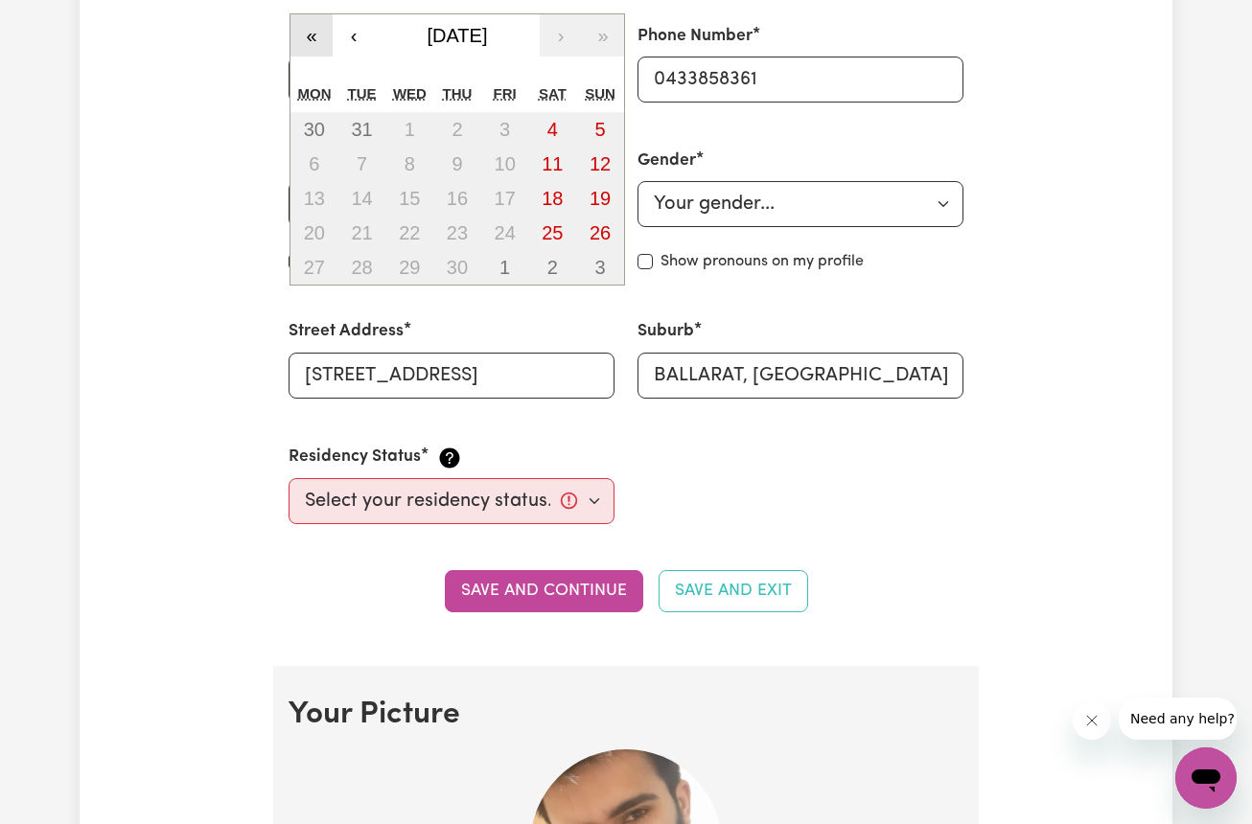
click at [307, 26] on button "«" at bounding box center [311, 35] width 42 height 42
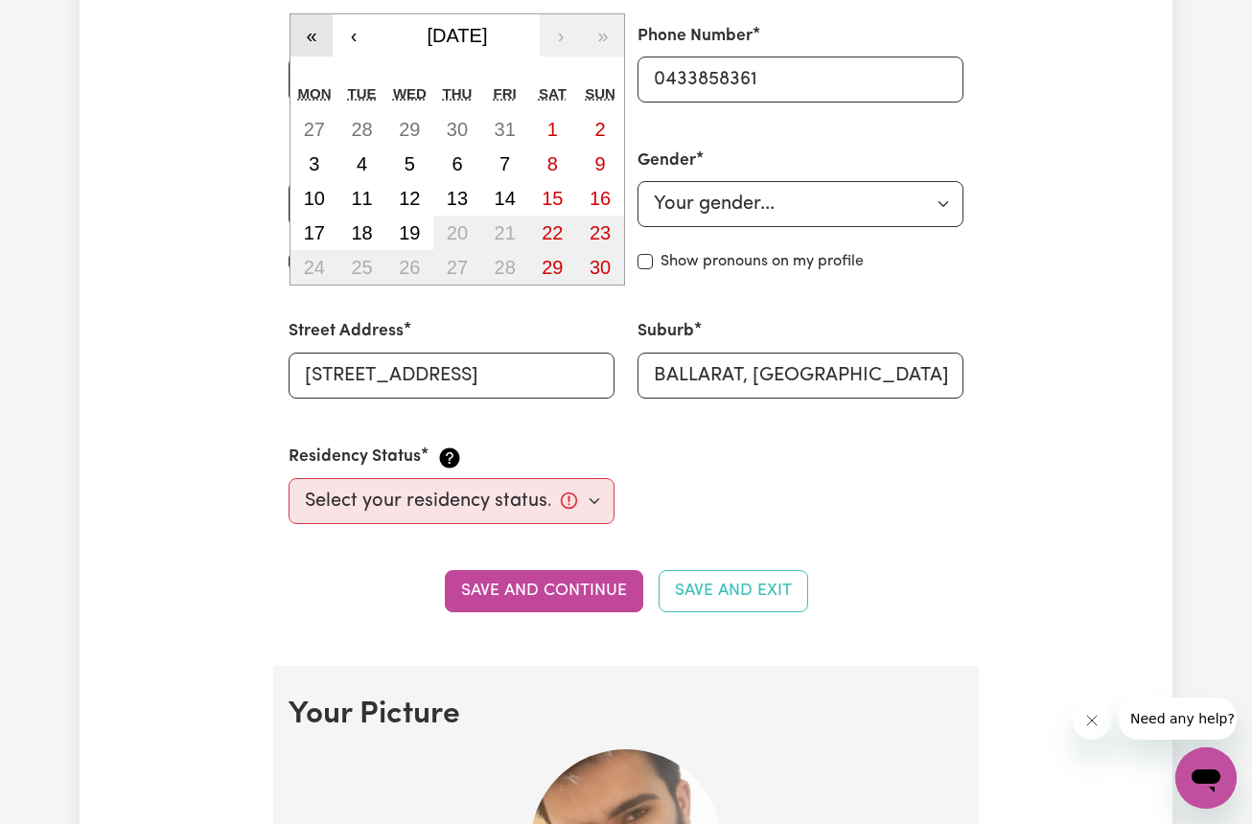
click at [307, 26] on button "«" at bounding box center [311, 35] width 42 height 42
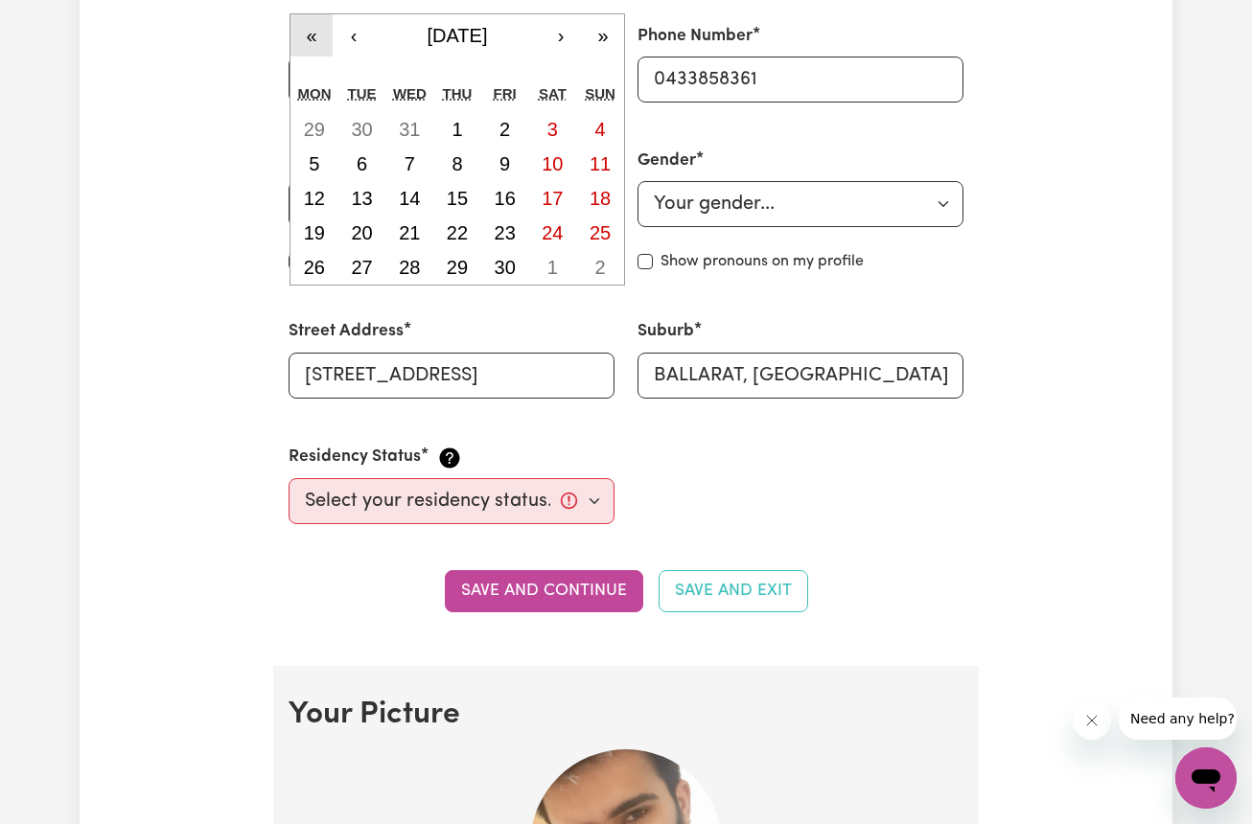
click at [307, 26] on button "«" at bounding box center [311, 35] width 42 height 42
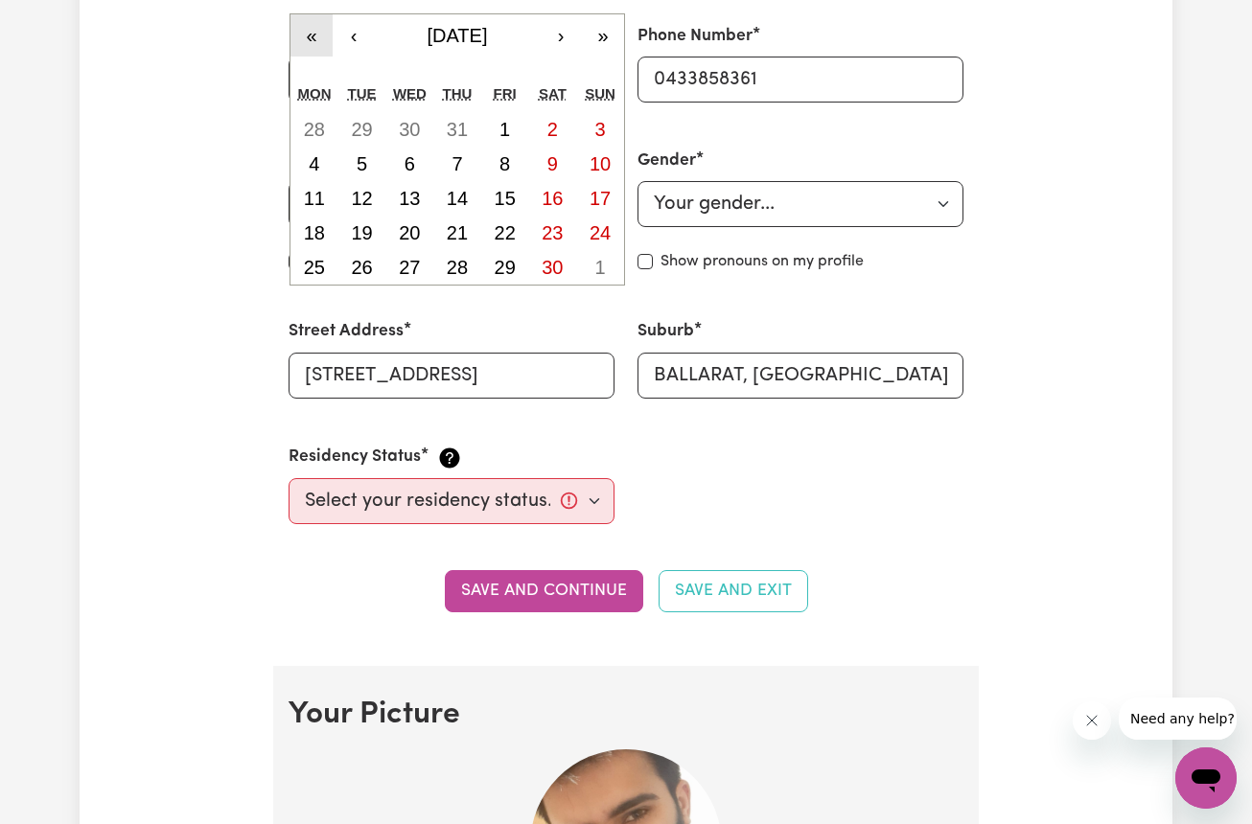
click at [307, 26] on button "«" at bounding box center [311, 35] width 42 height 42
click at [563, 28] on button "›" at bounding box center [561, 35] width 42 height 42
click at [598, 30] on button "»" at bounding box center [603, 35] width 42 height 42
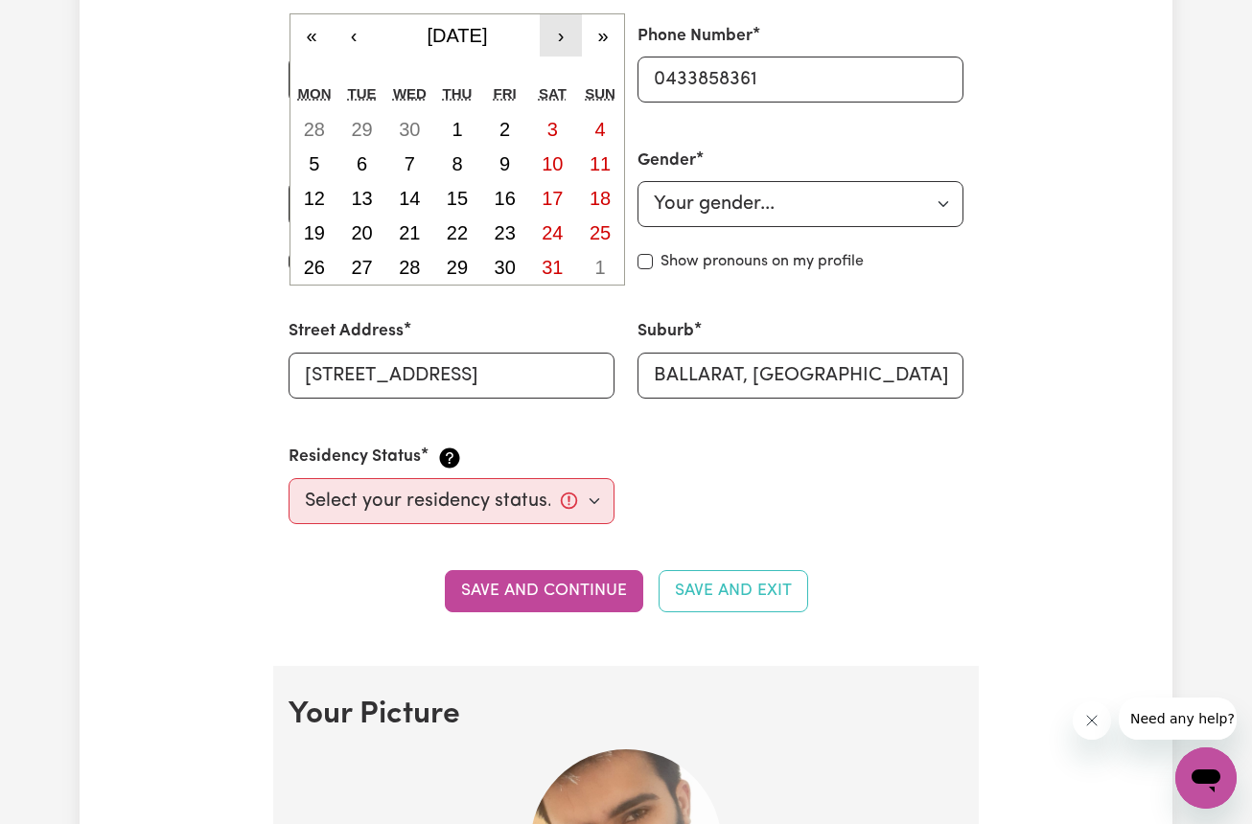
click at [561, 32] on button "›" at bounding box center [561, 35] width 42 height 42
click at [603, 260] on abbr "31" at bounding box center [600, 267] width 21 height 21
type input "1999-01-31"
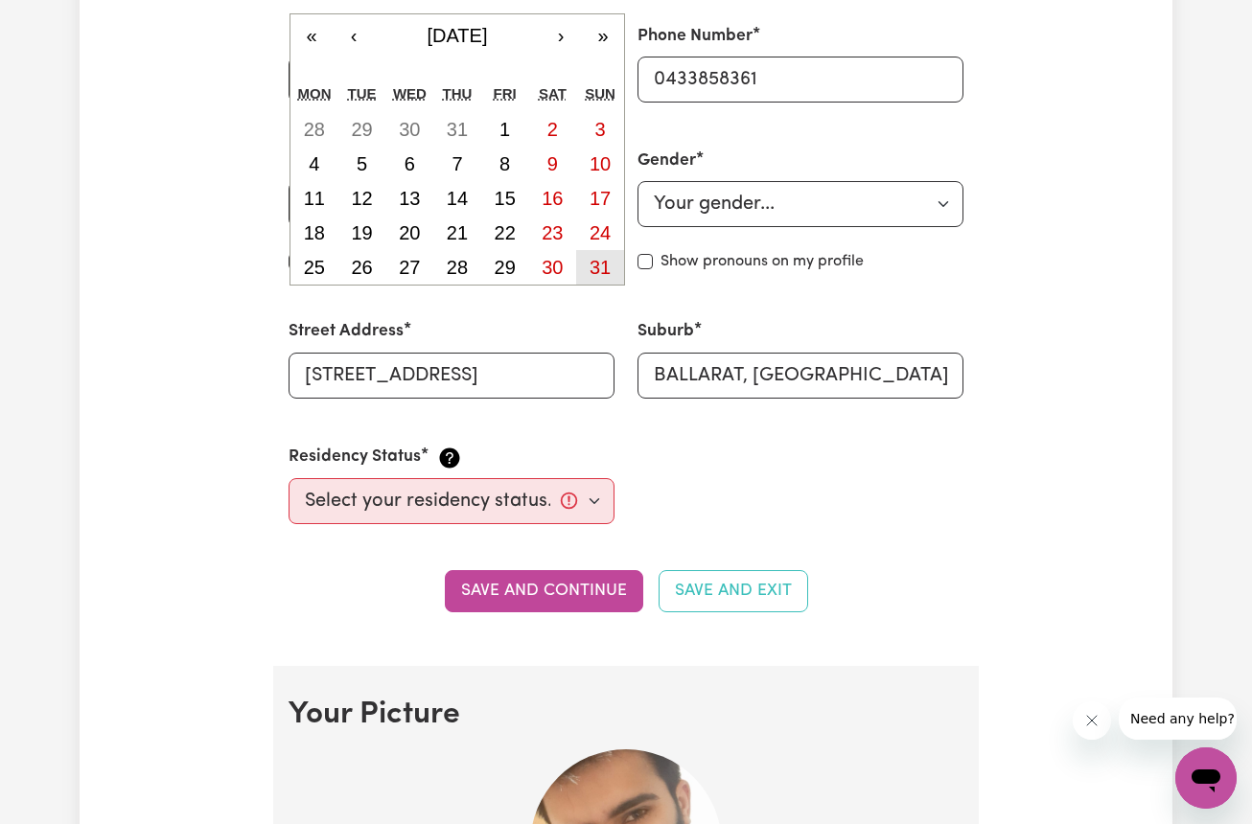
type input "31"
type input "1"
type input "1999"
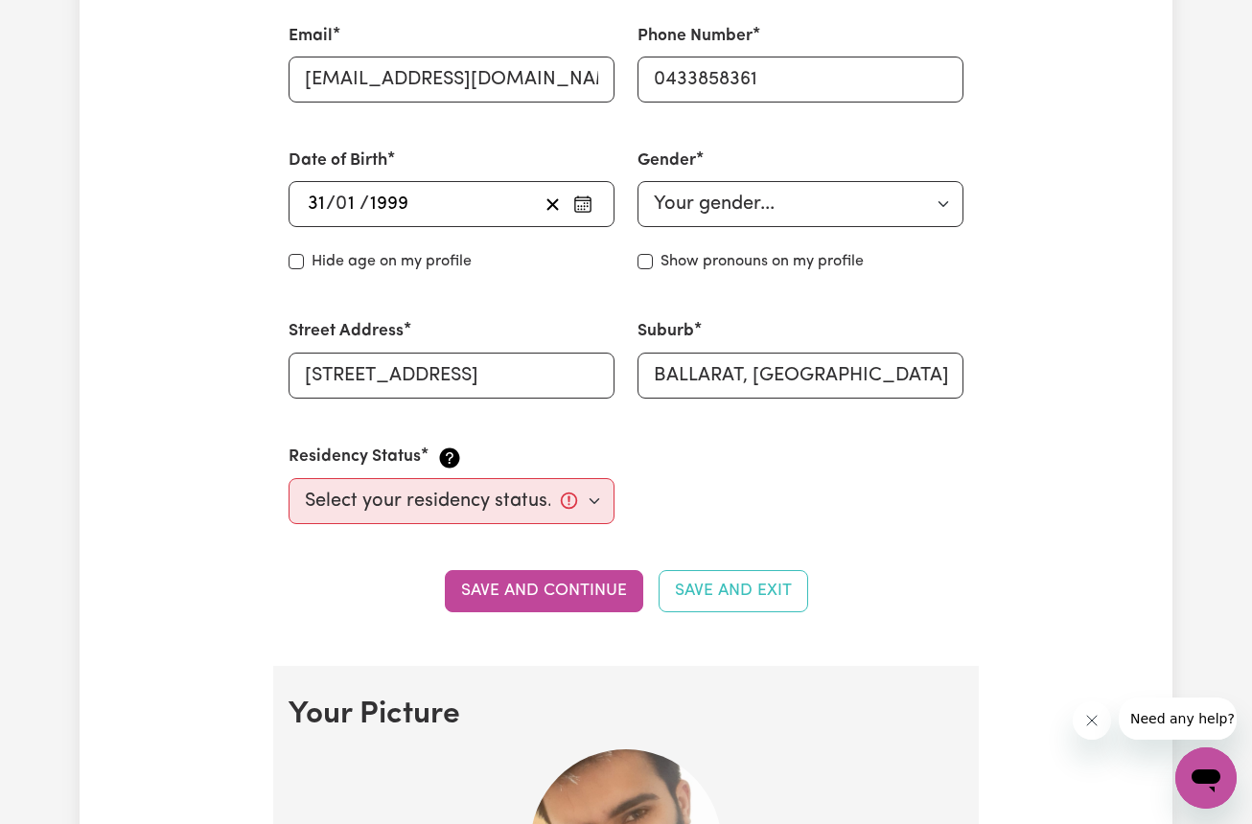
click at [519, 197] on div "1999-01-31 31 / 0 1 / 1999" at bounding box center [421, 204] width 233 height 29
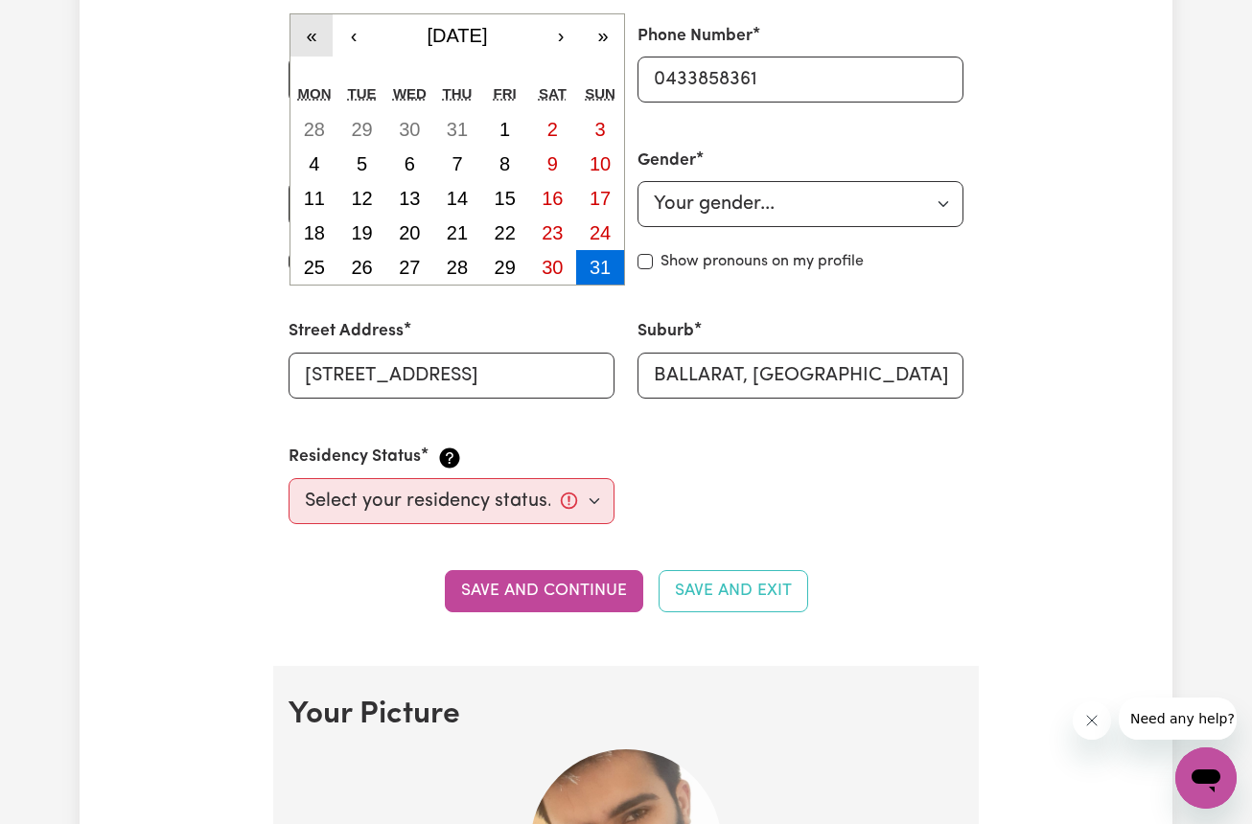
click at [326, 30] on button "«" at bounding box center [311, 35] width 42 height 42
click at [565, 260] on button "31" at bounding box center [553, 267] width 48 height 35
type input "1998-01-31"
type input "1998"
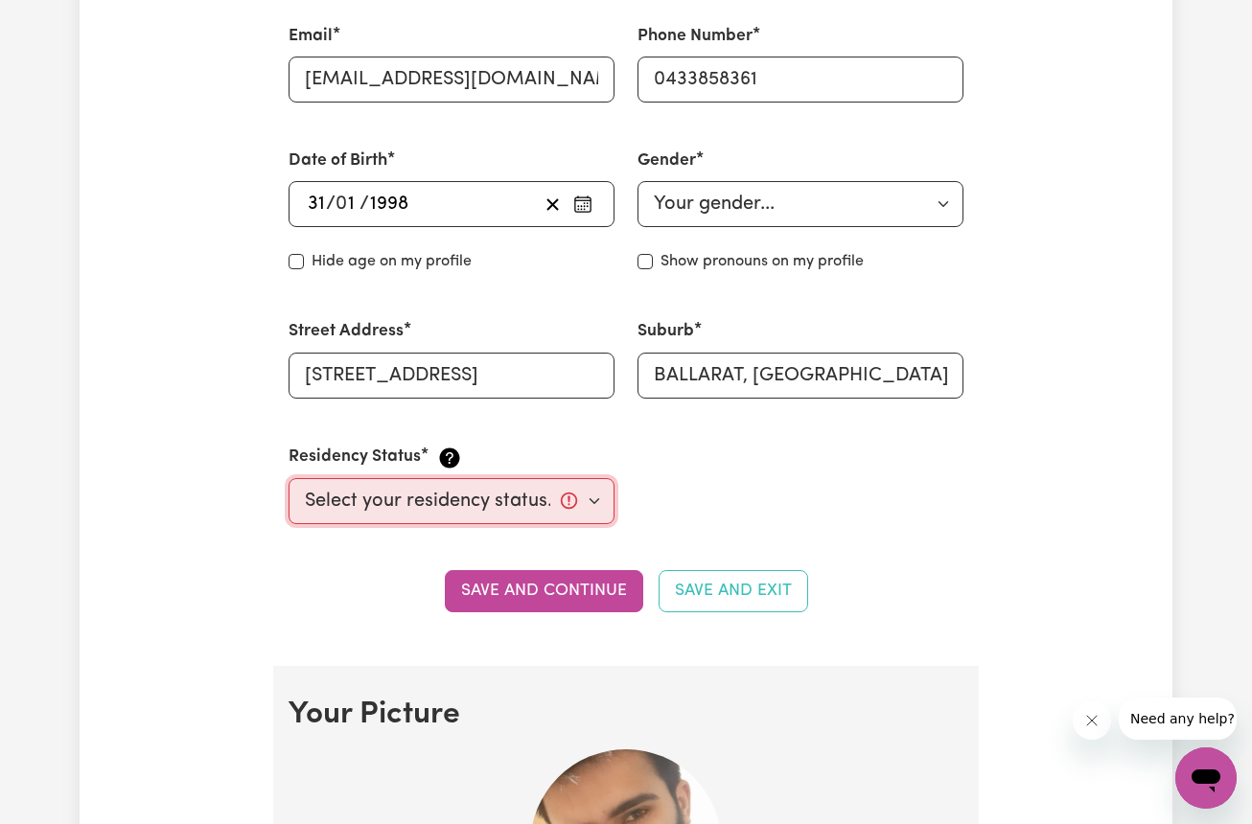
select select "Student Visa"
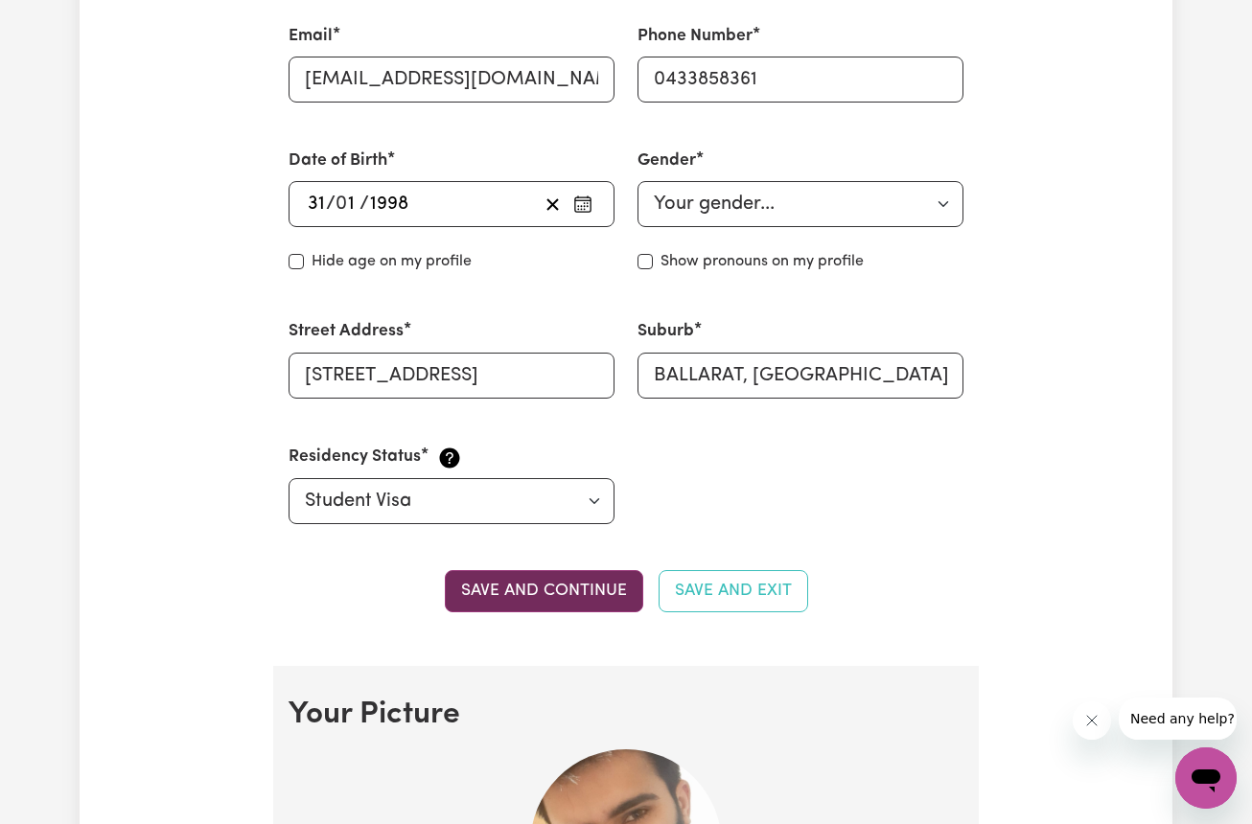
click at [538, 588] on button "Save and continue" at bounding box center [544, 591] width 198 height 42
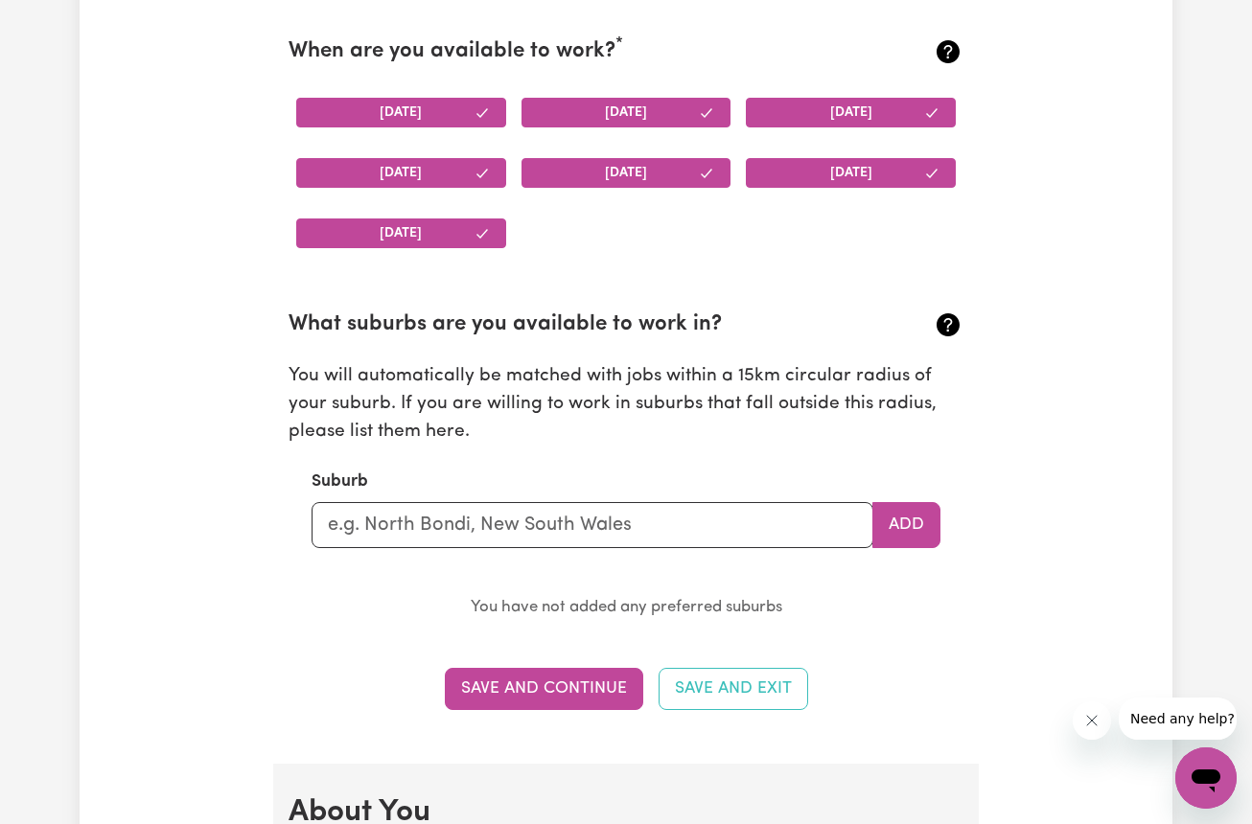
scroll to position [2003, 0]
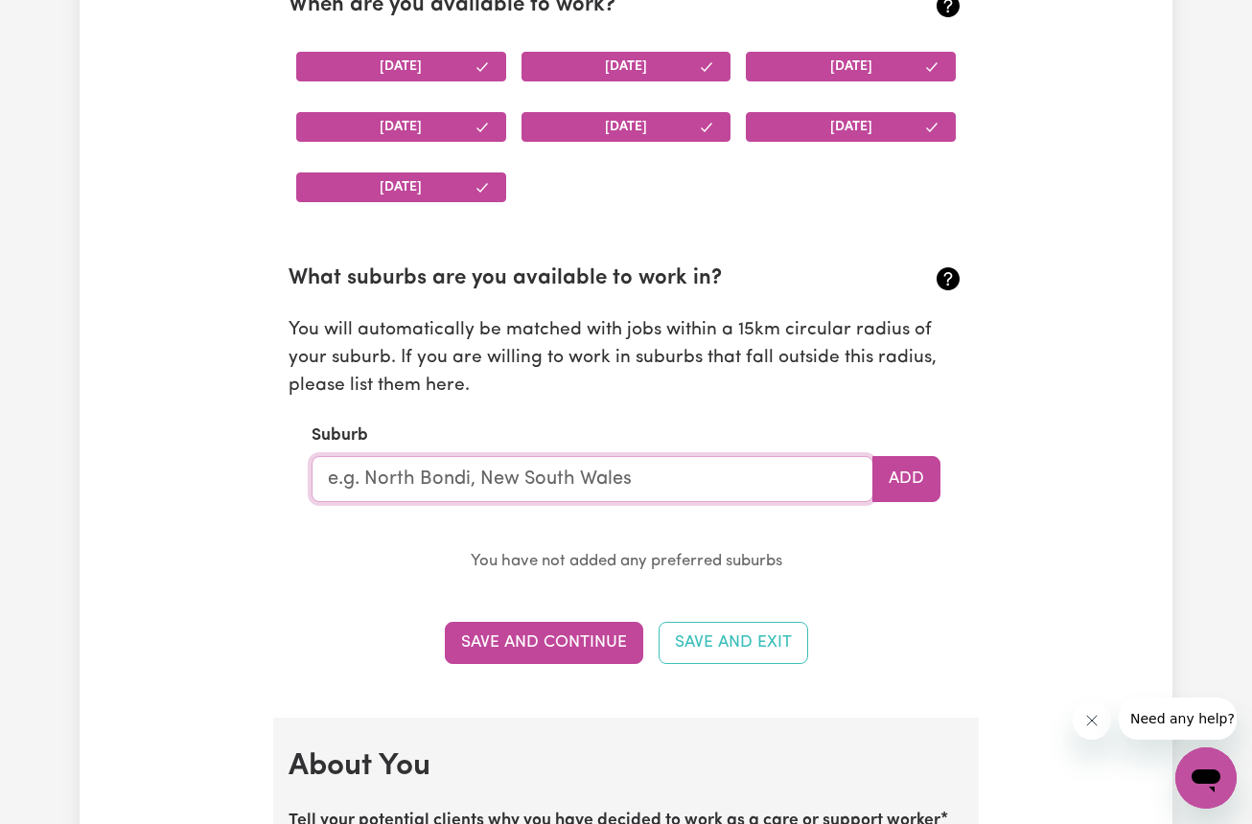
click at [419, 456] on input "text" at bounding box center [593, 479] width 562 height 46
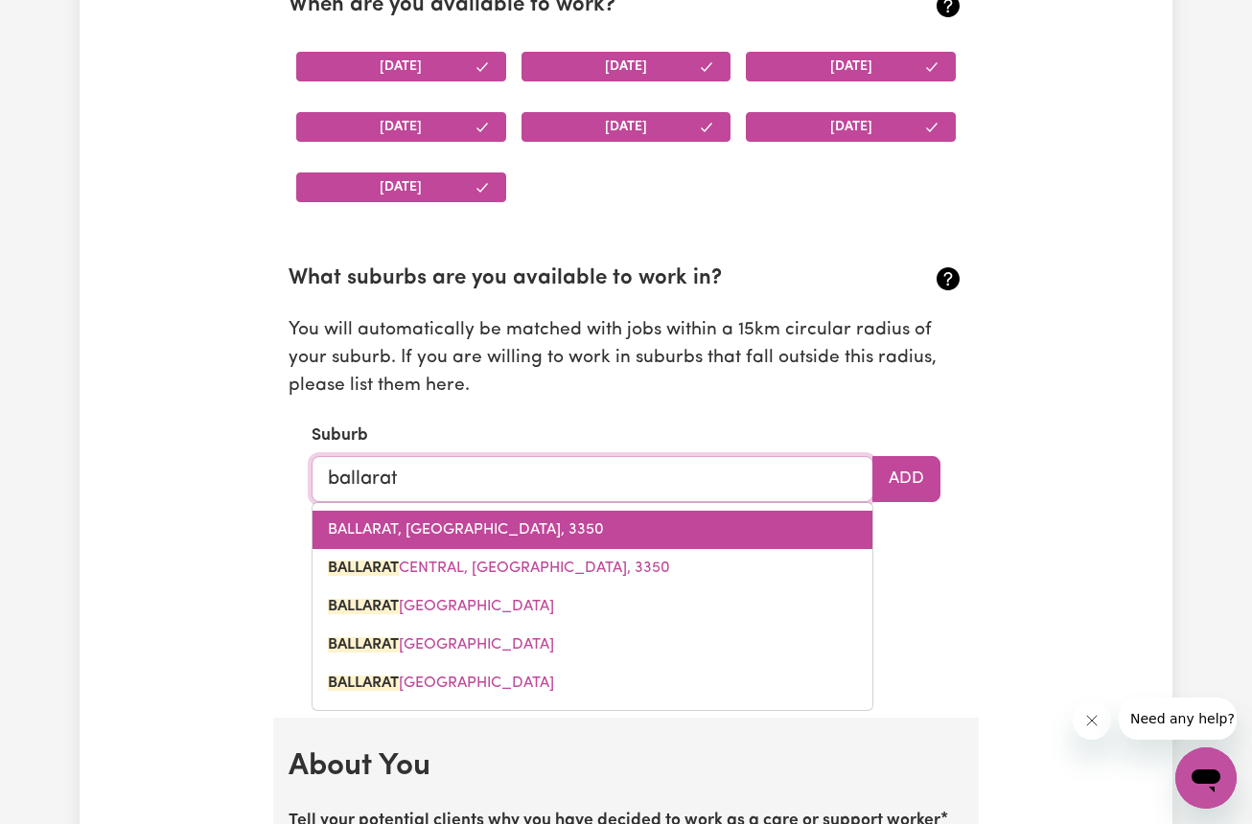
click at [439, 511] on link "BALLARAT, Victoria, 3350" at bounding box center [593, 530] width 560 height 38
type input "BALLARAT, Victoria, 3350"
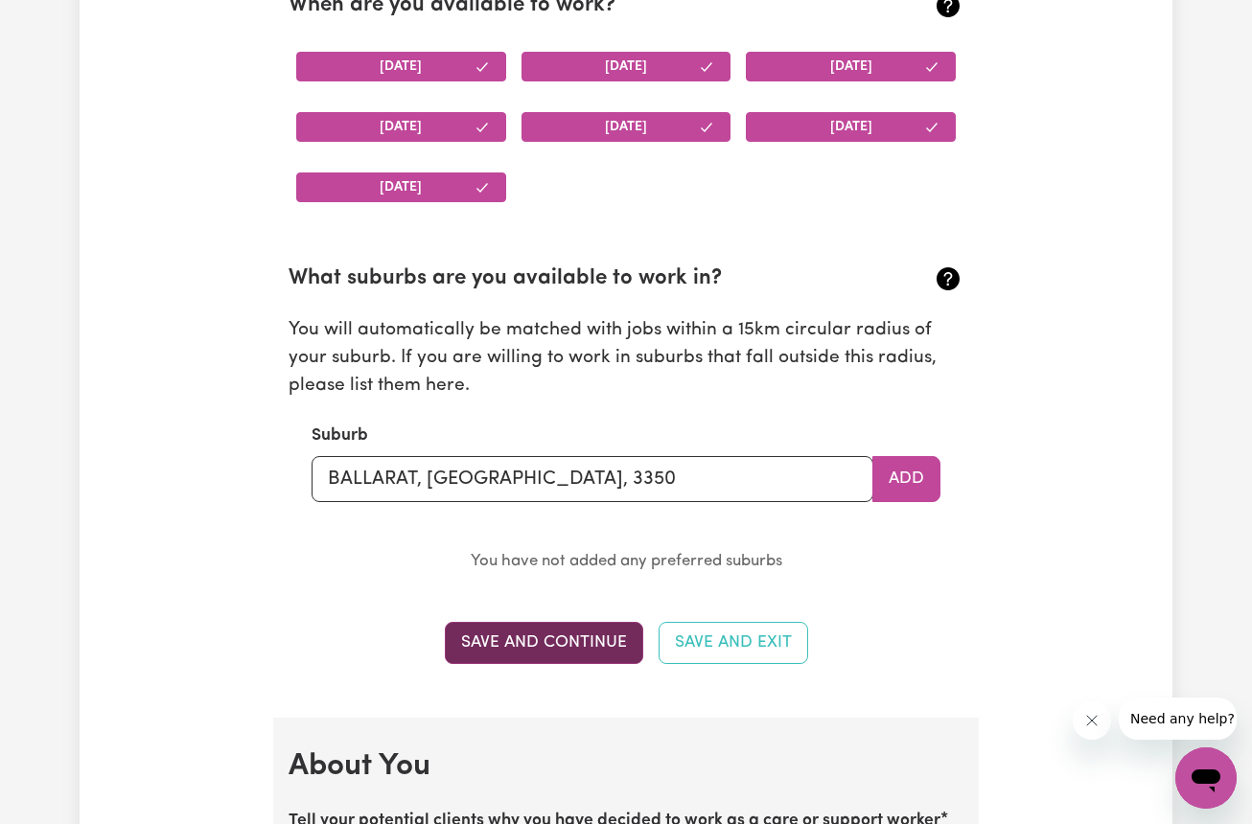
click at [547, 622] on button "Save and Continue" at bounding box center [544, 643] width 198 height 42
select select
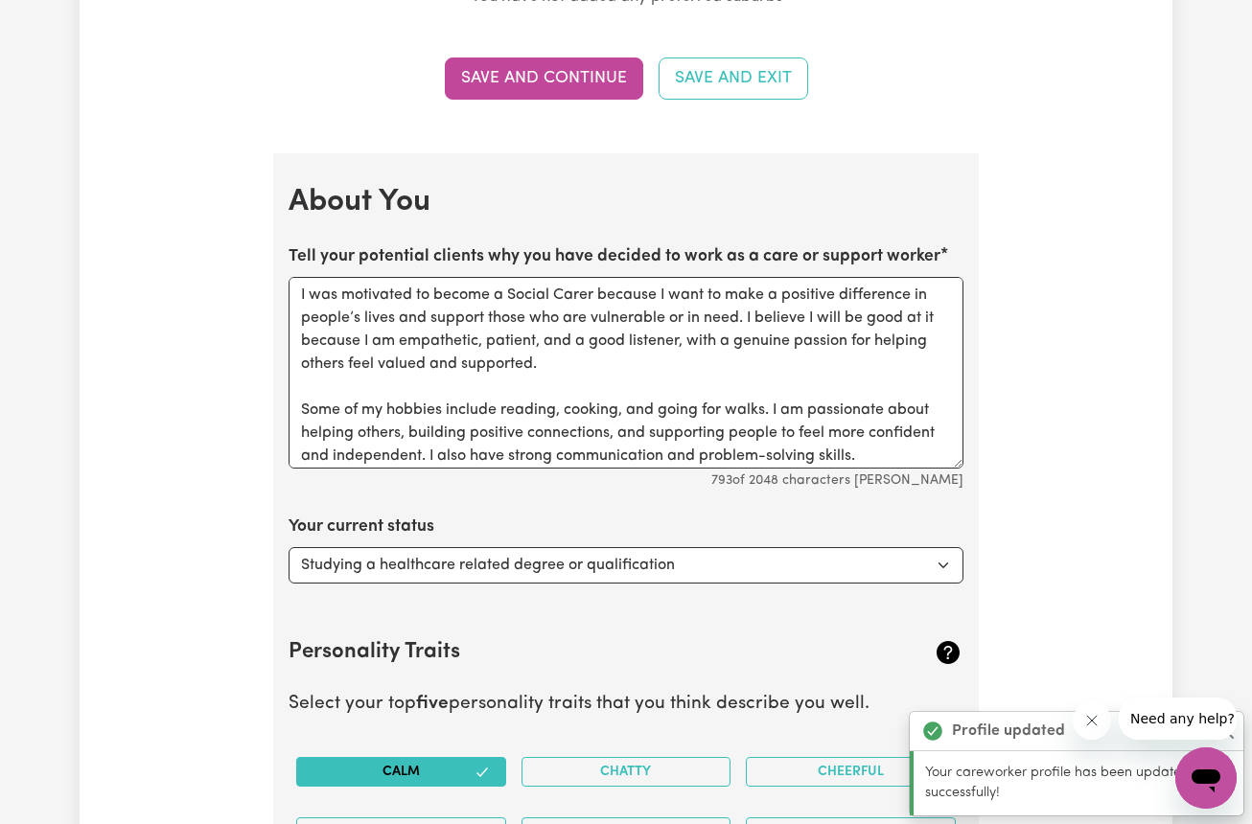
scroll to position [2708, 0]
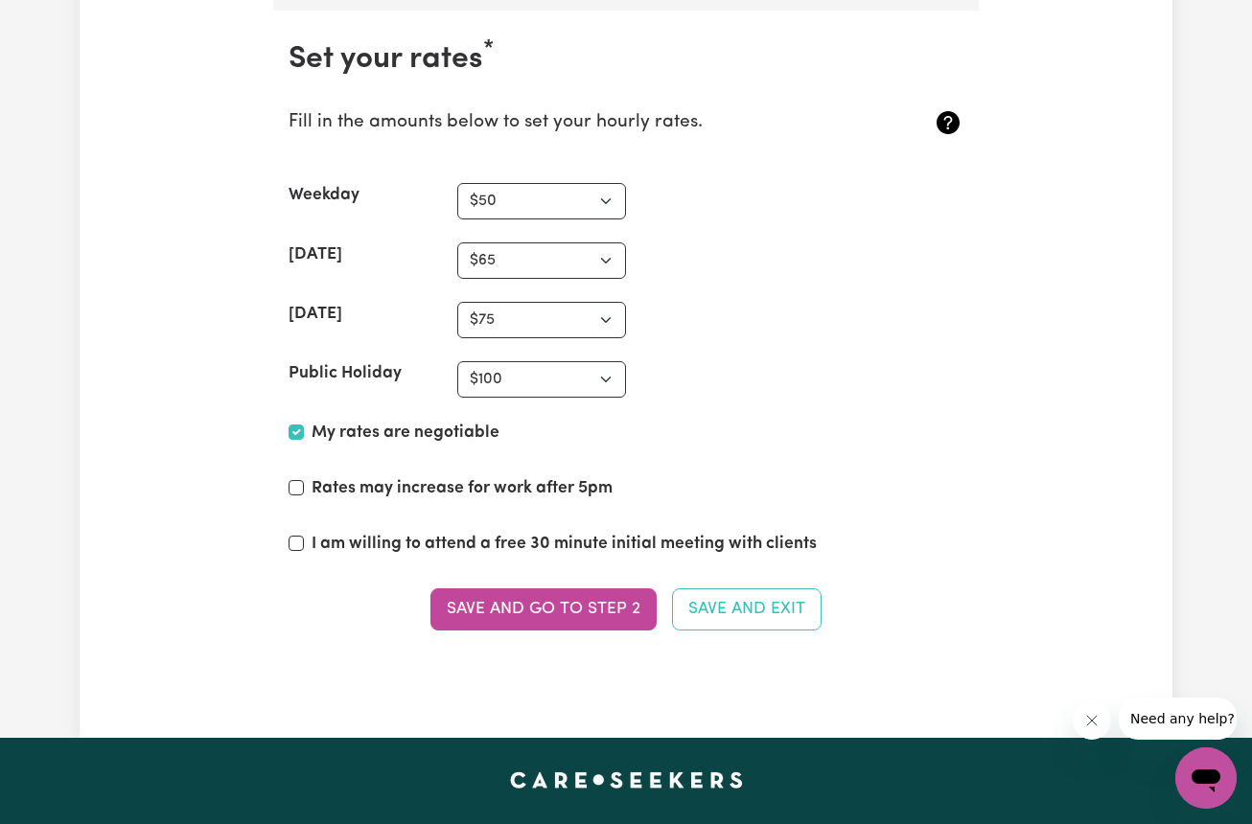
scroll to position [4589, 0]
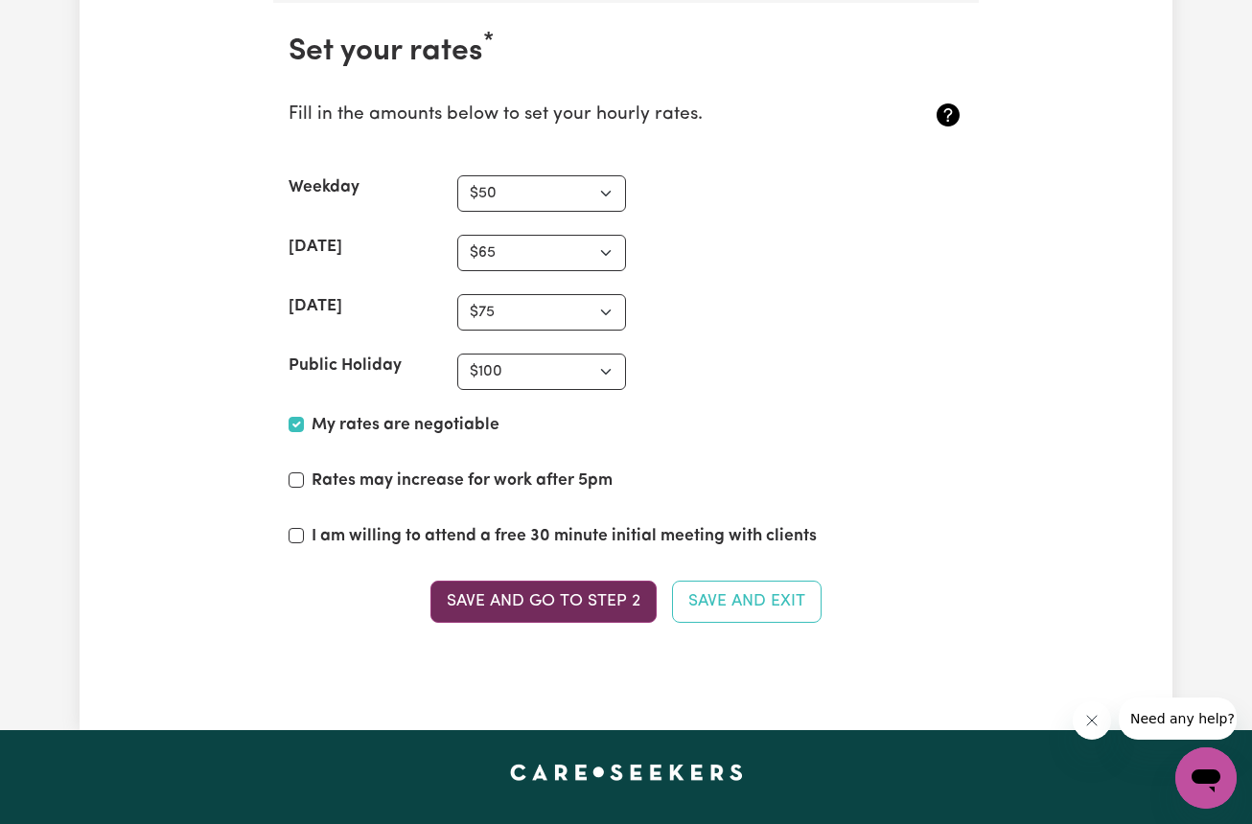
click at [502, 594] on button "Save and go to Step 2" at bounding box center [543, 602] width 226 height 42
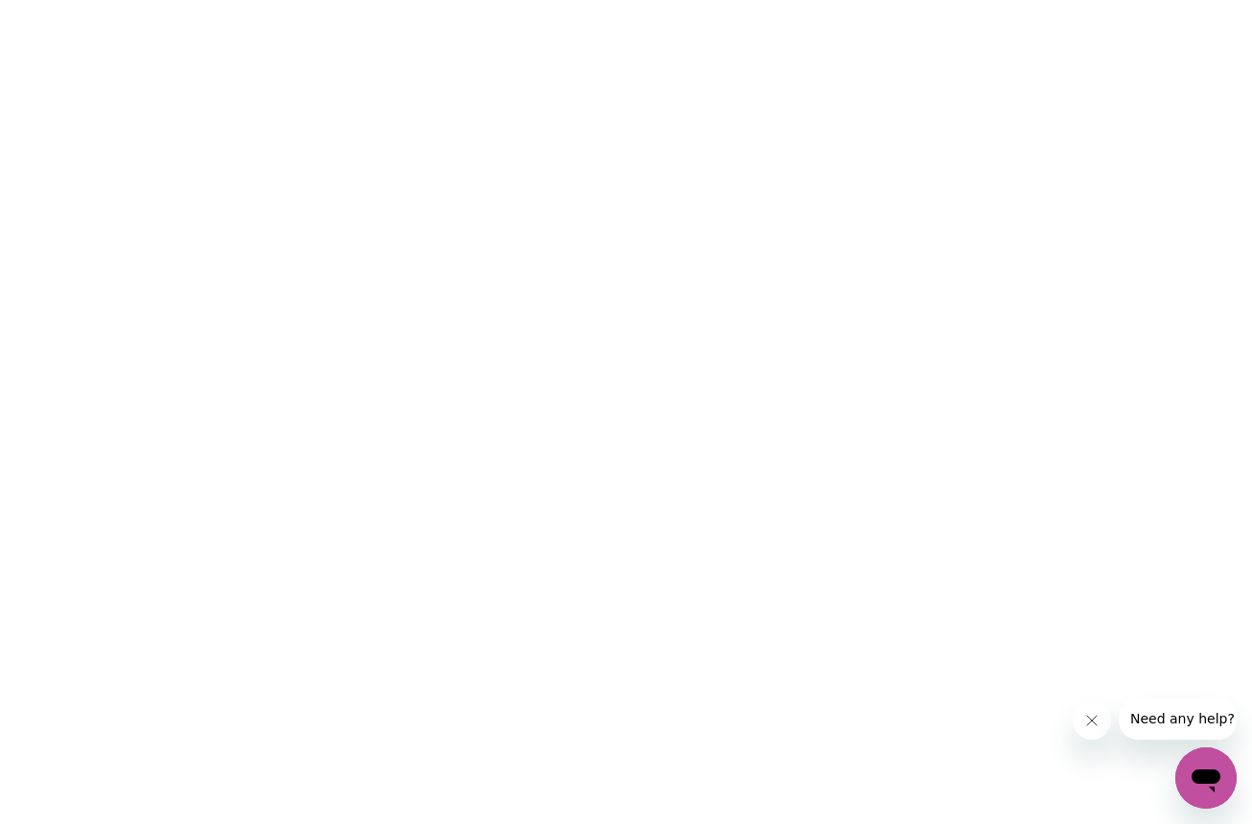
scroll to position [0, 0]
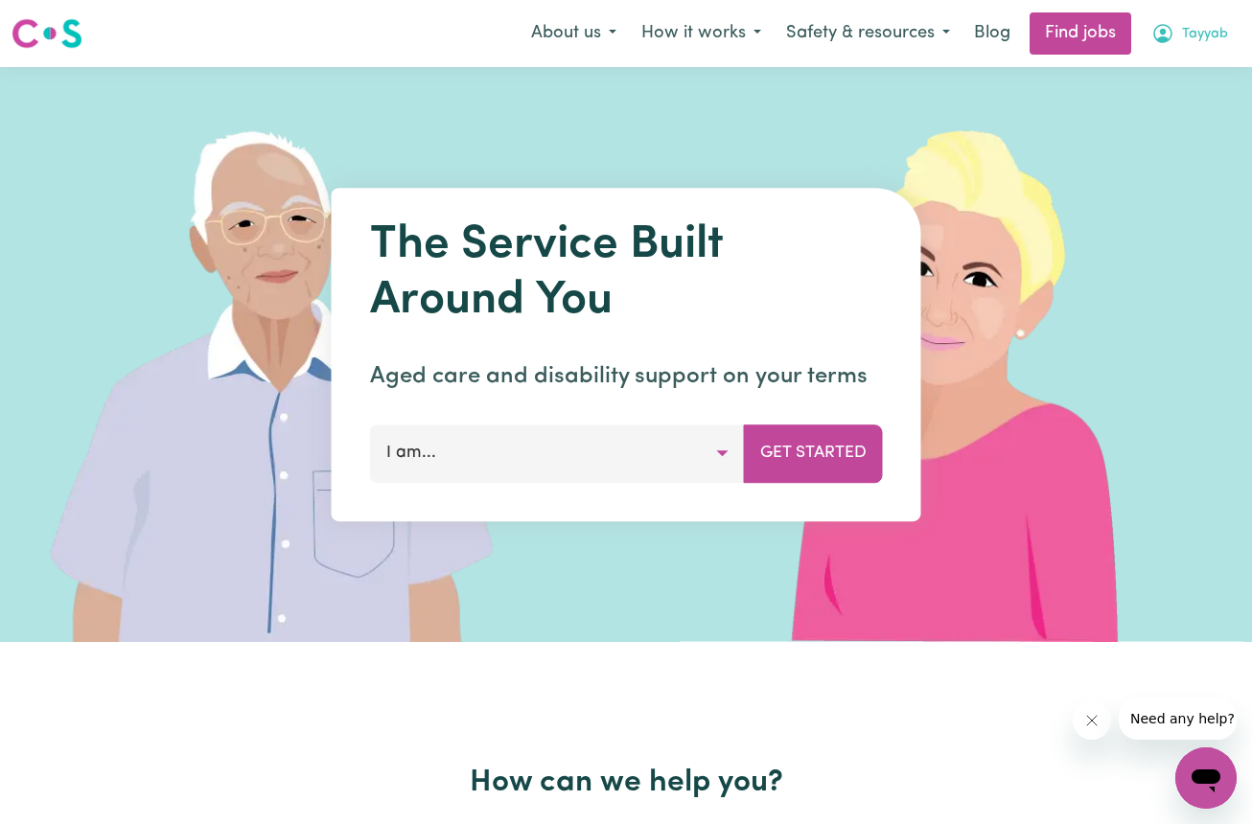
click at [1196, 35] on span "Tayyab" at bounding box center [1205, 34] width 46 height 21
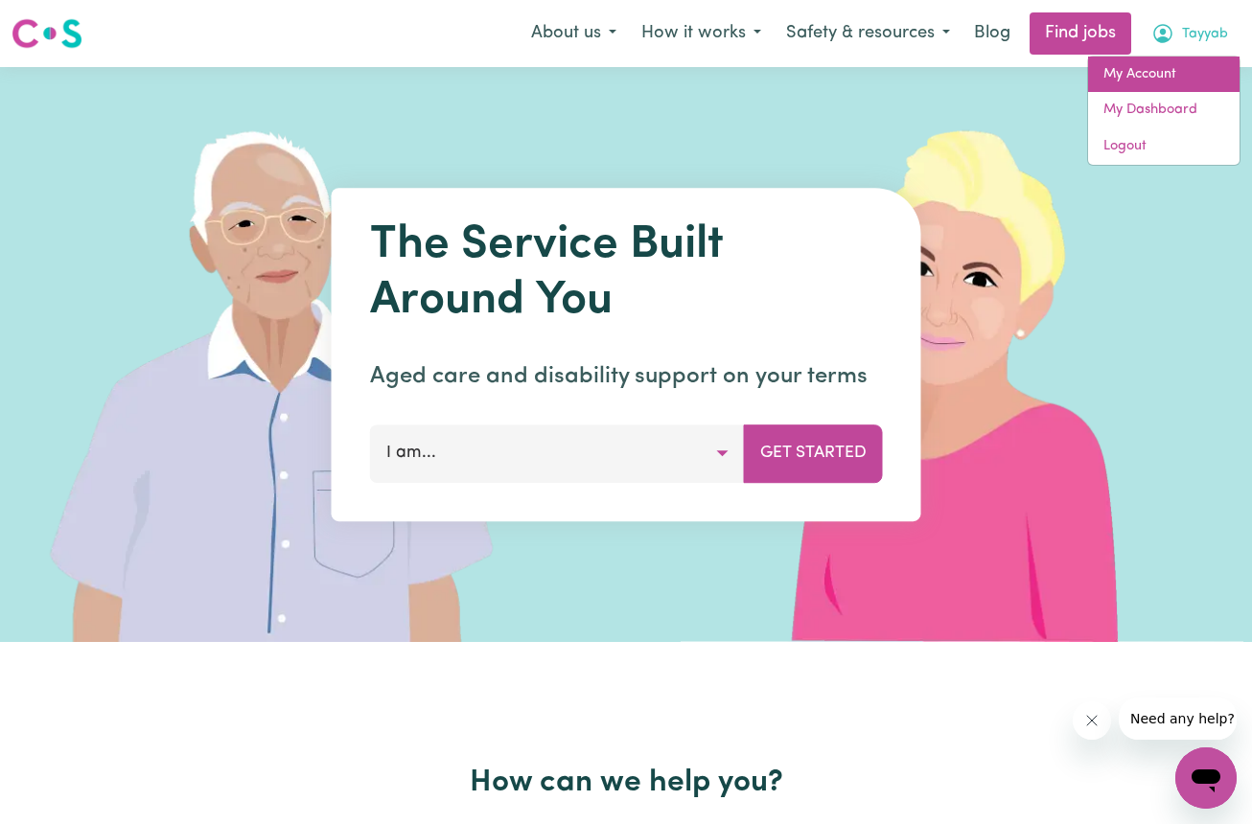
click at [1149, 68] on link "My Account" at bounding box center [1163, 75] width 151 height 36
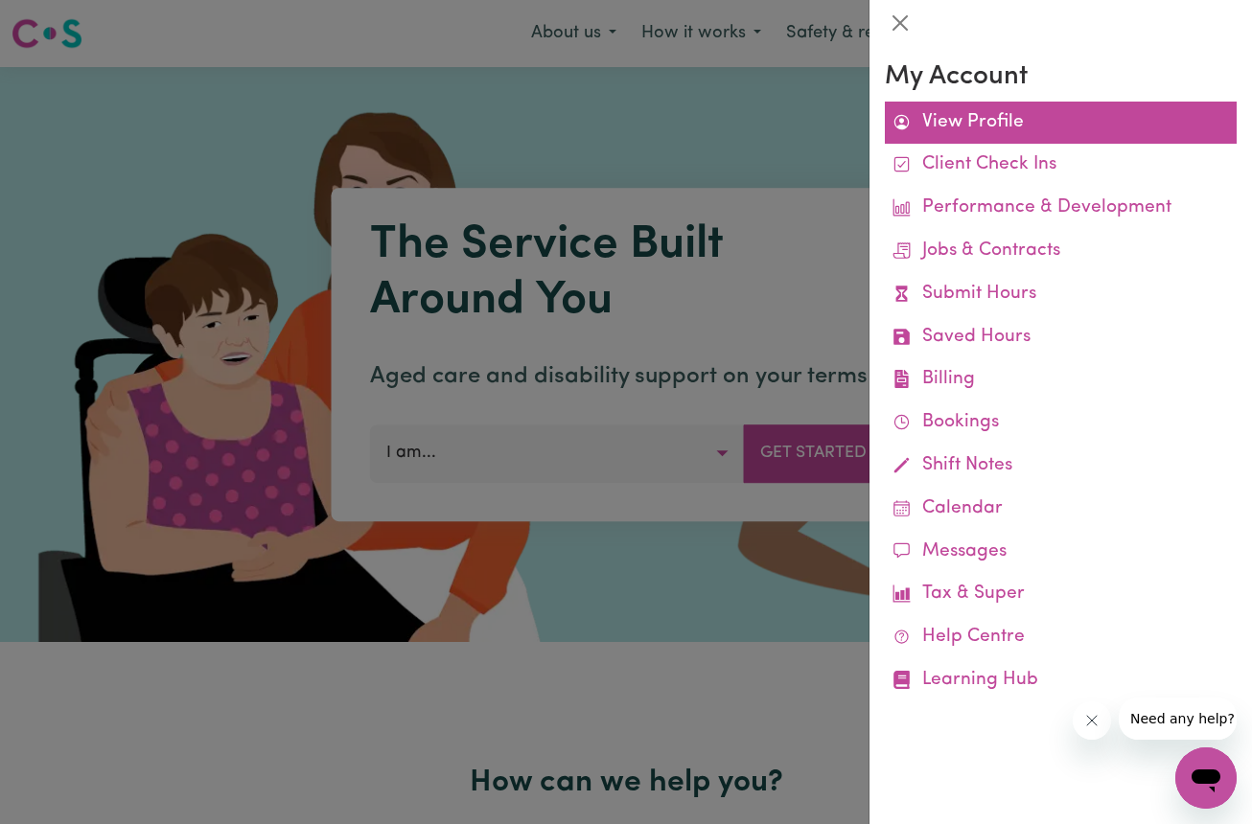
click at [967, 123] on link "View Profile" at bounding box center [1061, 123] width 352 height 43
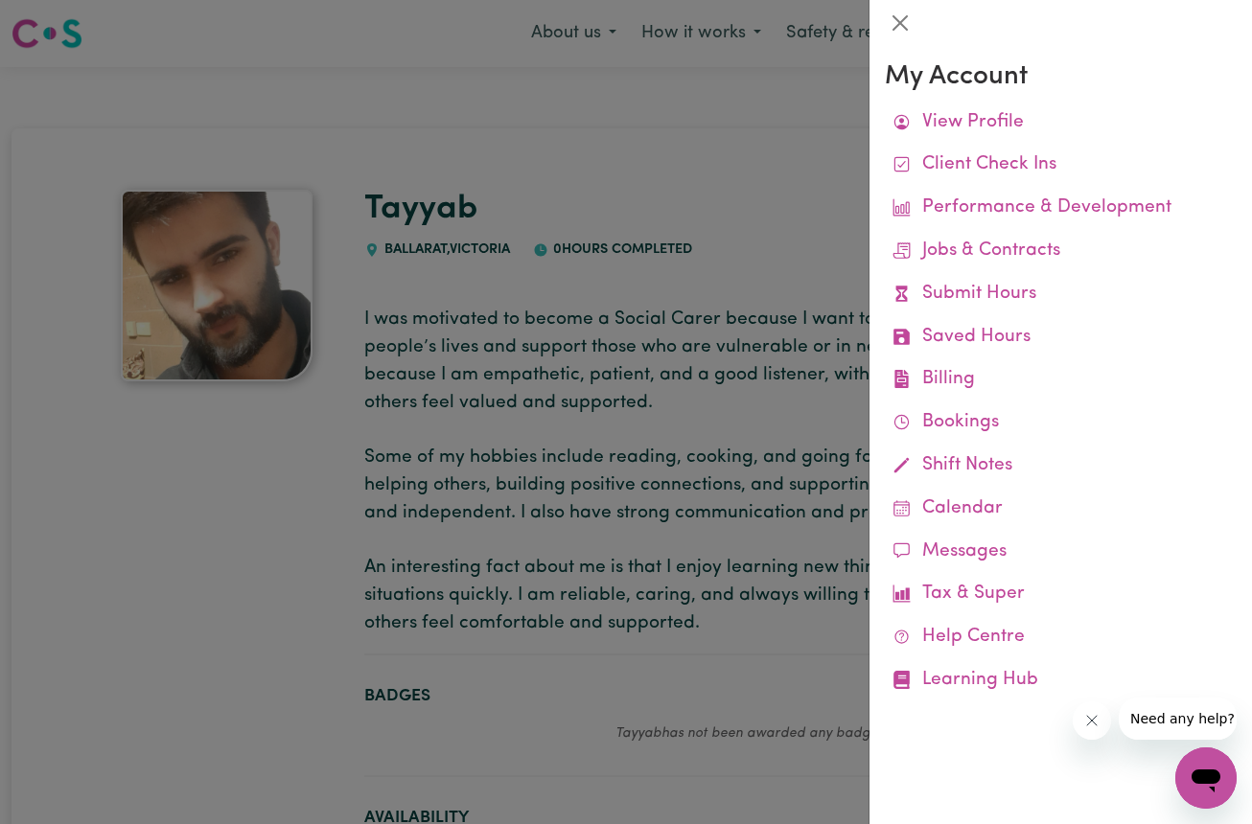
click at [274, 508] on div at bounding box center [626, 412] width 1252 height 824
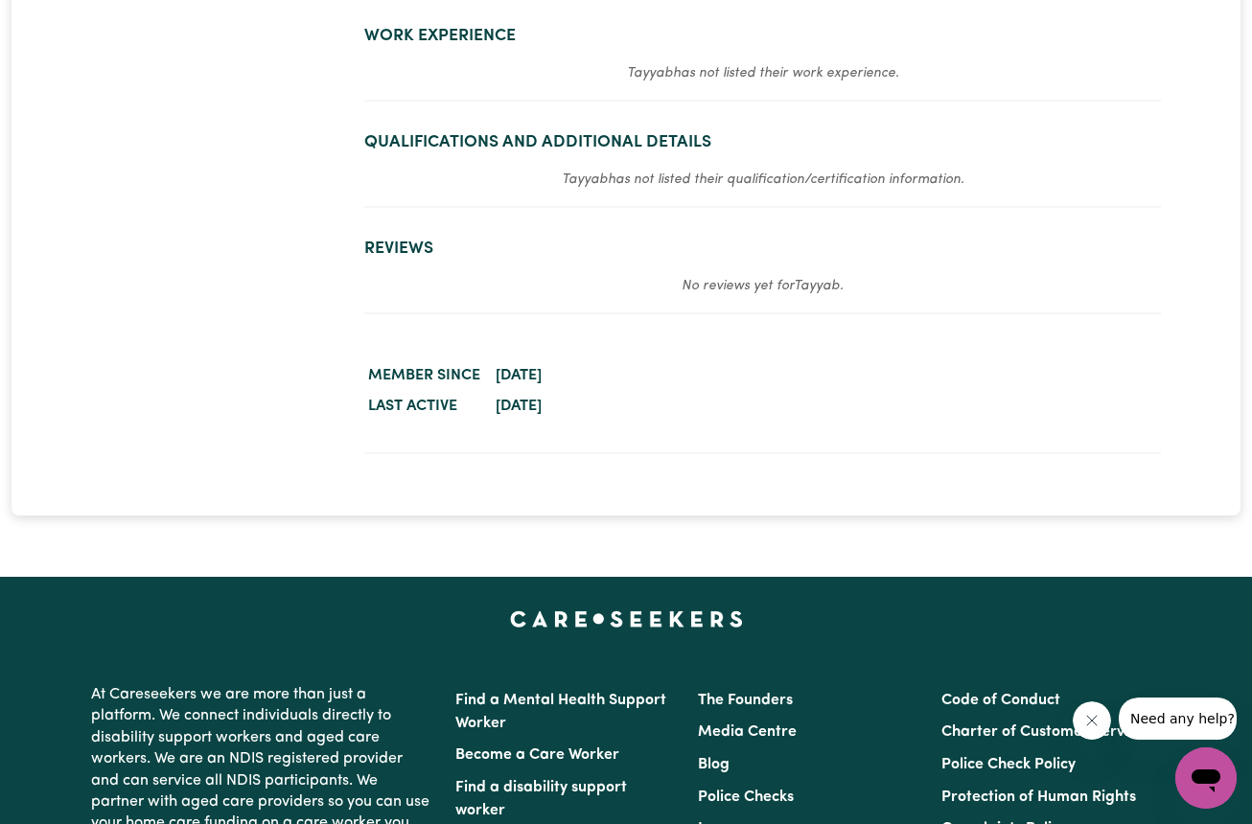
scroll to position [2476, 0]
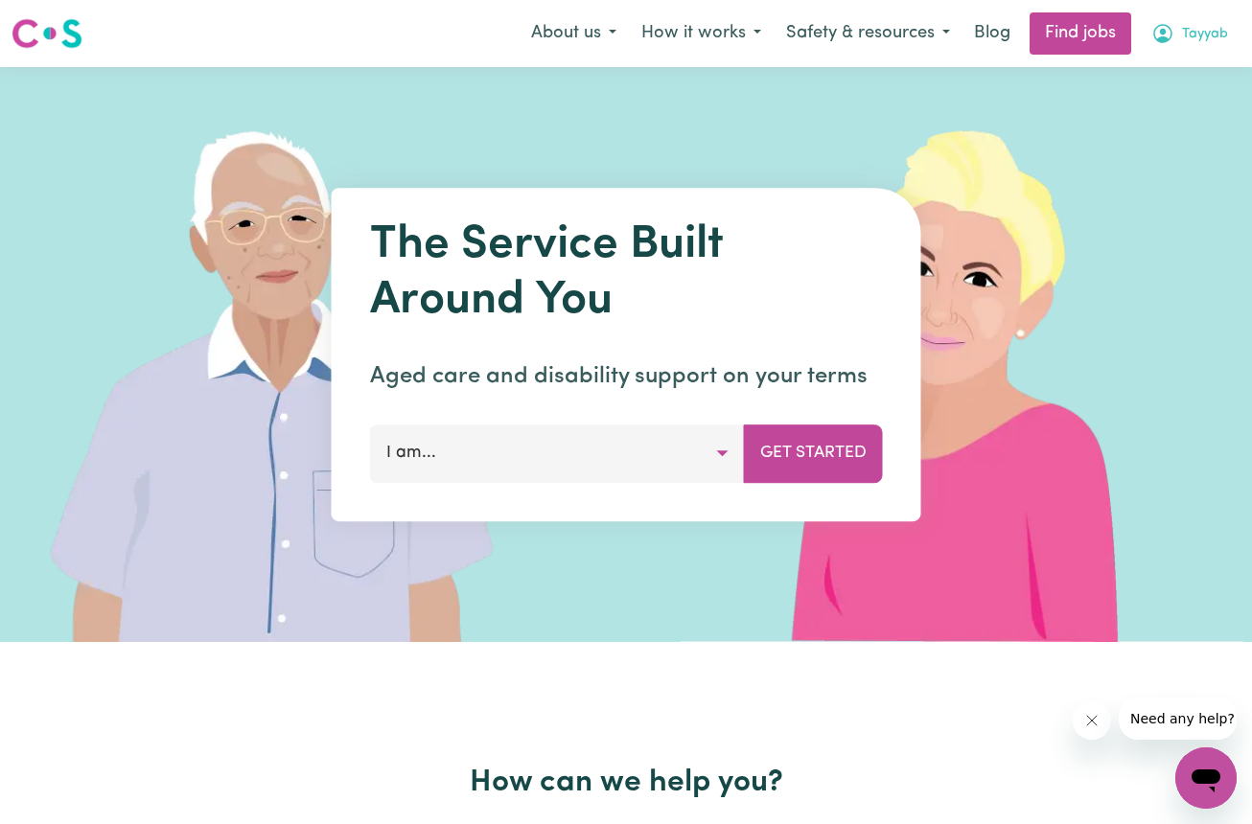
click at [1172, 29] on icon "My Account" at bounding box center [1162, 33] width 23 height 23
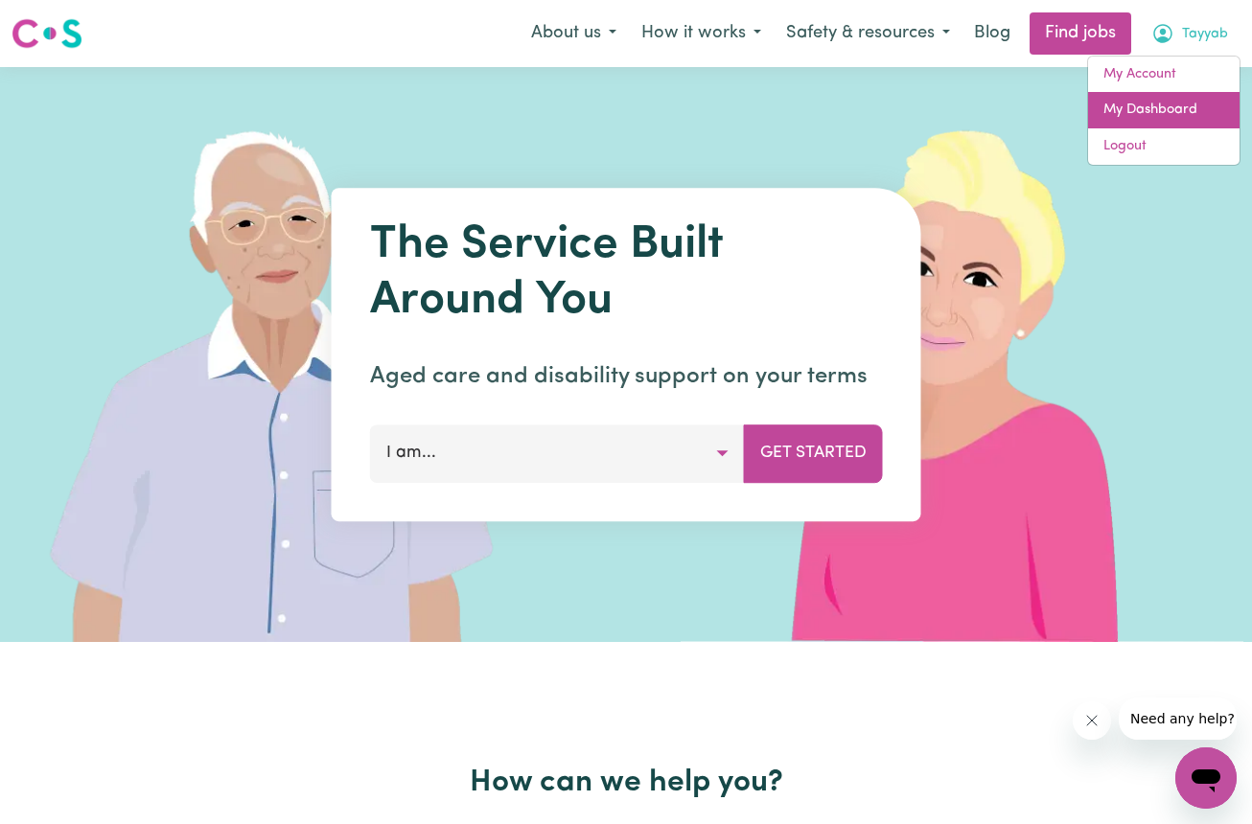
click at [1147, 100] on link "My Dashboard" at bounding box center [1163, 110] width 151 height 36
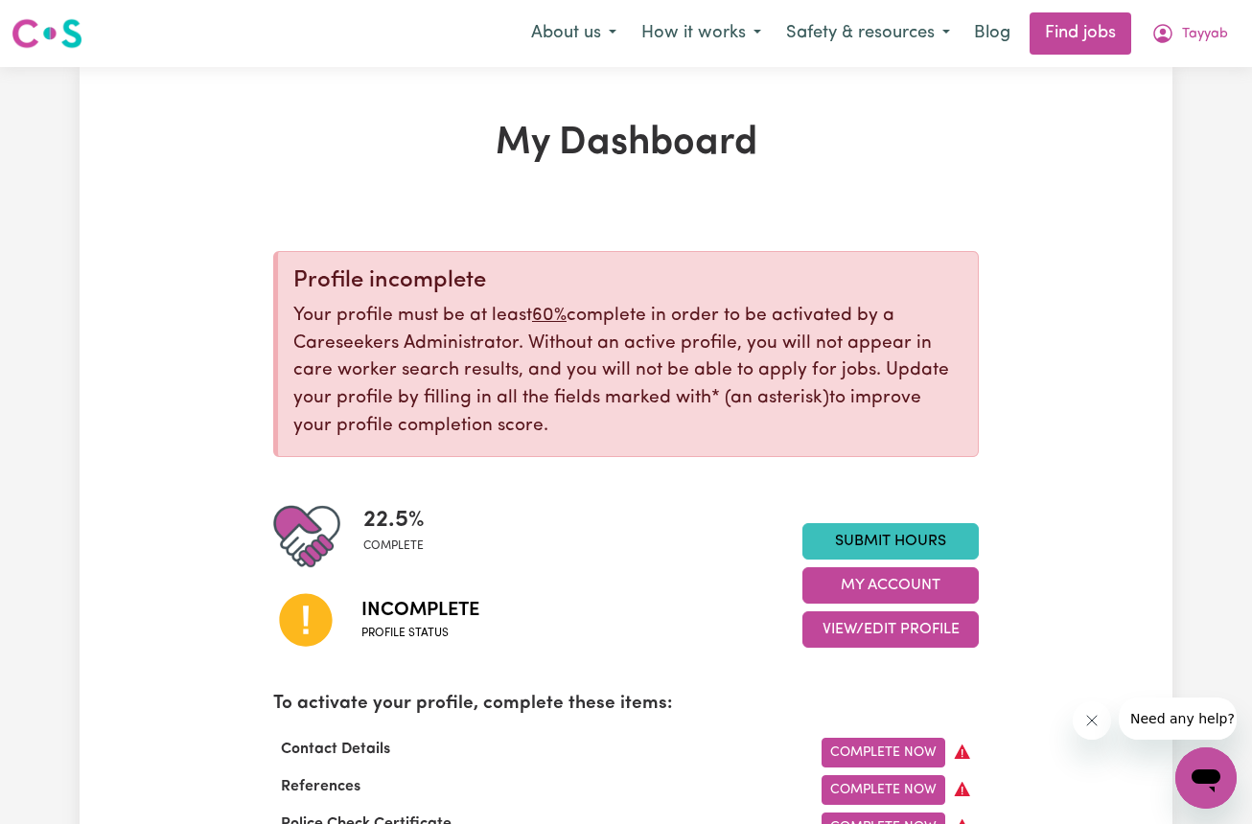
click at [642, 634] on div "Incomplete Profile status" at bounding box center [537, 619] width 529 height 98
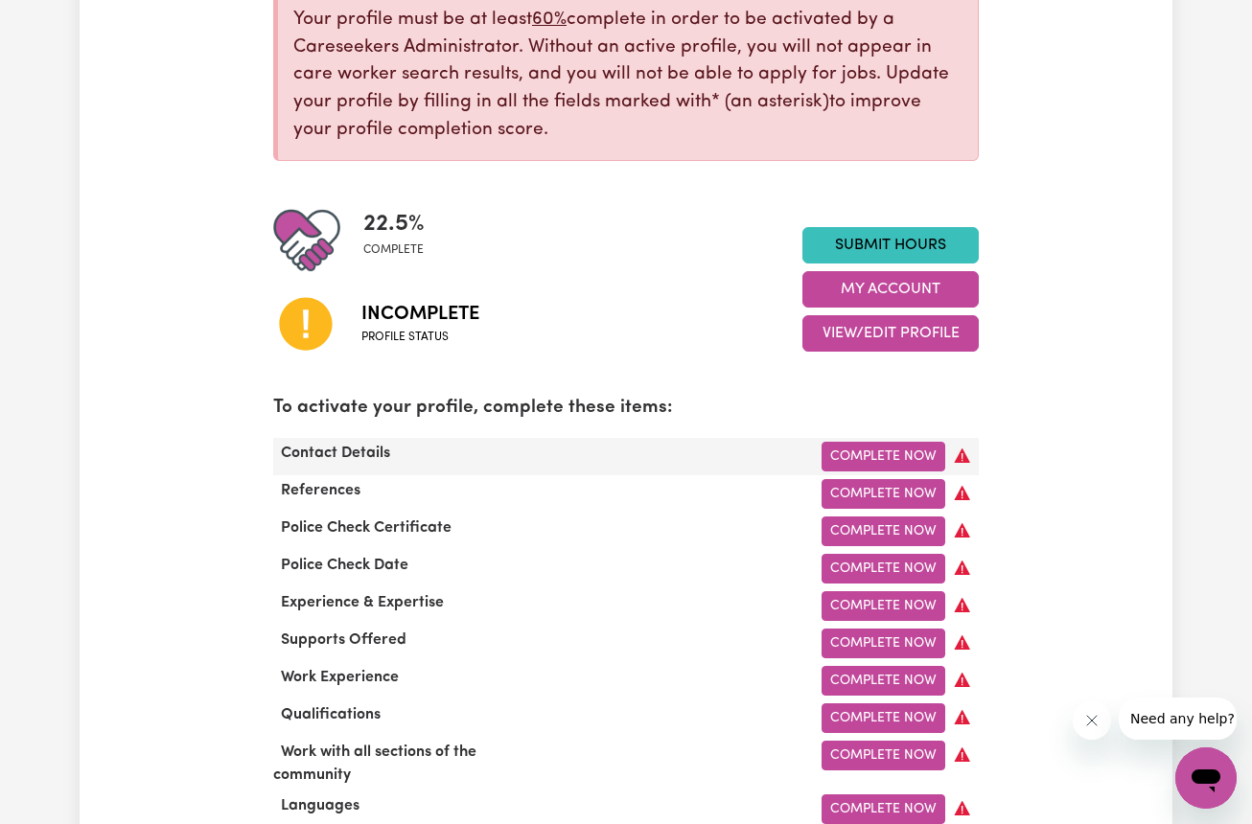
scroll to position [301, 0]
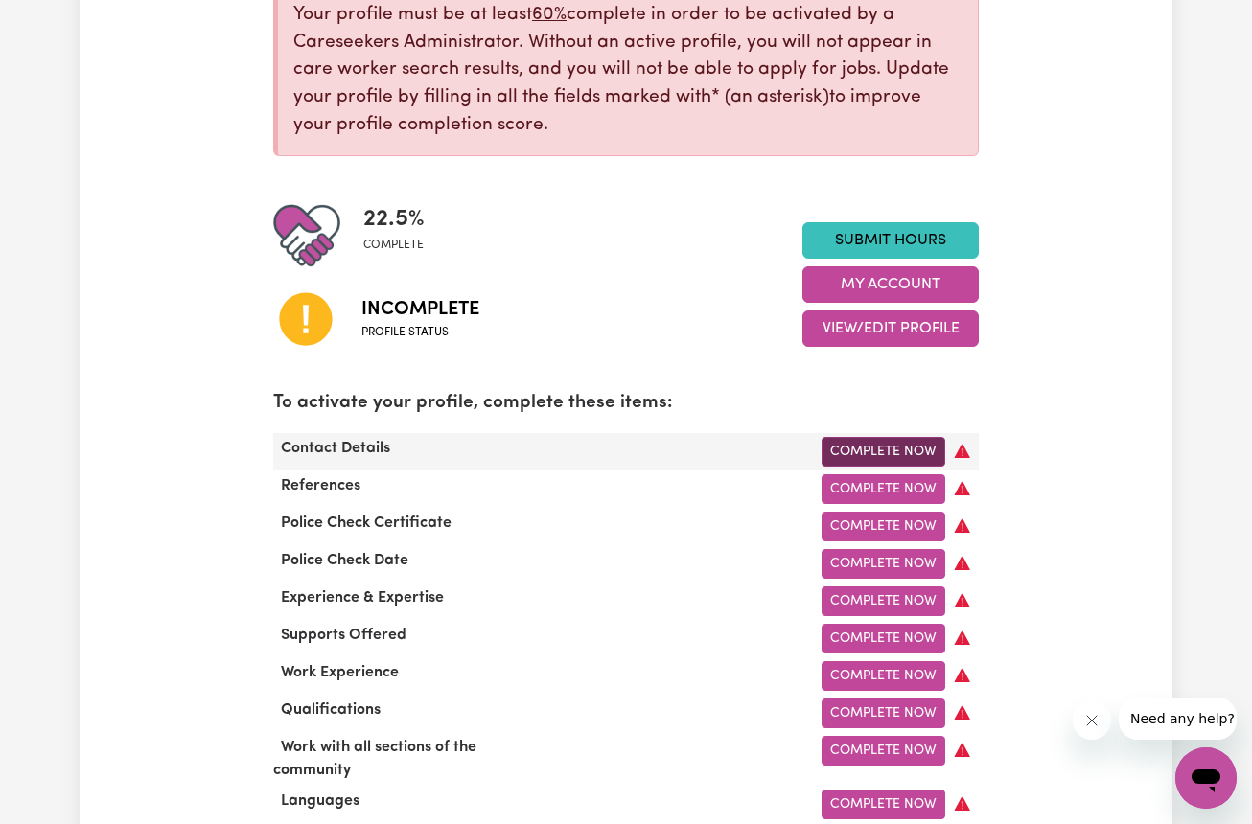
click at [886, 446] on link "Complete Now" at bounding box center [884, 452] width 124 height 30
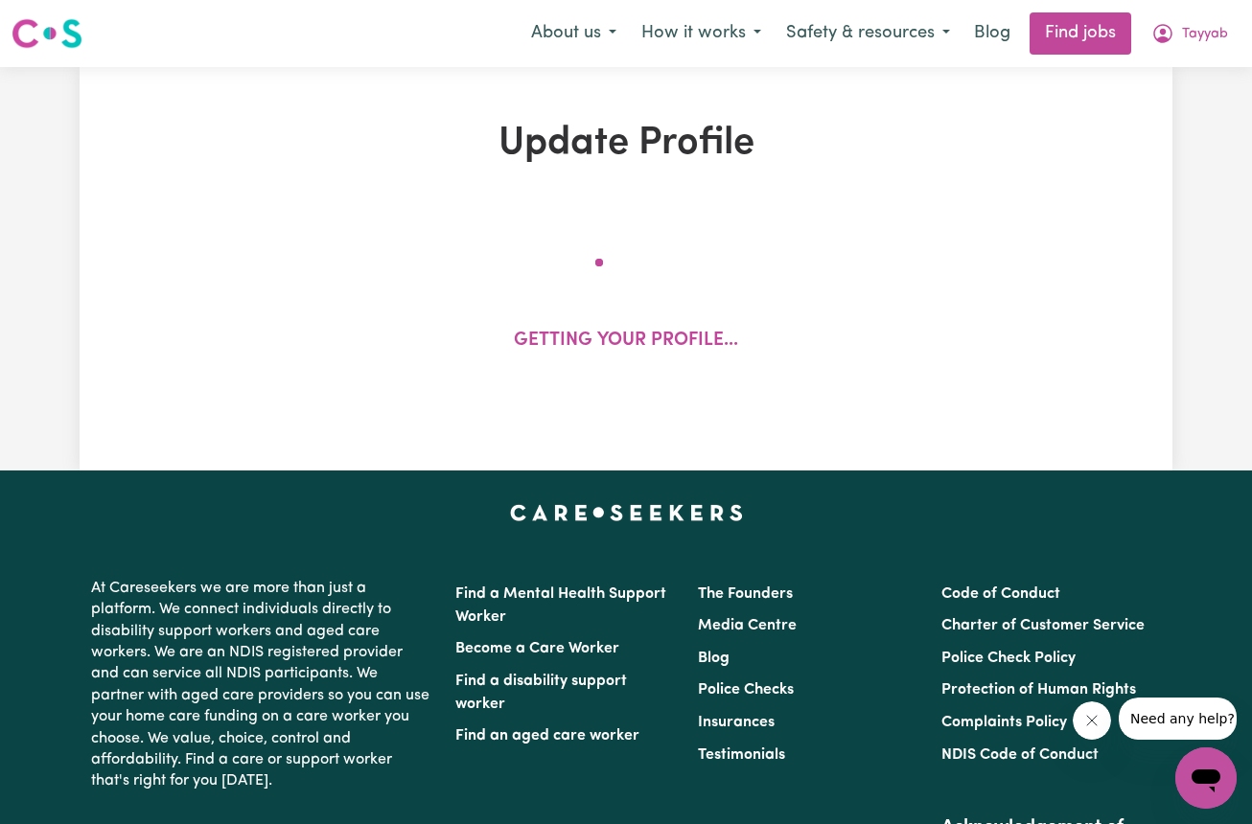
select select "Studying a healthcare related degree or qualification"
select select "50"
select select "65"
select select "75"
select select "100"
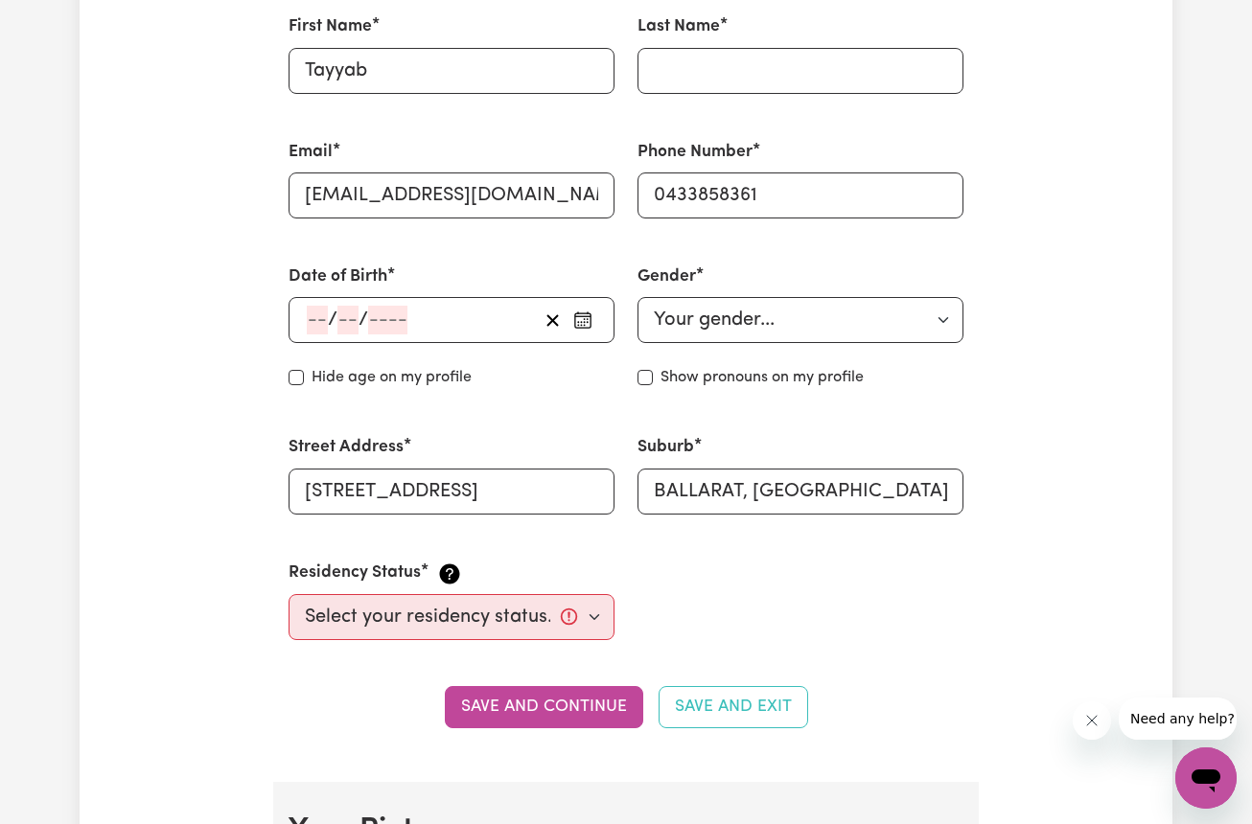
scroll to position [596, 0]
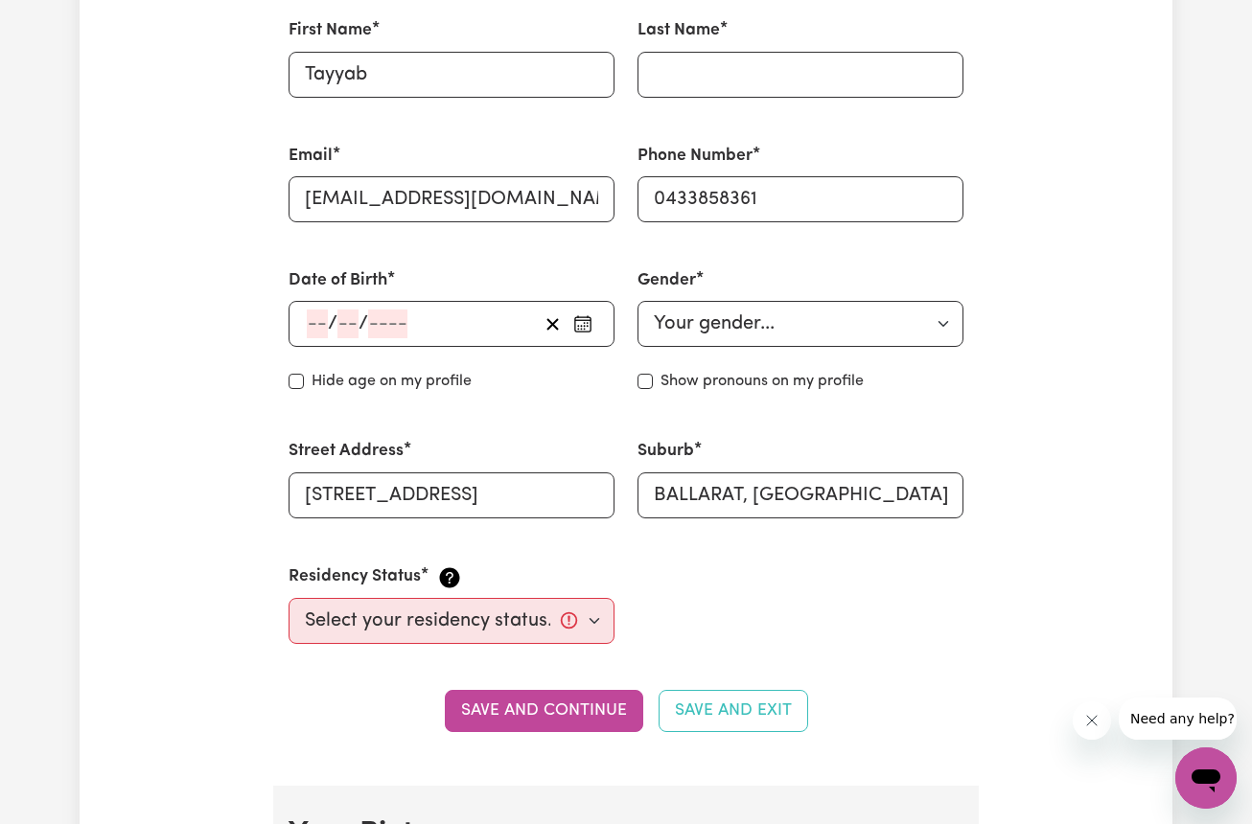
click at [320, 316] on input "number" at bounding box center [317, 324] width 21 height 29
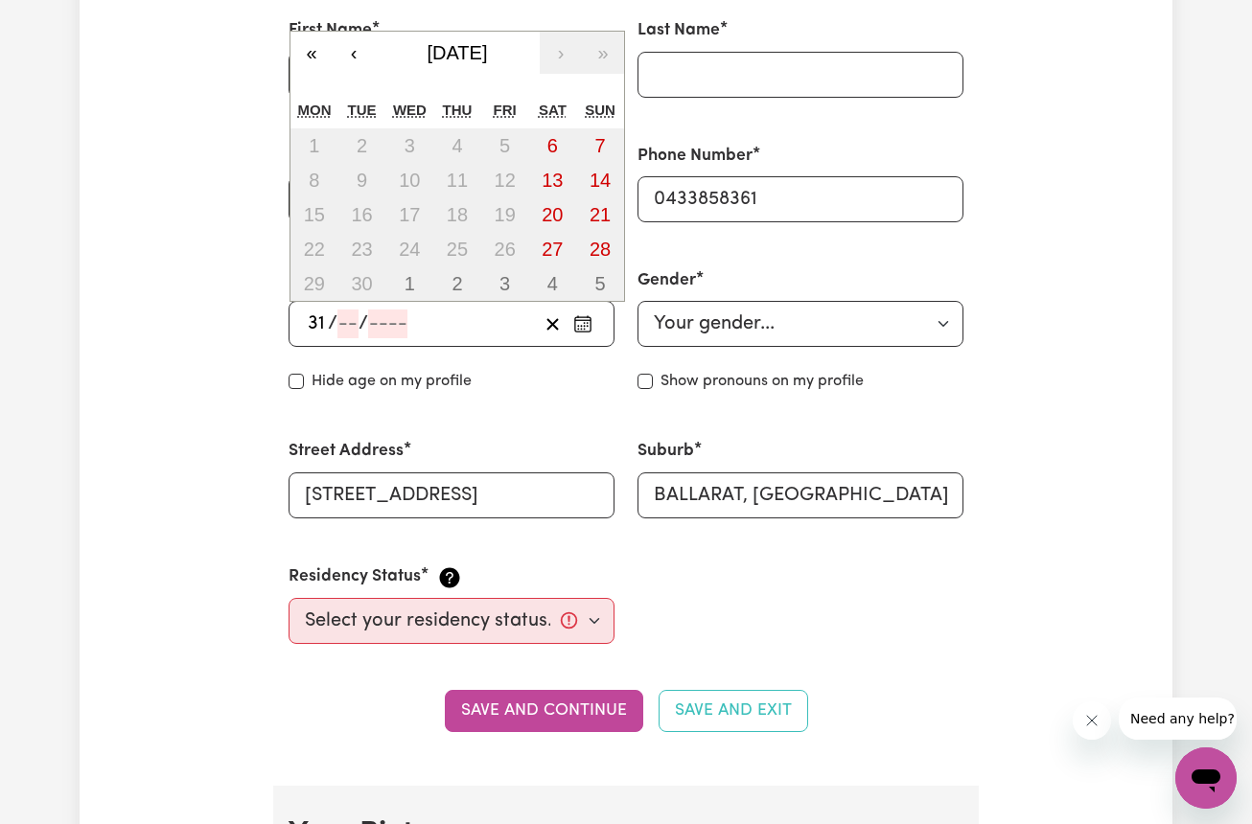
type input "31"
type input "01"
type input "199"
type input "1998-01-31"
type input "1"
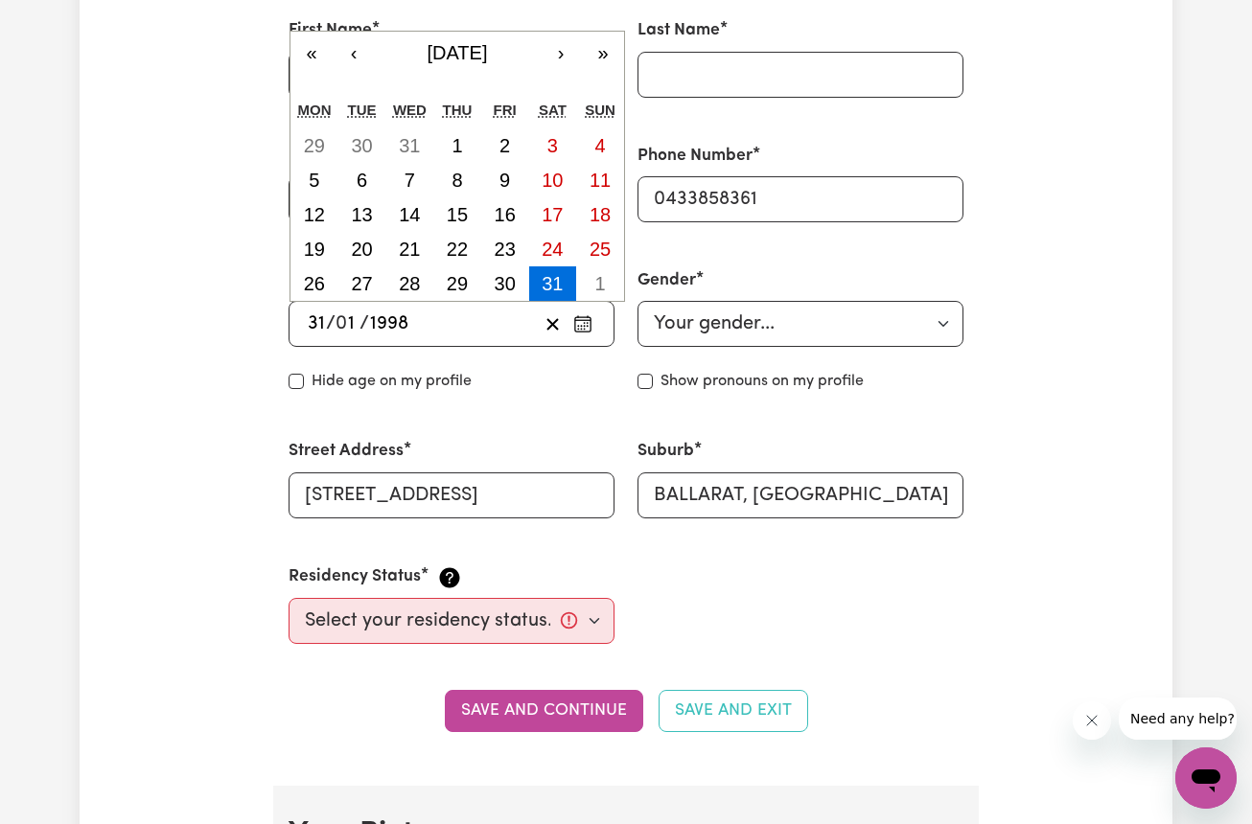
type input "1998"
click at [296, 382] on input "Hide age" at bounding box center [296, 381] width 15 height 15
checkbox input "true"
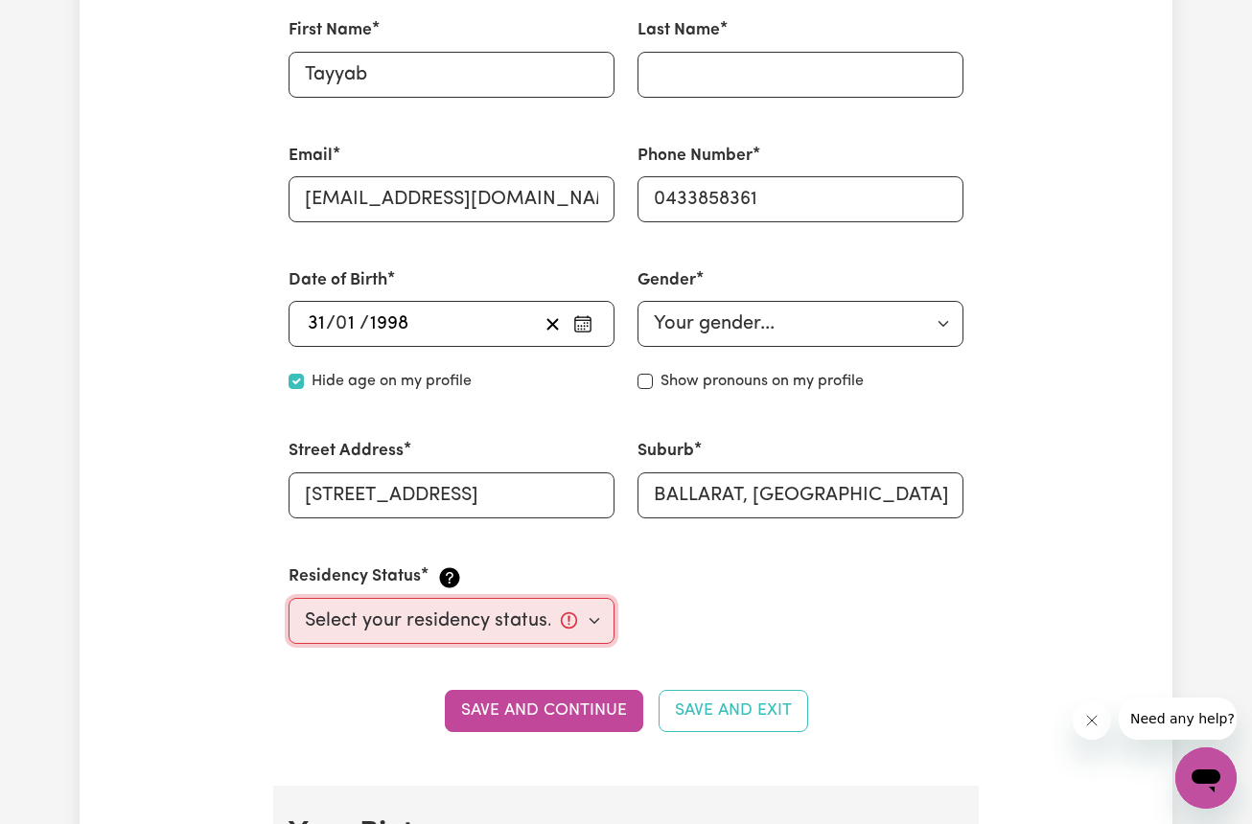
select select "Student Visa"
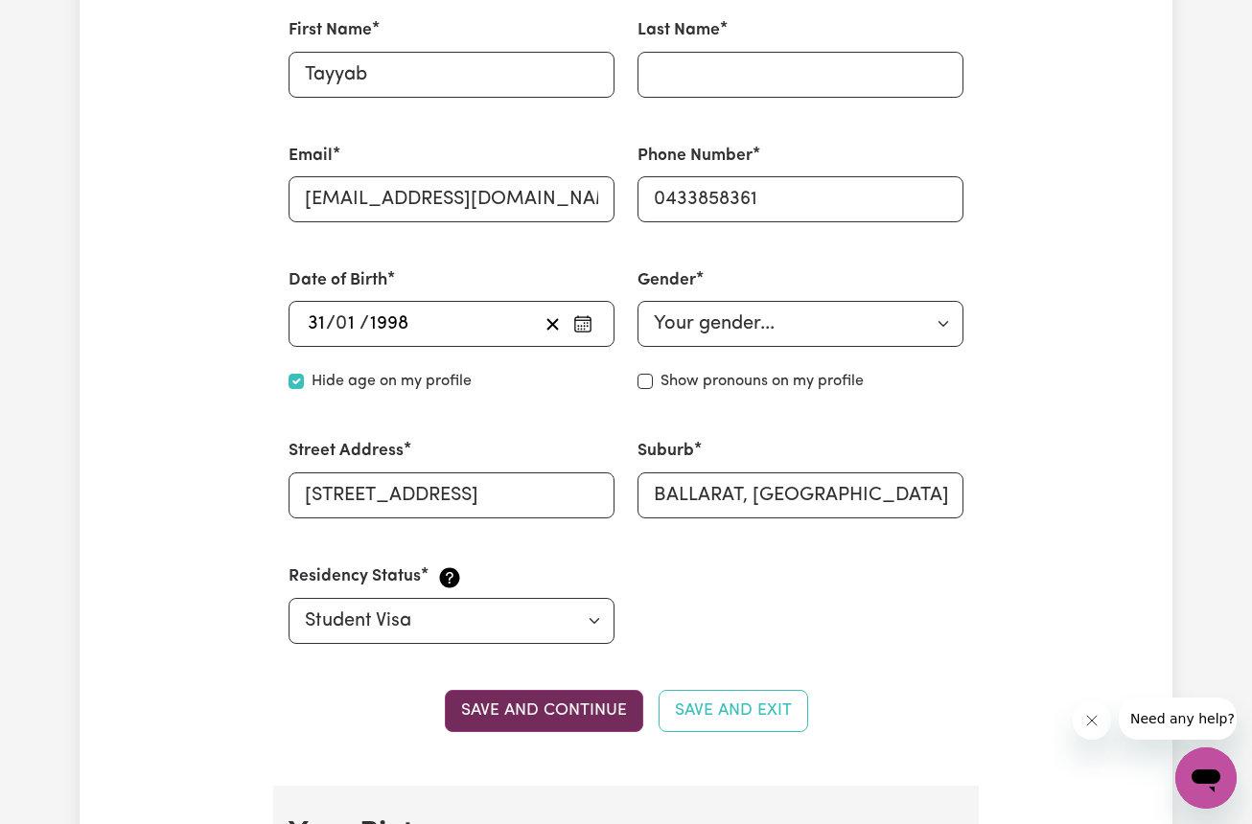
click at [568, 702] on button "Save and continue" at bounding box center [544, 711] width 198 height 42
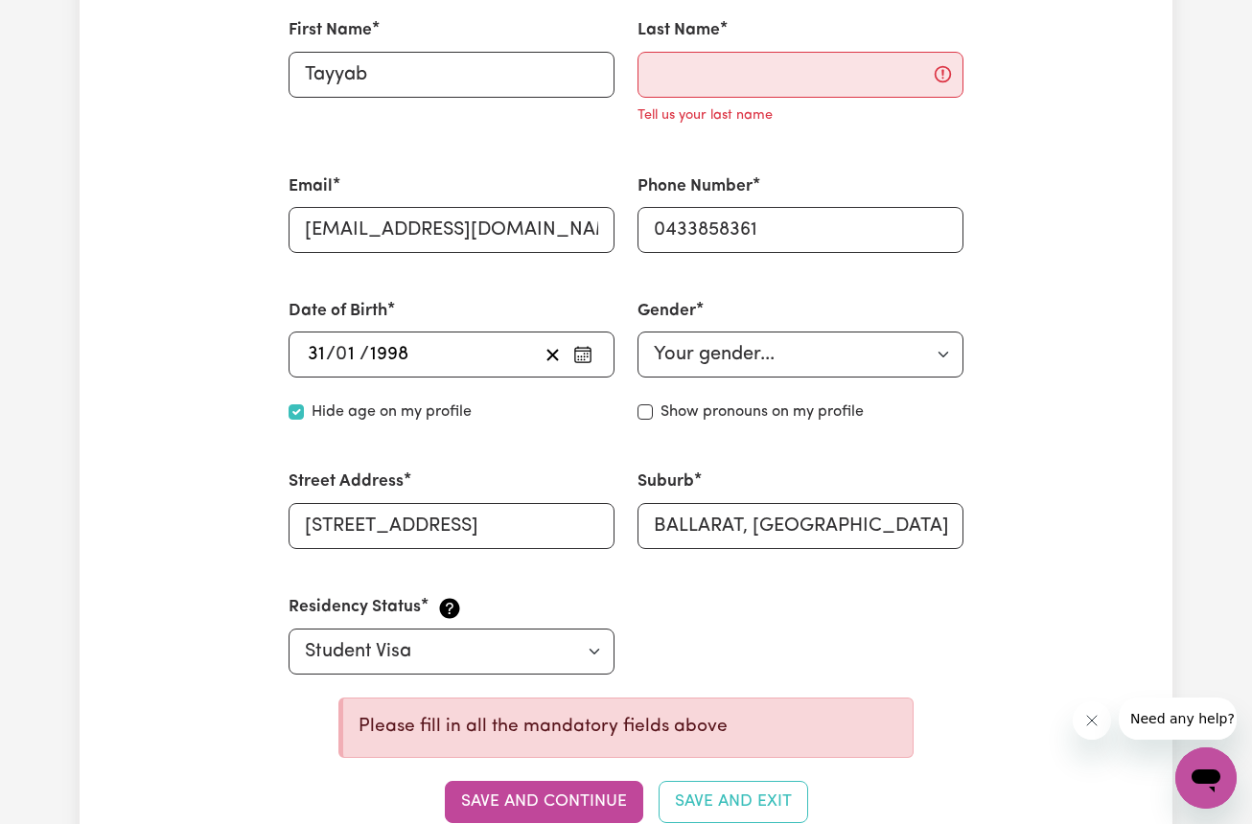
click at [848, 637] on div "First Name Tayyab Last Name Tell us your last name Email eidu842@gmail.com Phon…" at bounding box center [626, 346] width 698 height 703
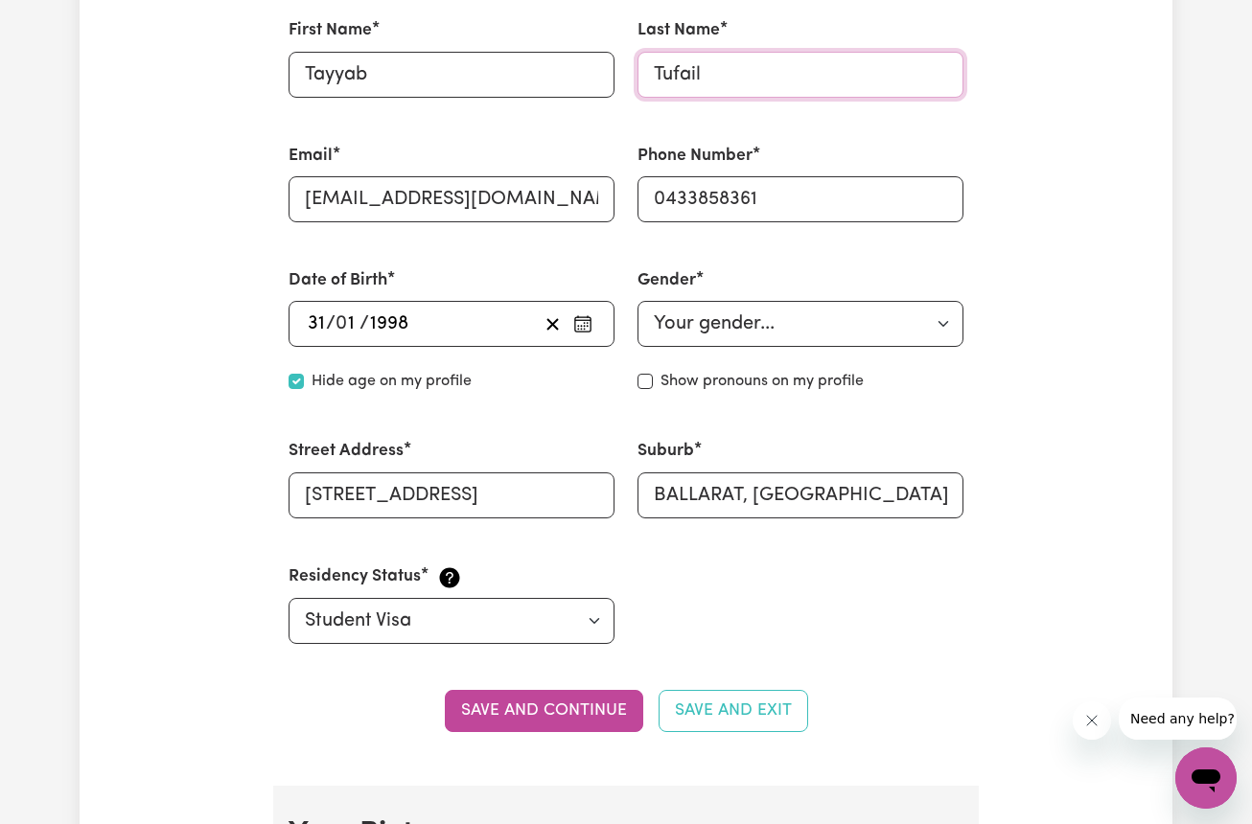
type input "Tufail"
click at [754, 569] on div "First Name Tayyab Last Name Tufail Email eidu842@gmail.com Phone Number 0433858…" at bounding box center [626, 331] width 698 height 672
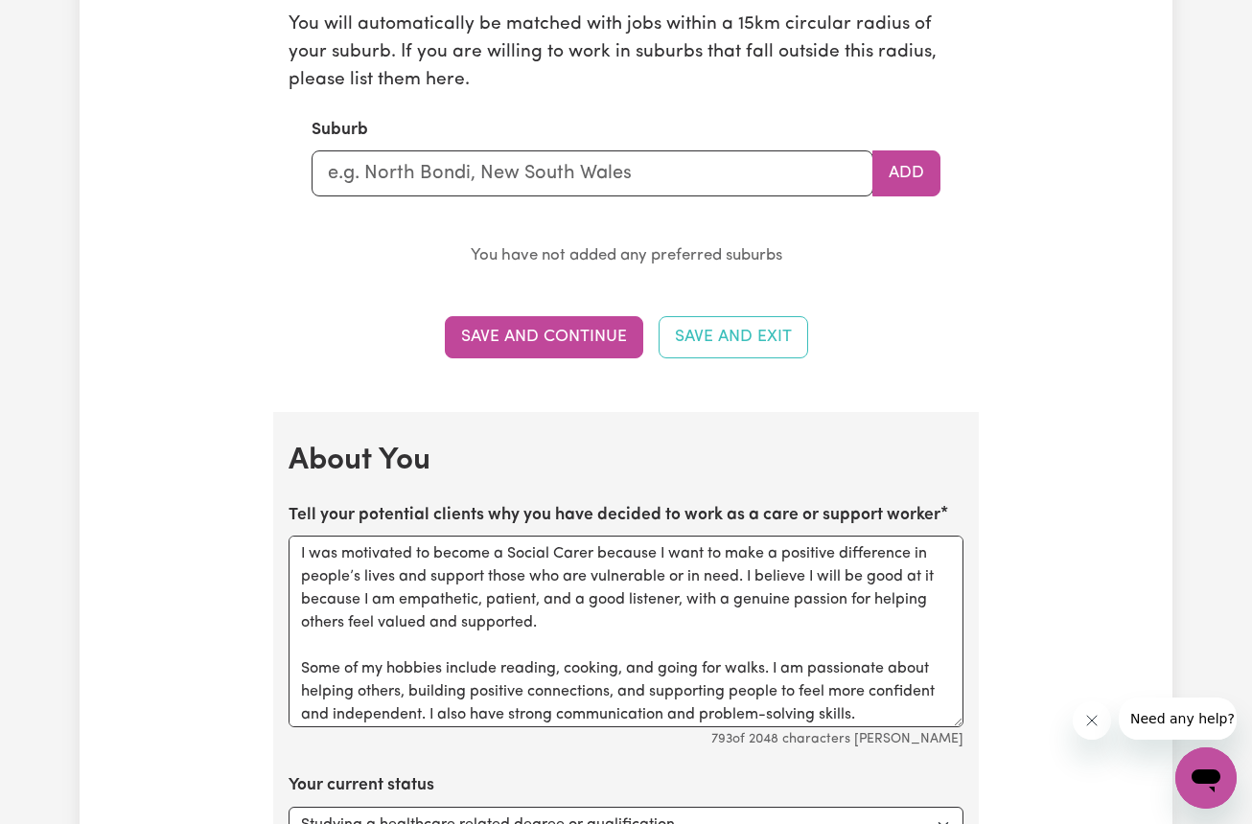
scroll to position [2220, 0]
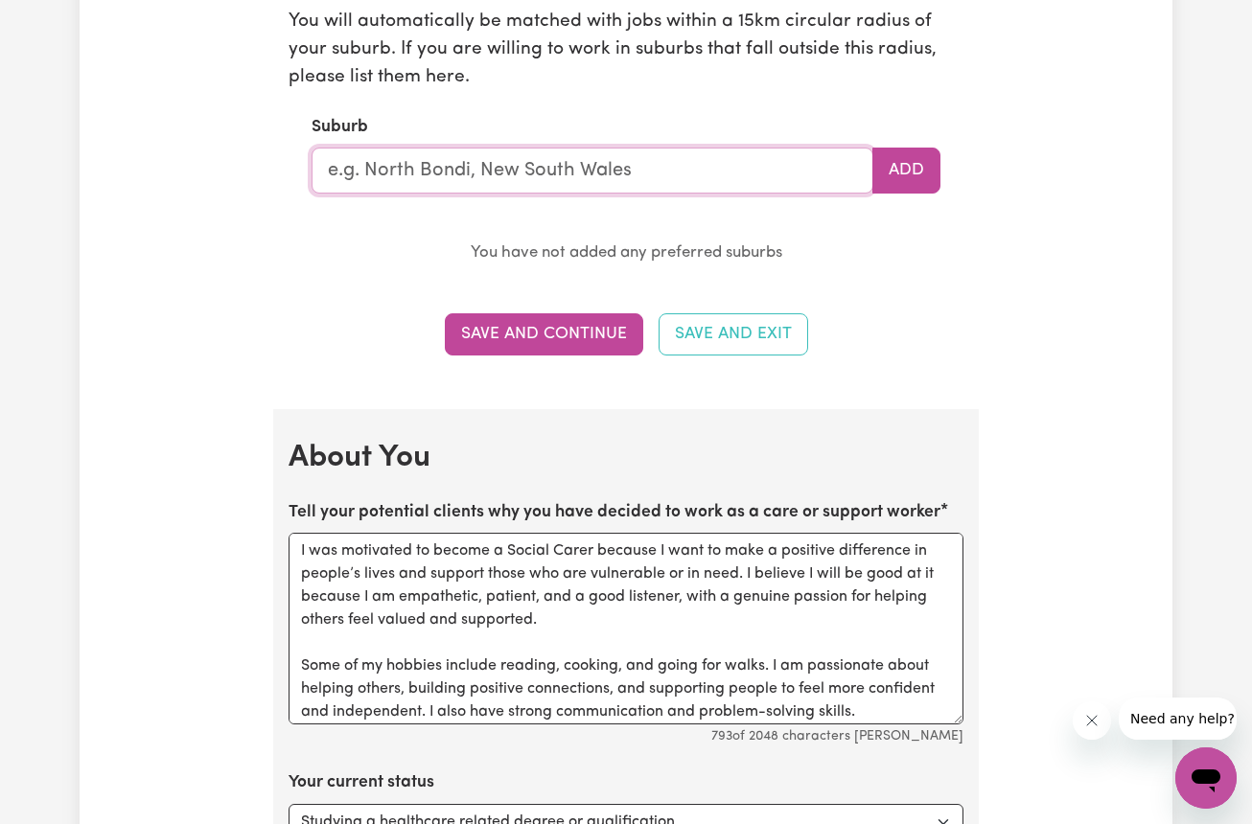
click at [391, 167] on input "text" at bounding box center [593, 171] width 562 height 46
type input "b"
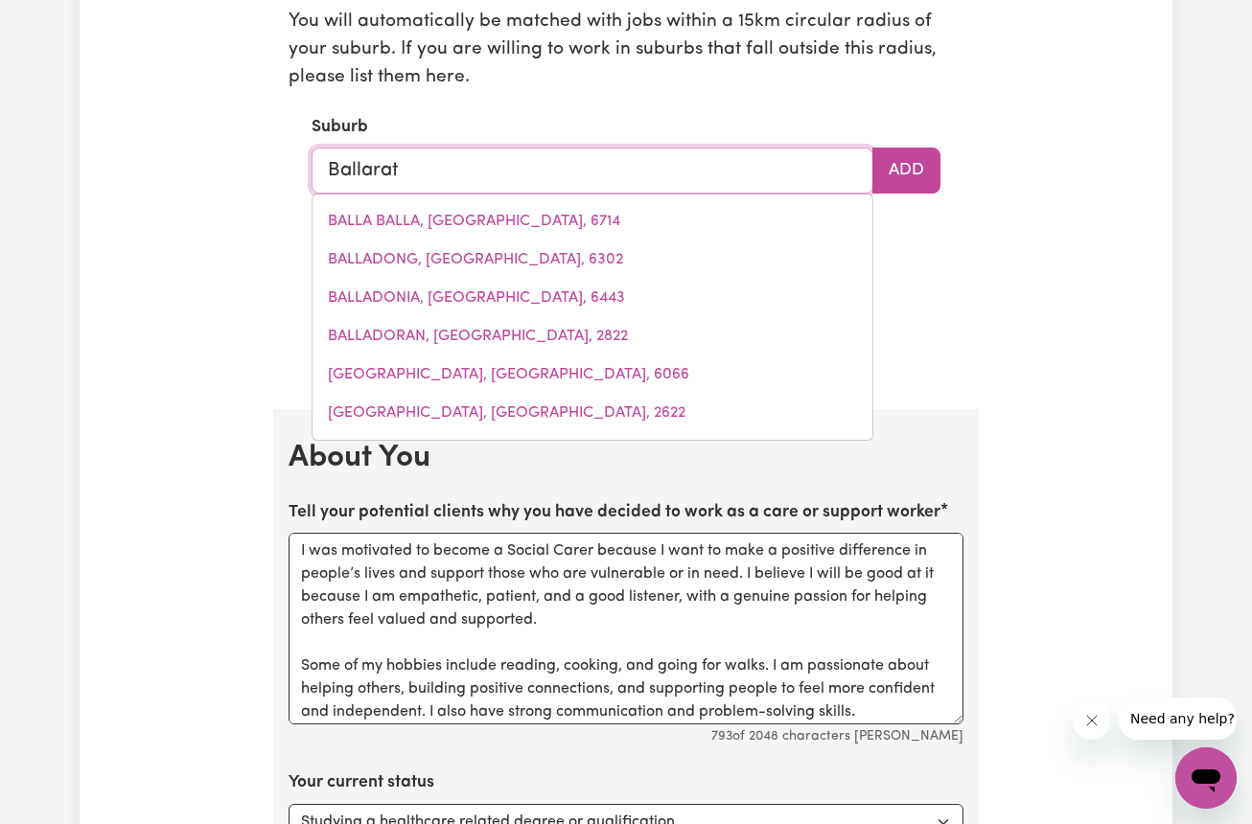
type input "Ballarat"
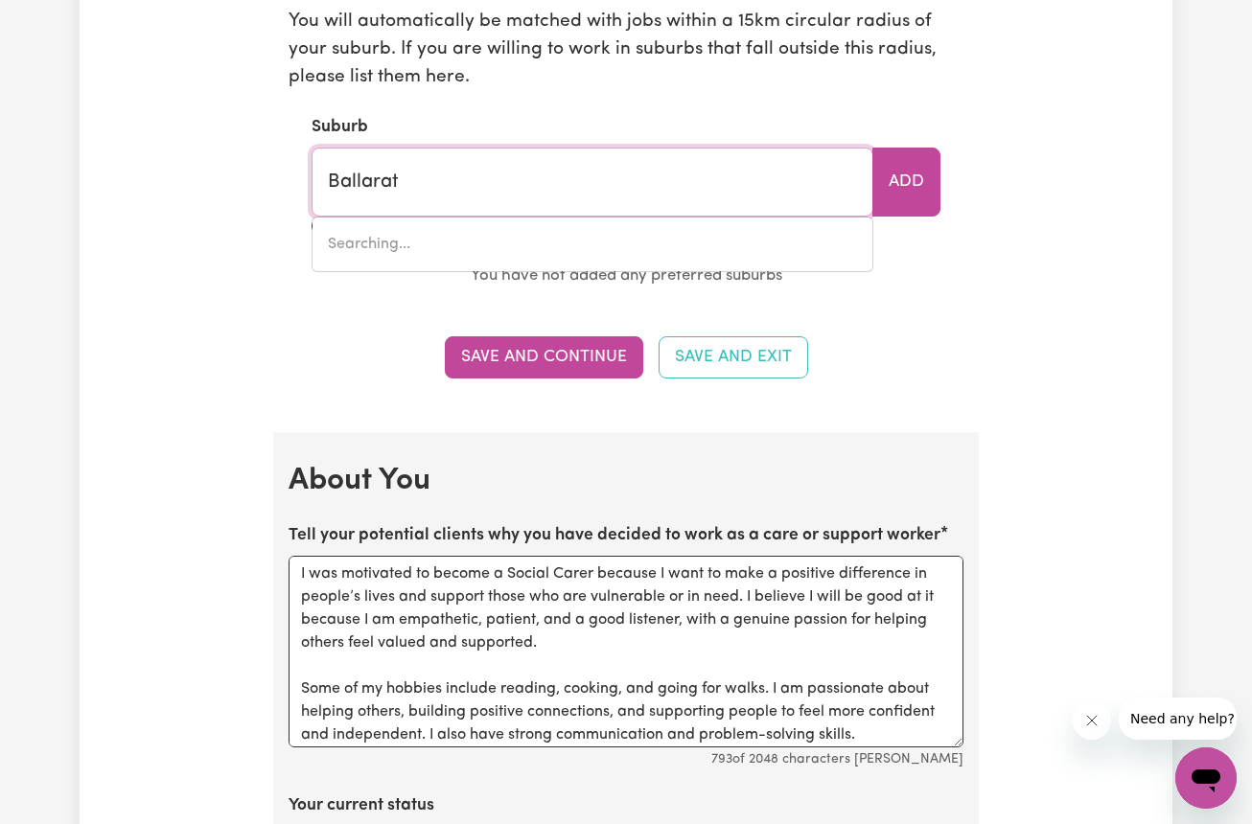
type input "Ballarat CENTRAL, Victoria, 3350"
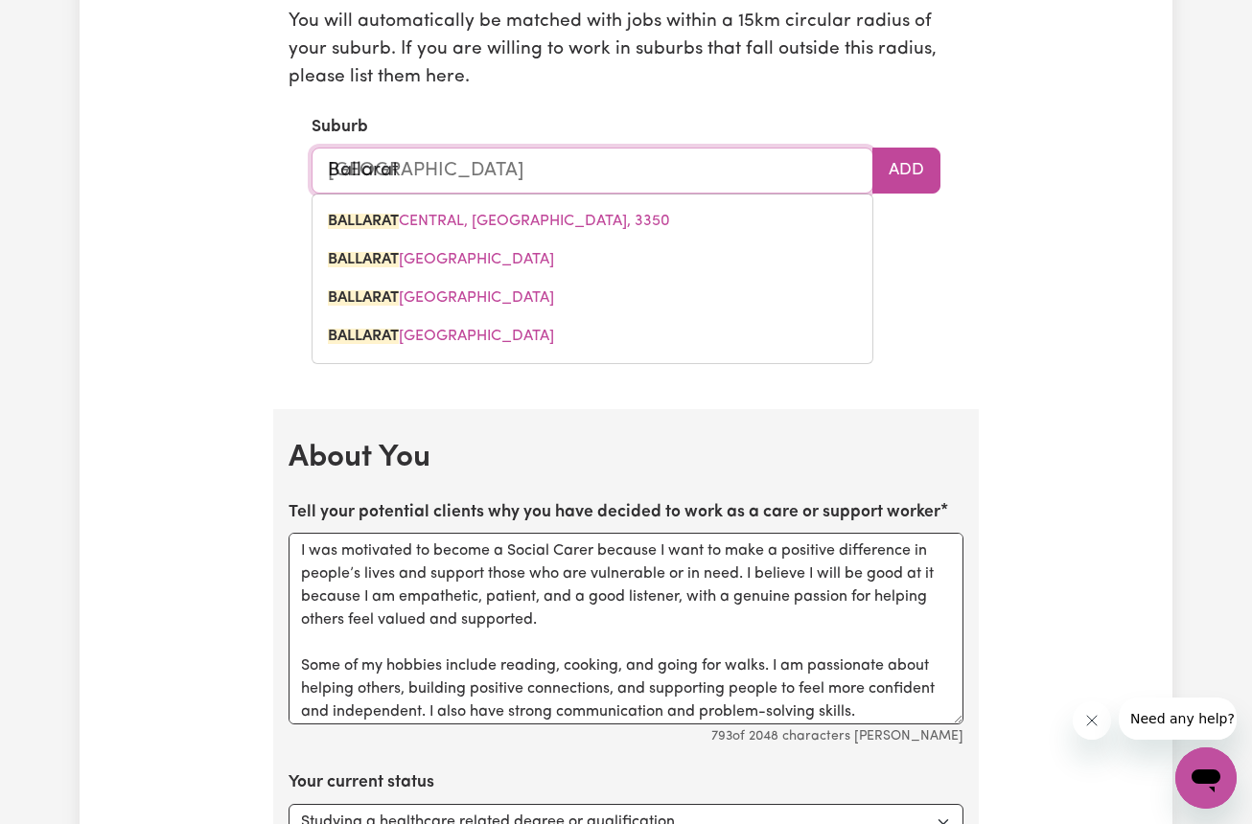
type input "Ballarat"
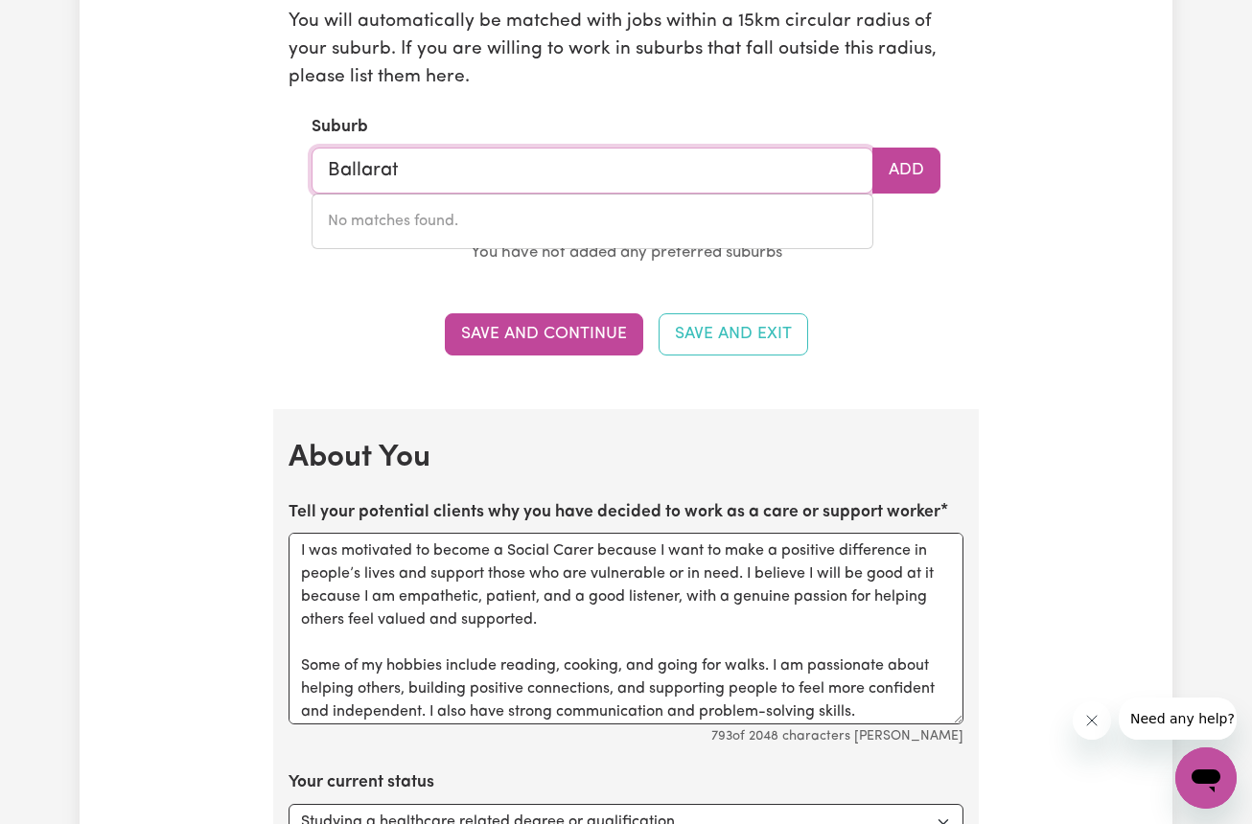
type input "Ballarat"
type input "Ballarat CENTRAL, Victoria, 3350"
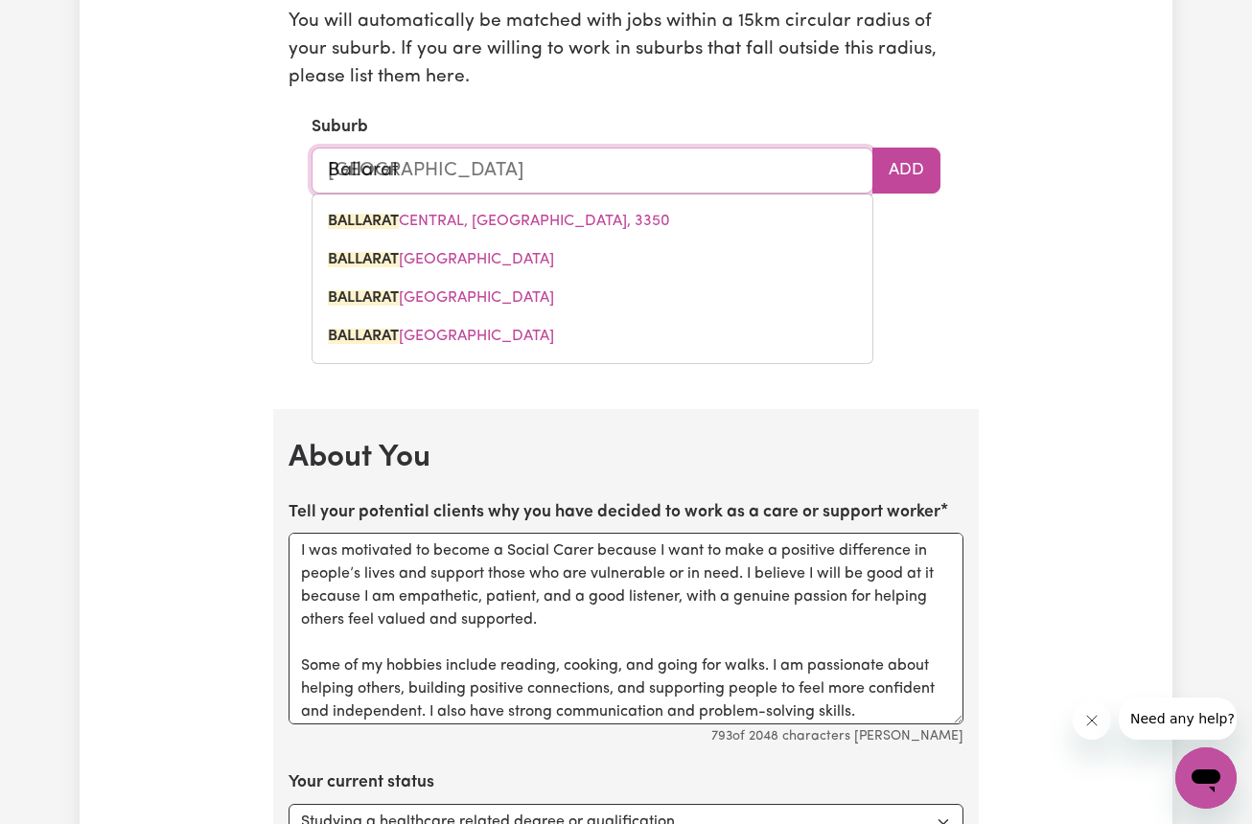
type input "Ballarat"
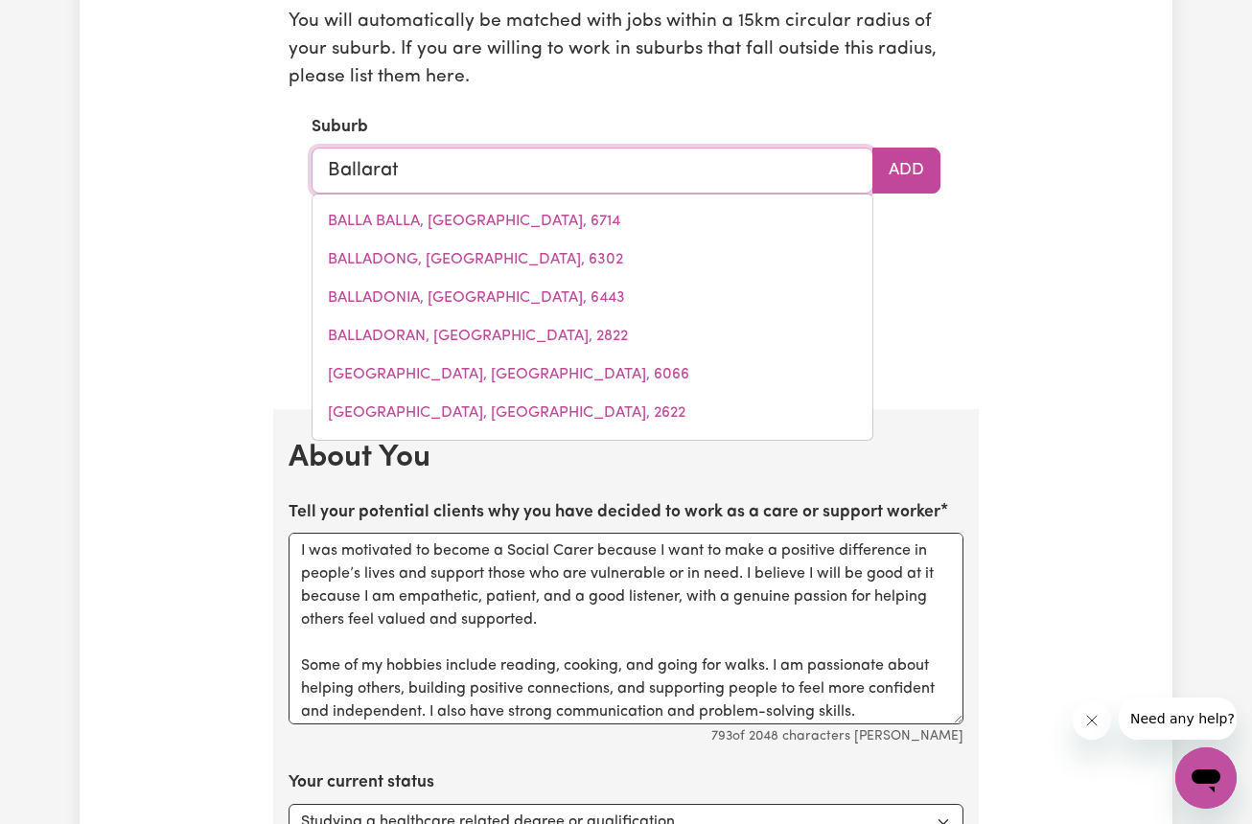
type input "Ballarat"
type input "Ballarat CENTRAL, Victoria, 3350"
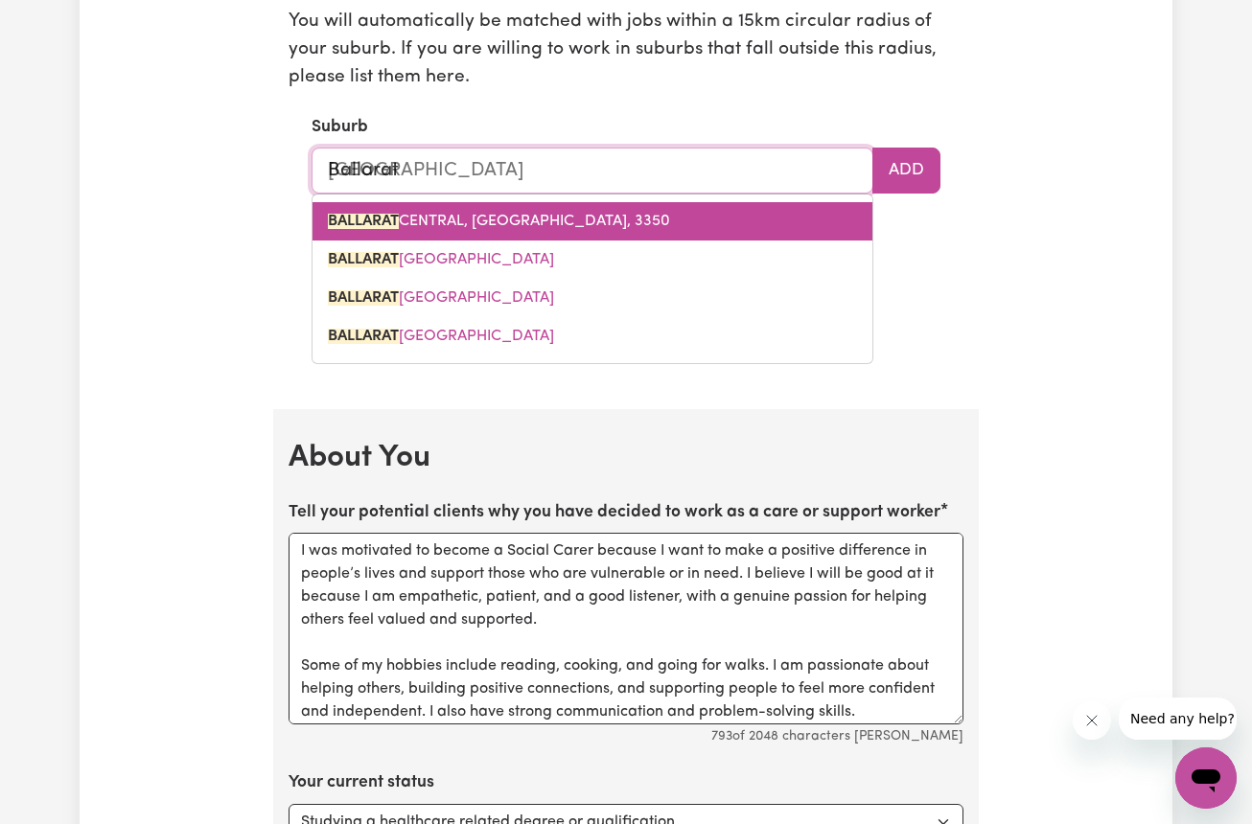
click at [441, 214] on span "BALLARAT CENTRAL, Victoria, 3350" at bounding box center [499, 221] width 342 height 15
type input "BALLARAT CENTRAL, Victoria, 3350"
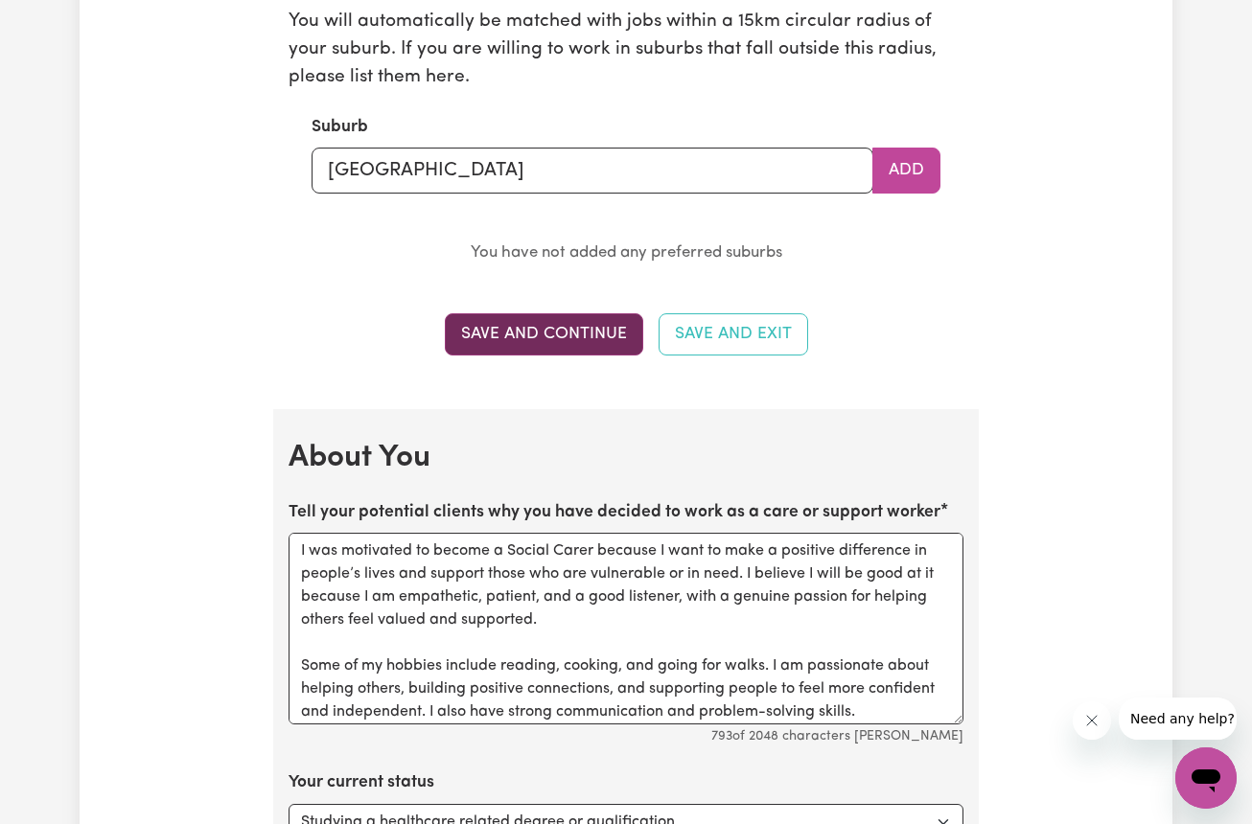
click at [559, 335] on button "Save and Continue" at bounding box center [544, 334] width 198 height 42
checkbox input "false"
select select
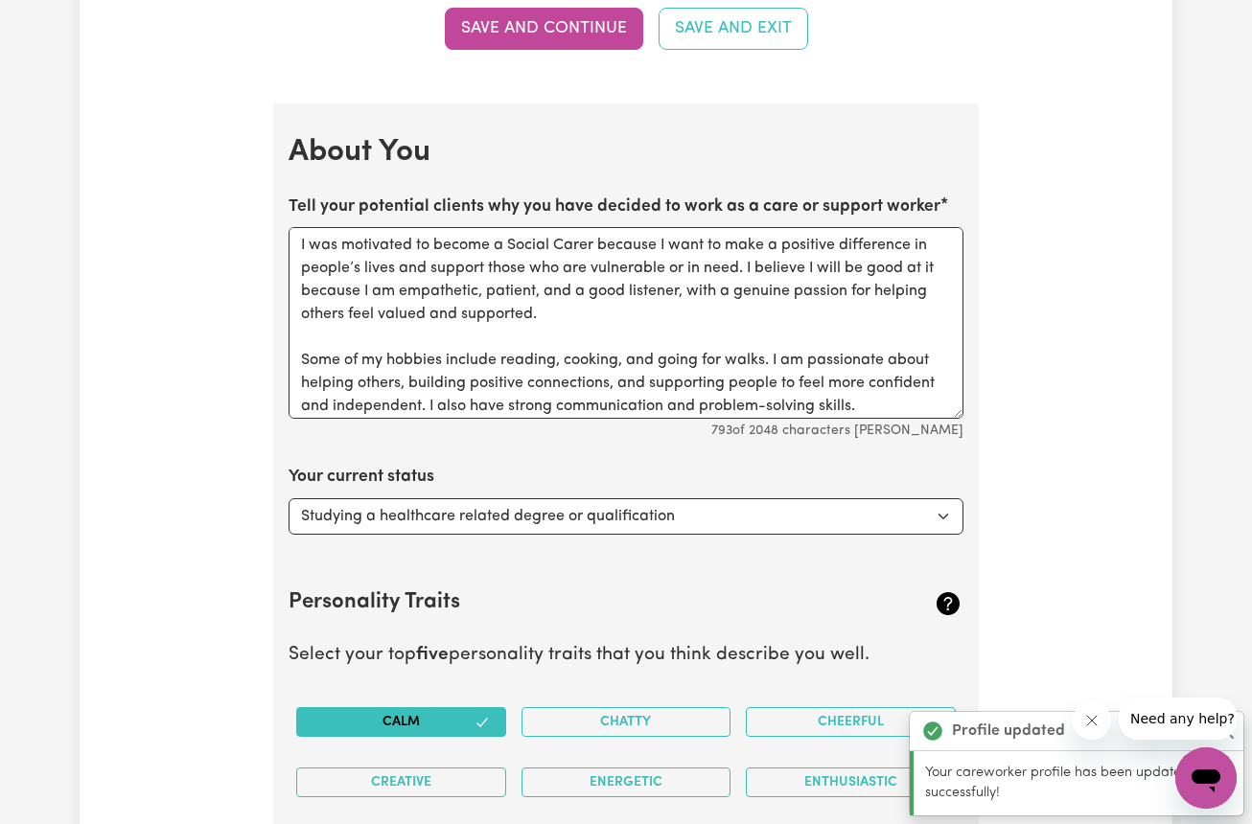
scroll to position [2618, 0]
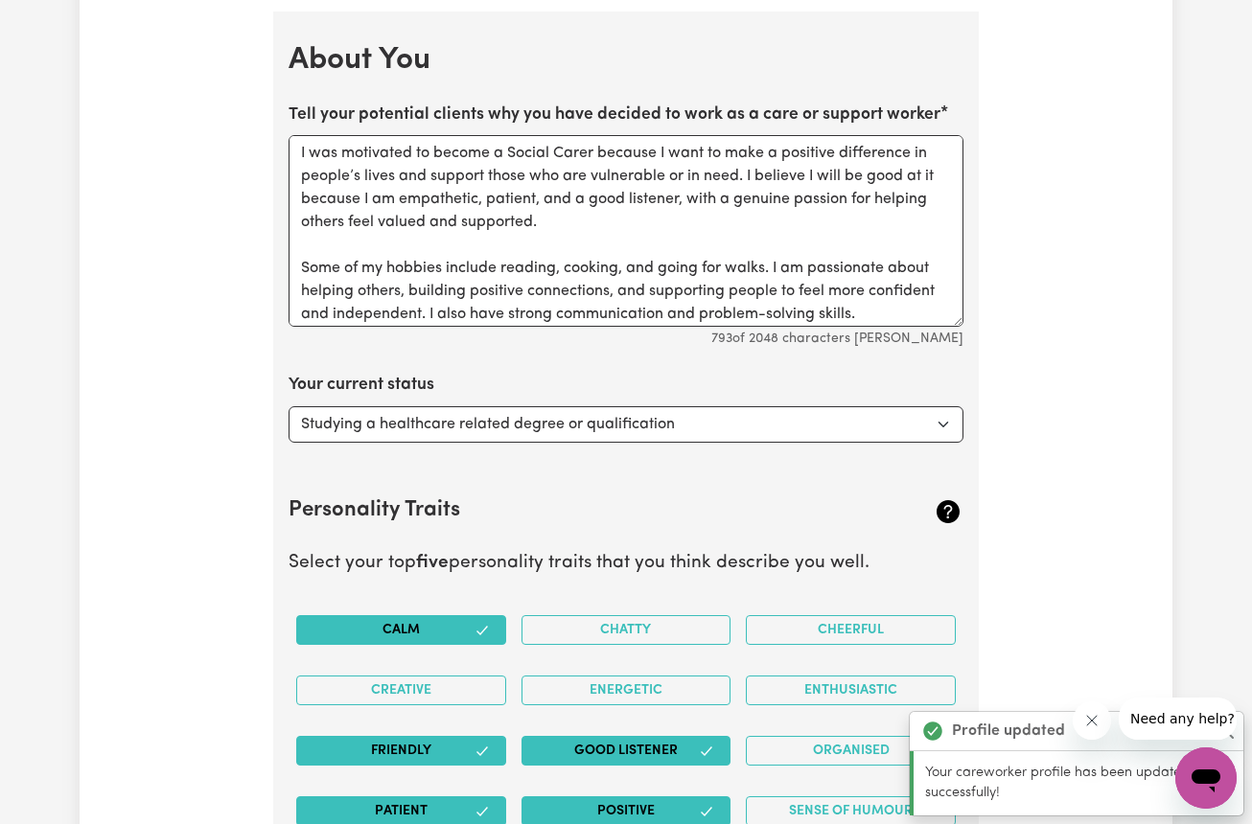
click at [232, 567] on div "Update Profile 1 2 3 4 5 Step 1 : Personal Details Let potential clients know w…" at bounding box center [626, 30] width 1093 height 5054
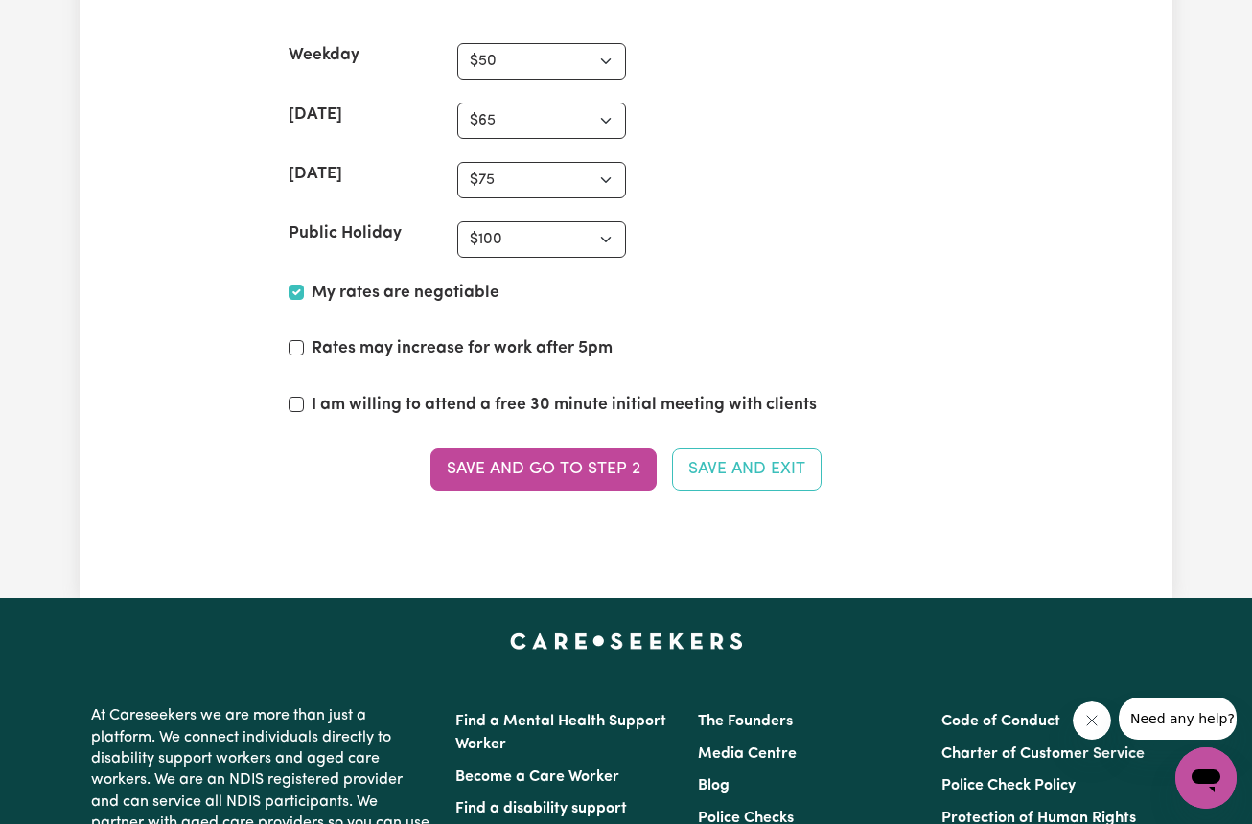
scroll to position [4635, 0]
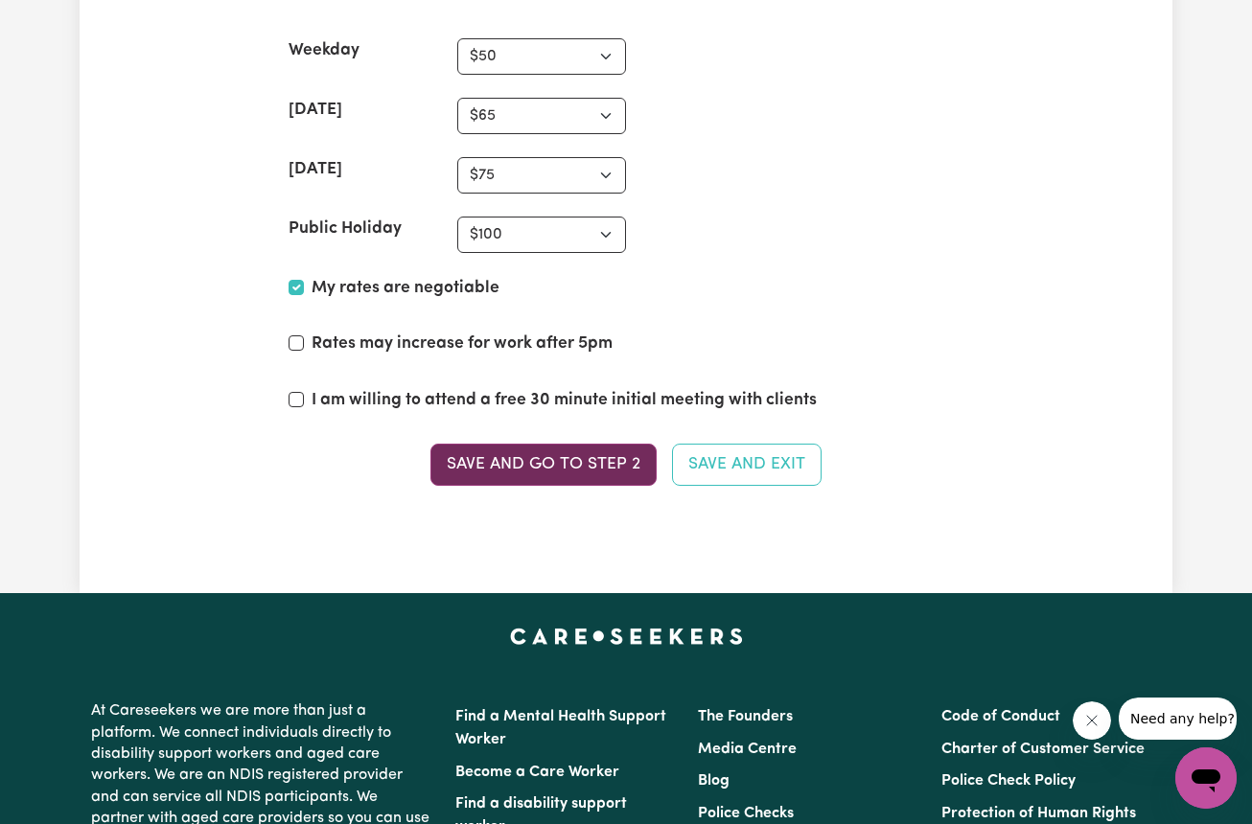
click at [568, 451] on button "Save and go to Step 2" at bounding box center [543, 465] width 226 height 42
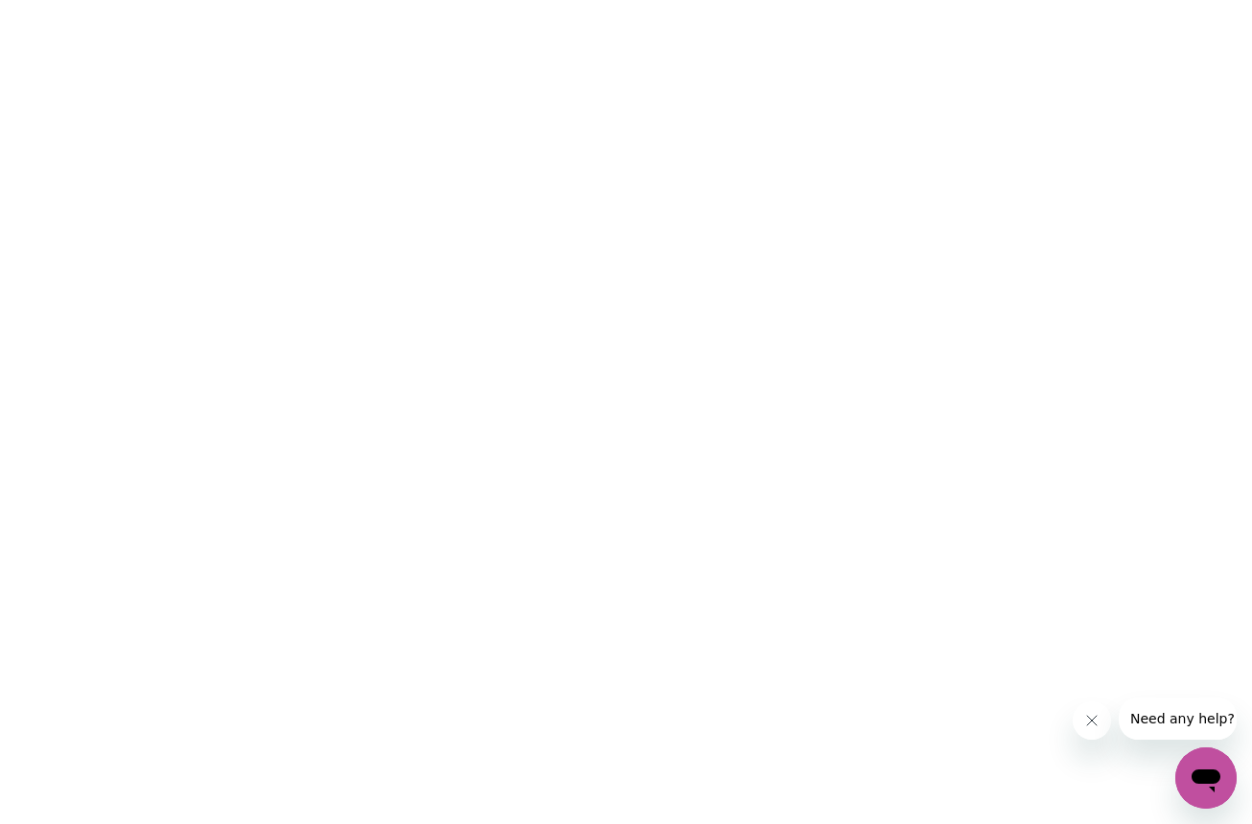
scroll to position [0, 0]
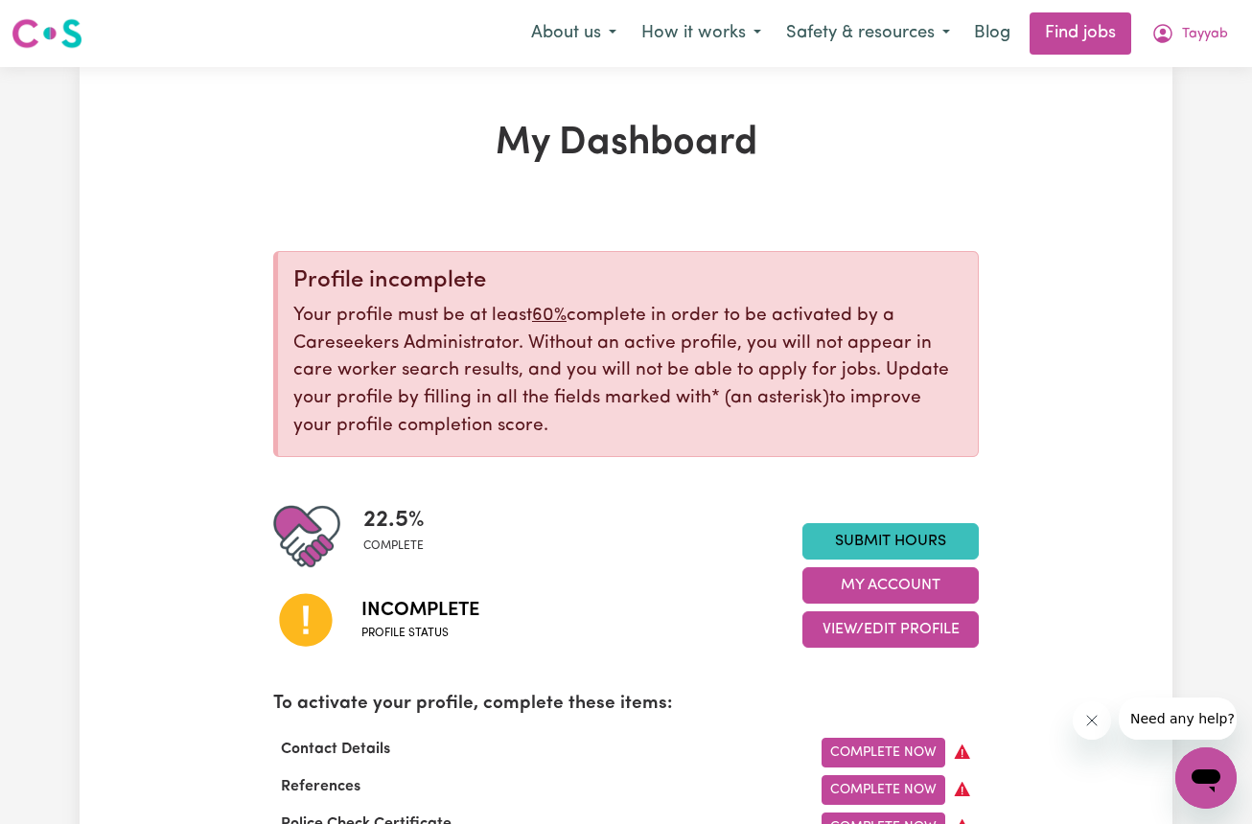
click at [734, 609] on div "Incomplete Profile status" at bounding box center [537, 619] width 529 height 98
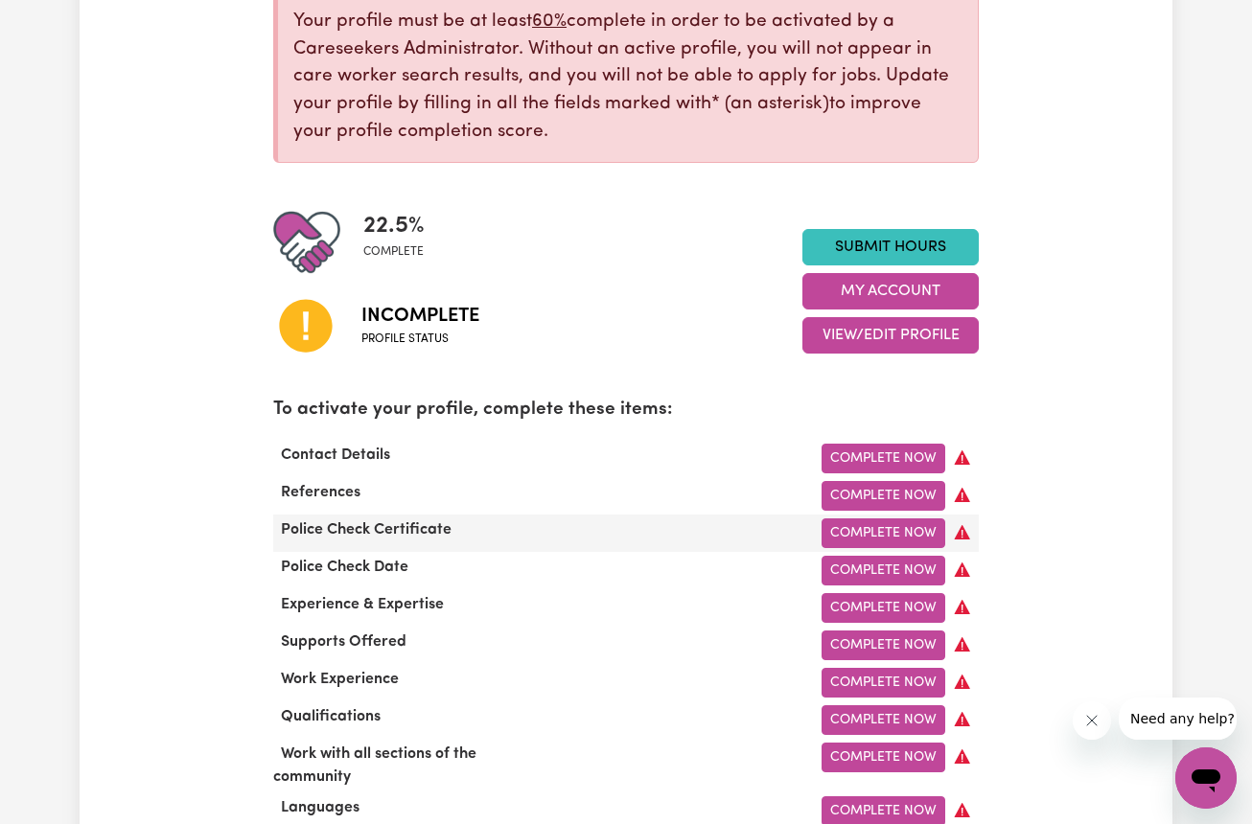
scroll to position [309, 0]
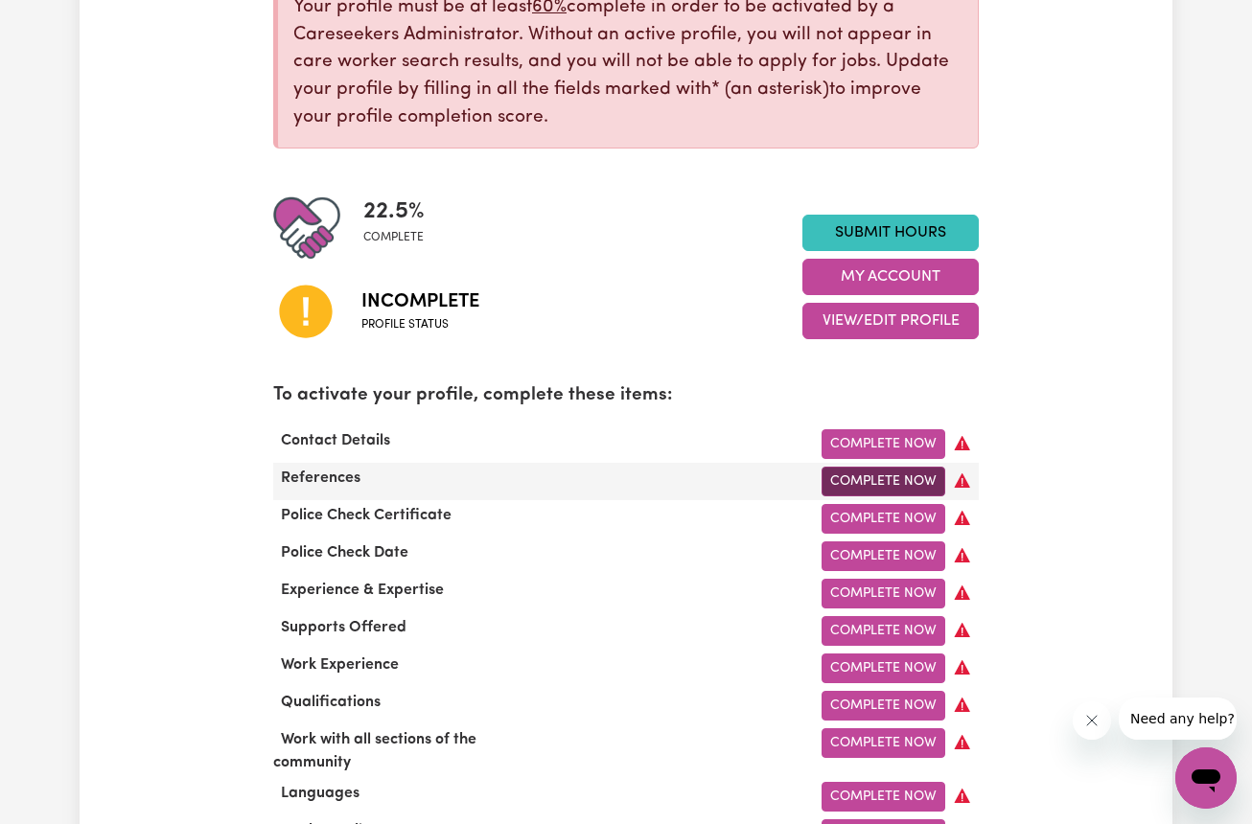
click at [881, 469] on link "Complete Now" at bounding box center [884, 482] width 124 height 30
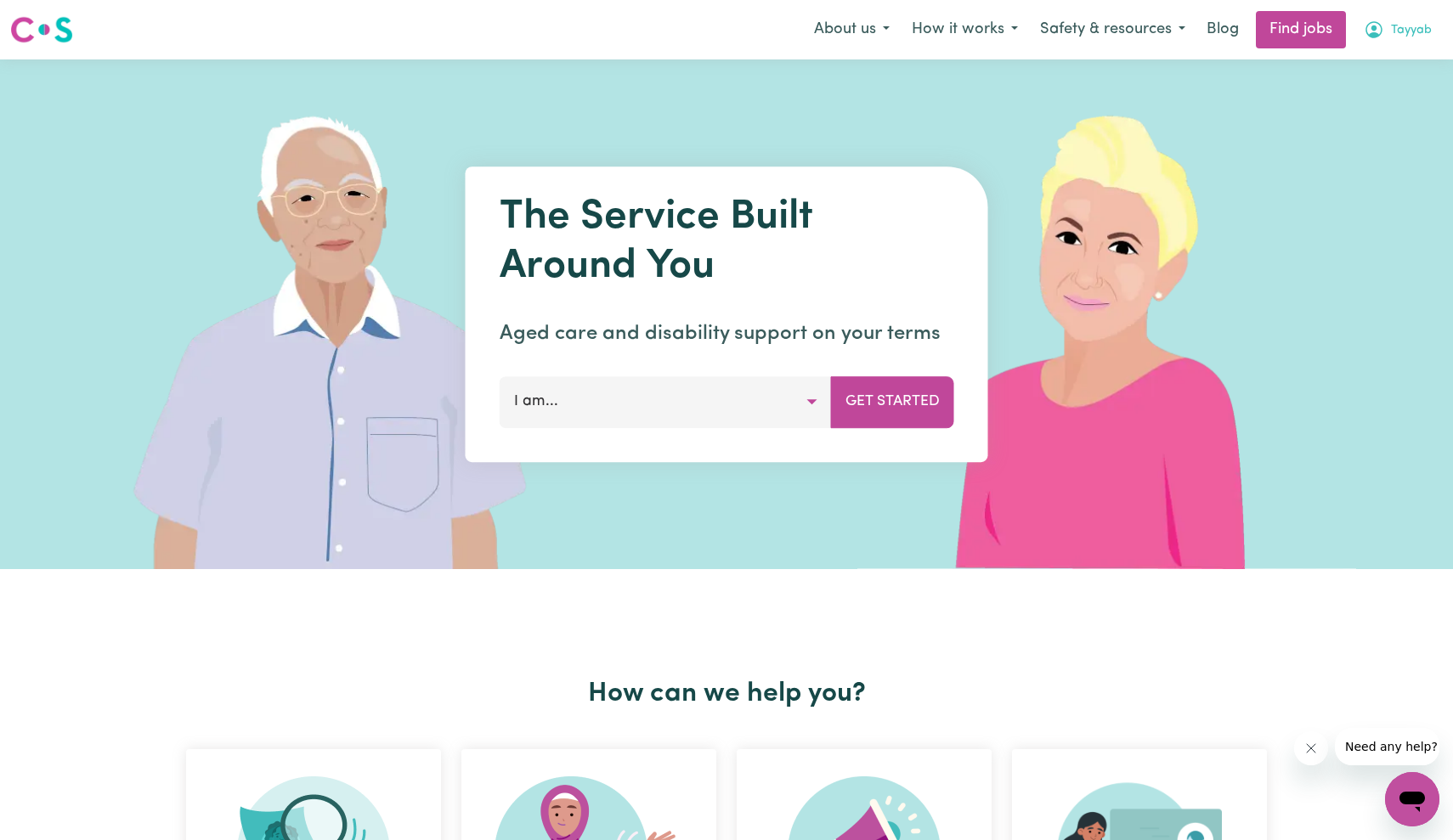
click at [1398, 18] on button "Tayyab" at bounding box center [1398, 29] width 90 height 35
click at [1361, 63] on link "My Account" at bounding box center [1374, 66] width 134 height 32
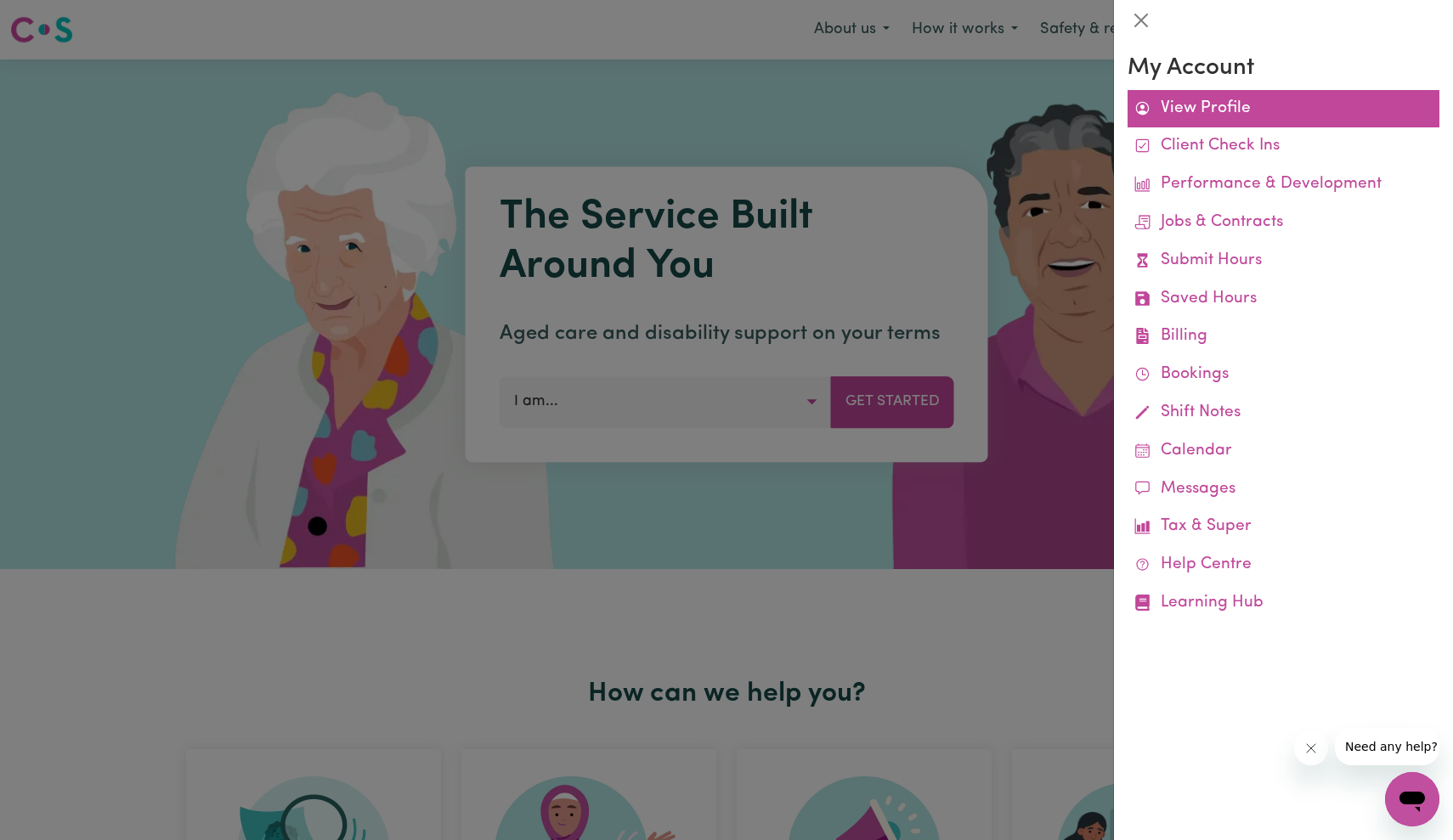
click at [1195, 105] on link "View Profile" at bounding box center [1284, 109] width 312 height 38
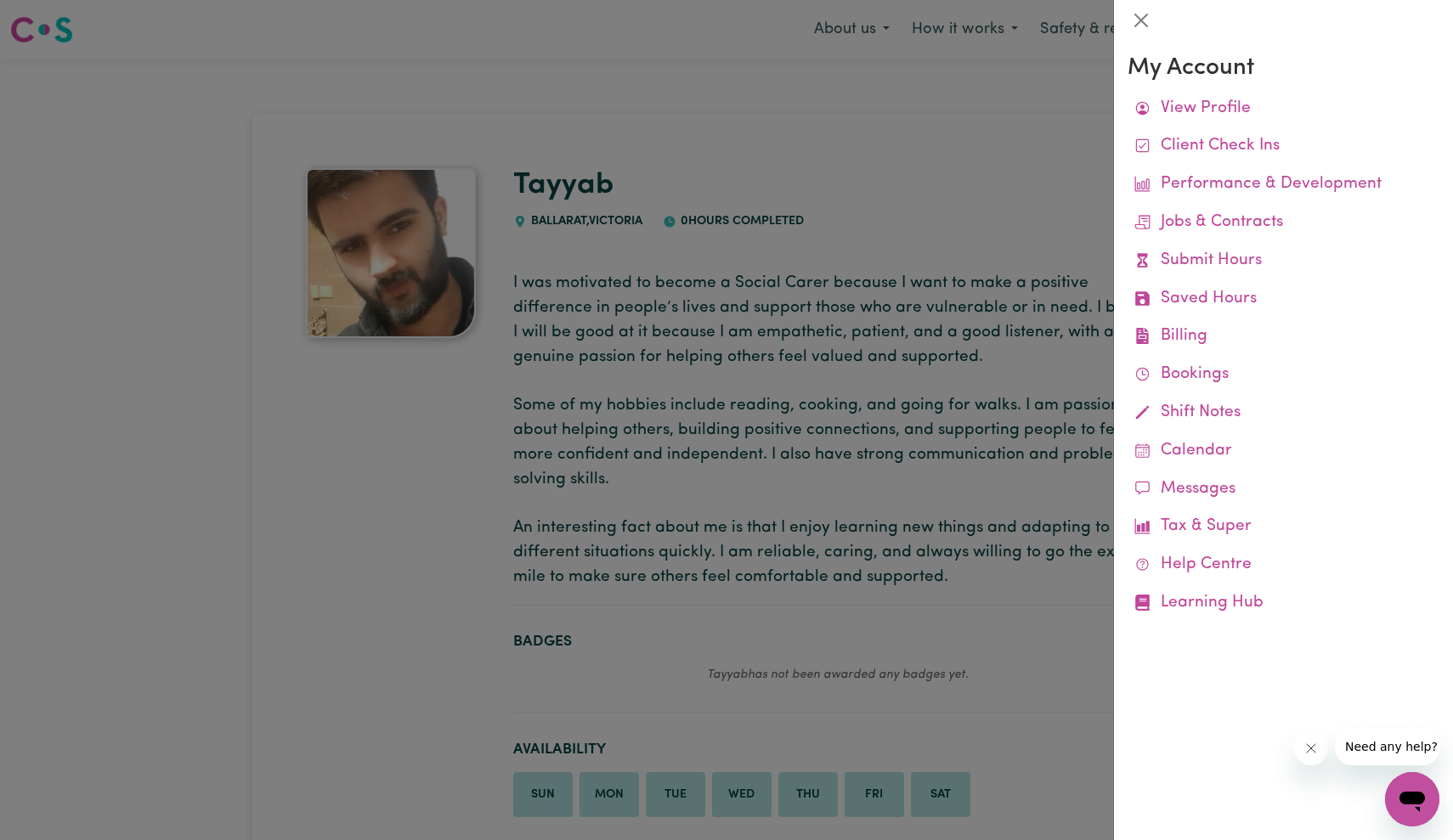
click at [442, 476] on div at bounding box center [726, 420] width 1453 height 840
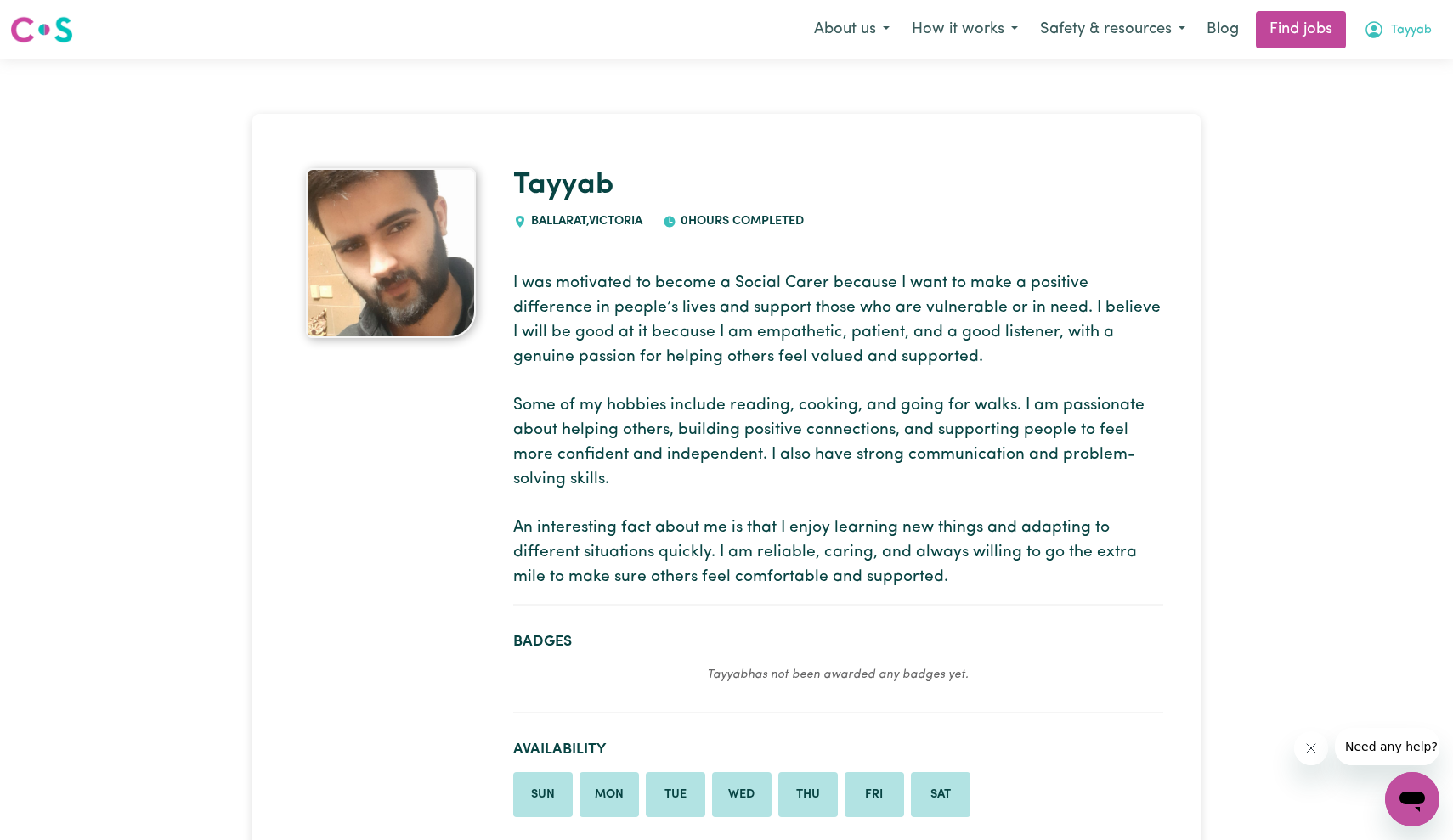
click at [1384, 19] on icon "My Account" at bounding box center [1374, 29] width 20 height 20
click at [1346, 60] on link "My Account" at bounding box center [1374, 66] width 134 height 32
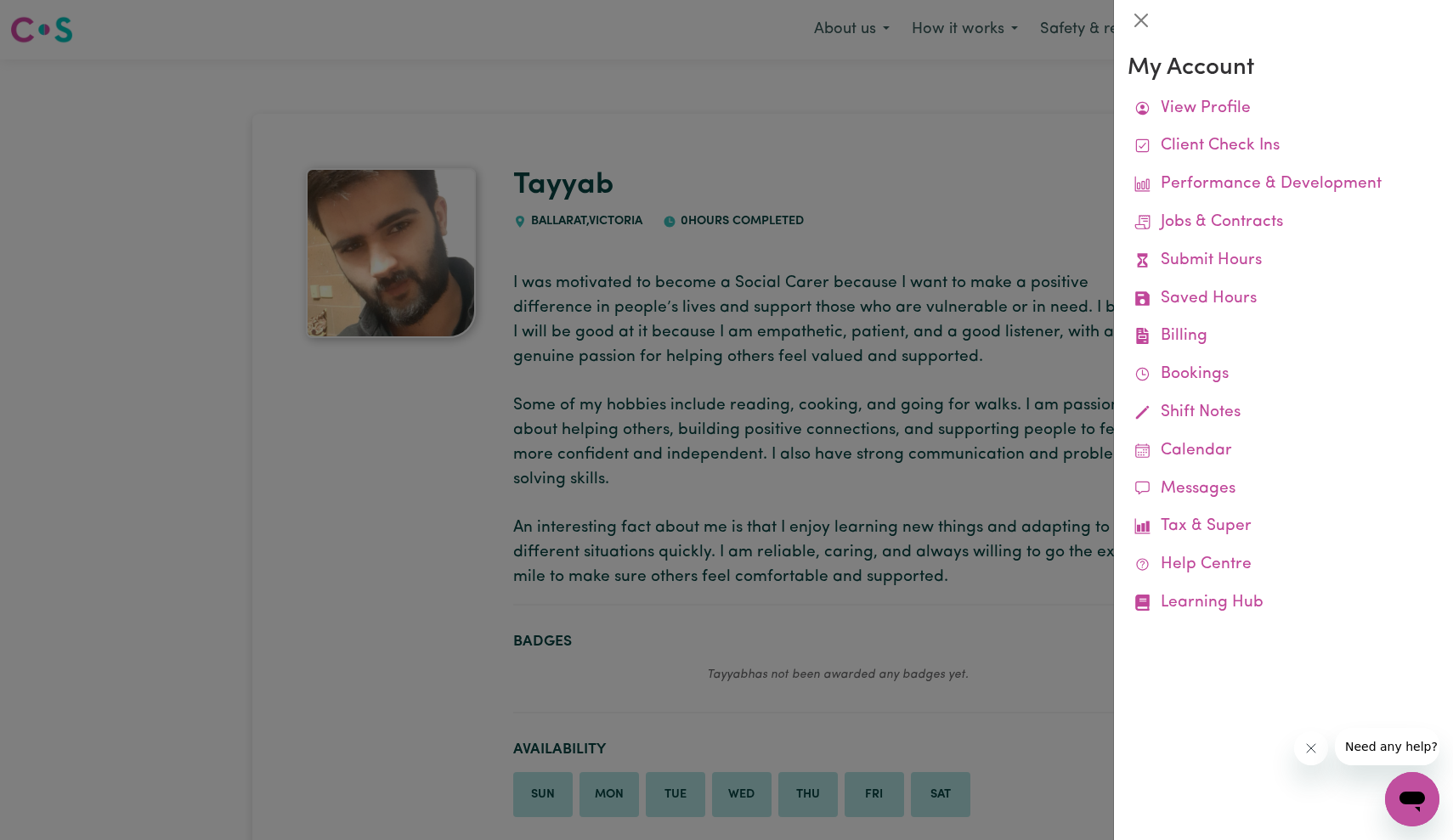
click at [1027, 673] on div at bounding box center [726, 420] width 1453 height 840
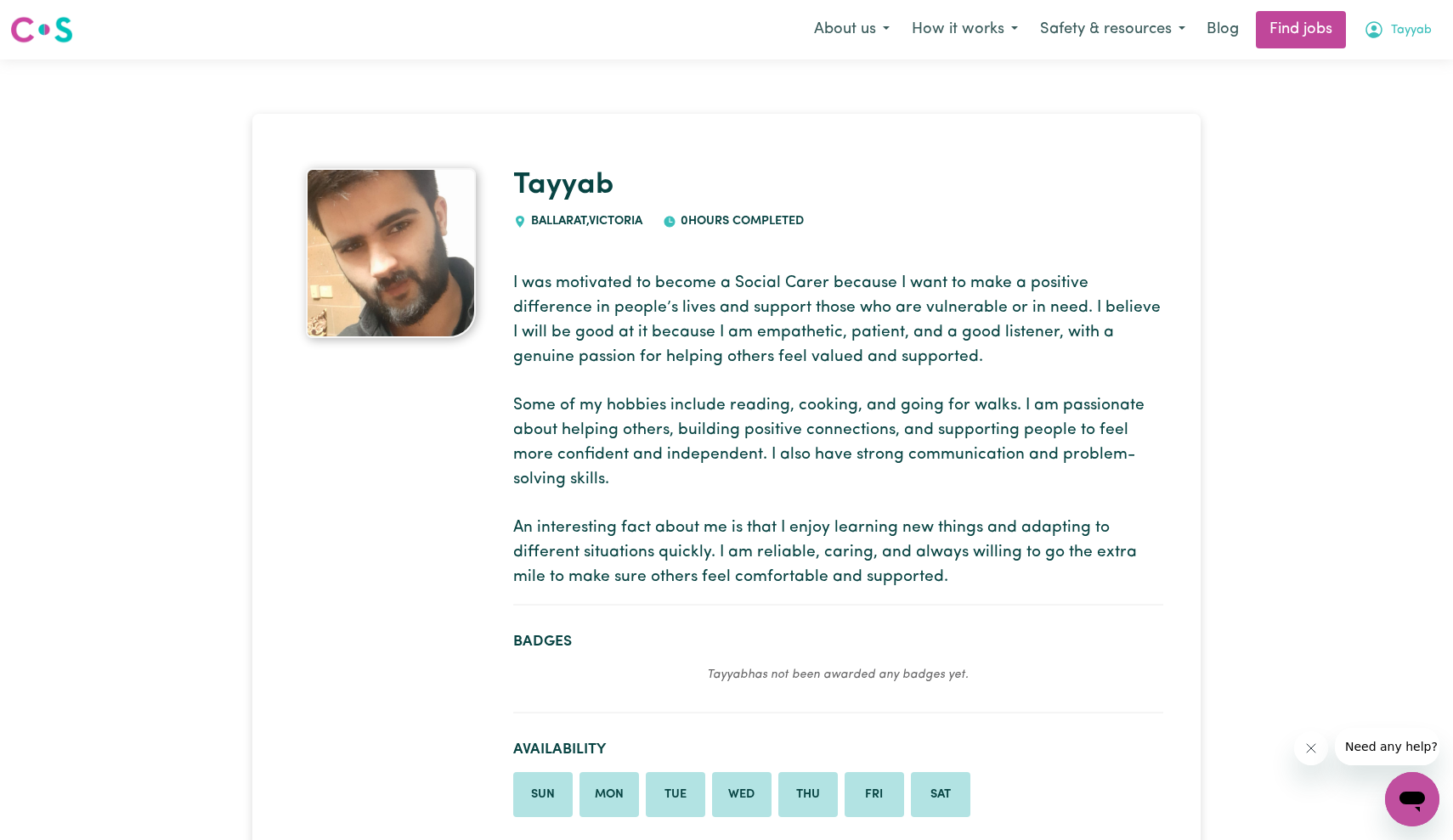
click at [1376, 31] on icon "My Account" at bounding box center [1374, 28] width 5 height 6
click at [1362, 60] on link "My Account" at bounding box center [1374, 66] width 134 height 32
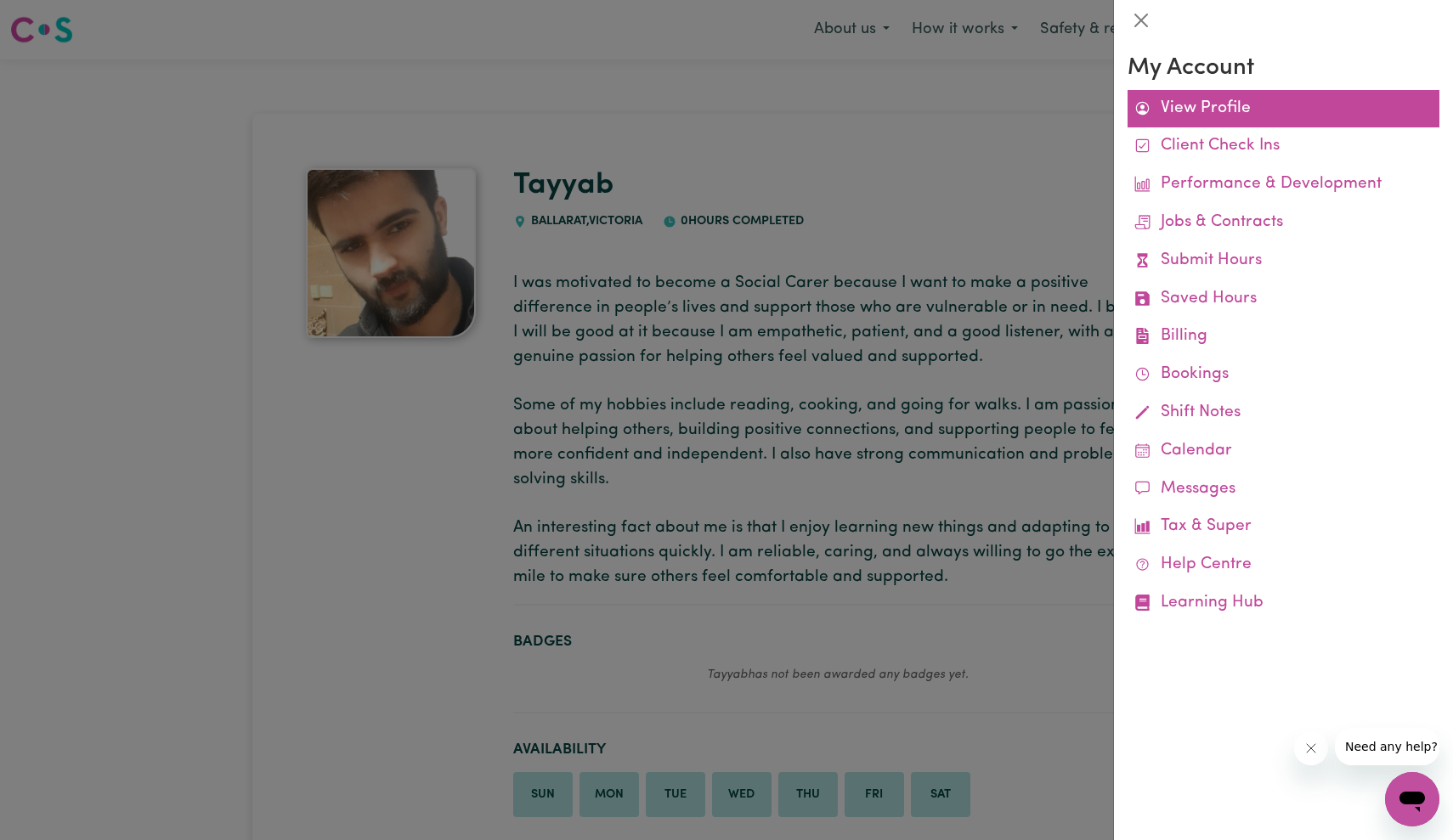
click at [1211, 103] on link "View Profile" at bounding box center [1284, 109] width 312 height 38
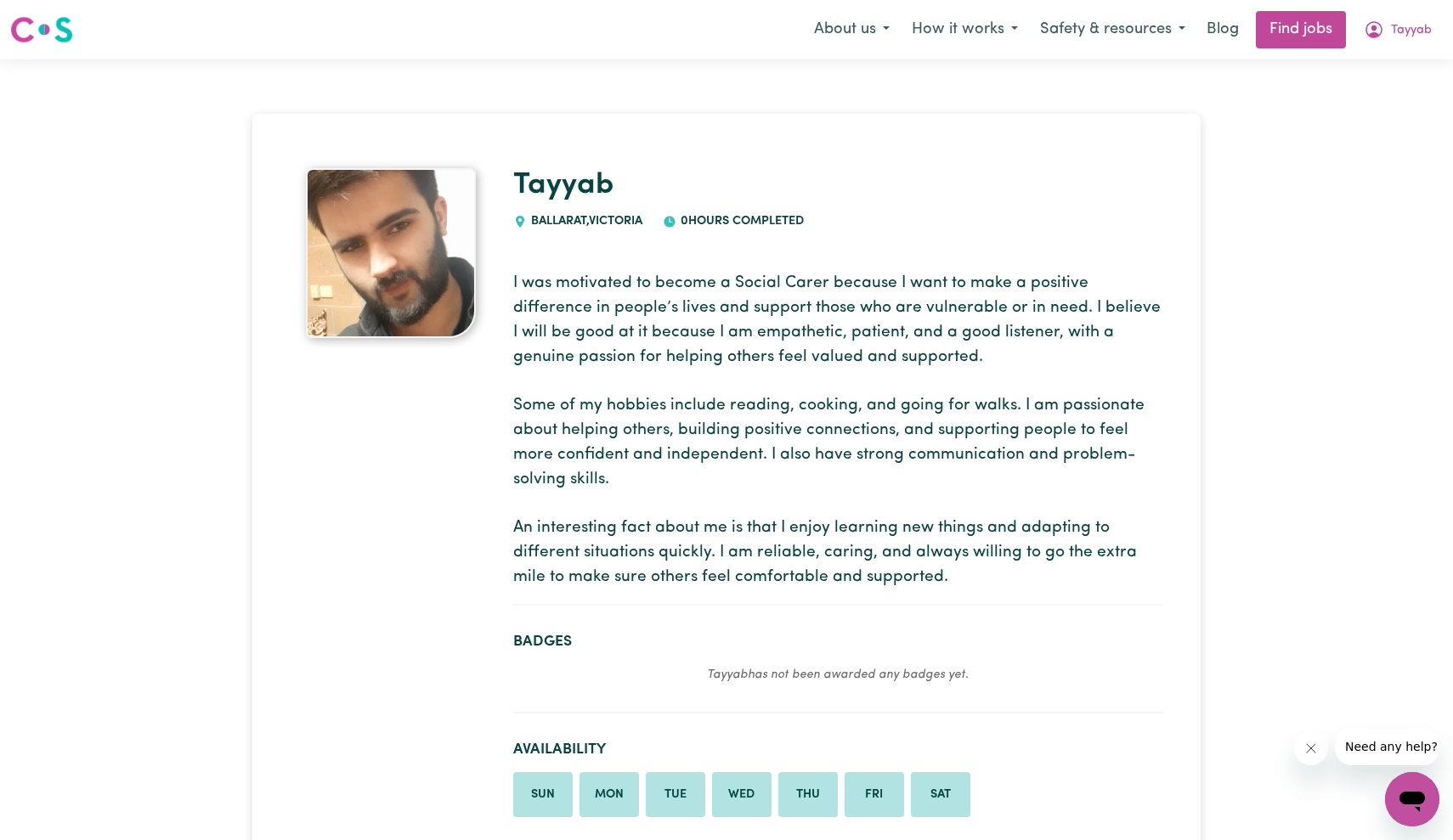
click at [1393, 27] on span "Tayyab" at bounding box center [1411, 30] width 41 height 19
click at [1376, 91] on link "My Dashboard" at bounding box center [1374, 97] width 134 height 32
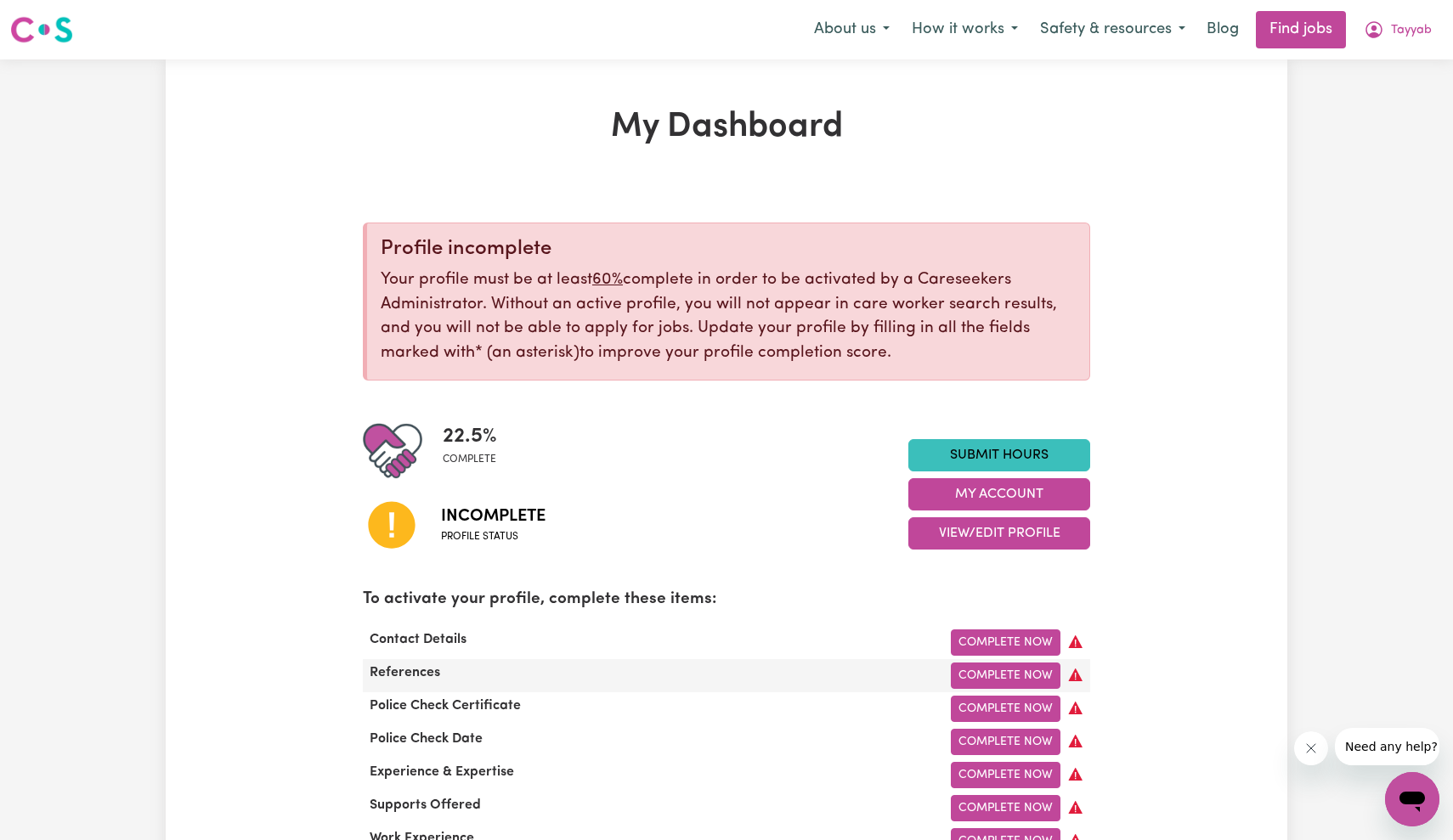
click at [803, 664] on div "Complete Now" at bounding box center [883, 676] width 436 height 27
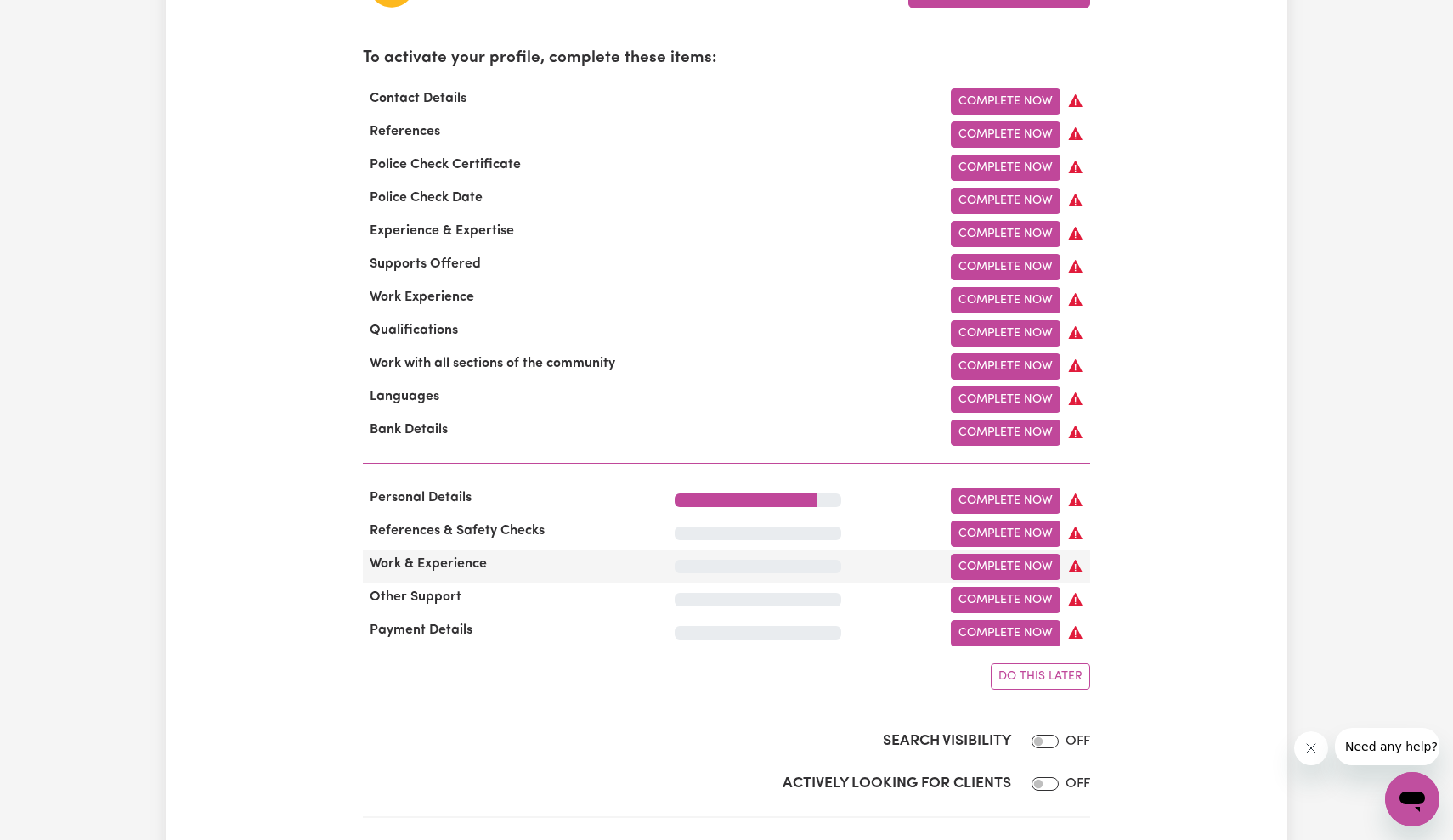
scroll to position [542, 0]
click at [840, 708] on div "Search Visibility OFF" at bounding box center [726, 723] width 728 height 70
click at [1038, 778] on input "Actively Looking for Clients" at bounding box center [1045, 782] width 27 height 13
checkbox input "true"
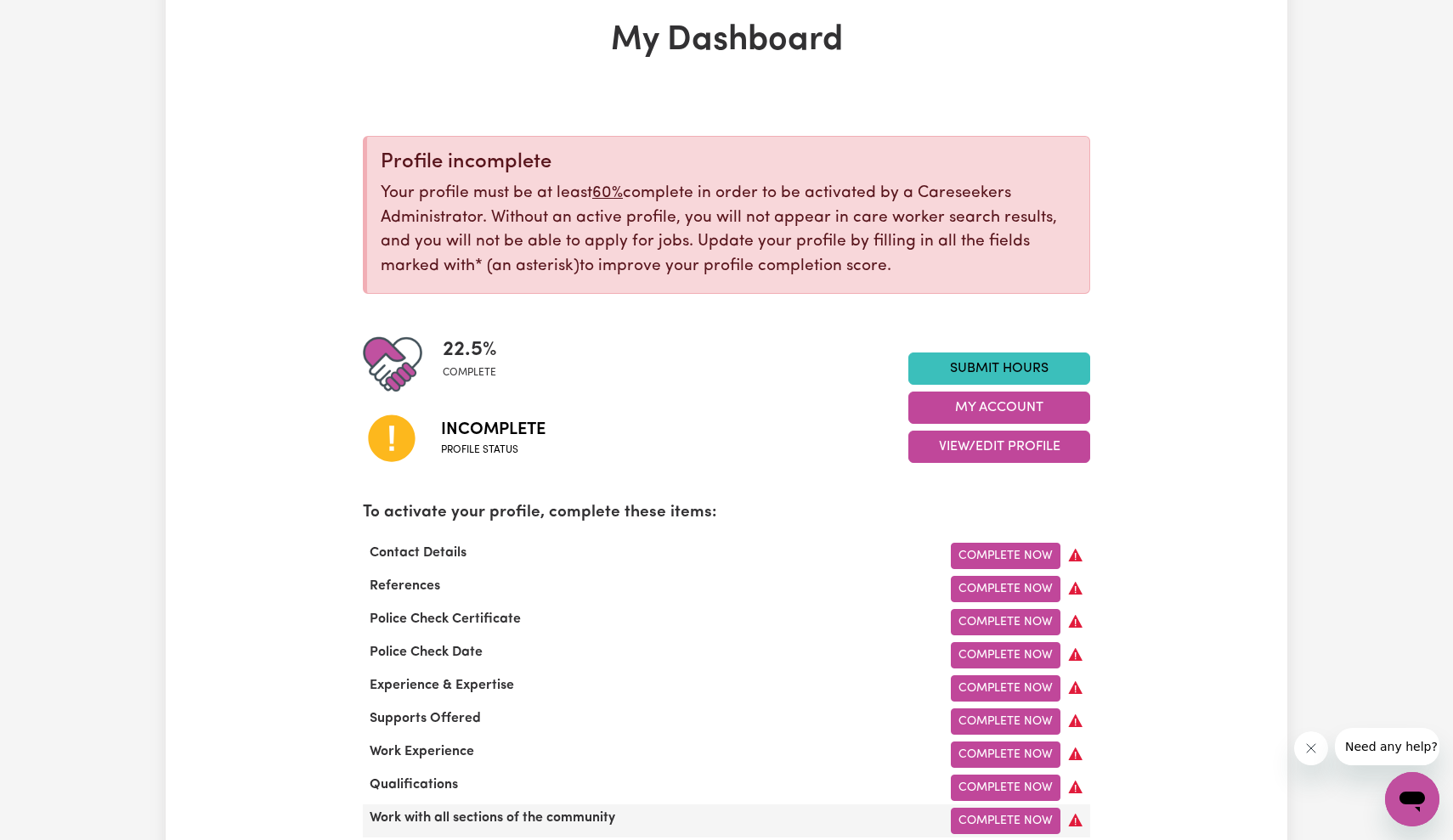
scroll to position [74, 0]
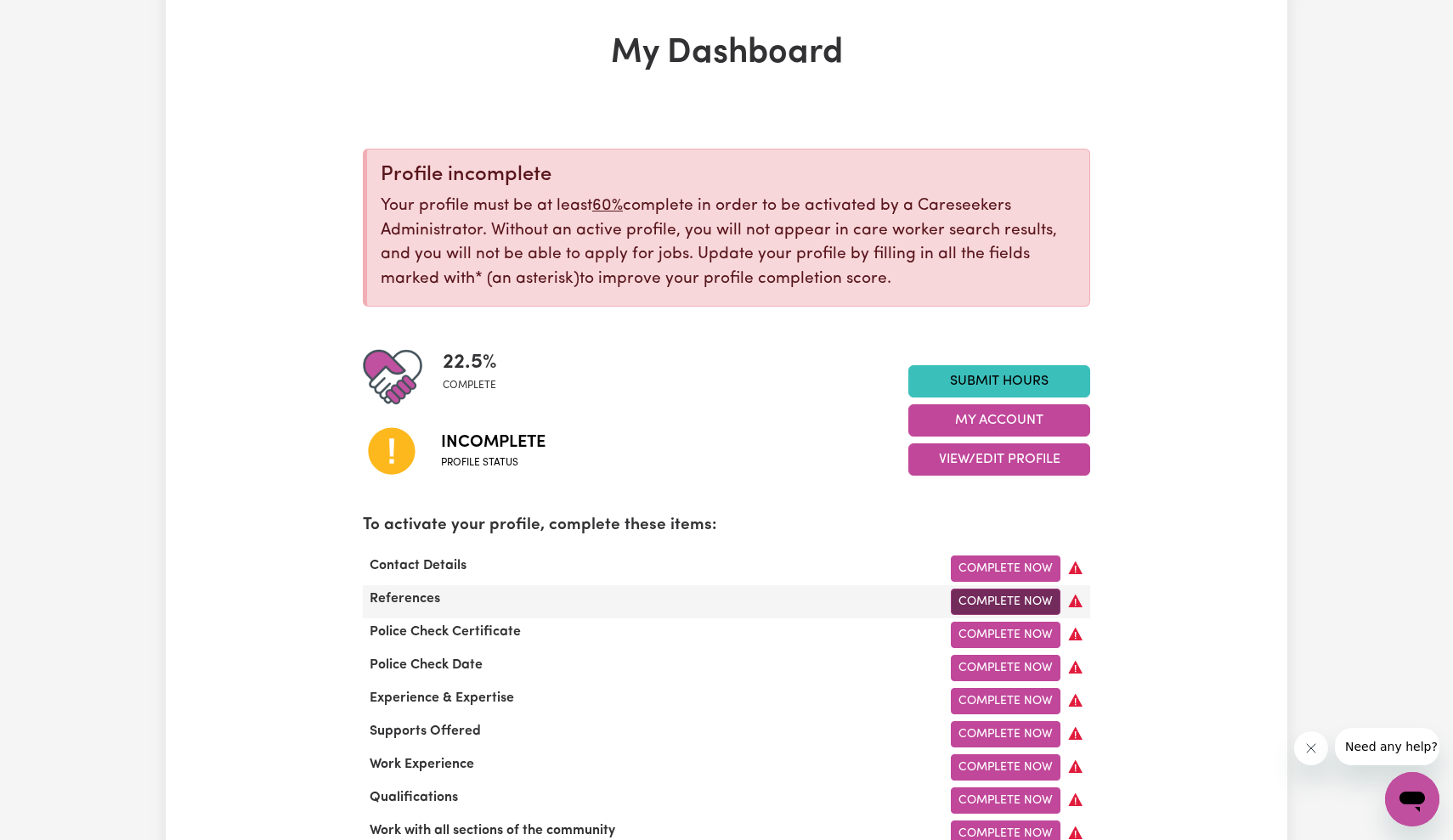
click at [993, 599] on link "Complete Now" at bounding box center [1006, 602] width 110 height 27
